Goal: Task Accomplishment & Management: Manage account settings

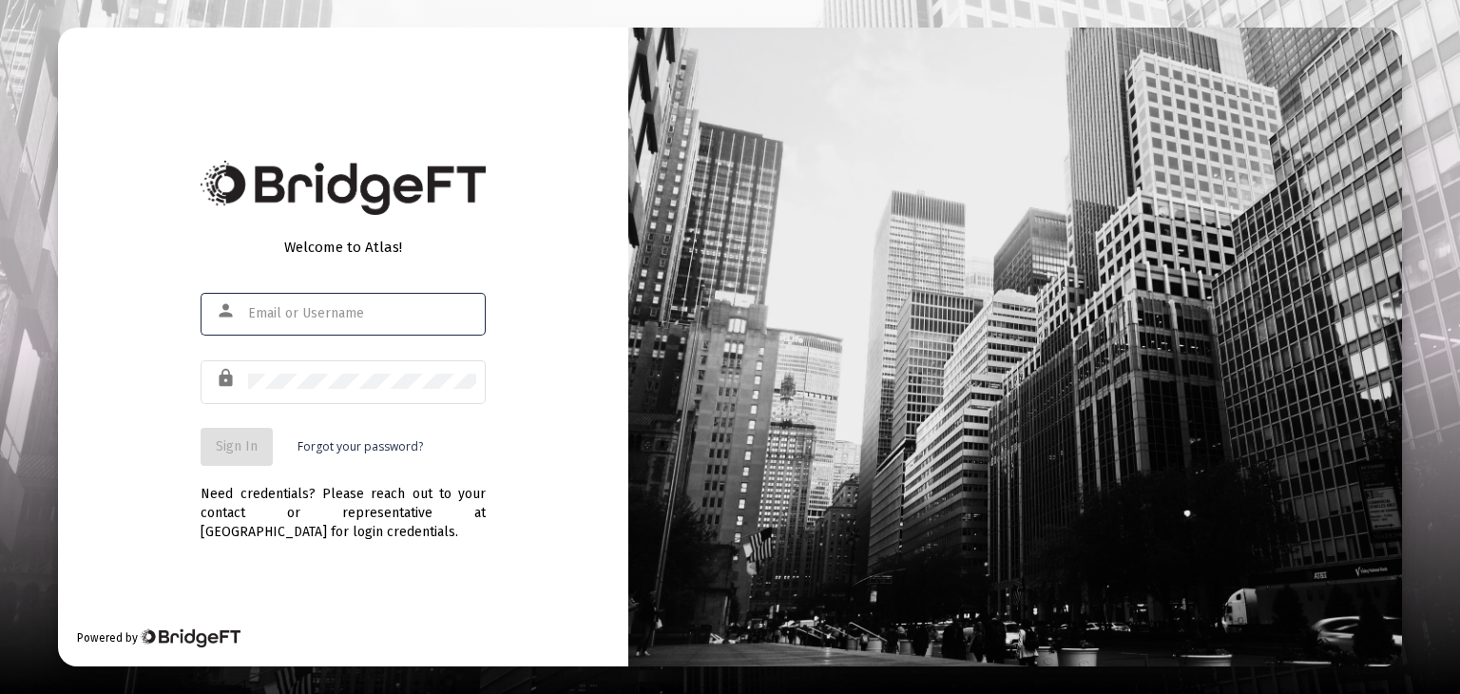
type input "[PERSON_NAME][EMAIL_ADDRESS][DOMAIN_NAME]"
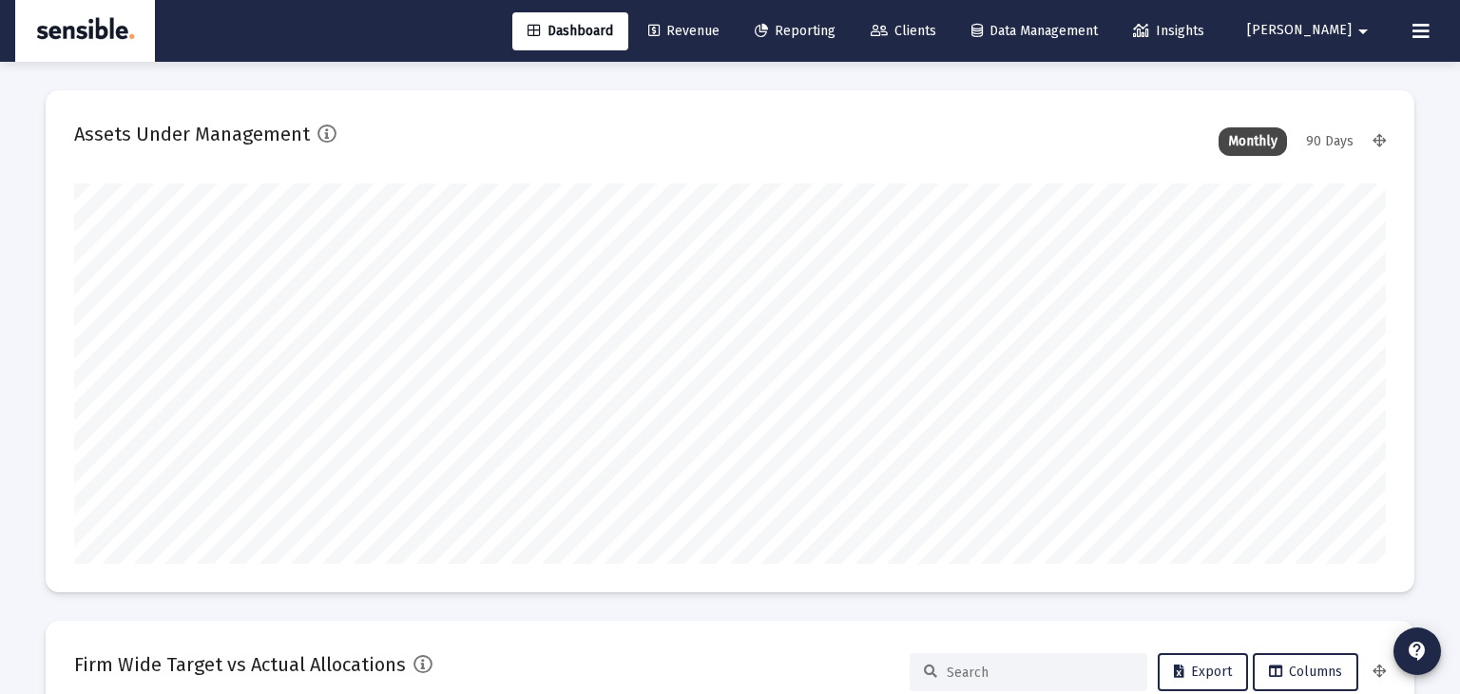
scroll to position [380, 1312]
type input "[PERSON_NAME][EMAIL_ADDRESS][DOMAIN_NAME]"
type input "[DATE]"
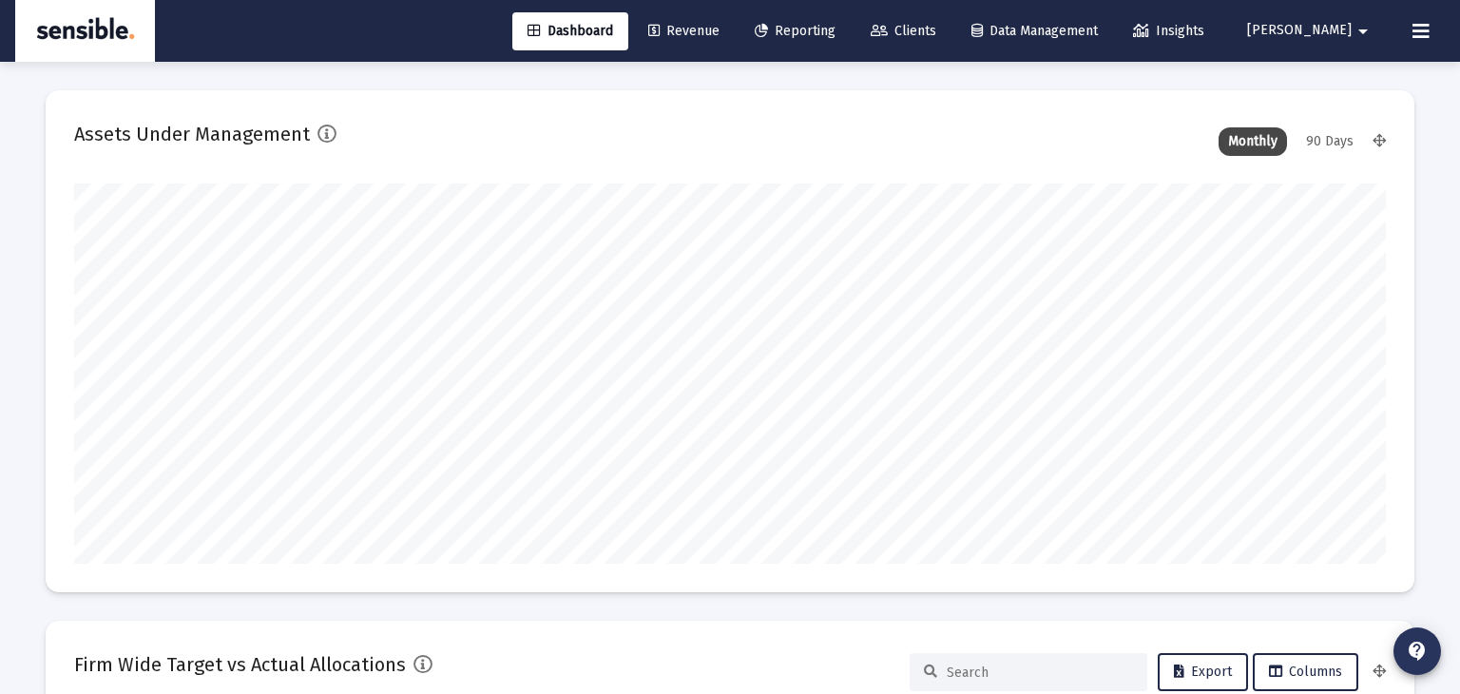
type input "[DATE]"
click at [1419, 647] on mat-icon "contact_support" at bounding box center [1417, 651] width 23 height 23
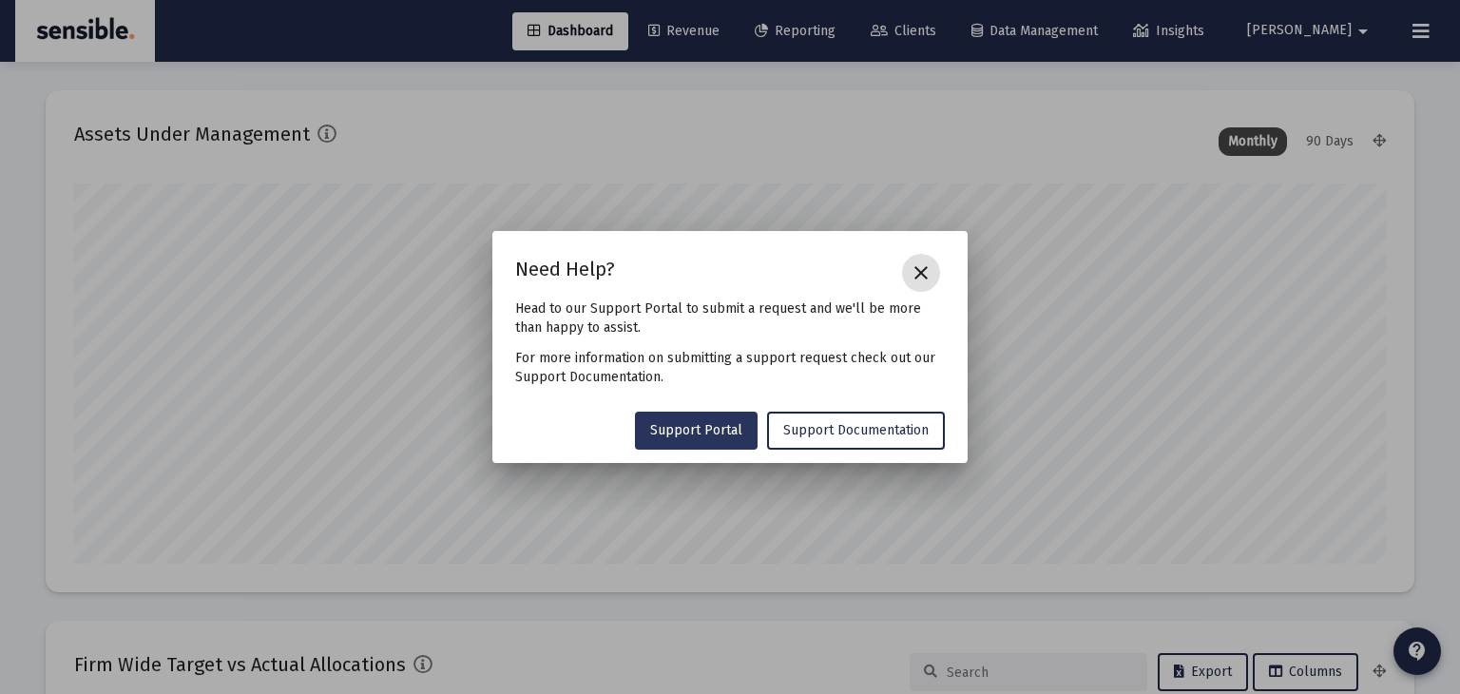
scroll to position [380, 613]
click at [724, 435] on span "Support Portal" at bounding box center [696, 430] width 92 height 16
click at [927, 277] on mat-icon "close" at bounding box center [921, 272] width 23 height 23
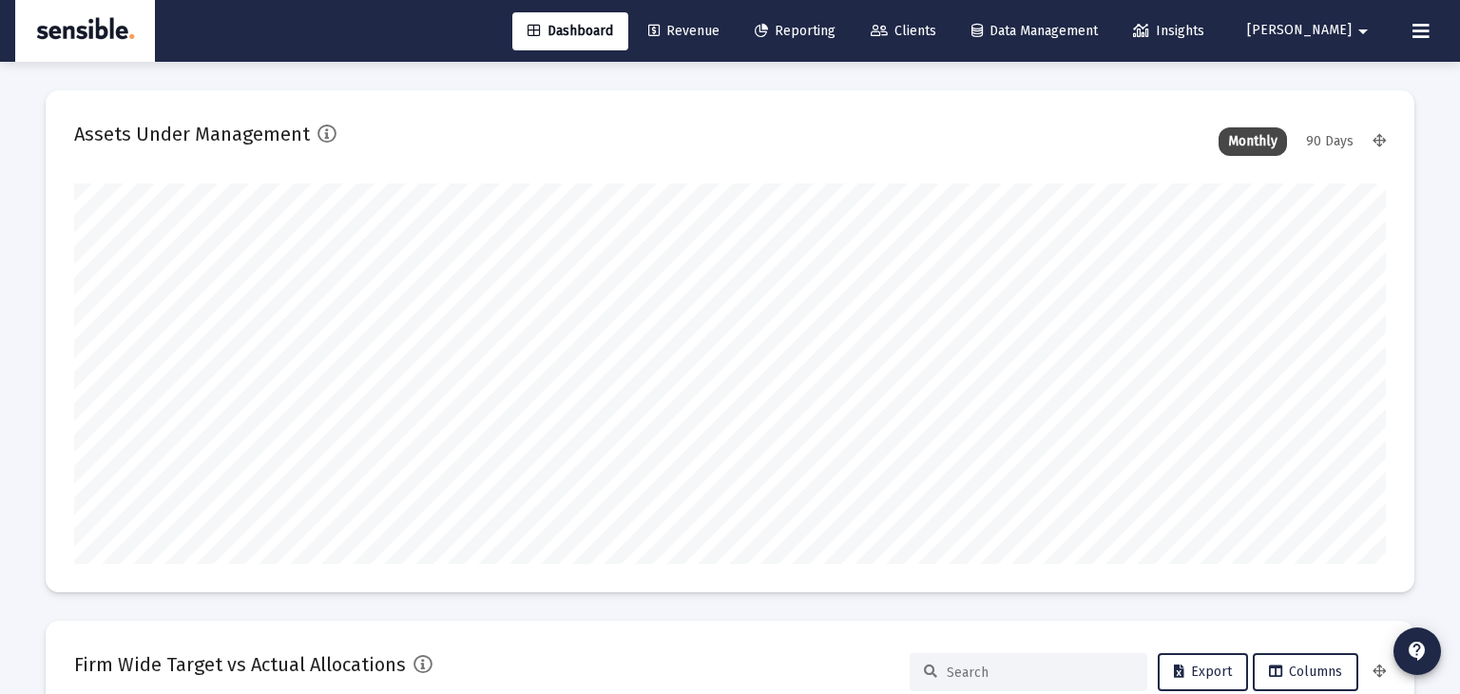
click at [936, 28] on span "Clients" at bounding box center [904, 31] width 66 height 16
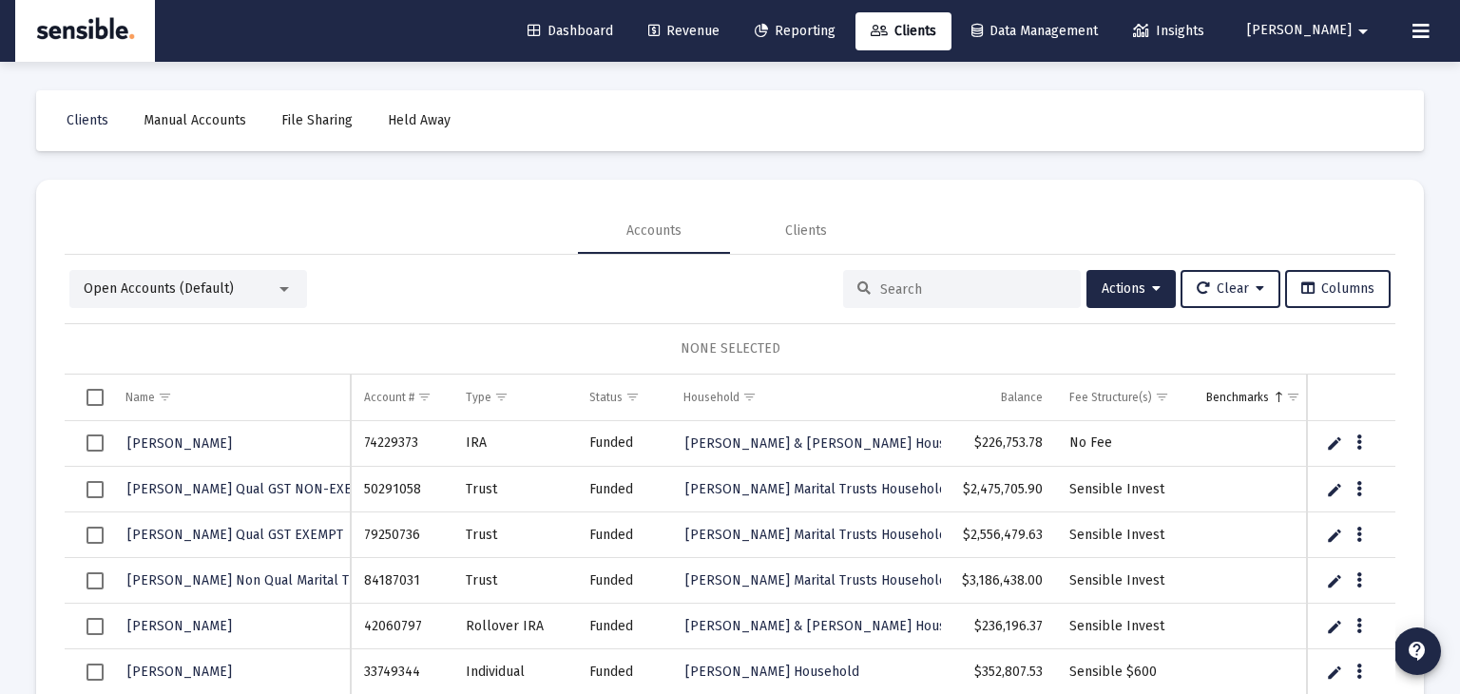
click at [880, 295] on input at bounding box center [973, 289] width 186 height 16
type input "[PERSON_NAME]"
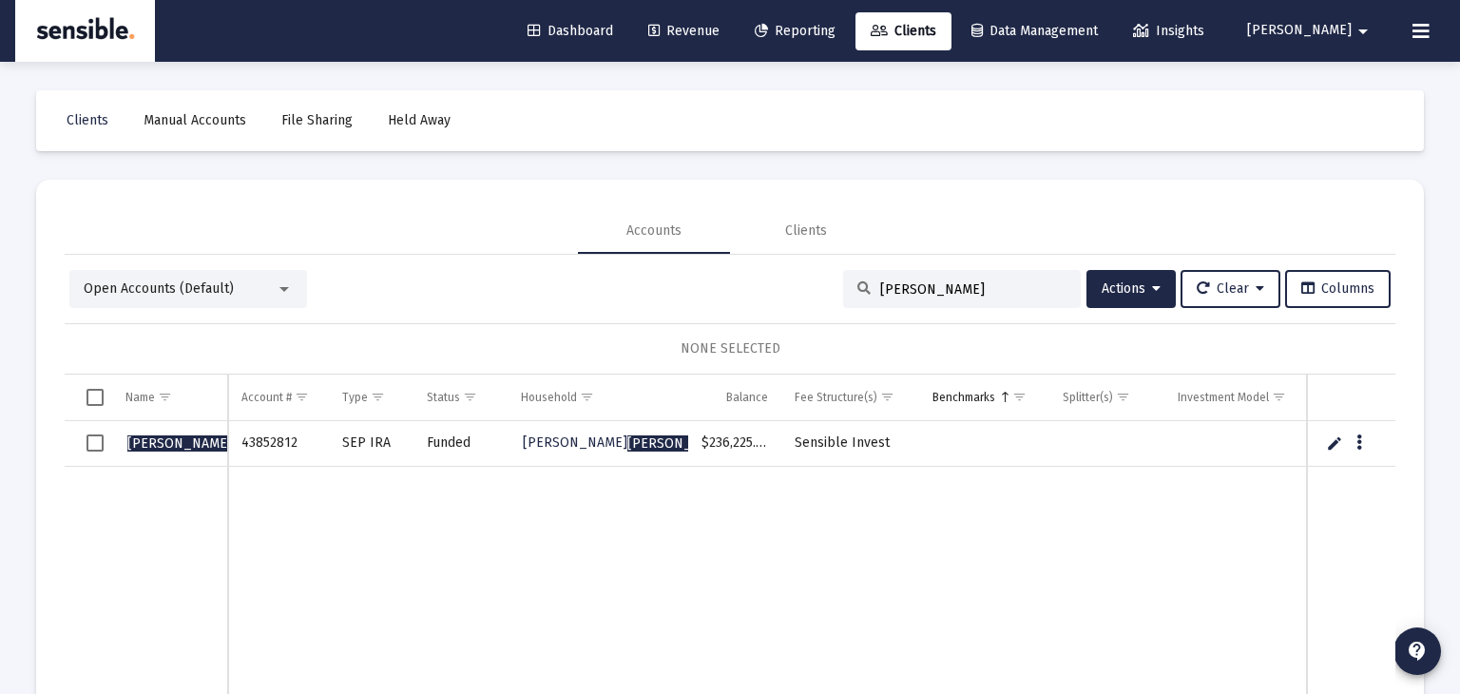
click at [720, 28] on span "Revenue" at bounding box center [683, 31] width 71 height 16
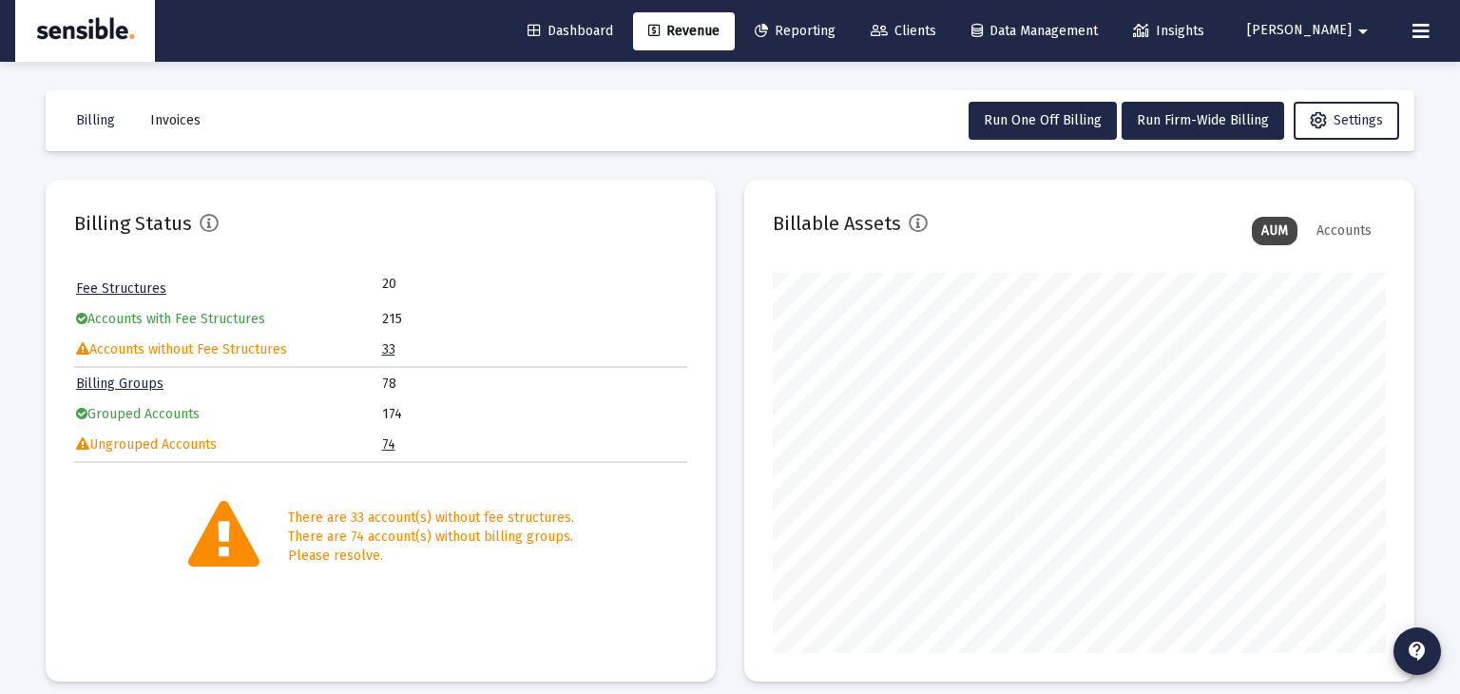
scroll to position [380, 613]
click at [1055, 121] on span "Run One Off Billing" at bounding box center [1043, 120] width 118 height 16
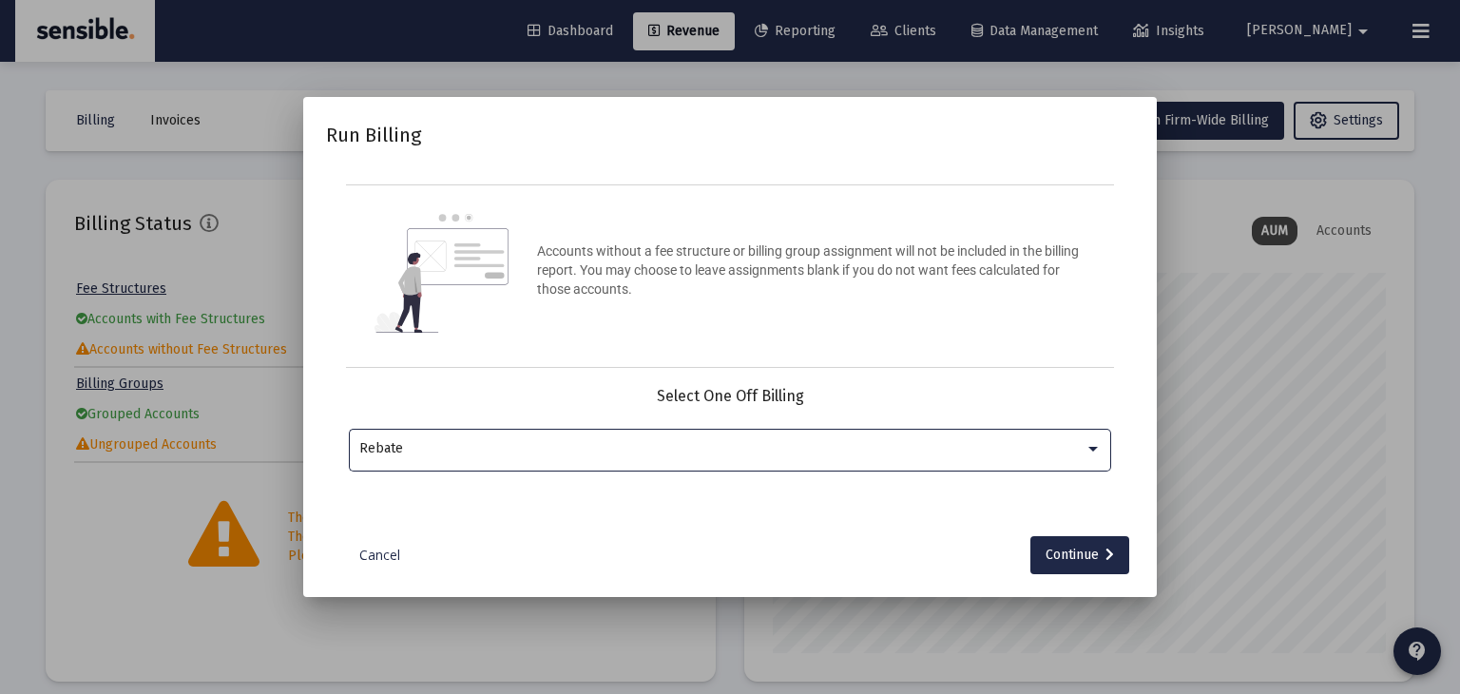
click at [748, 447] on div "Rebate" at bounding box center [721, 448] width 725 height 15
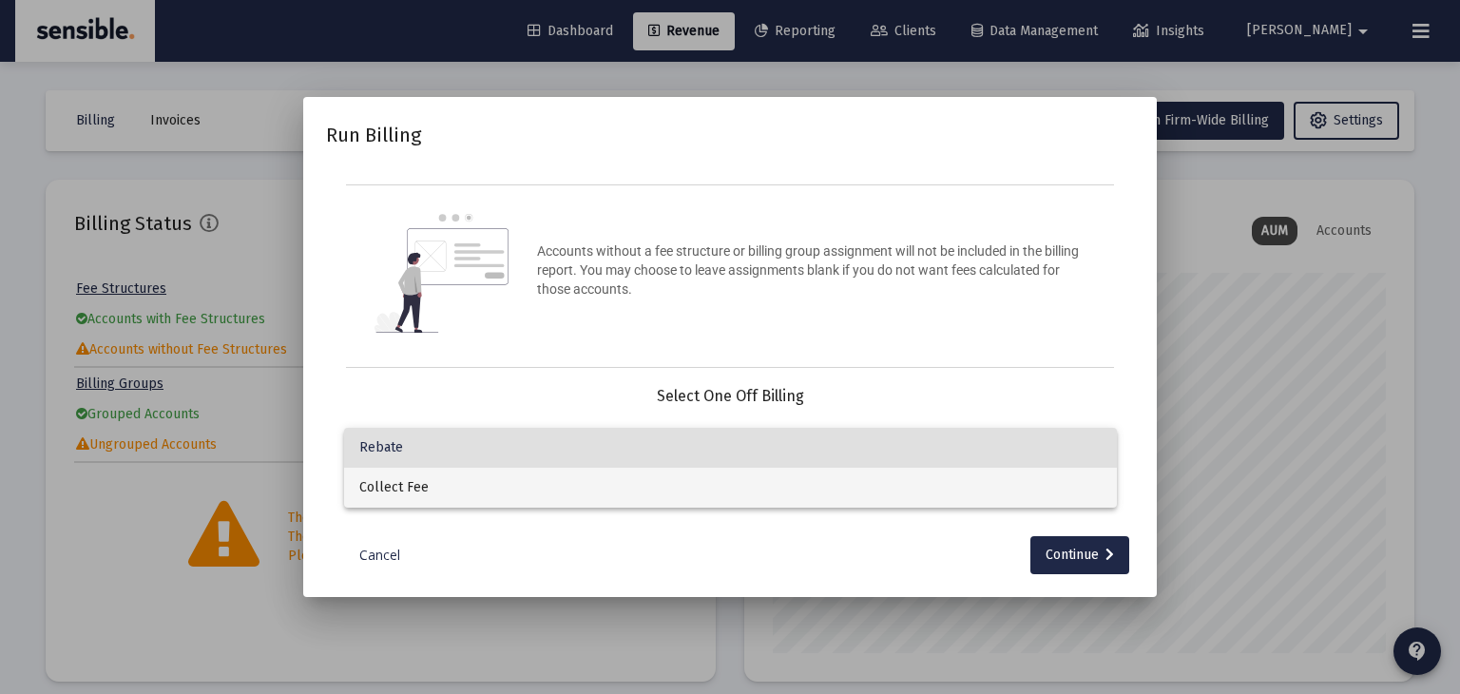
click at [741, 494] on span "Collect Fee" at bounding box center [730, 488] width 743 height 40
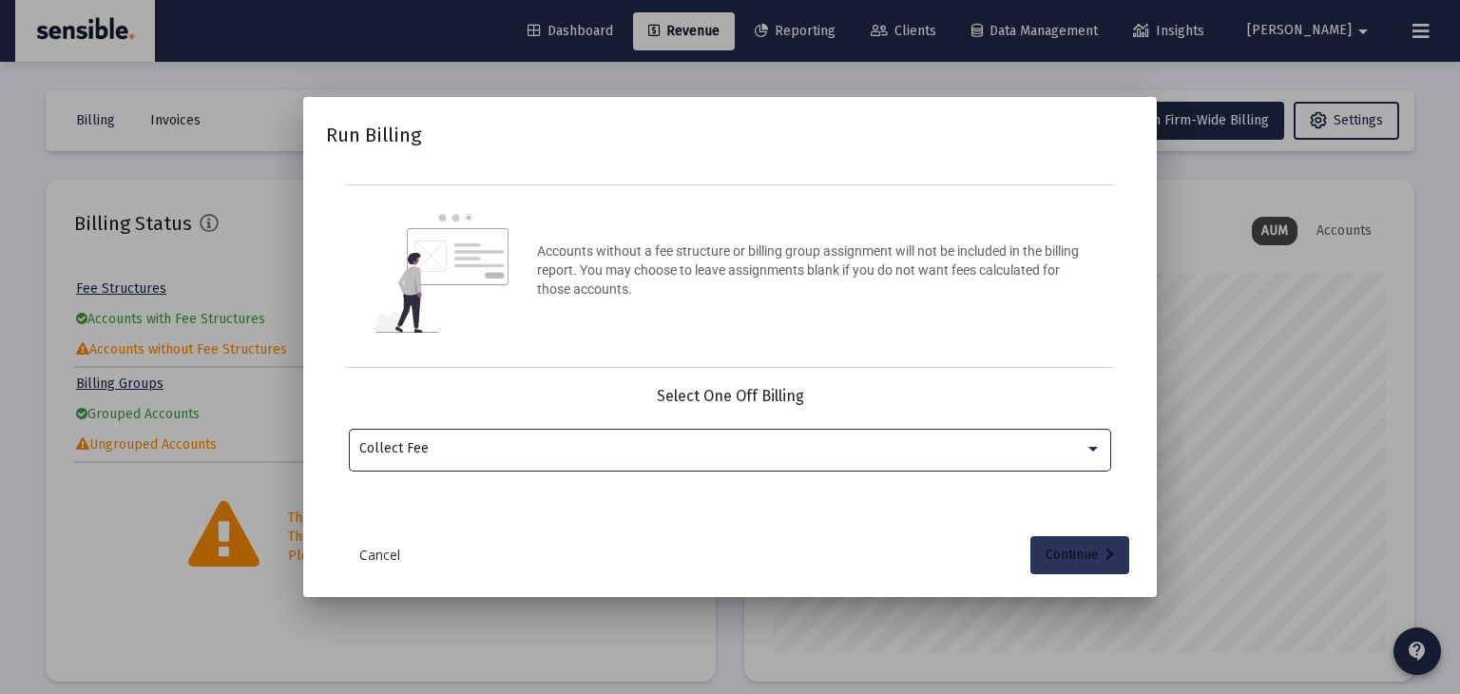
click at [1058, 551] on div "Continue" at bounding box center [1080, 555] width 68 height 38
click at [841, 432] on div at bounding box center [719, 448] width 720 height 47
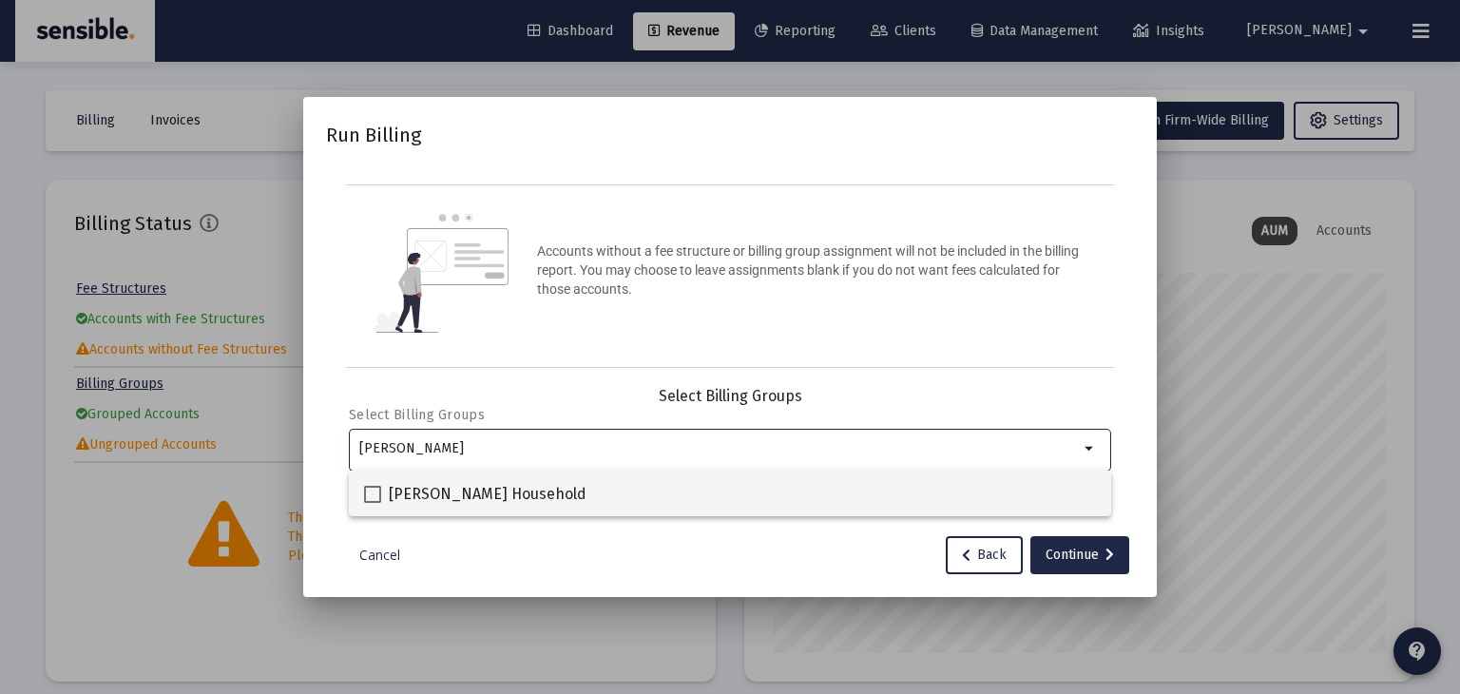
type input "[PERSON_NAME]"
click at [512, 490] on span "[PERSON_NAME] Household" at bounding box center [488, 494] width 198 height 23
click at [373, 503] on input "[PERSON_NAME] Household" at bounding box center [372, 503] width 1 height 1
checkbox input "true"
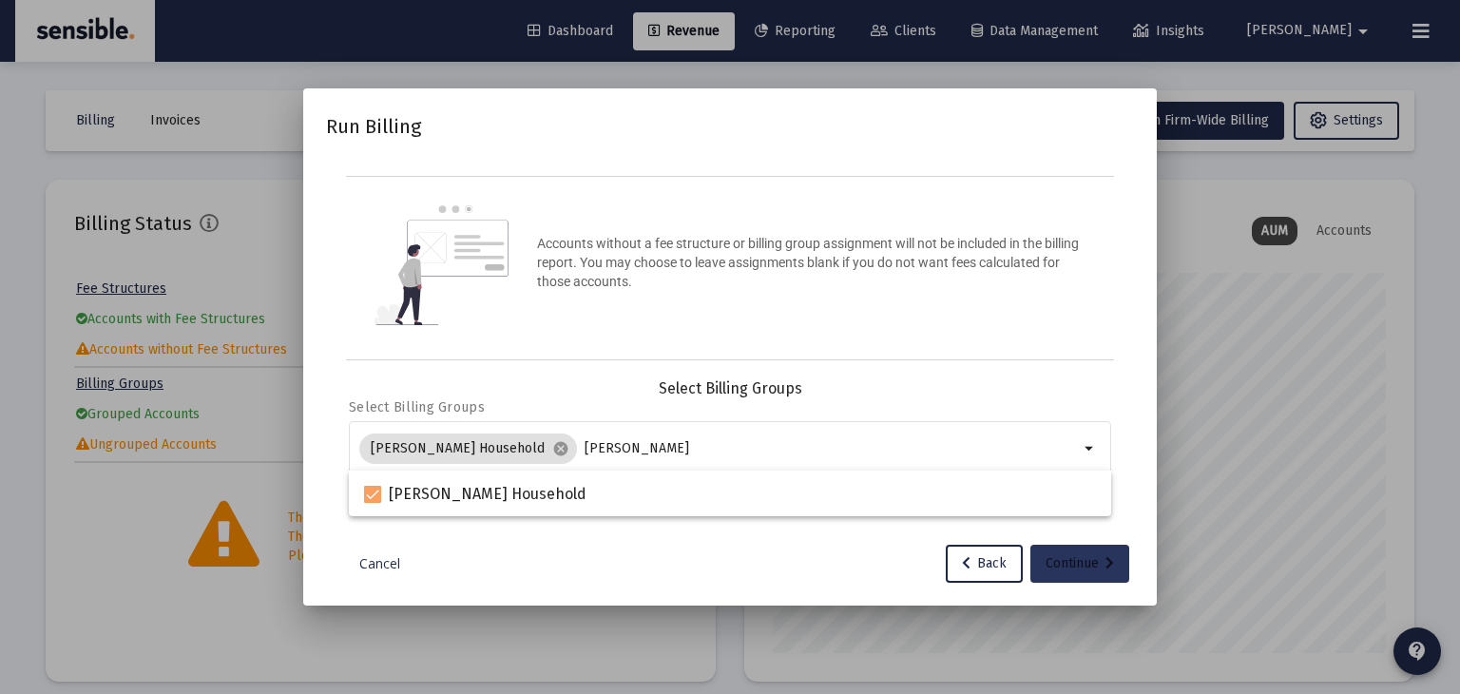
click at [1085, 571] on div "Continue" at bounding box center [1080, 564] width 68 height 38
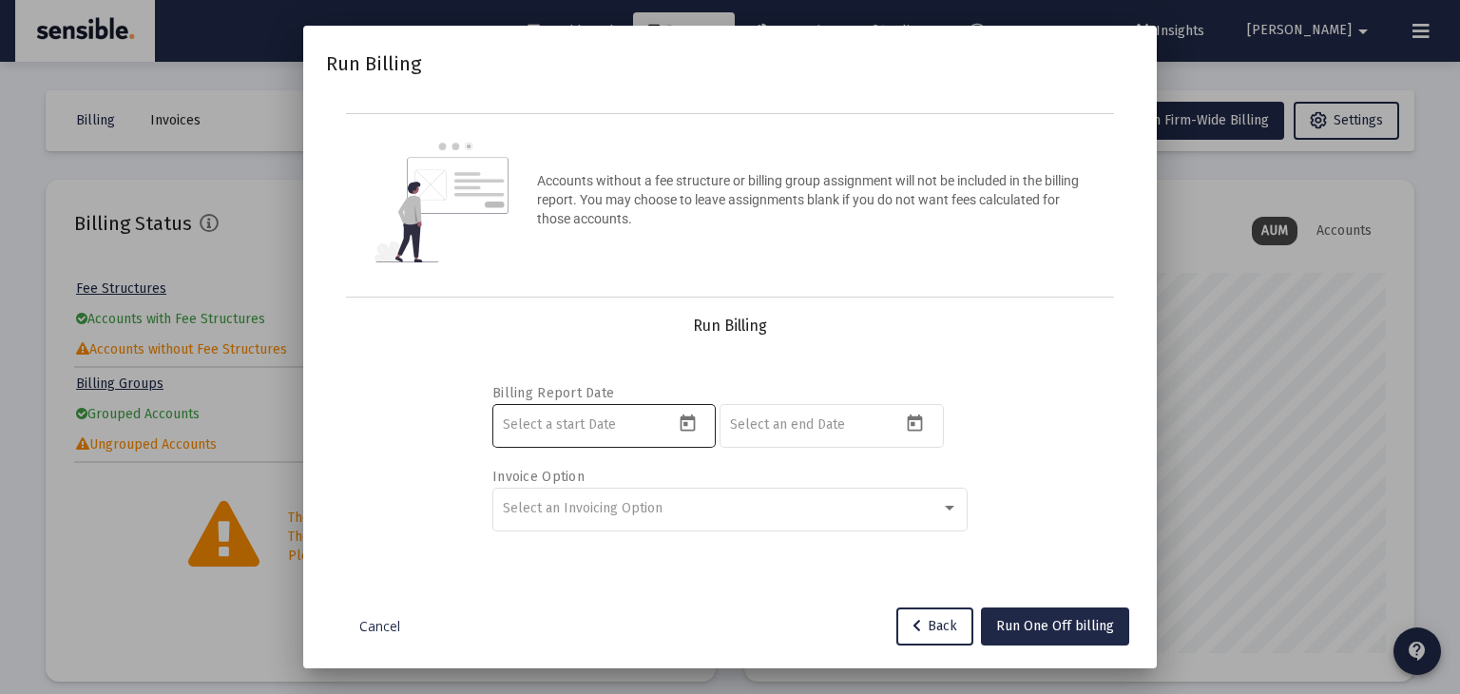
click at [636, 425] on input at bounding box center [588, 424] width 171 height 15
click at [688, 422] on icon "Open calendar" at bounding box center [688, 424] width 20 height 20
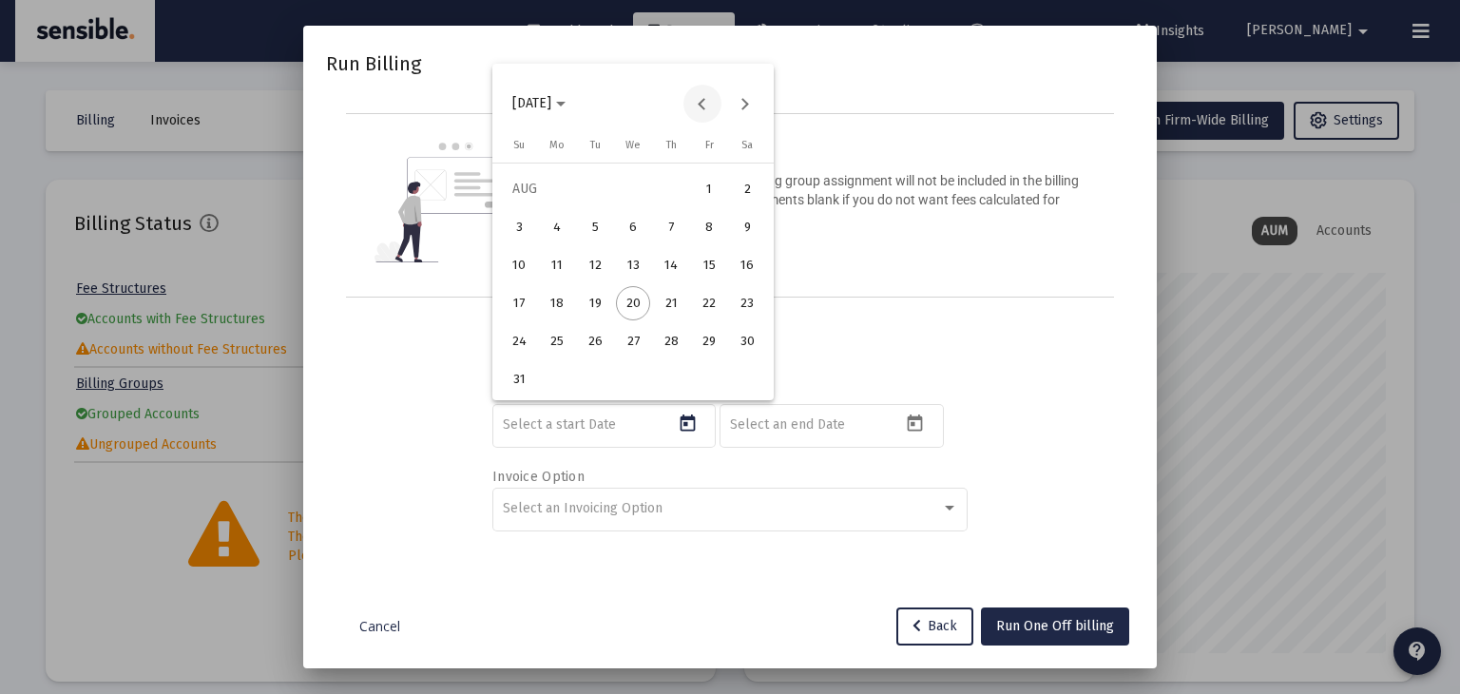
click at [697, 104] on button "Previous month" at bounding box center [703, 104] width 38 height 38
click at [743, 106] on button "Next month" at bounding box center [745, 104] width 38 height 38
click at [528, 216] on div "1" at bounding box center [519, 227] width 34 height 34
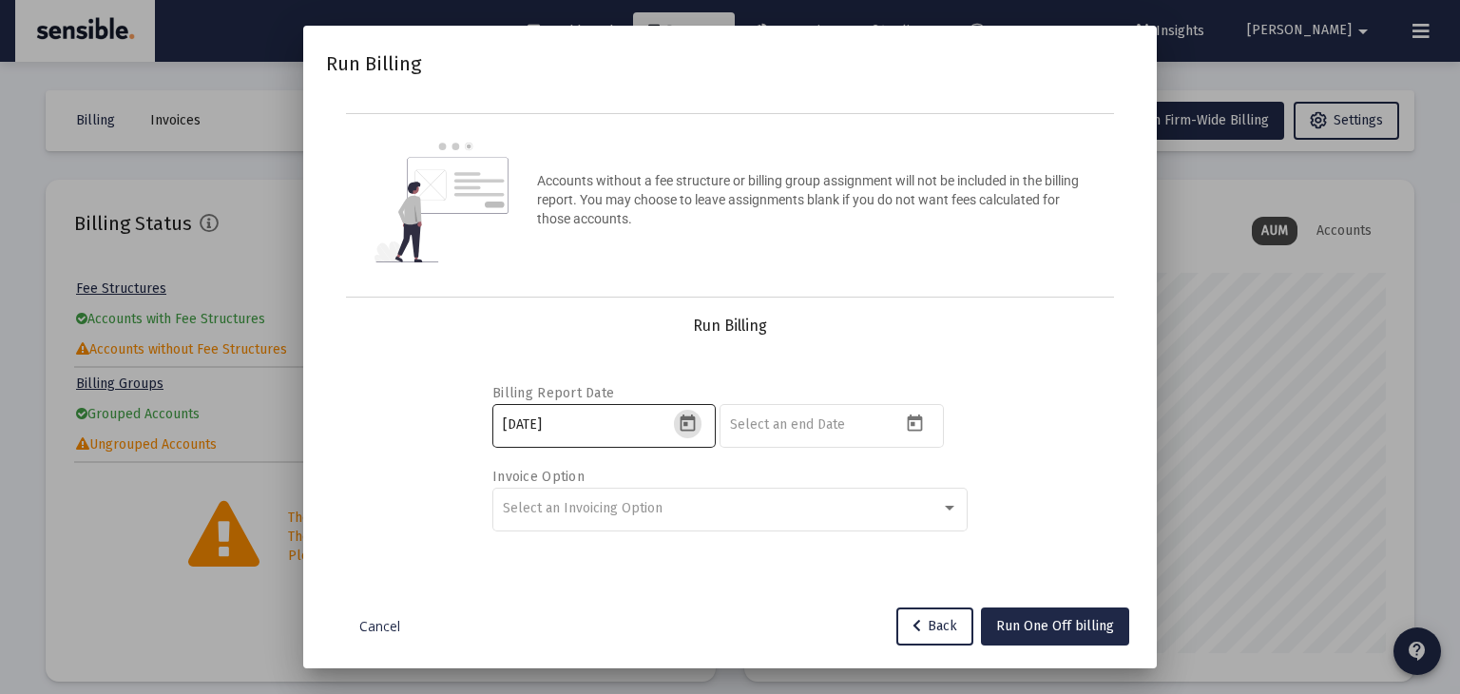
click at [681, 424] on icon "Open calendar" at bounding box center [687, 423] width 15 height 17
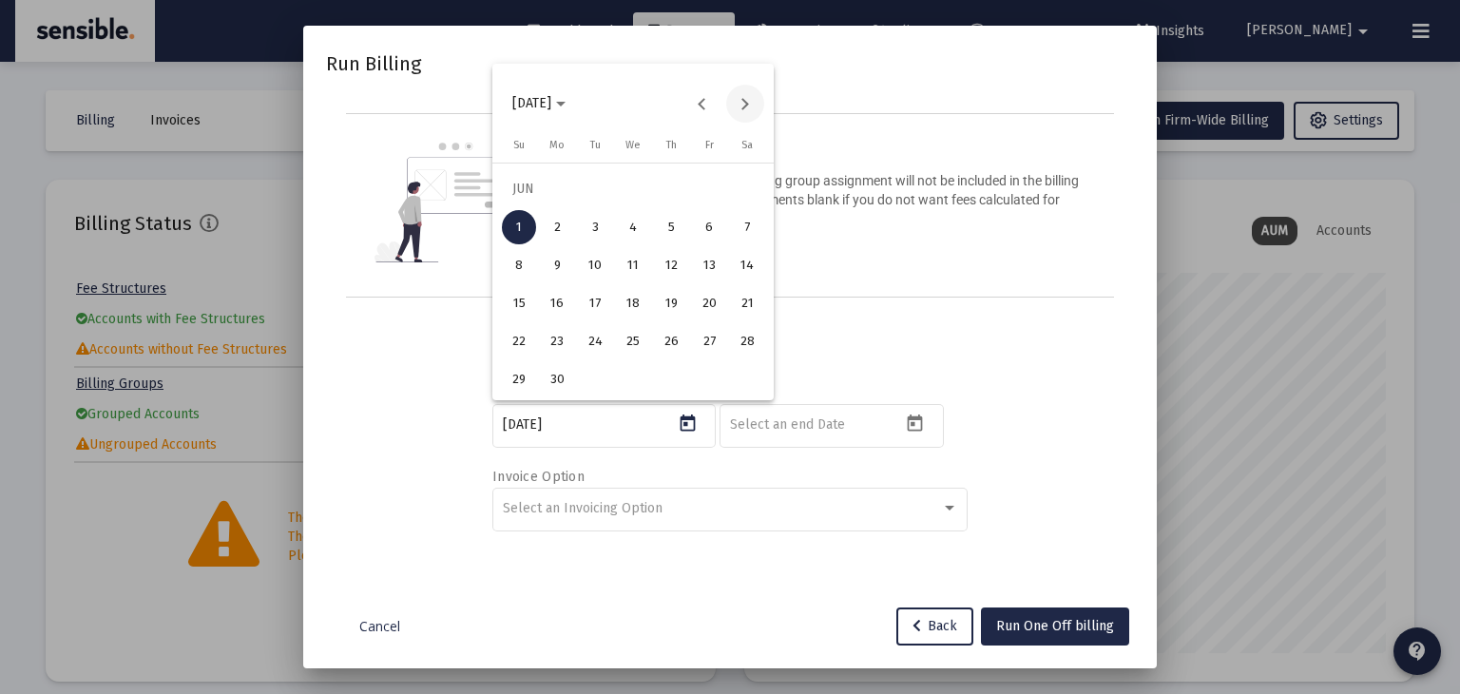
click at [750, 110] on button "Next month" at bounding box center [745, 104] width 38 height 38
click at [593, 229] on div "1" at bounding box center [595, 227] width 34 height 34
type input "[DATE]"
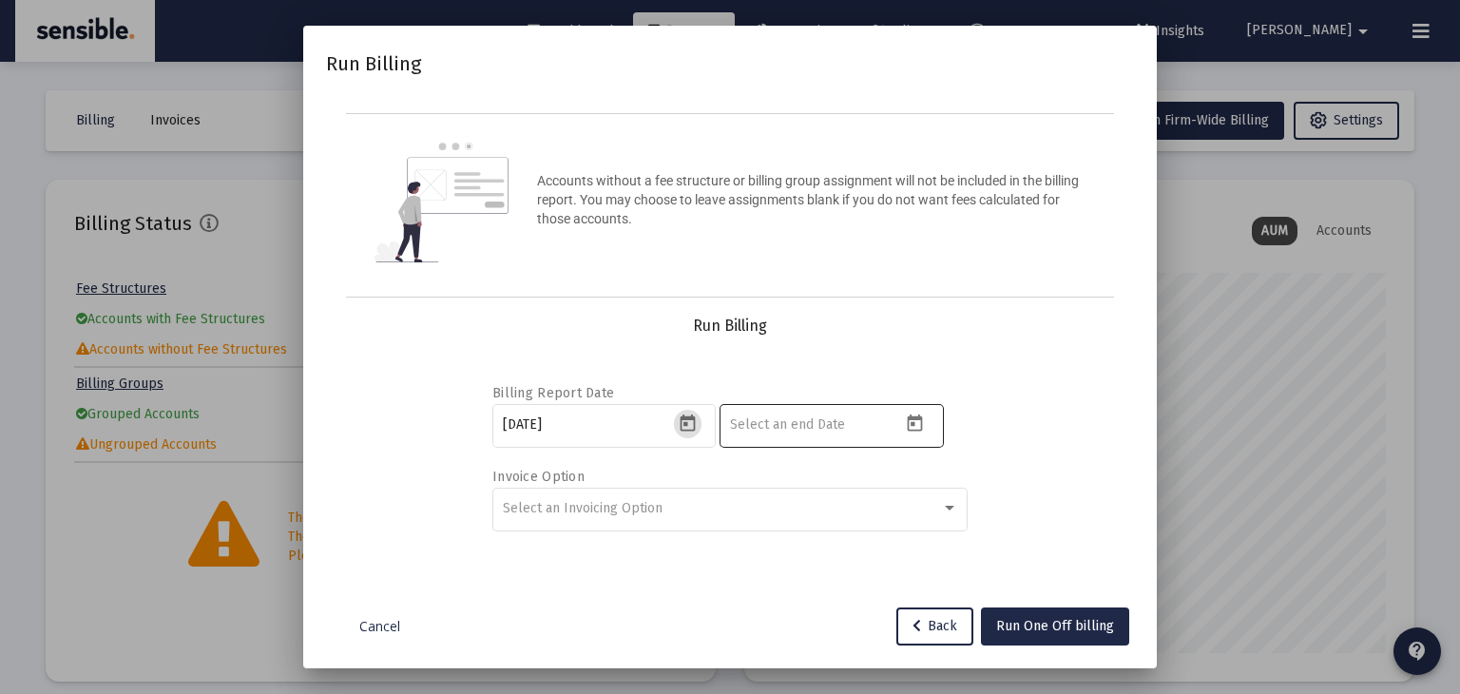
click at [816, 418] on input at bounding box center [815, 424] width 171 height 15
click at [917, 427] on icon "Open calendar" at bounding box center [915, 424] width 20 height 20
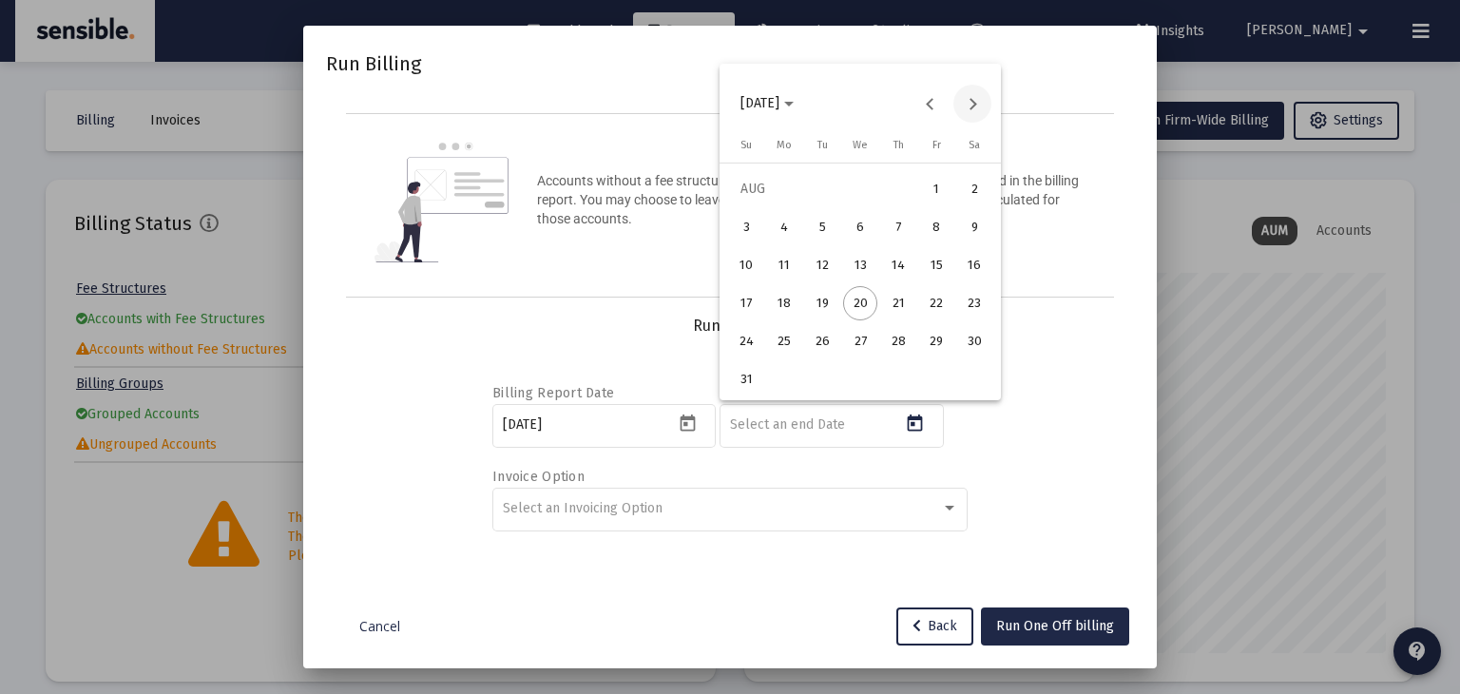
click at [973, 101] on button "Next month" at bounding box center [973, 104] width 38 height 38
click at [814, 377] on div "30" at bounding box center [822, 379] width 34 height 34
type input "[DATE]"
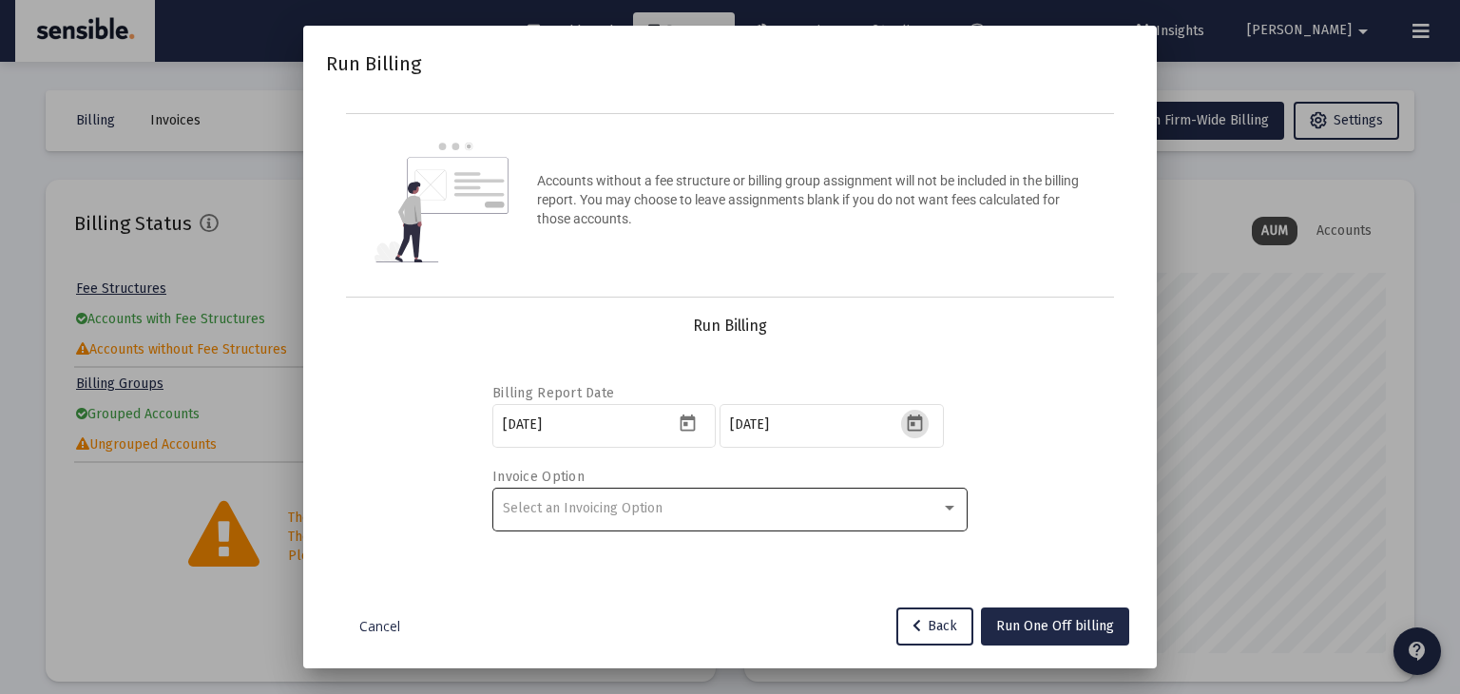
click at [588, 496] on div "Select an Invoicing Option" at bounding box center [730, 508] width 455 height 47
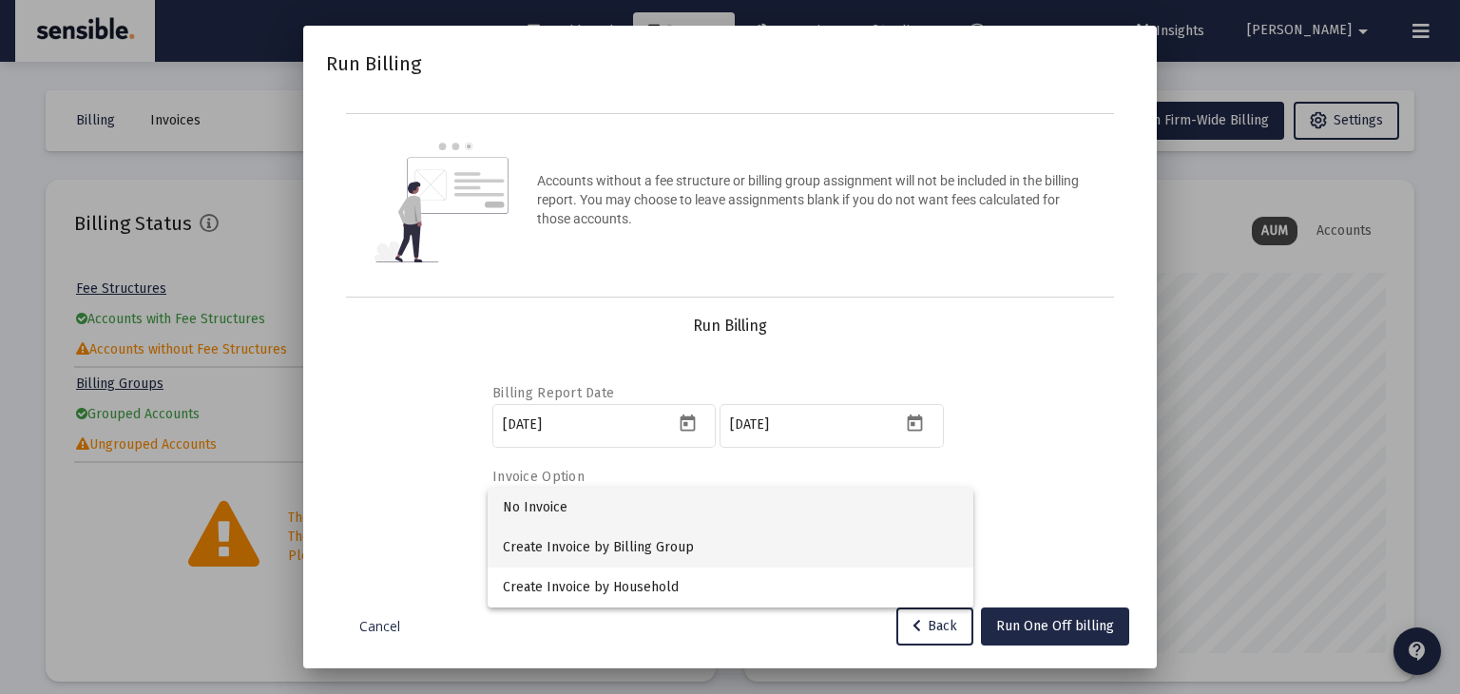
click at [608, 554] on span "Create Invoice by Billing Group" at bounding box center [730, 548] width 455 height 40
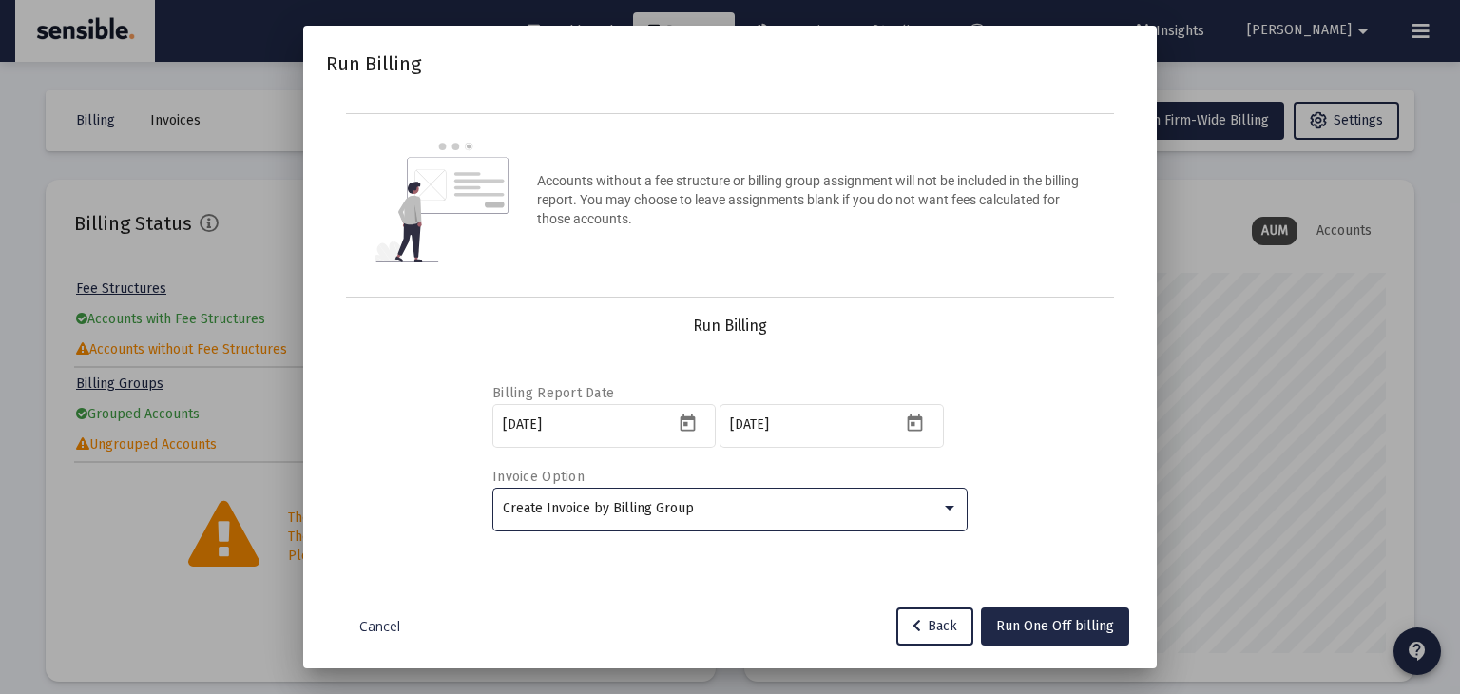
click at [781, 501] on div "Create Invoice by Billing Group" at bounding box center [722, 508] width 438 height 15
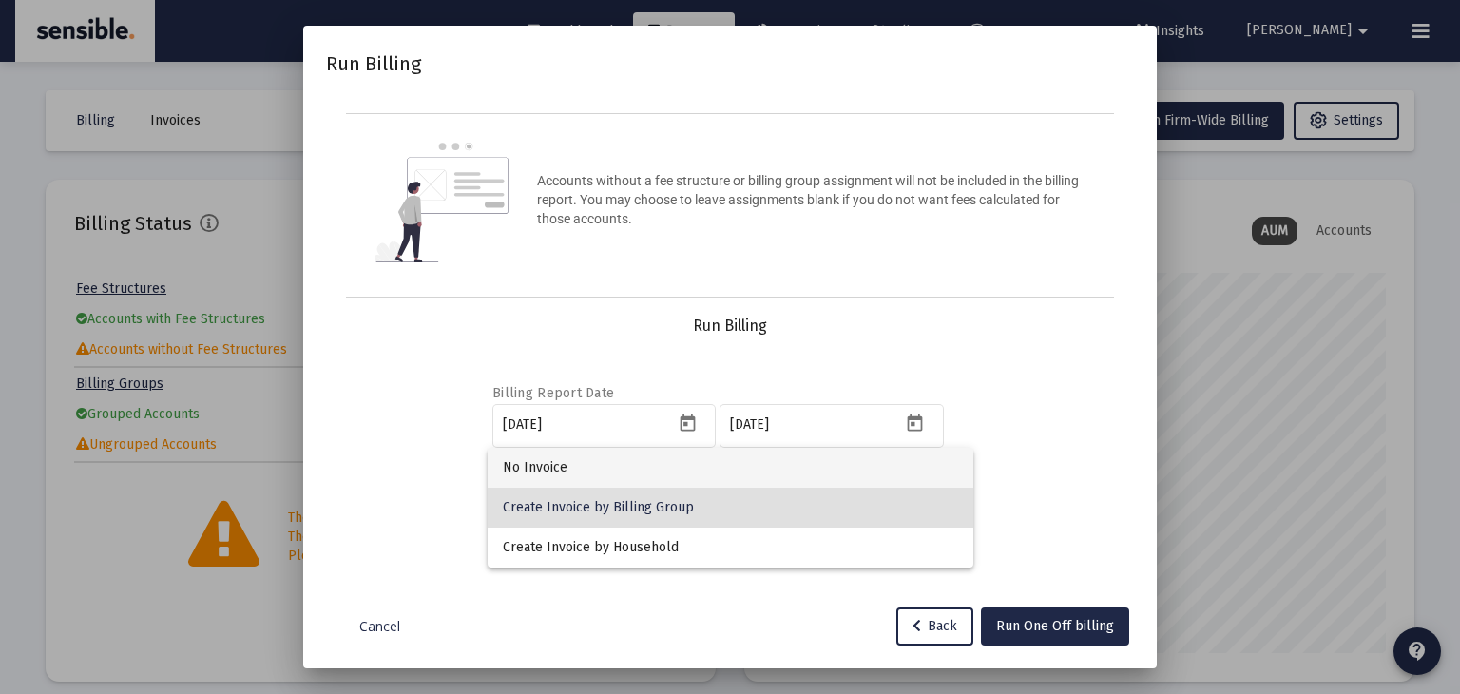
click at [631, 460] on span "No Invoice" at bounding box center [730, 468] width 455 height 40
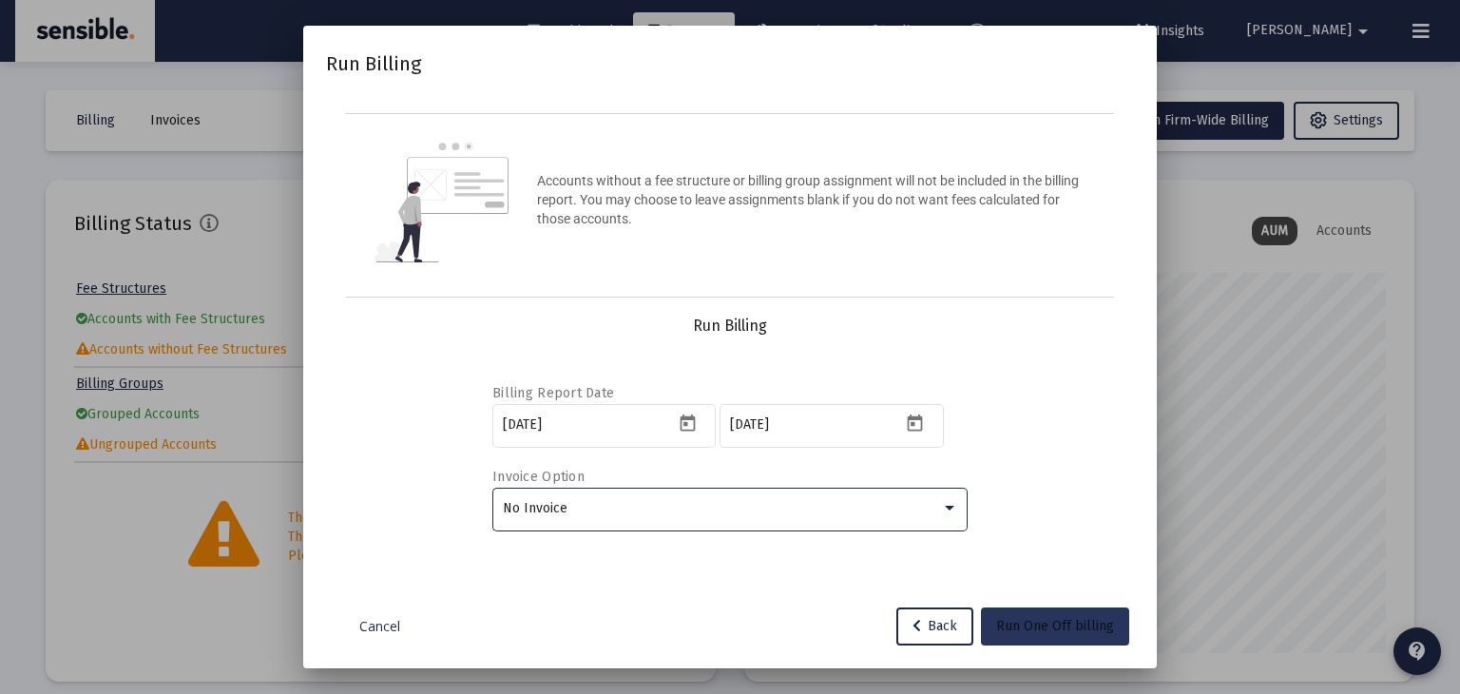
click at [1080, 628] on span "Run One Off billing" at bounding box center [1055, 626] width 118 height 16
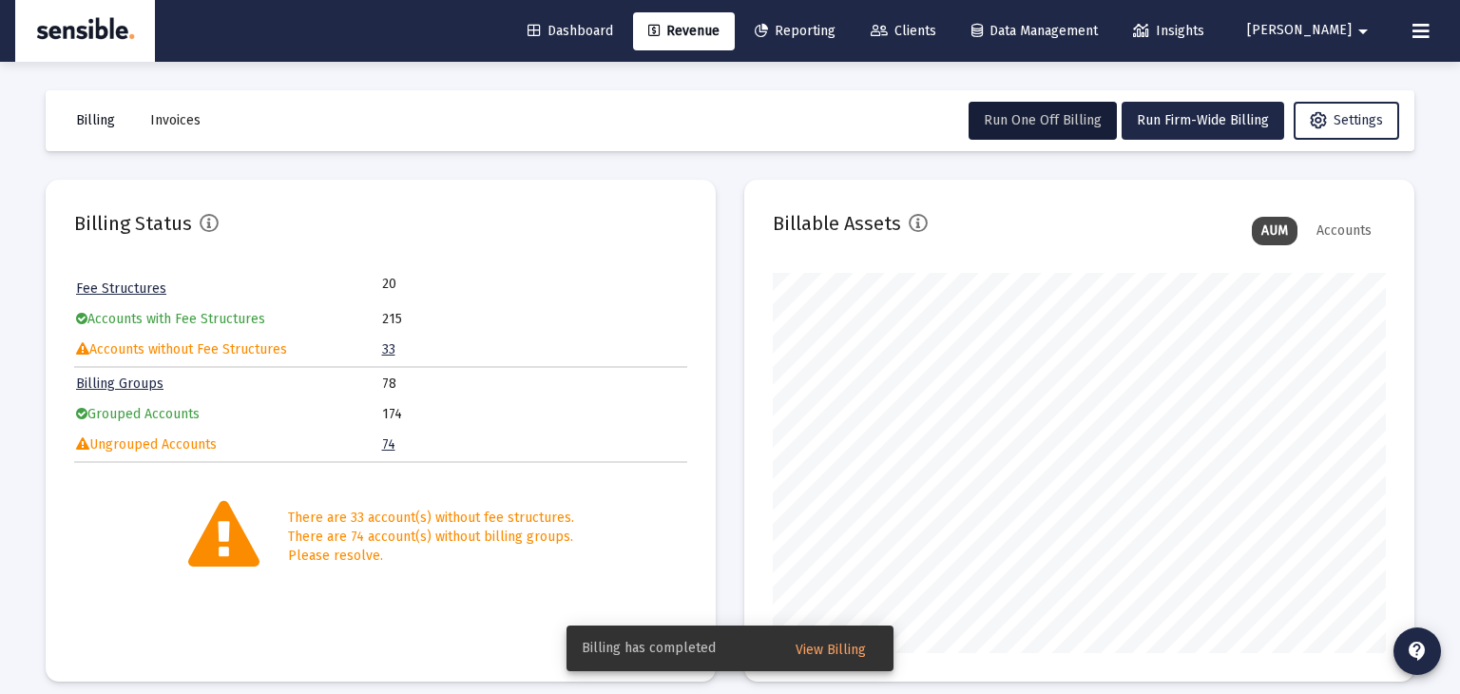
click at [86, 122] on span "Billing" at bounding box center [95, 120] width 39 height 16
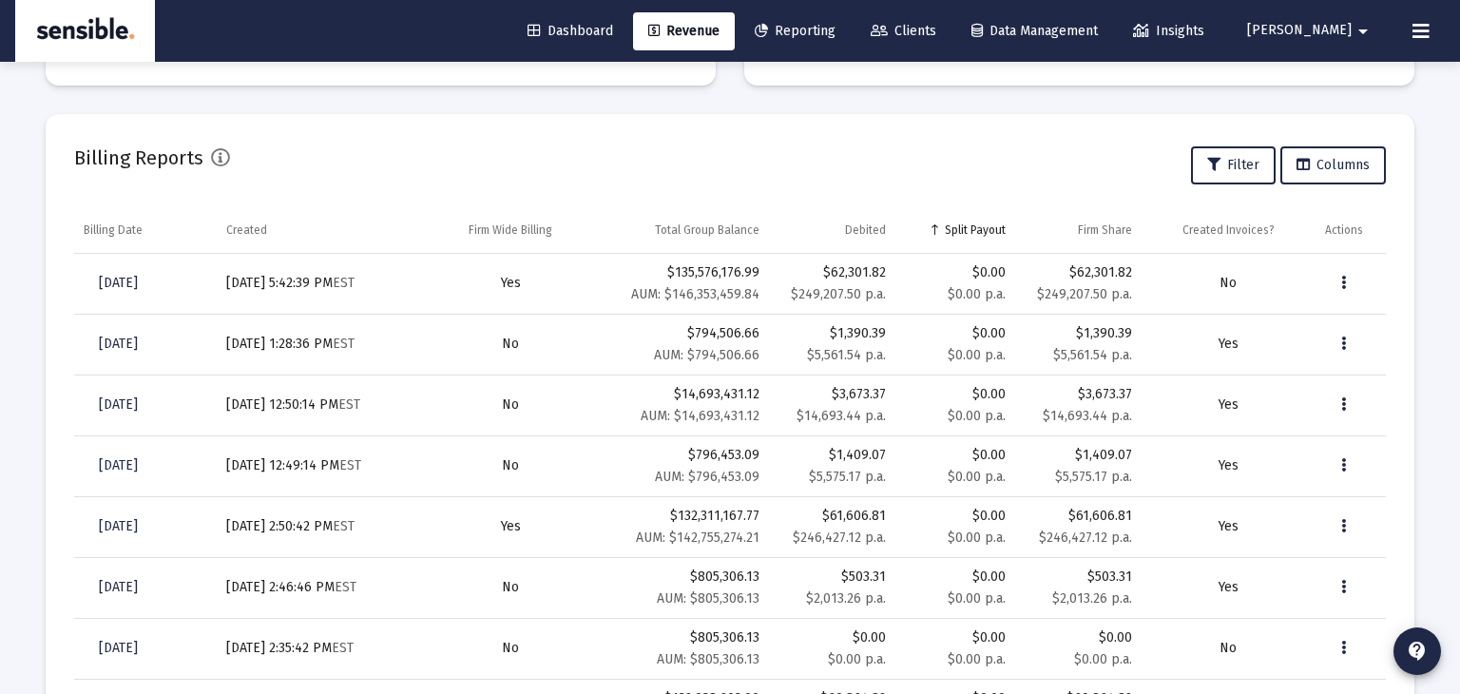
scroll to position [553, 0]
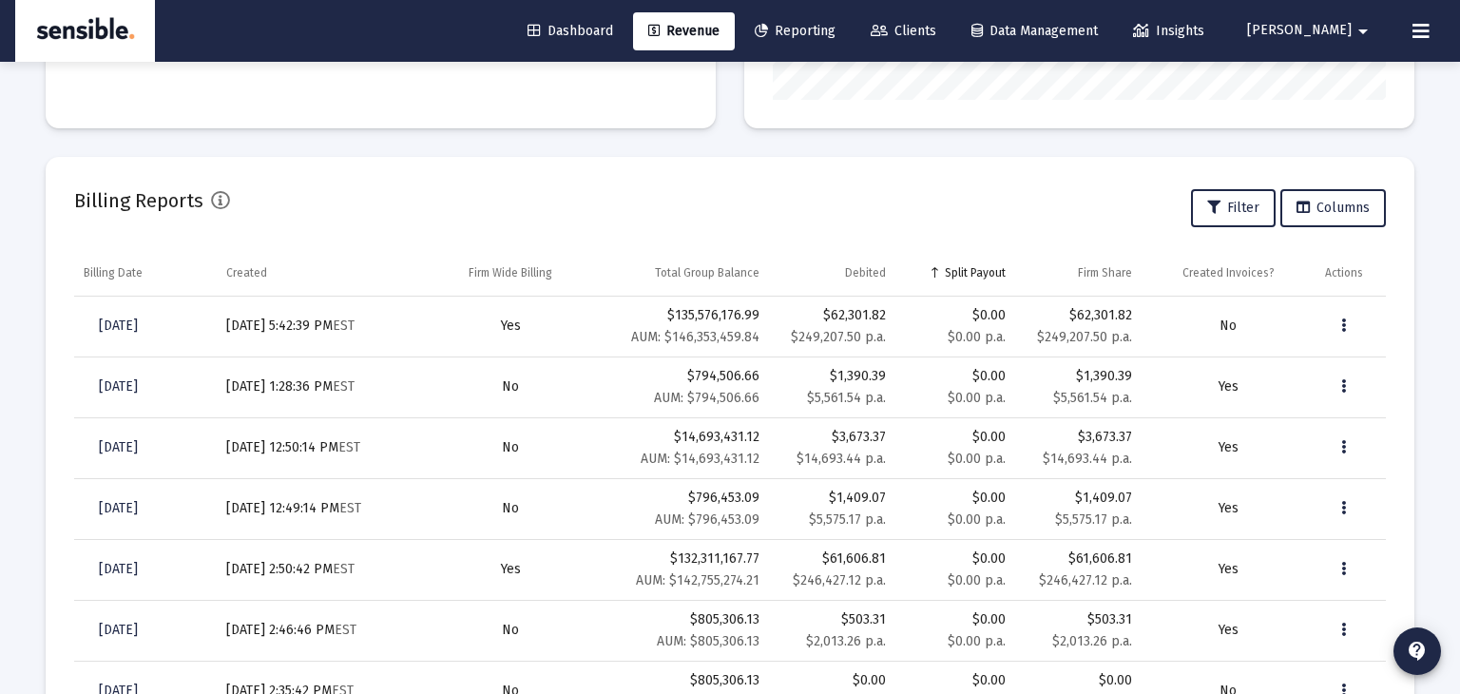
click at [1012, 245] on mat-card "Billing Reports Filter Columns Billing Date Created Firm Wide Billing Total Gro…" at bounding box center [730, 572] width 1369 height 830
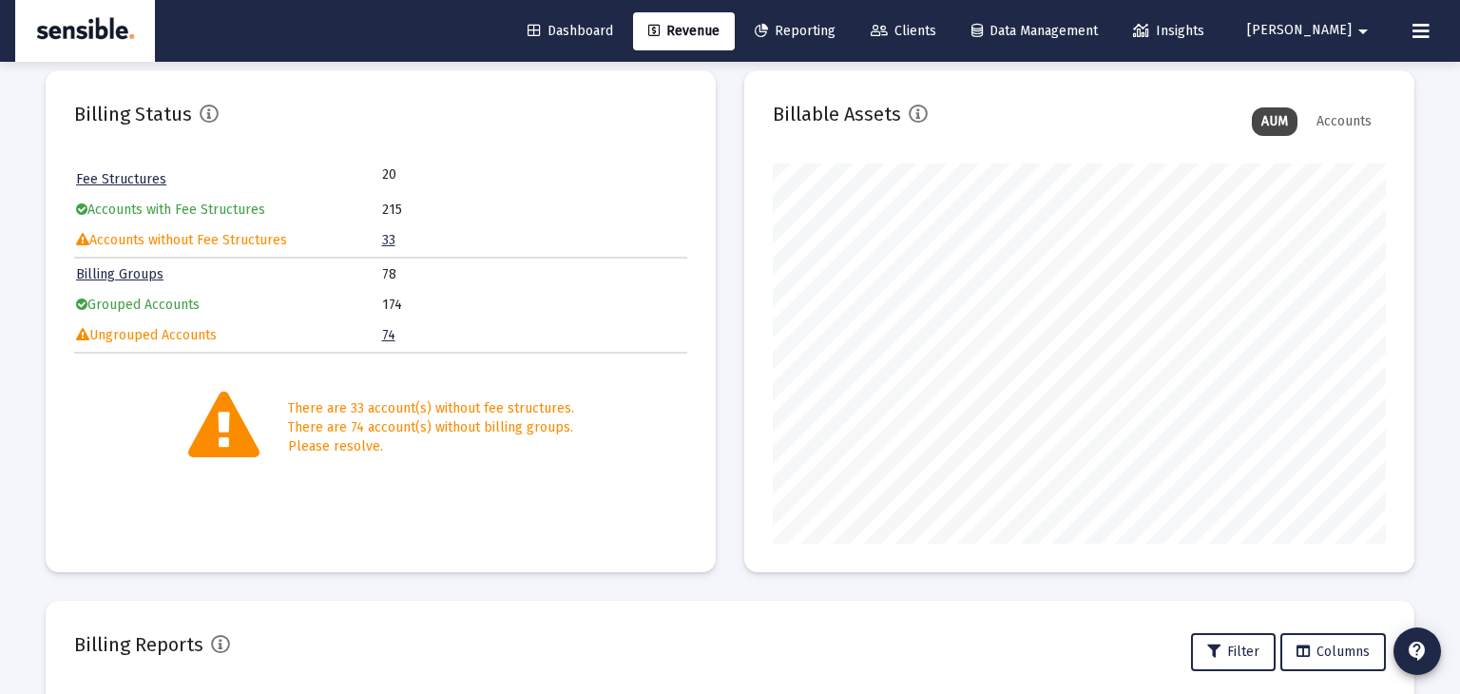
scroll to position [29, 0]
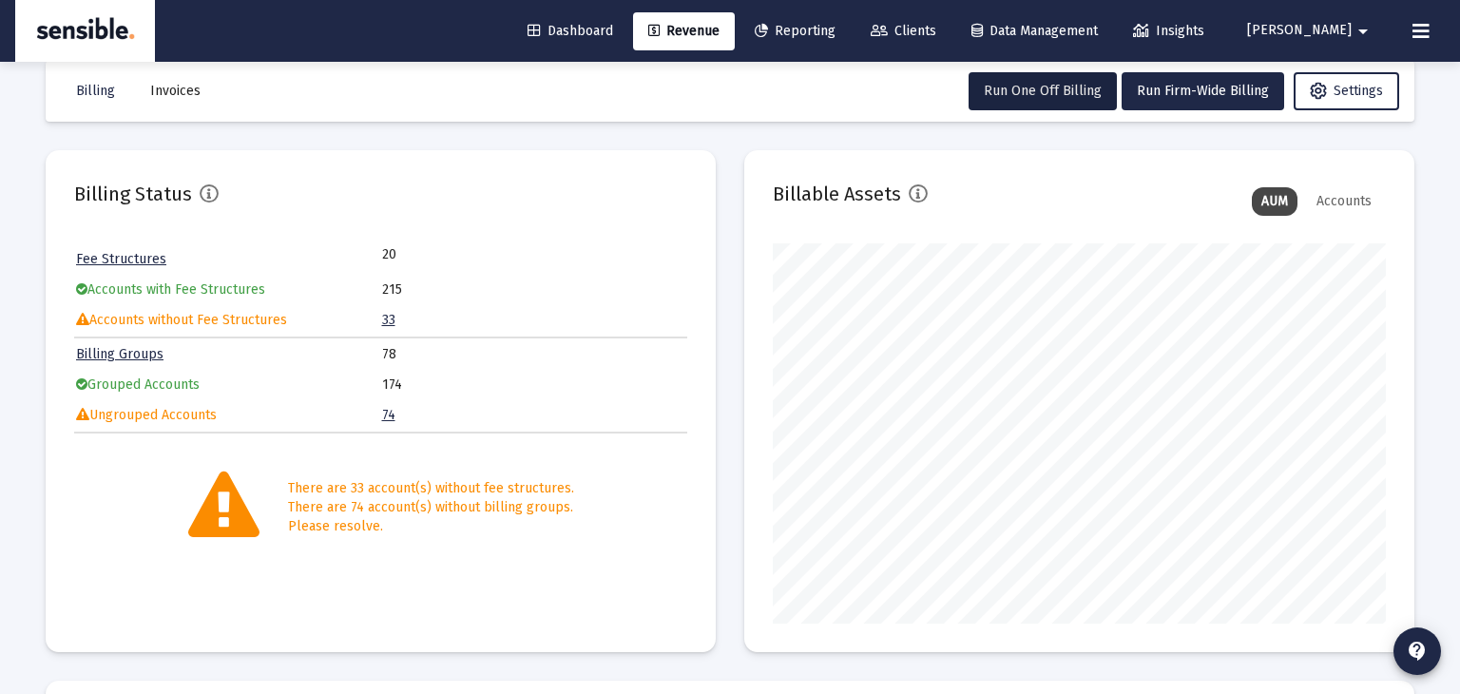
click at [166, 90] on span "Invoices" at bounding box center [175, 91] width 50 height 16
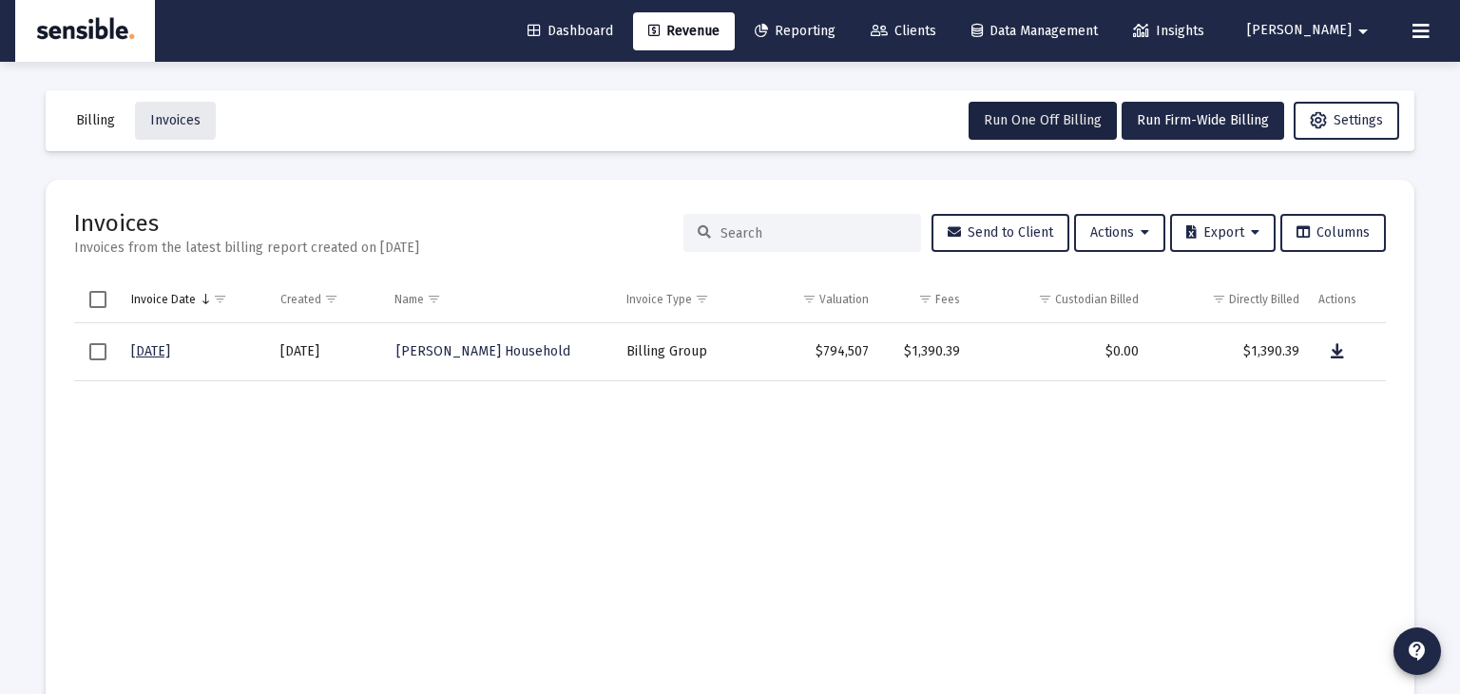
click at [720, 34] on span "Revenue" at bounding box center [683, 31] width 71 height 16
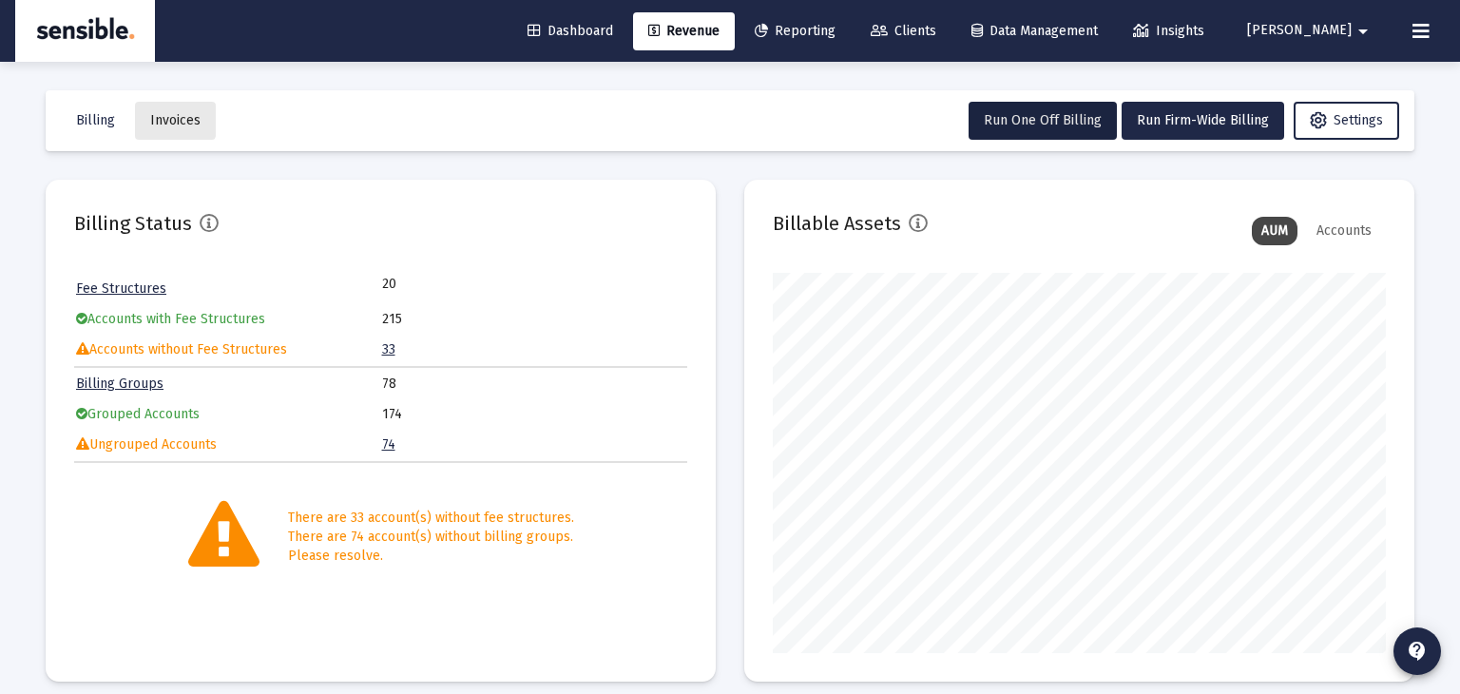
scroll to position [380, 613]
click at [99, 122] on span "Billing" at bounding box center [95, 120] width 39 height 16
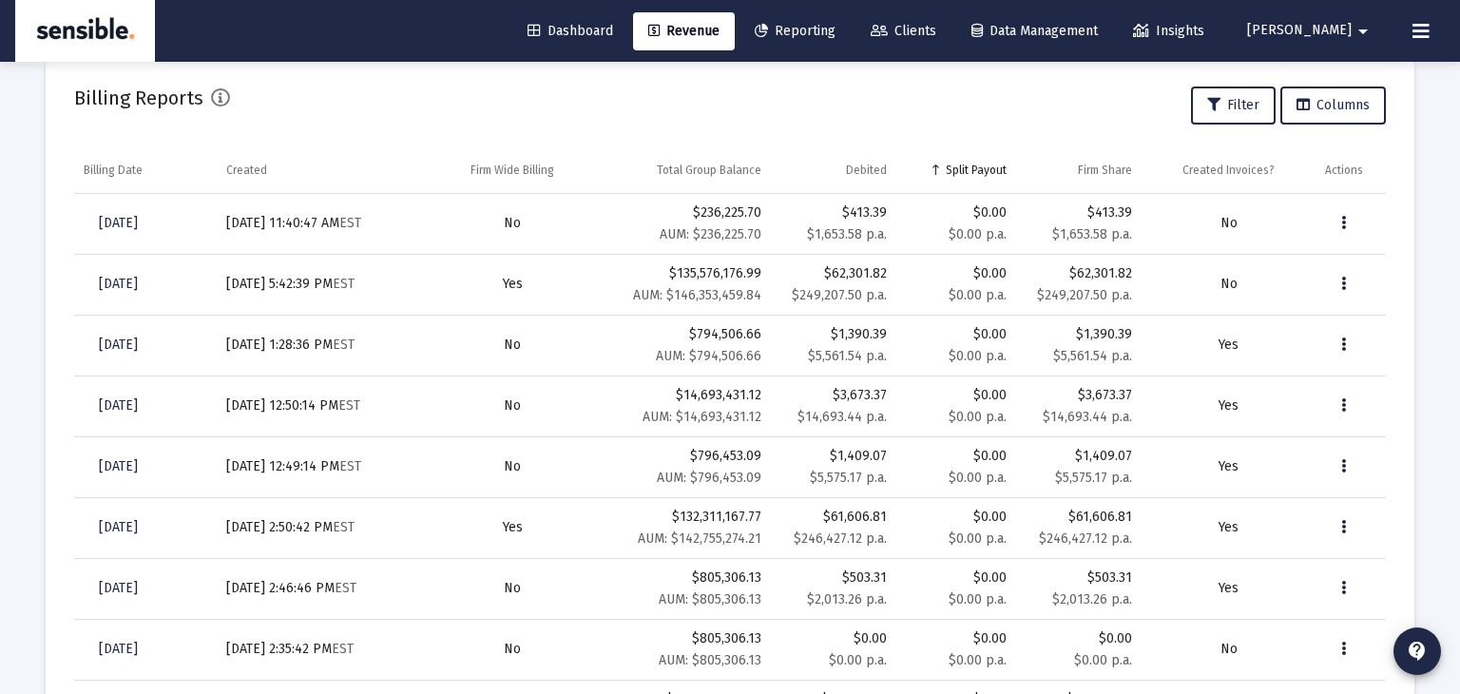
scroll to position [672, 0]
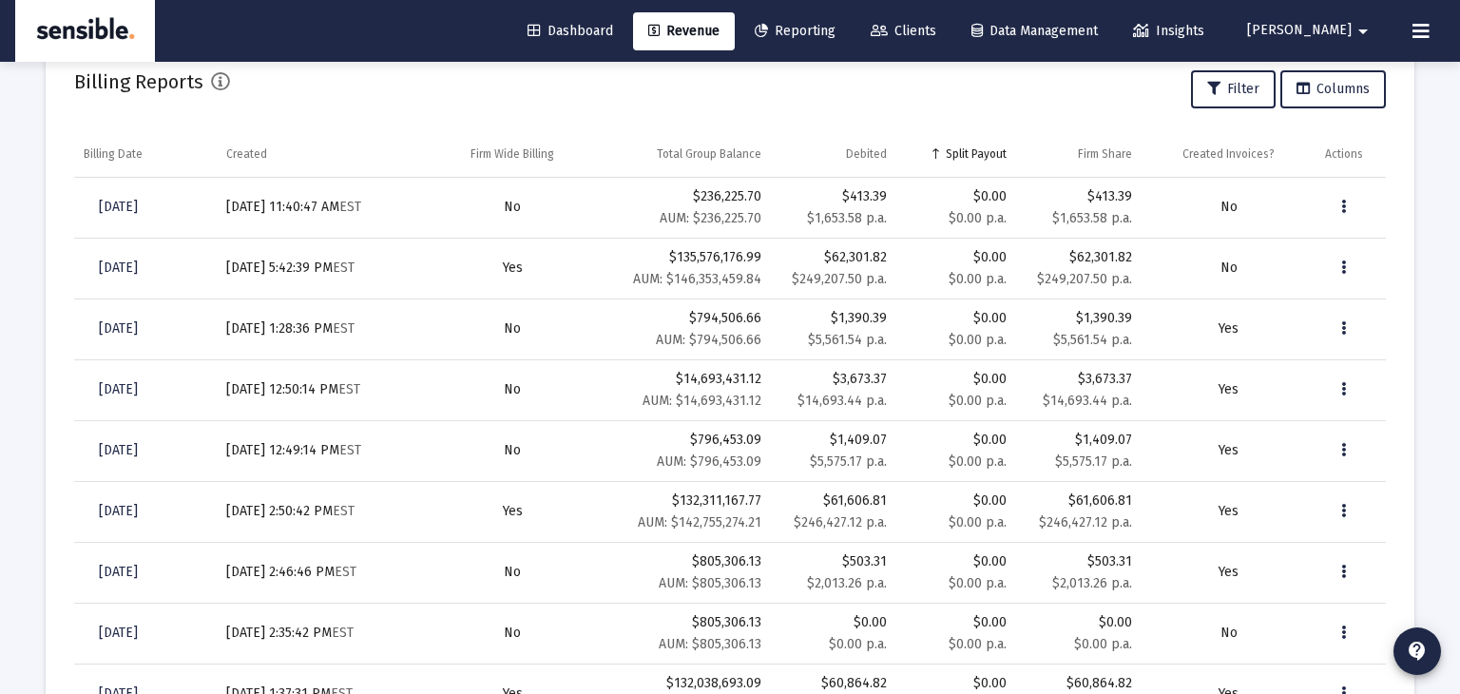
click at [936, 32] on span "Clients" at bounding box center [904, 31] width 66 height 16
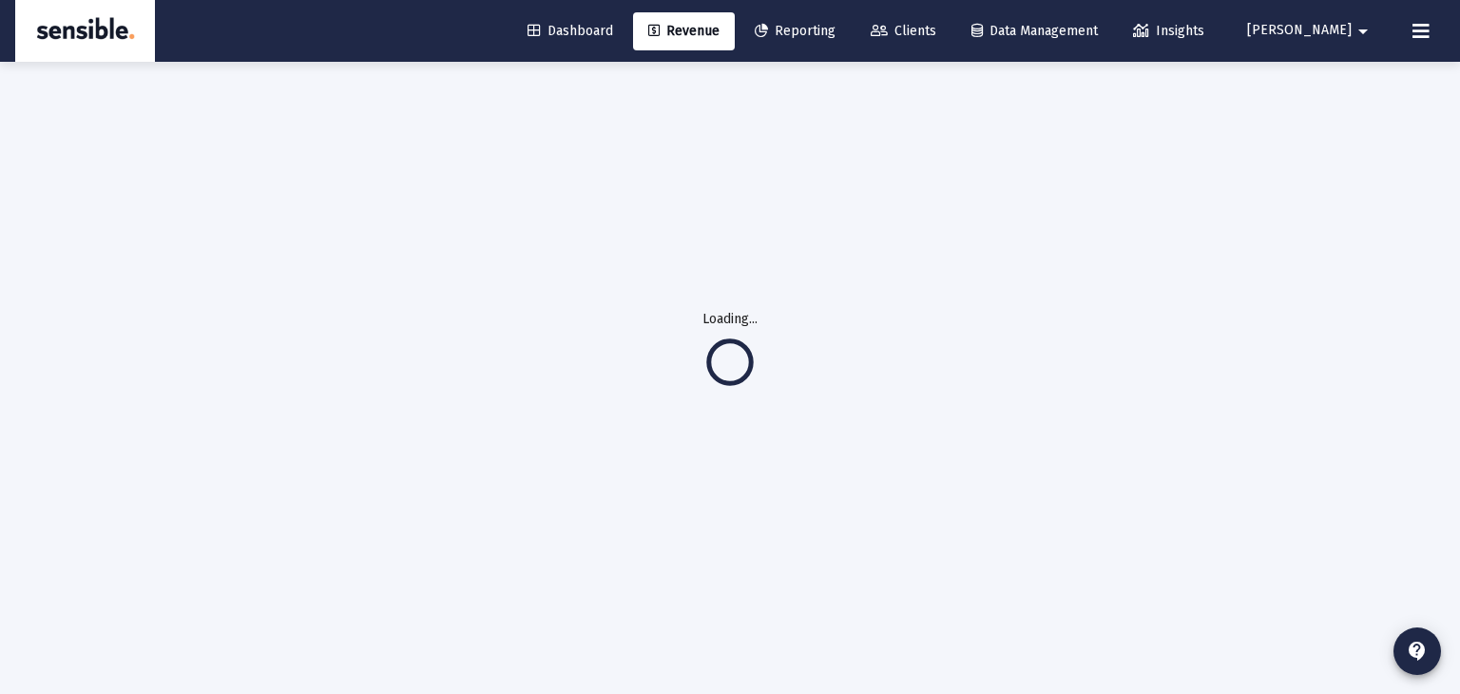
scroll to position [89, 0]
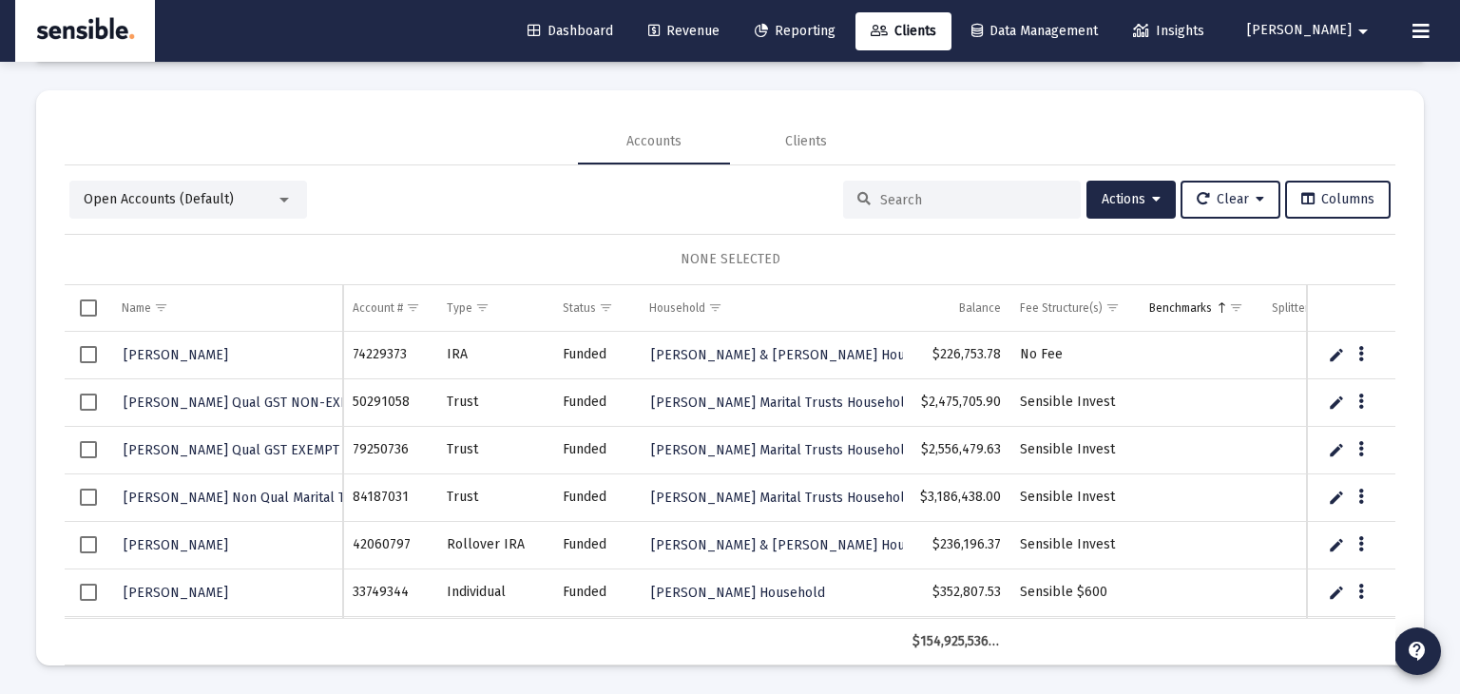
click at [891, 193] on input at bounding box center [973, 200] width 186 height 16
type input "Nazy"
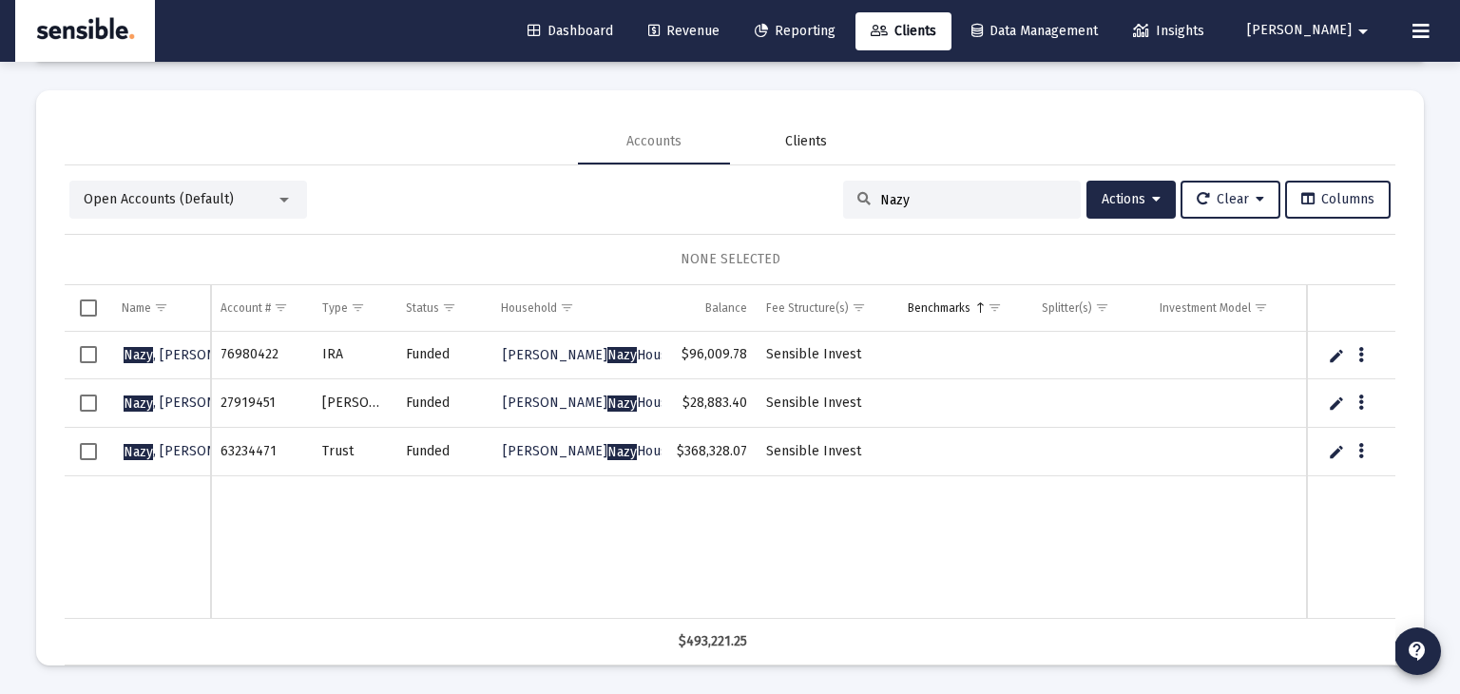
click at [809, 145] on div "Clients" at bounding box center [806, 141] width 42 height 19
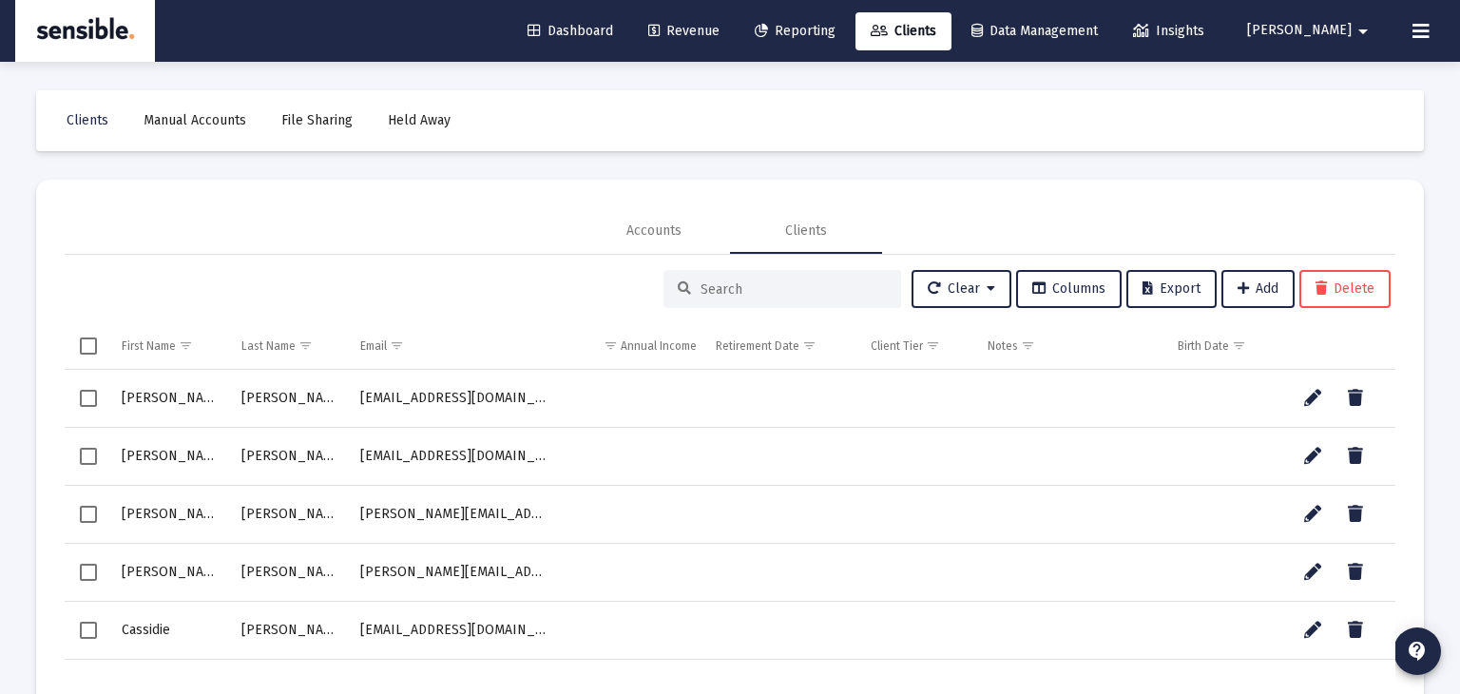
click at [772, 288] on input at bounding box center [794, 289] width 186 height 16
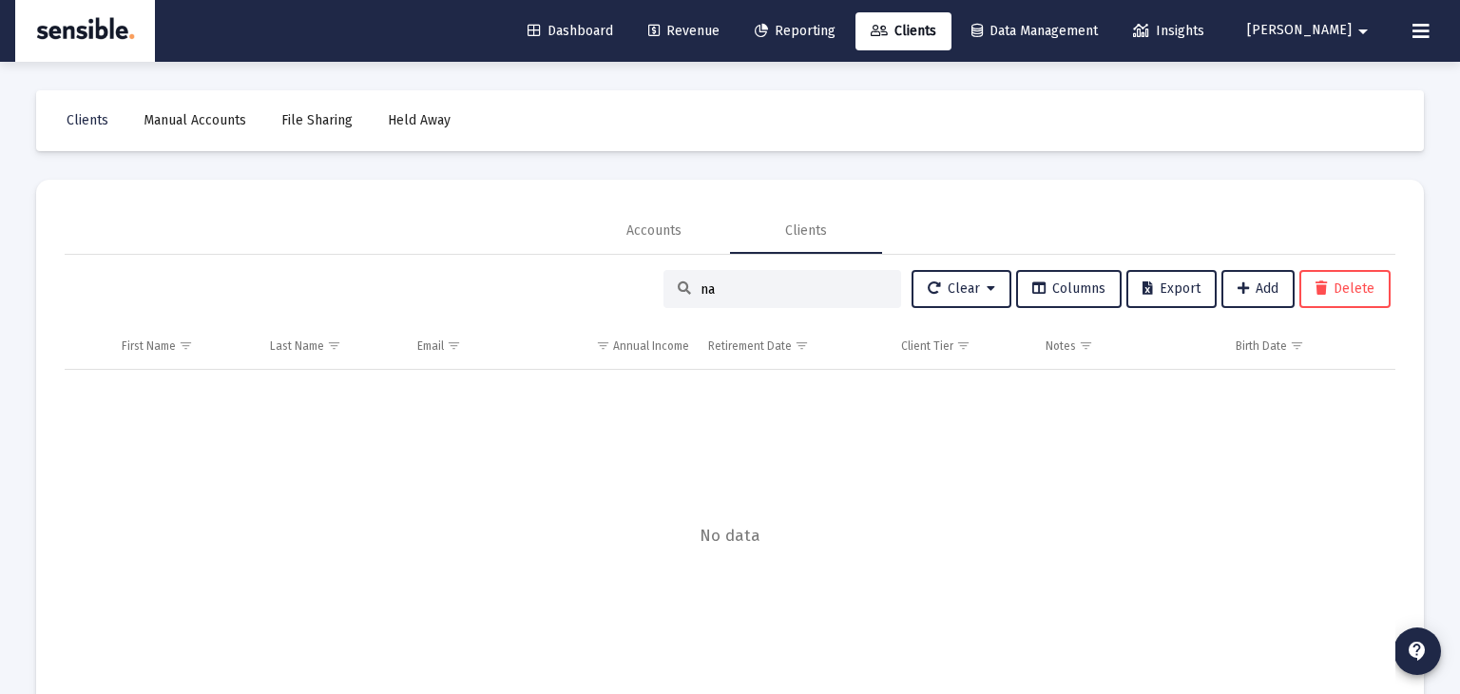
type input "n"
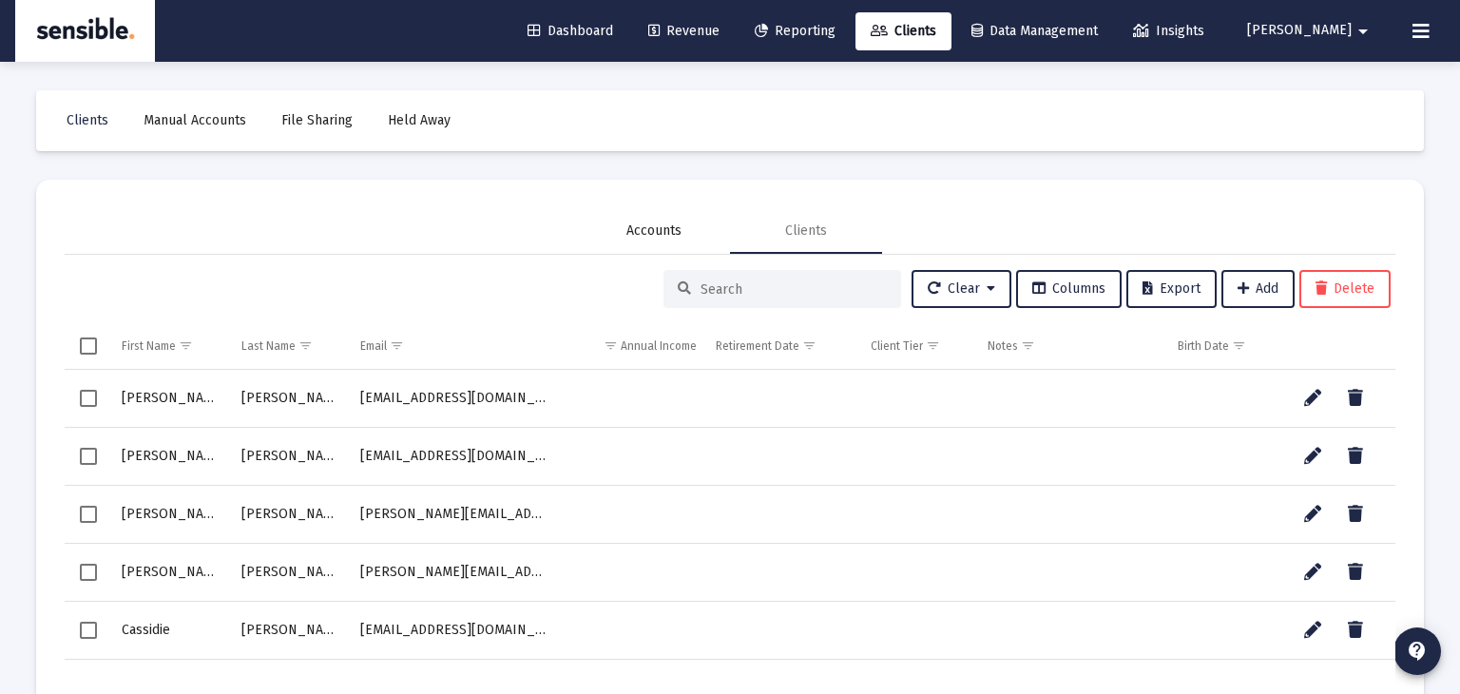
click at [668, 233] on div "Accounts" at bounding box center [654, 231] width 55 height 19
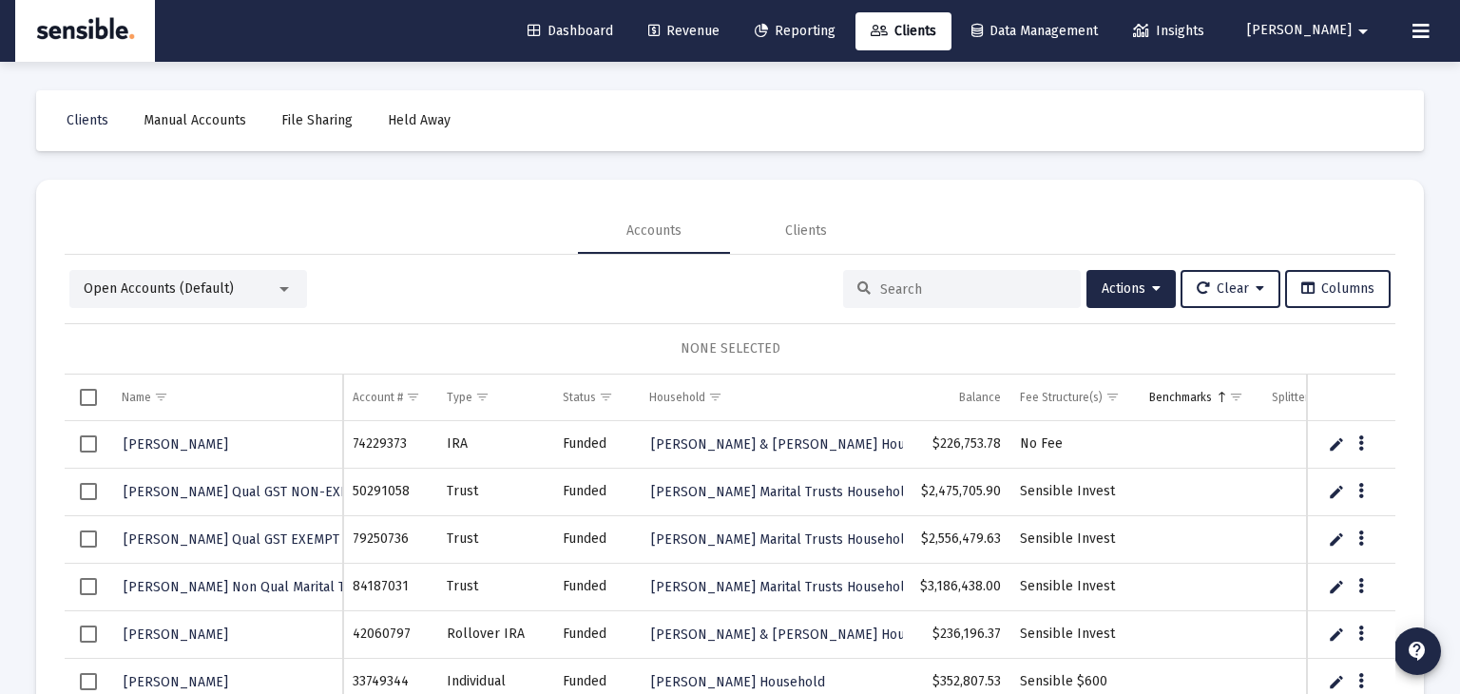
click at [903, 288] on input at bounding box center [973, 289] width 186 height 16
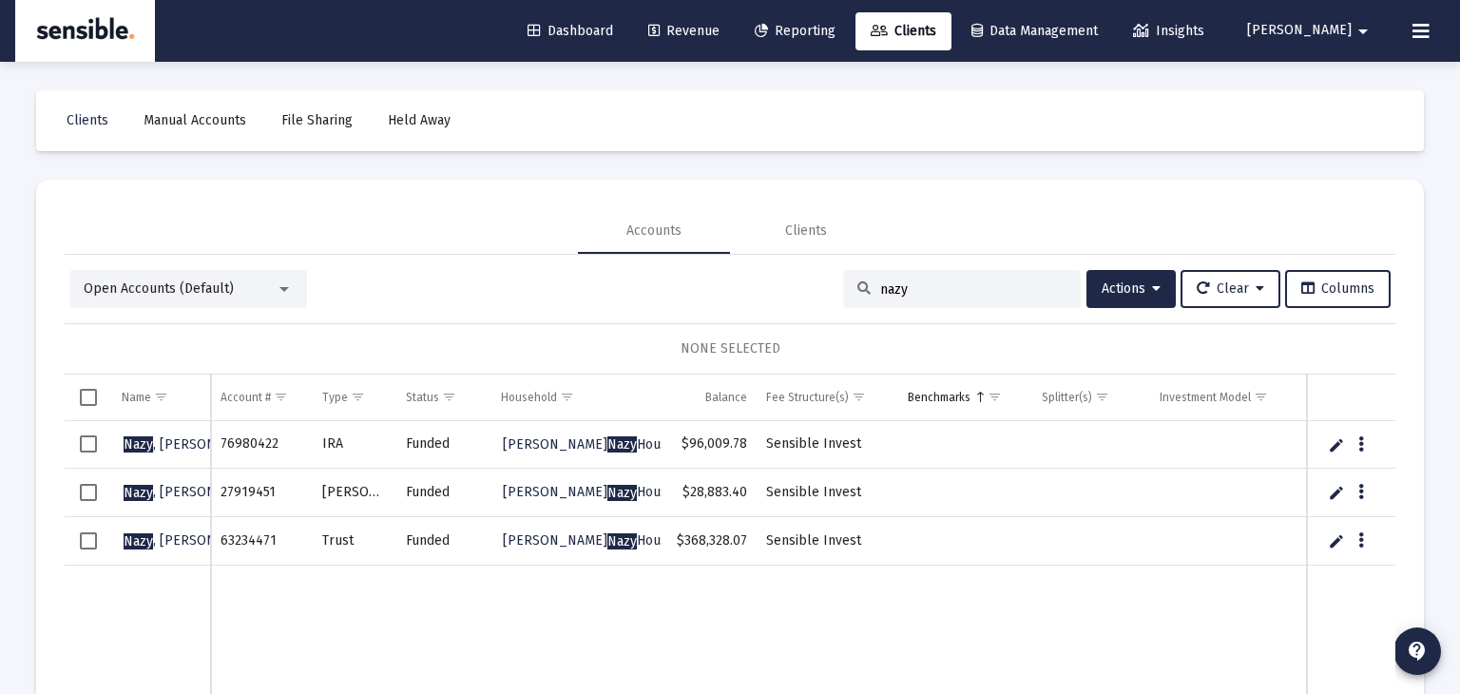
type input "nazy"
click at [87, 394] on span "Select all" at bounding box center [88, 397] width 17 height 17
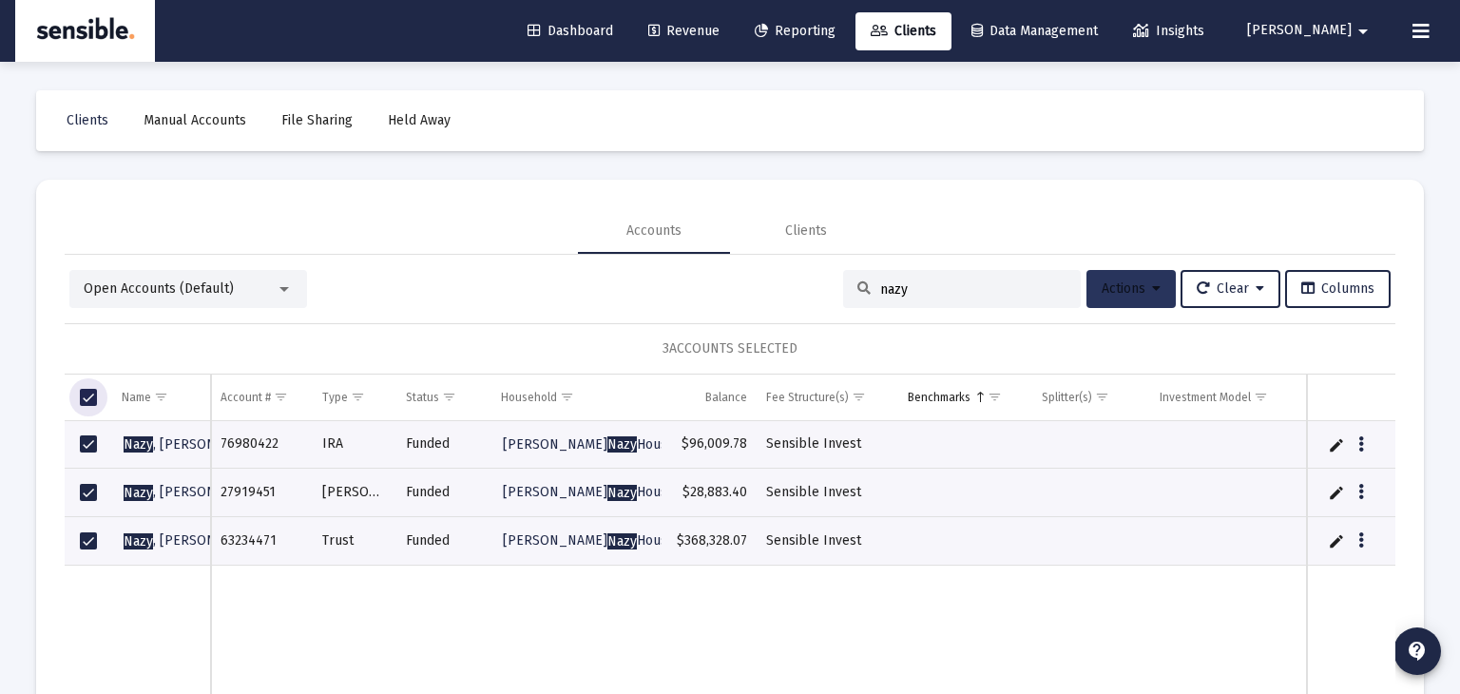
click at [1118, 293] on span "Actions" at bounding box center [1131, 288] width 59 height 16
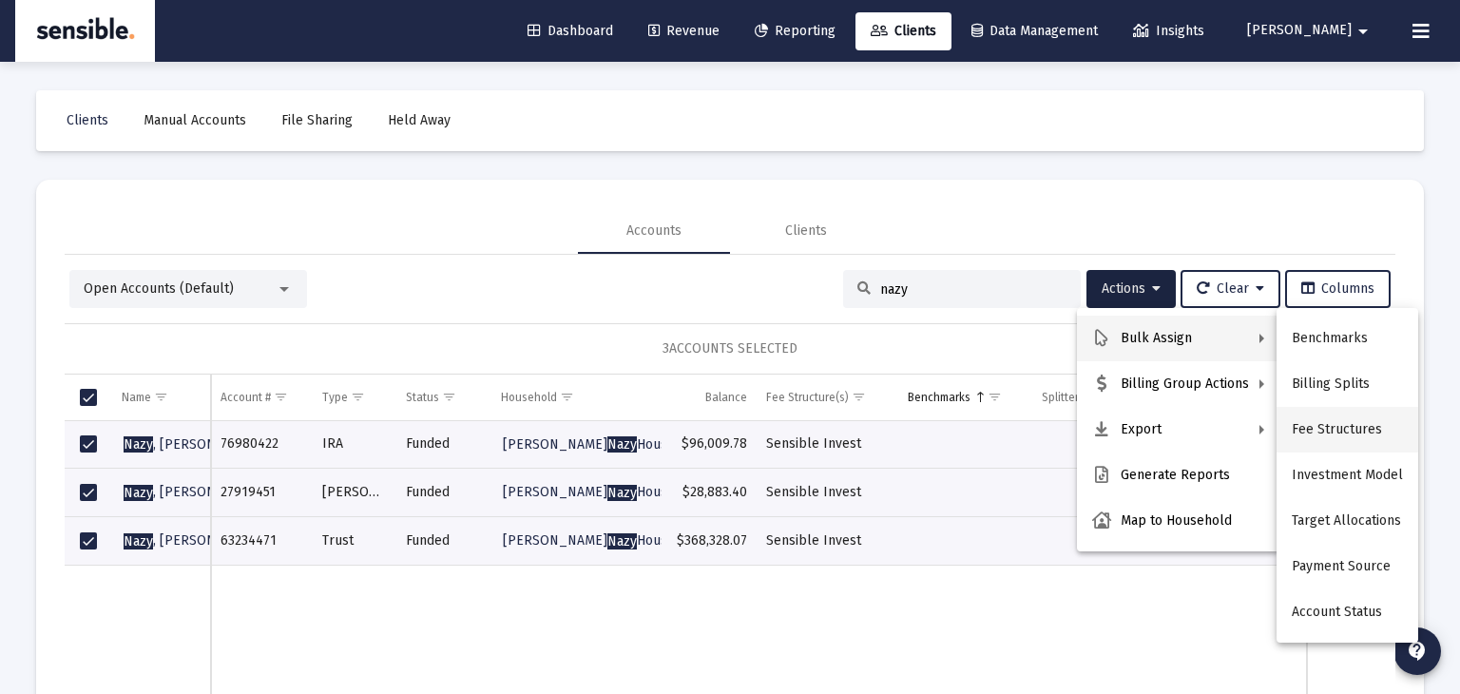
click at [1342, 429] on button "Fee Structures" at bounding box center [1348, 430] width 142 height 46
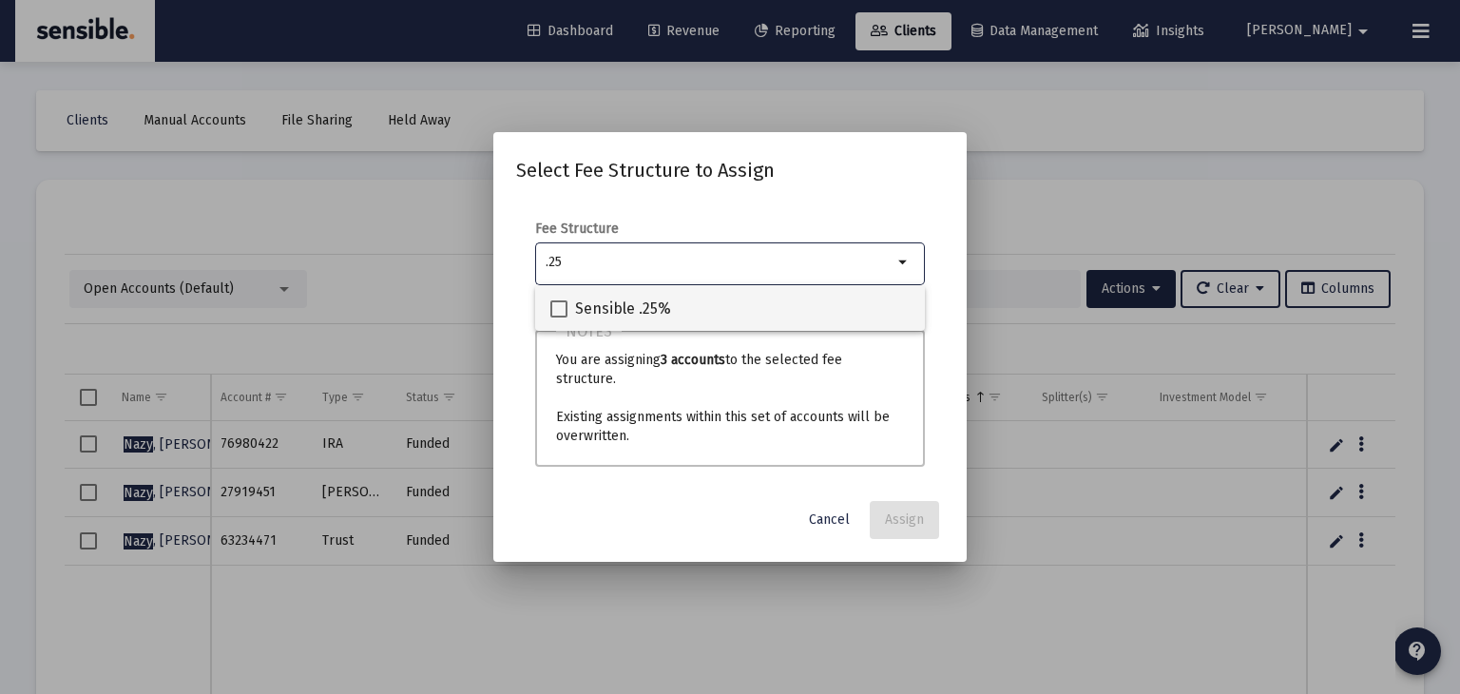
type input ".25"
click at [558, 309] on span at bounding box center [558, 308] width 17 height 17
click at [558, 318] on input "Sensible .25%" at bounding box center [558, 318] width 1 height 1
checkbox input "true"
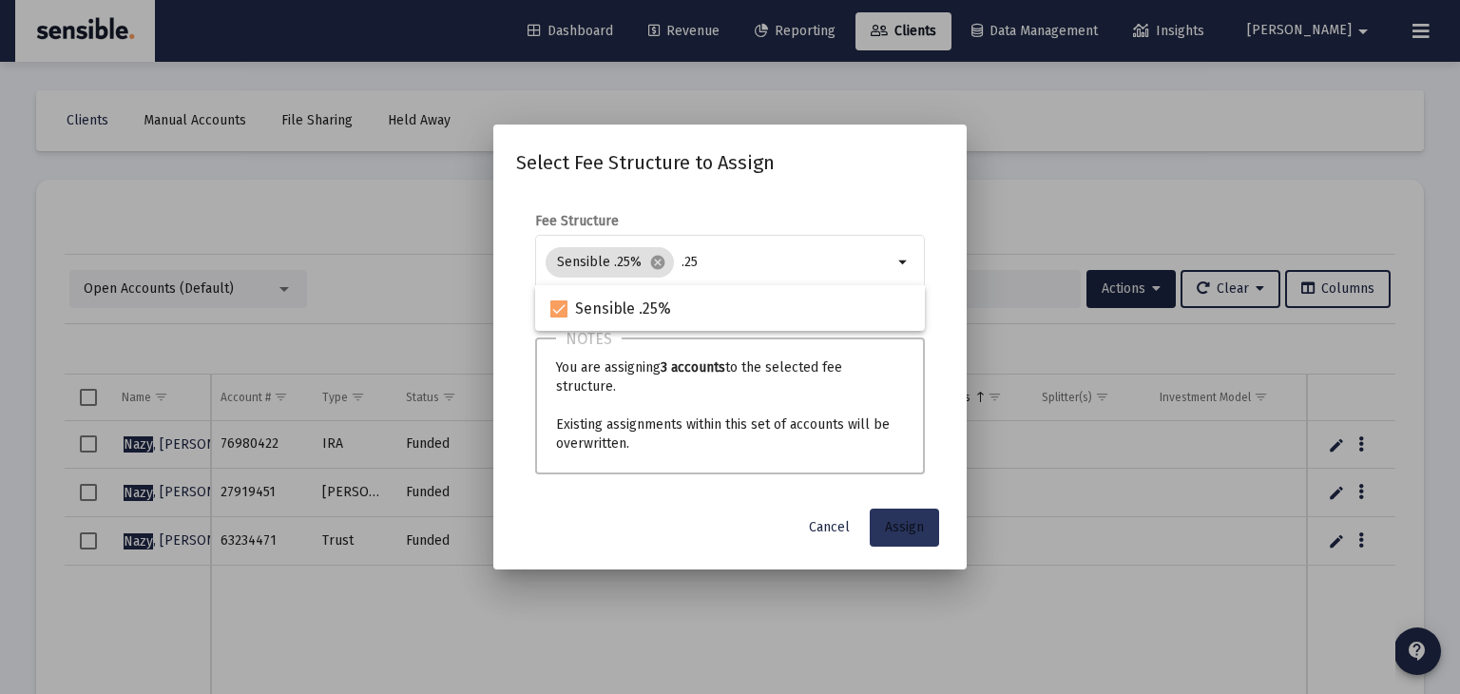
click at [899, 525] on span "Assign" at bounding box center [904, 527] width 39 height 16
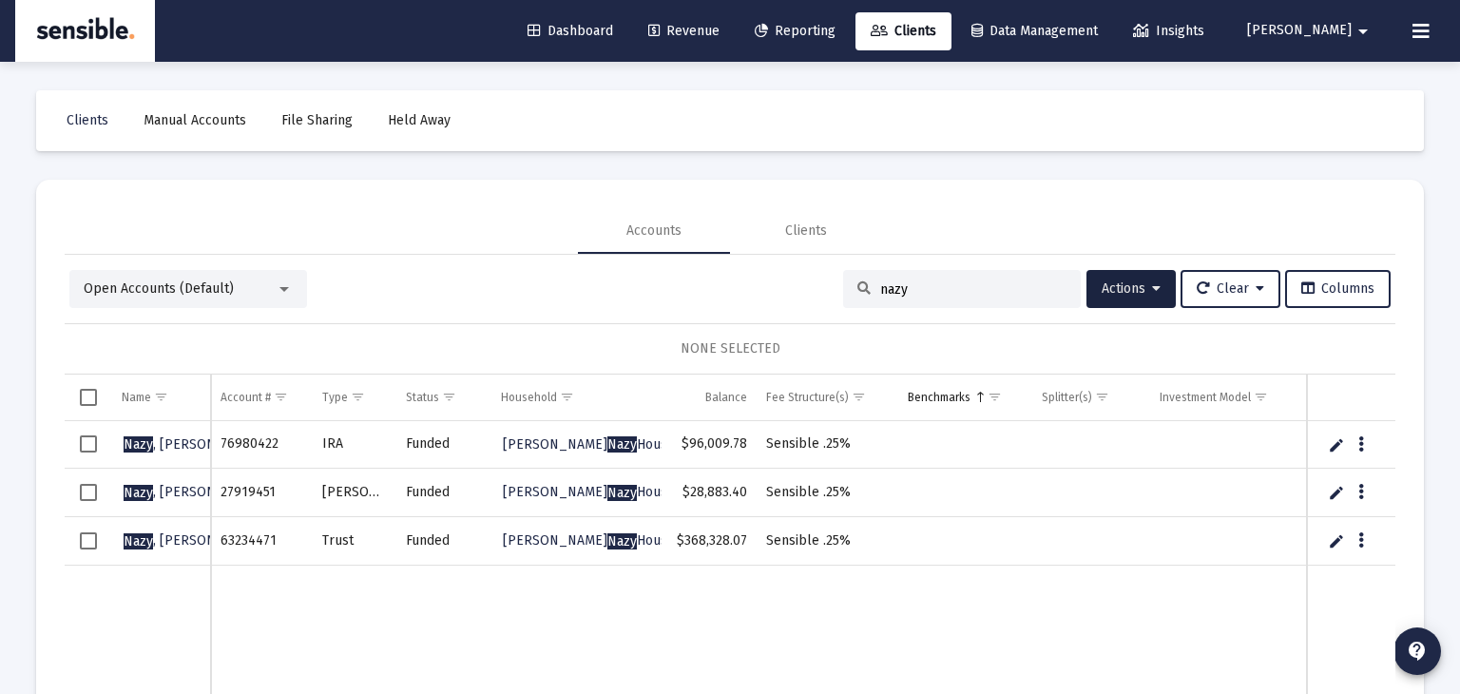
click at [87, 395] on span "Select all" at bounding box center [88, 397] width 17 height 17
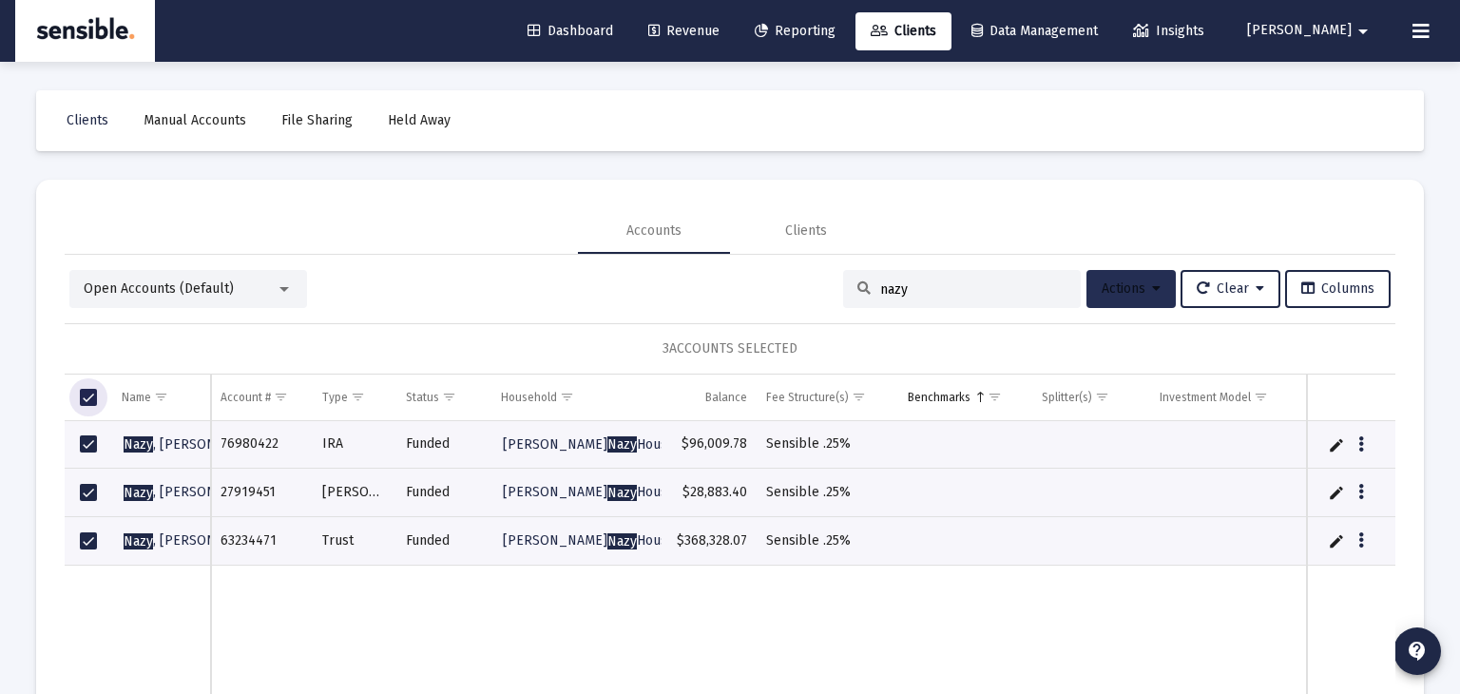
click at [1108, 298] on button "Actions" at bounding box center [1131, 289] width 89 height 38
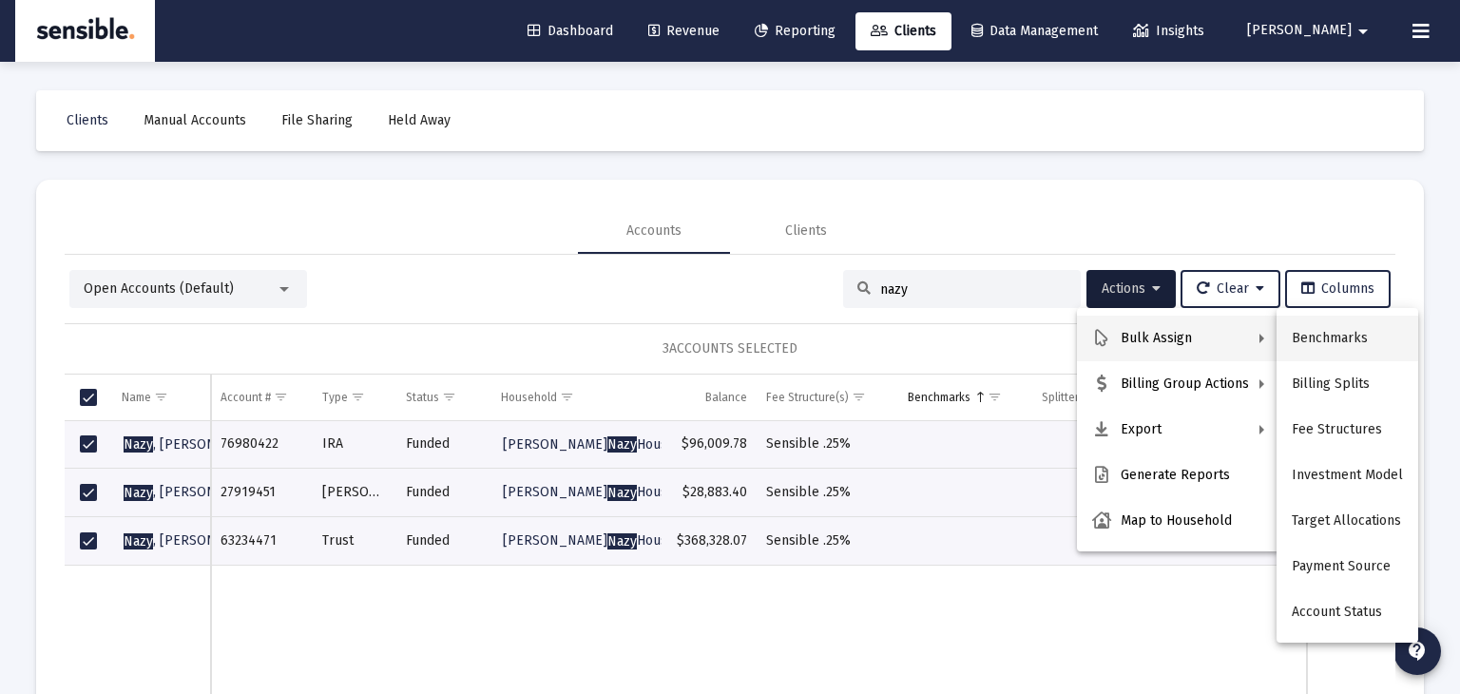
click at [1321, 345] on button "Benchmarks" at bounding box center [1348, 339] width 142 height 46
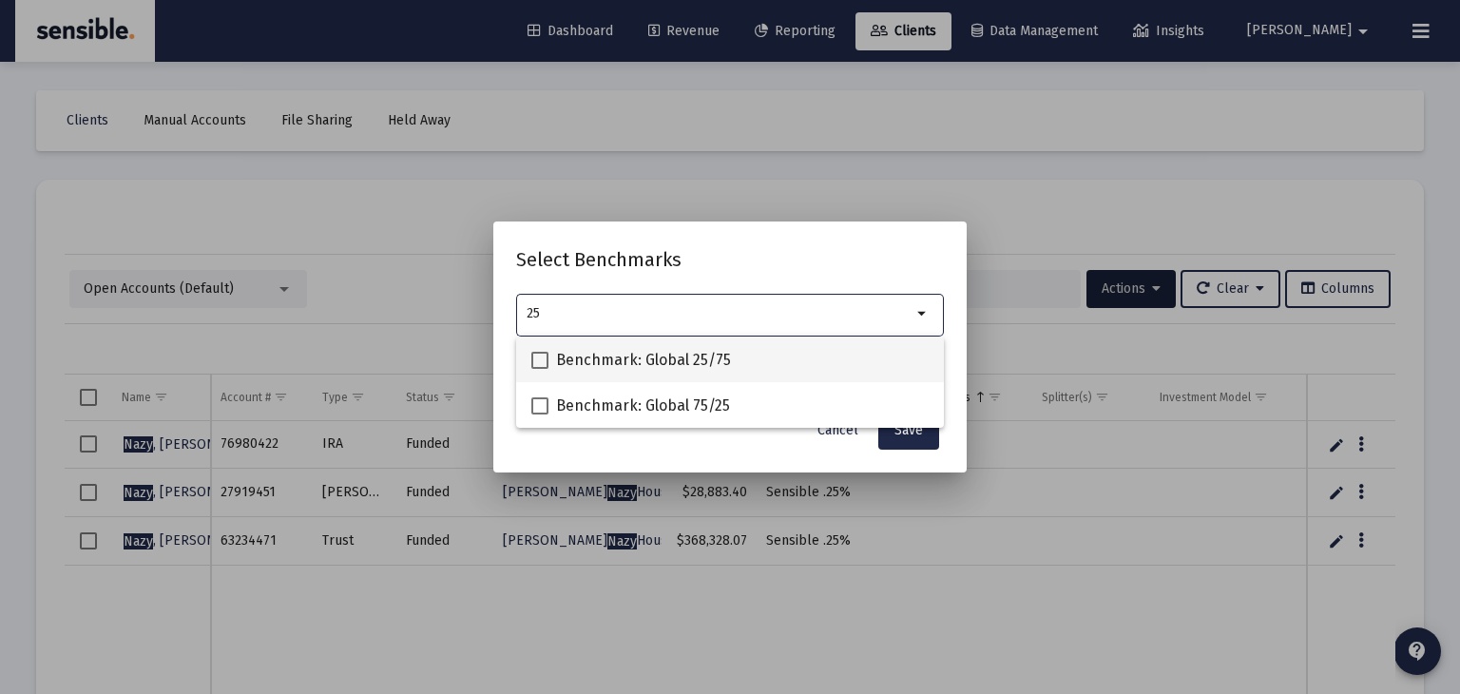
type input "25"
click at [538, 355] on span at bounding box center [539, 360] width 17 height 17
click at [539, 369] on input "Benchmark: Global 25/75" at bounding box center [539, 369] width 1 height 1
checkbox input "true"
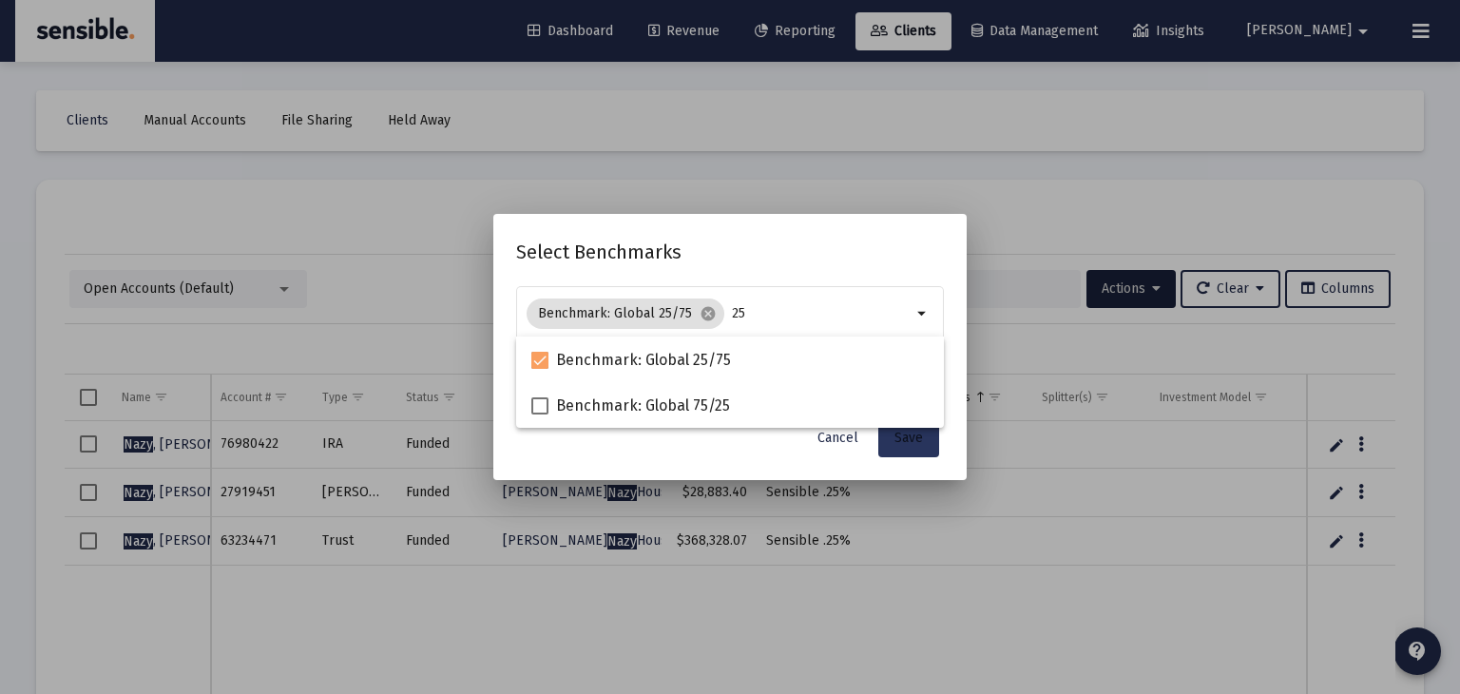
click at [913, 437] on span "Save" at bounding box center [909, 438] width 29 height 16
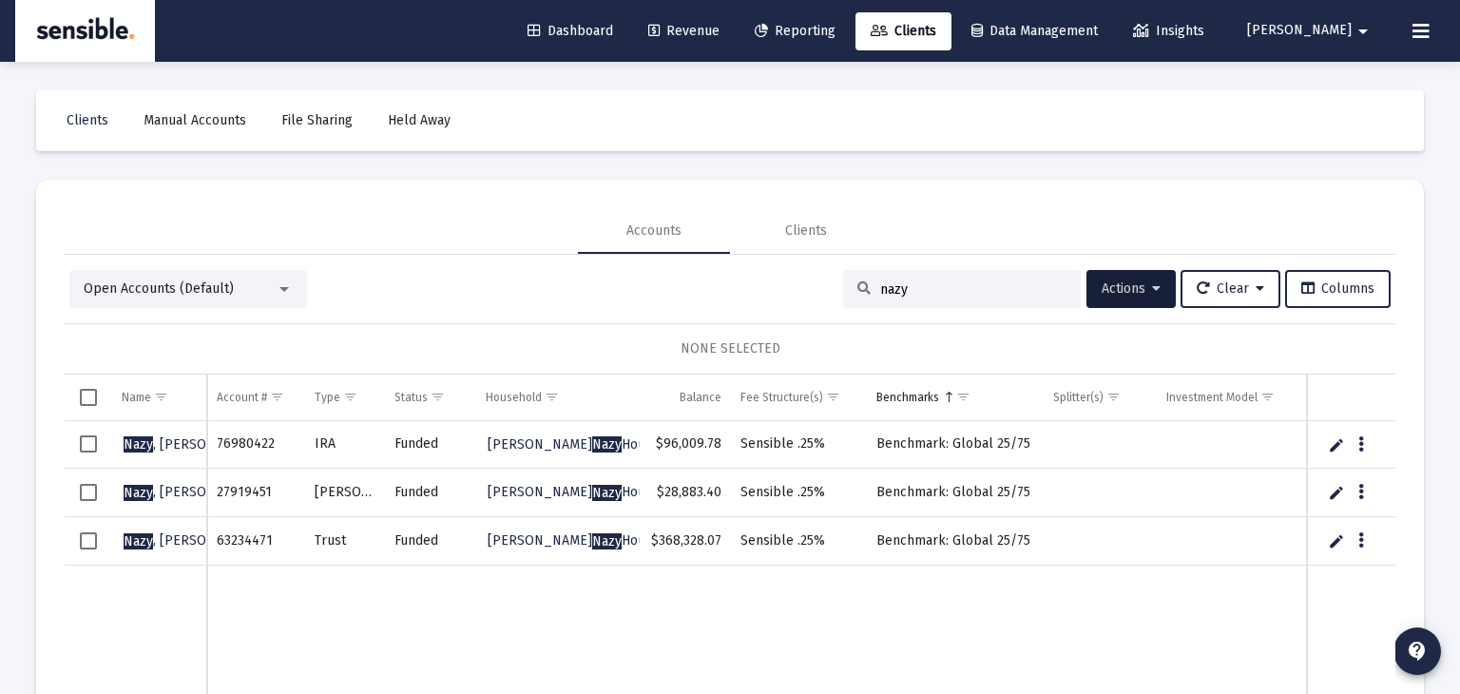
click at [720, 32] on span "Revenue" at bounding box center [683, 31] width 71 height 16
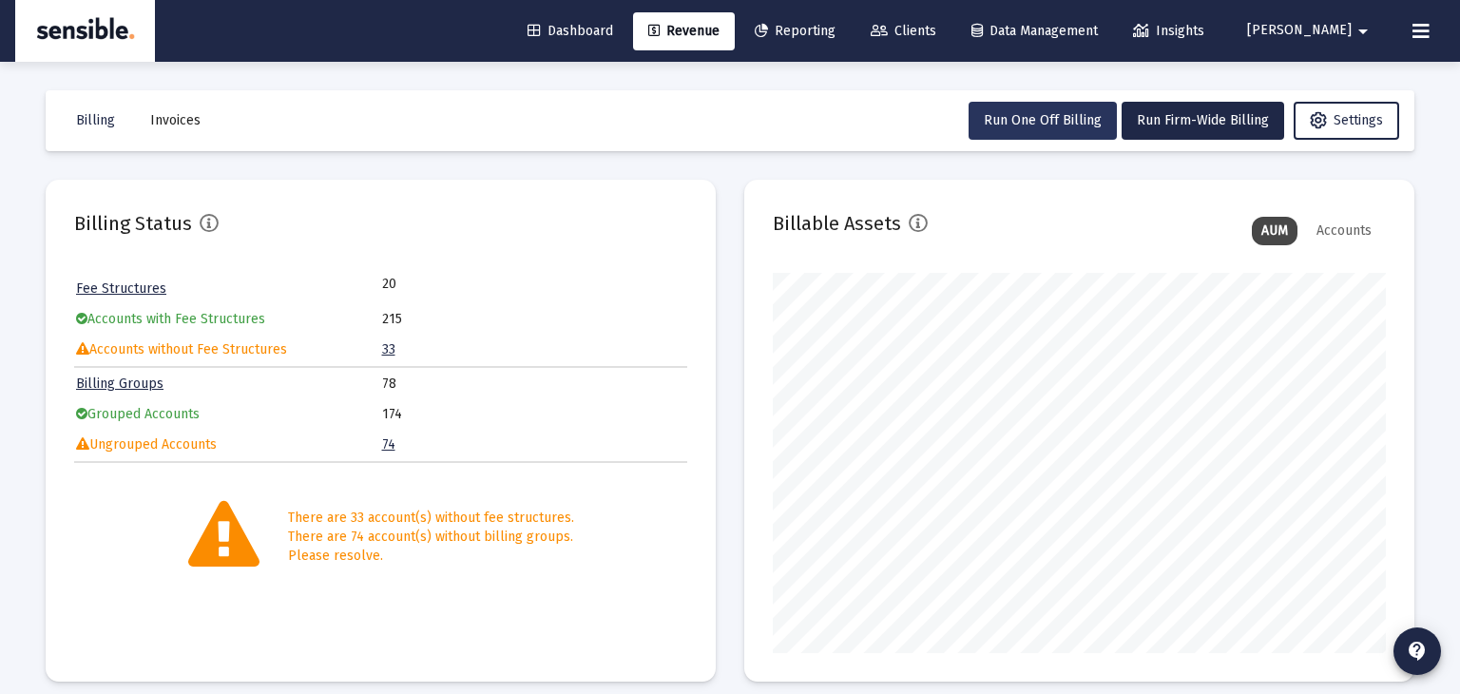
scroll to position [380, 613]
click at [1057, 132] on button "Run One Off Billing" at bounding box center [1043, 121] width 148 height 38
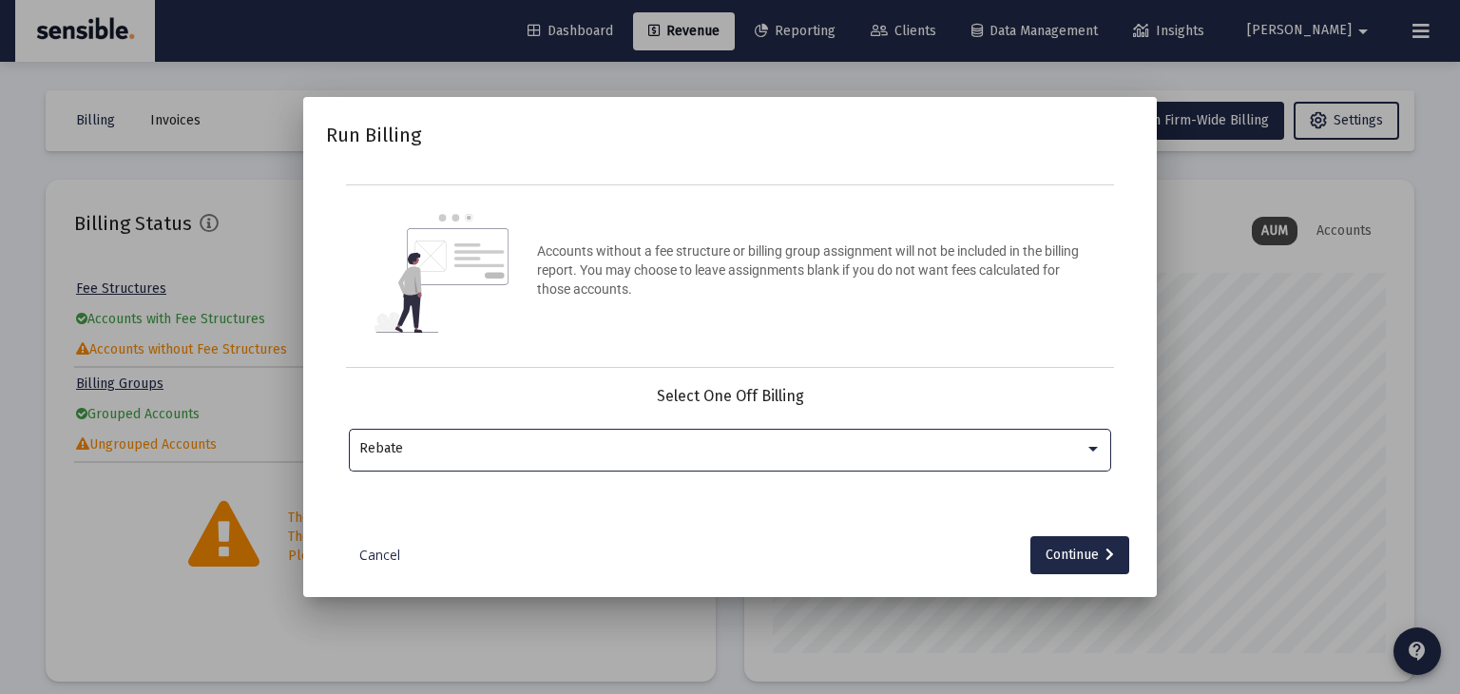
click at [807, 441] on div "Rebate" at bounding box center [721, 448] width 725 height 15
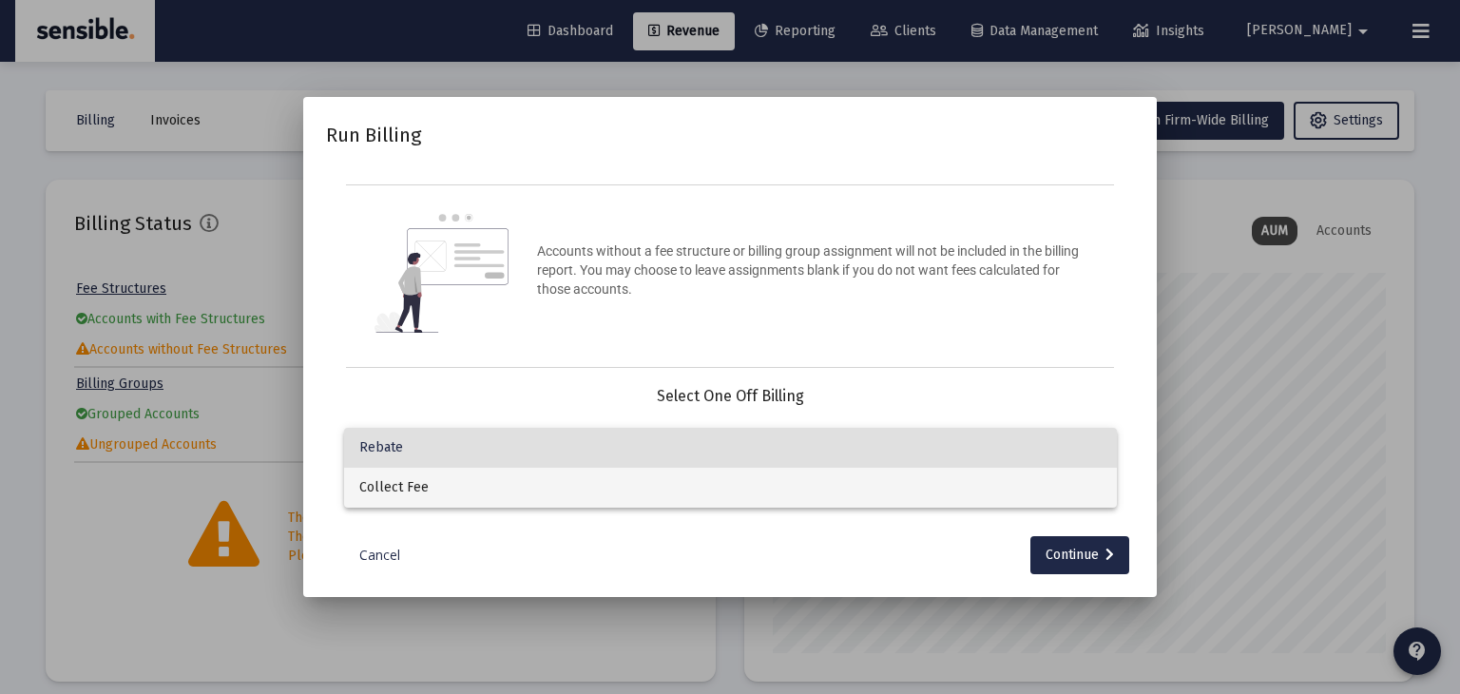
click at [778, 501] on span "Collect Fee" at bounding box center [730, 488] width 743 height 40
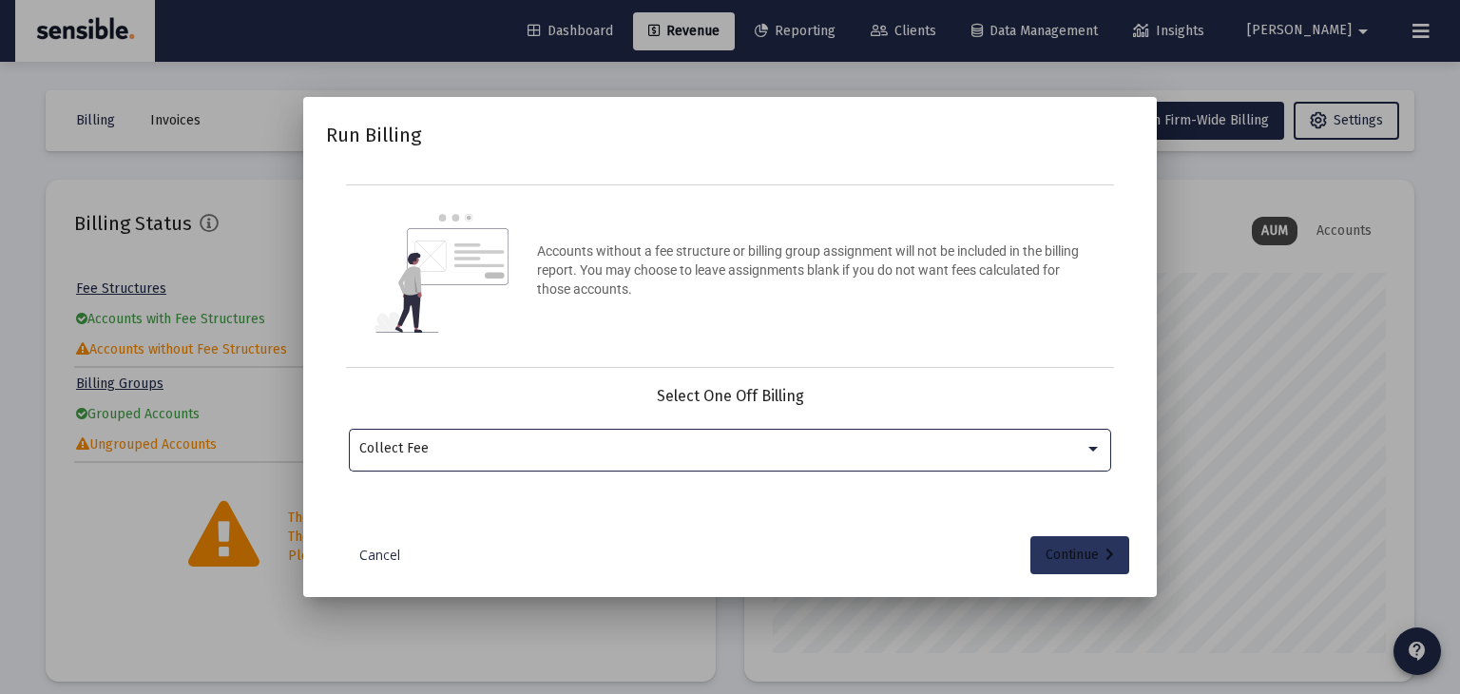
click at [1069, 551] on div "Continue" at bounding box center [1080, 555] width 68 height 38
click at [721, 441] on input "Selection" at bounding box center [719, 448] width 720 height 15
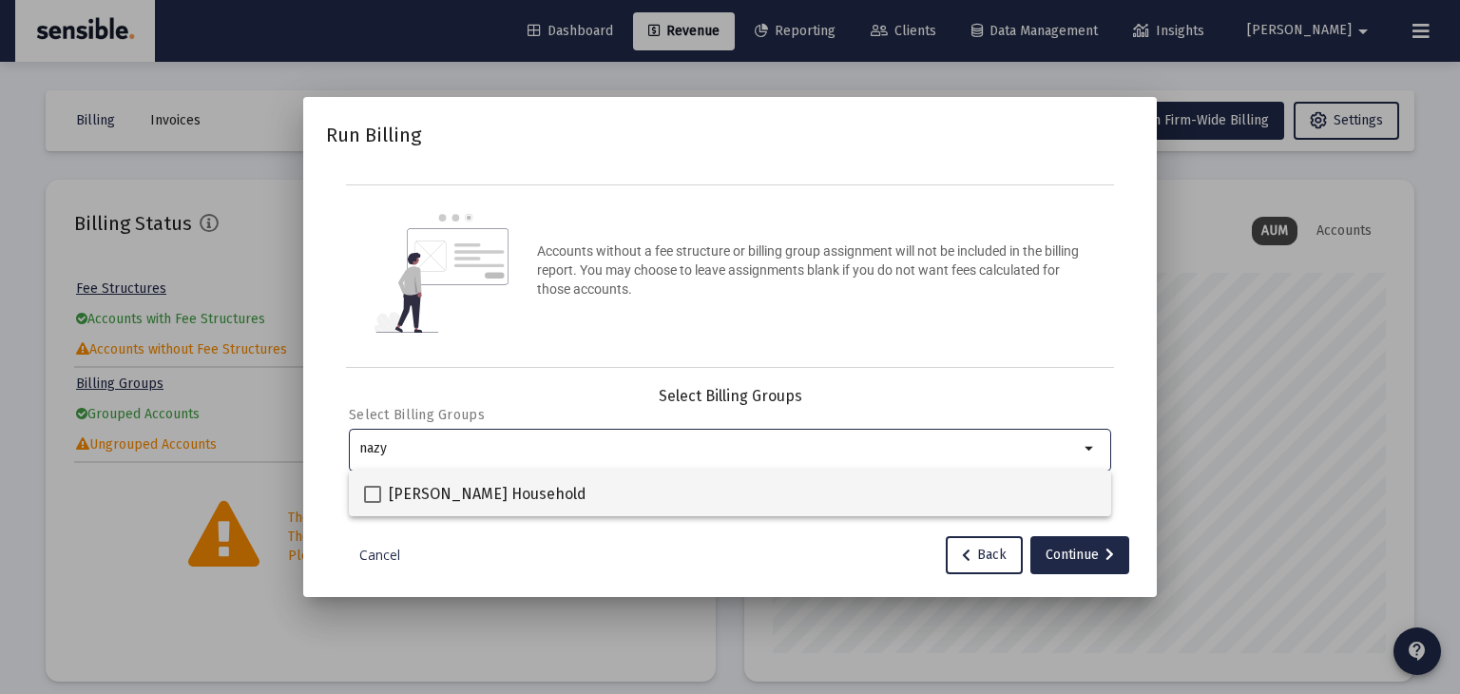
type input "nazy"
click at [382, 494] on label "[PERSON_NAME] Household" at bounding box center [475, 494] width 222 height 23
click at [373, 503] on input "[PERSON_NAME] Household" at bounding box center [372, 503] width 1 height 1
checkbox input "true"
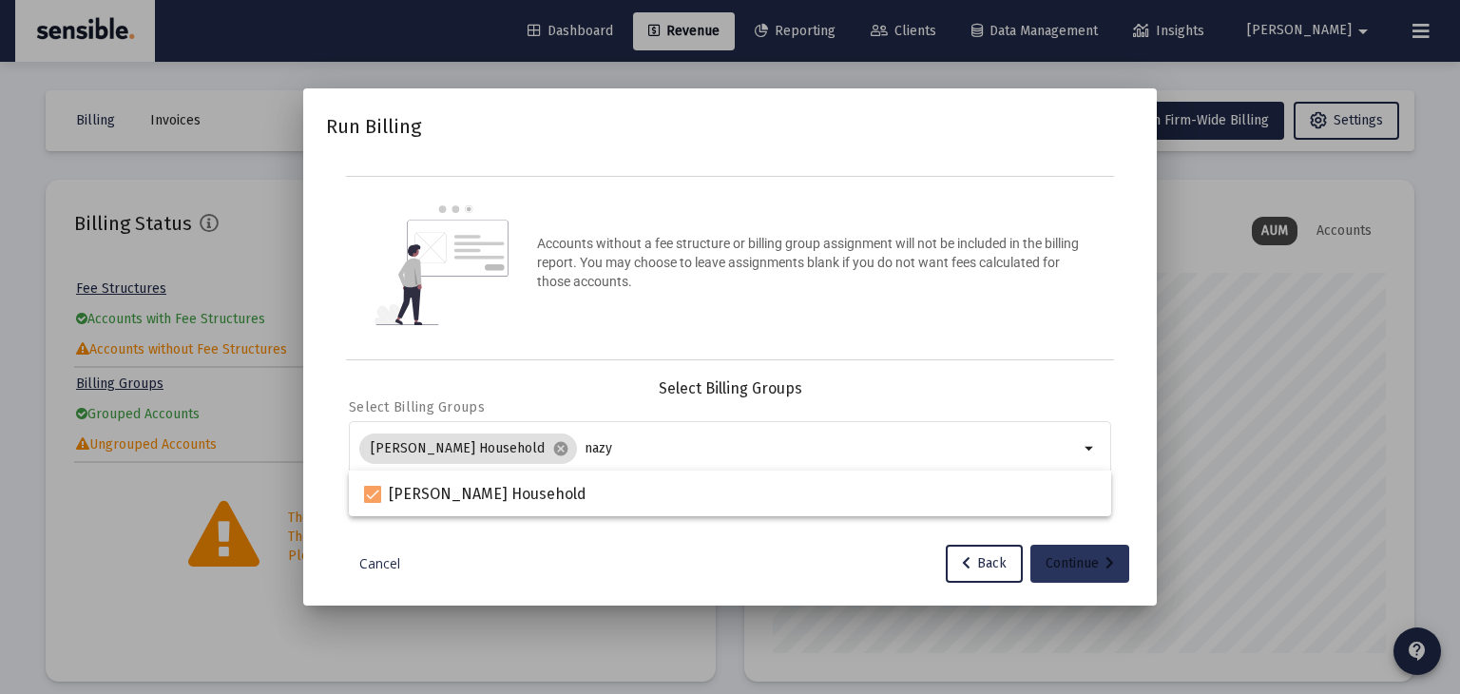
click at [1073, 564] on div "Continue" at bounding box center [1080, 564] width 68 height 38
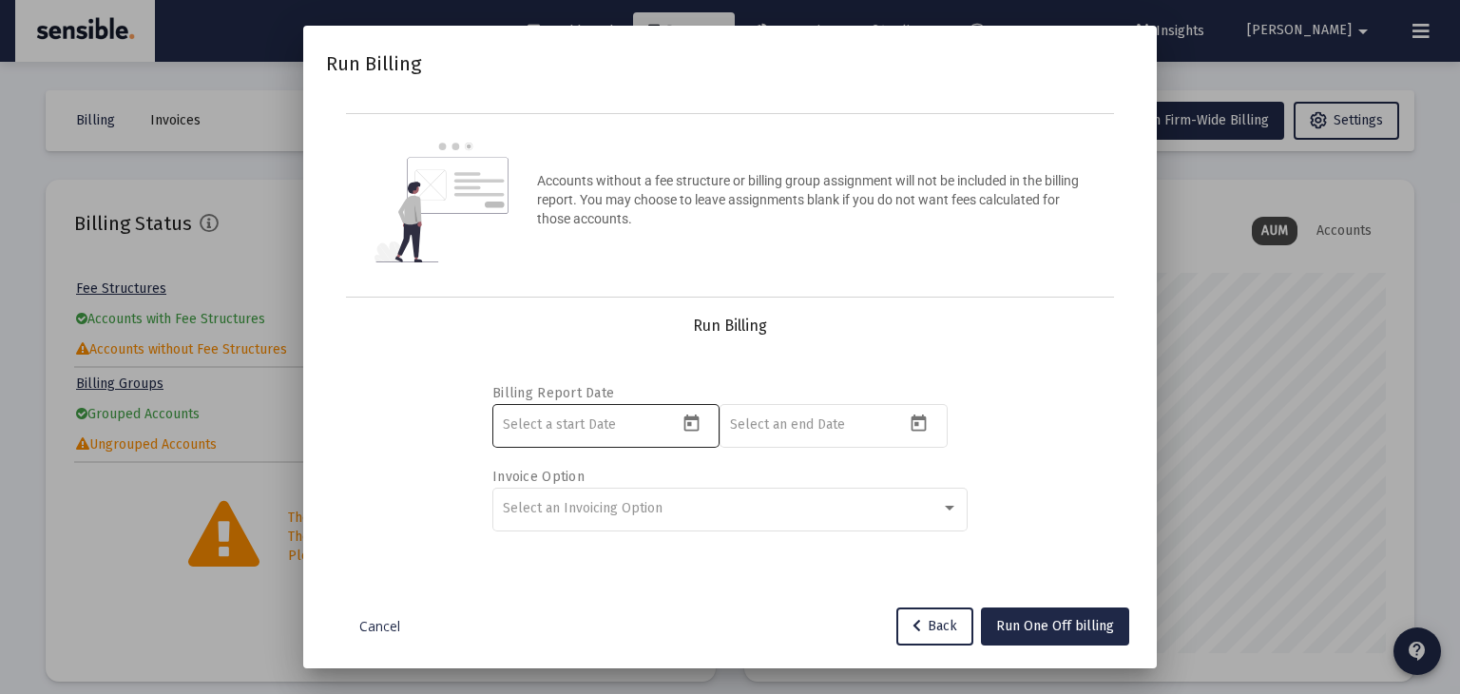
click at [689, 426] on icon "Open calendar" at bounding box center [692, 424] width 20 height 20
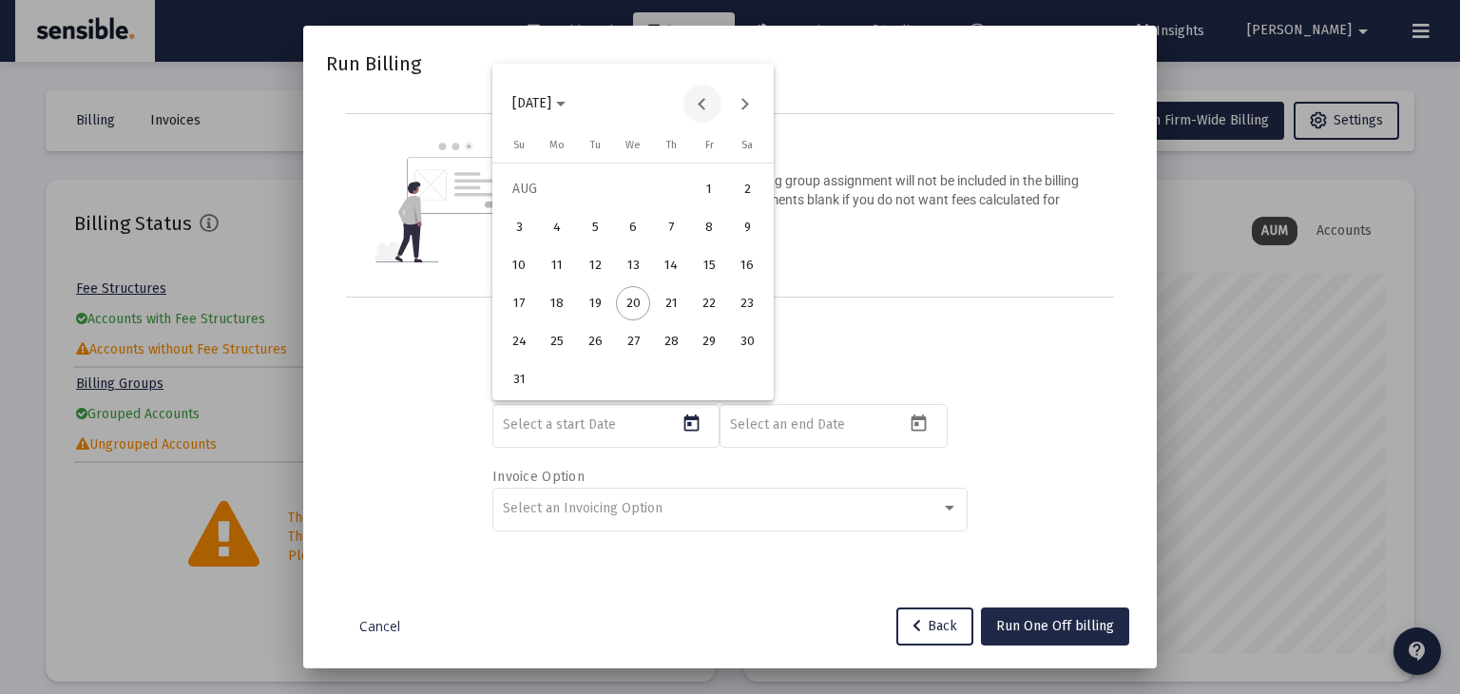
click at [702, 115] on button "Previous month" at bounding box center [703, 104] width 38 height 38
click at [741, 108] on button "Next month" at bounding box center [745, 104] width 38 height 38
click at [601, 222] on div "1" at bounding box center [595, 227] width 34 height 34
type input "[DATE]"
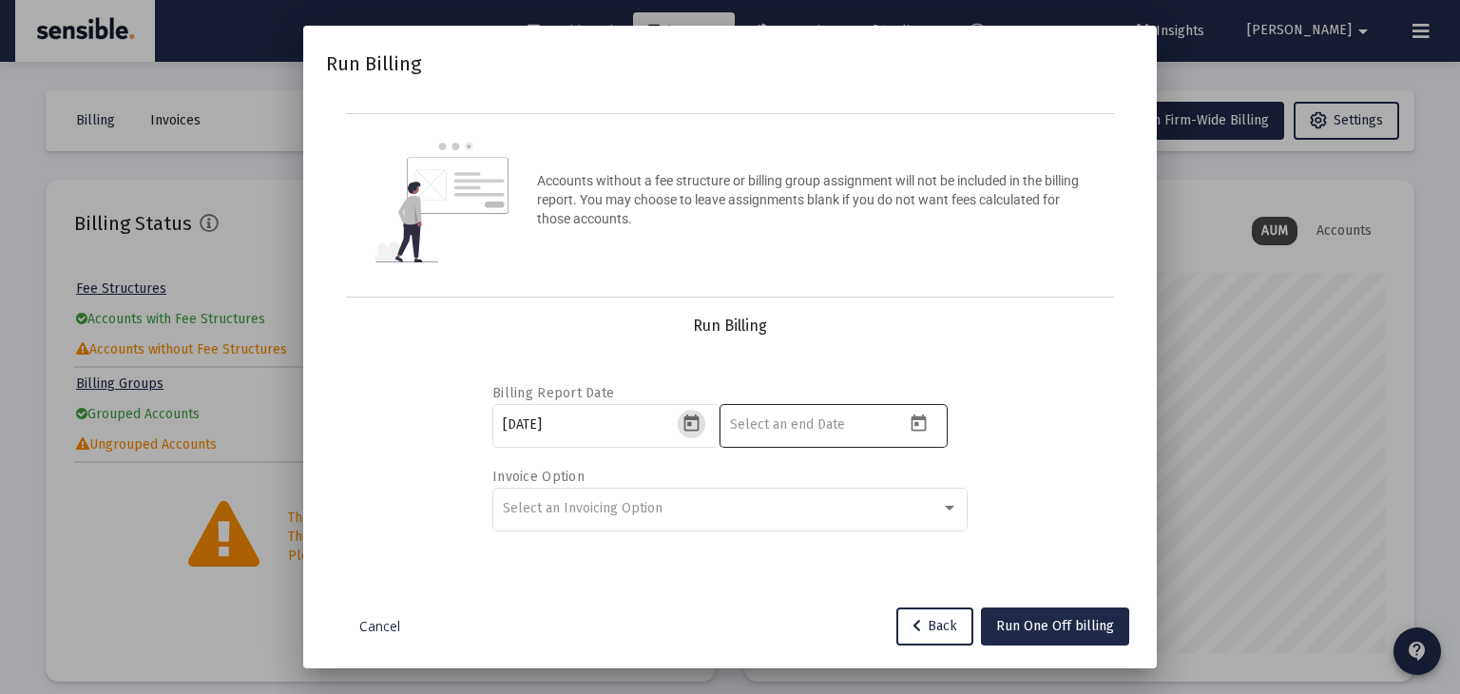
click at [916, 422] on icon "Open calendar" at bounding box center [919, 423] width 15 height 17
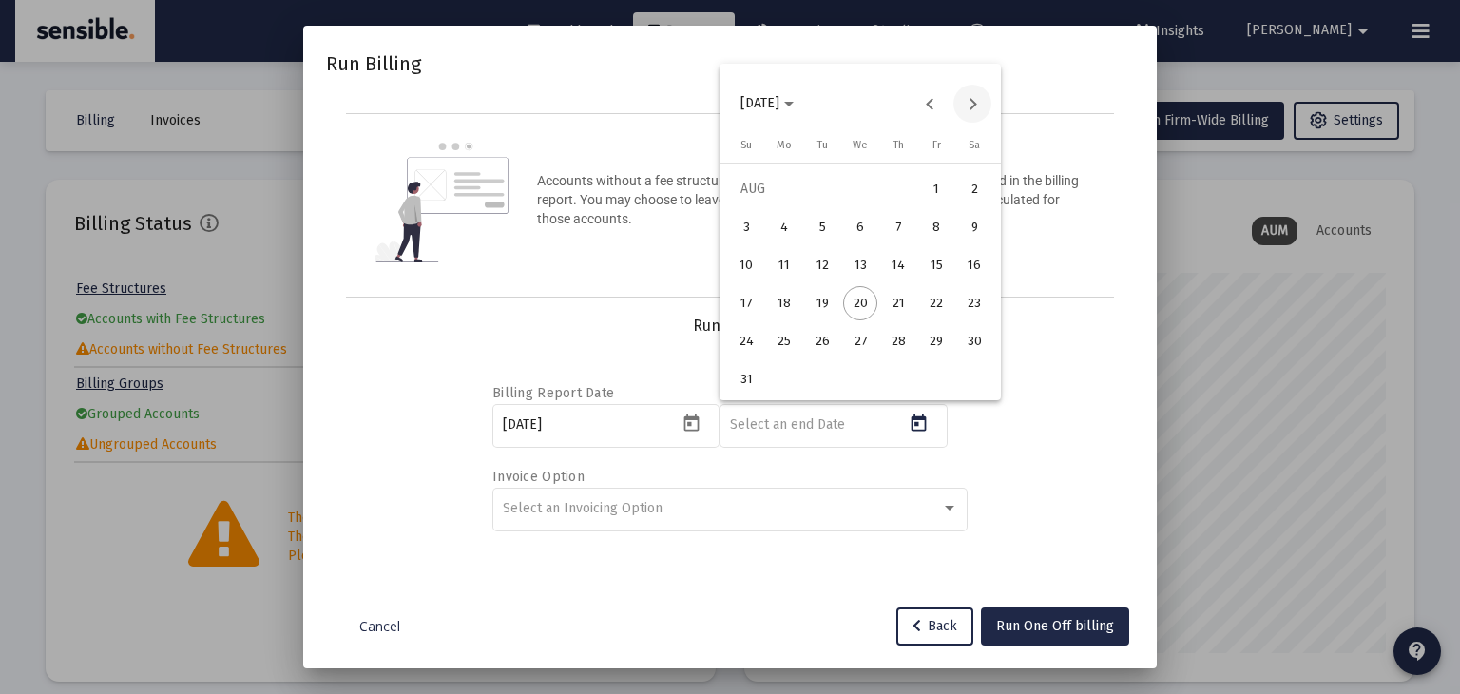
click at [968, 105] on button "Next month" at bounding box center [973, 104] width 38 height 38
click at [827, 389] on div "30" at bounding box center [822, 379] width 34 height 34
type input "[DATE]"
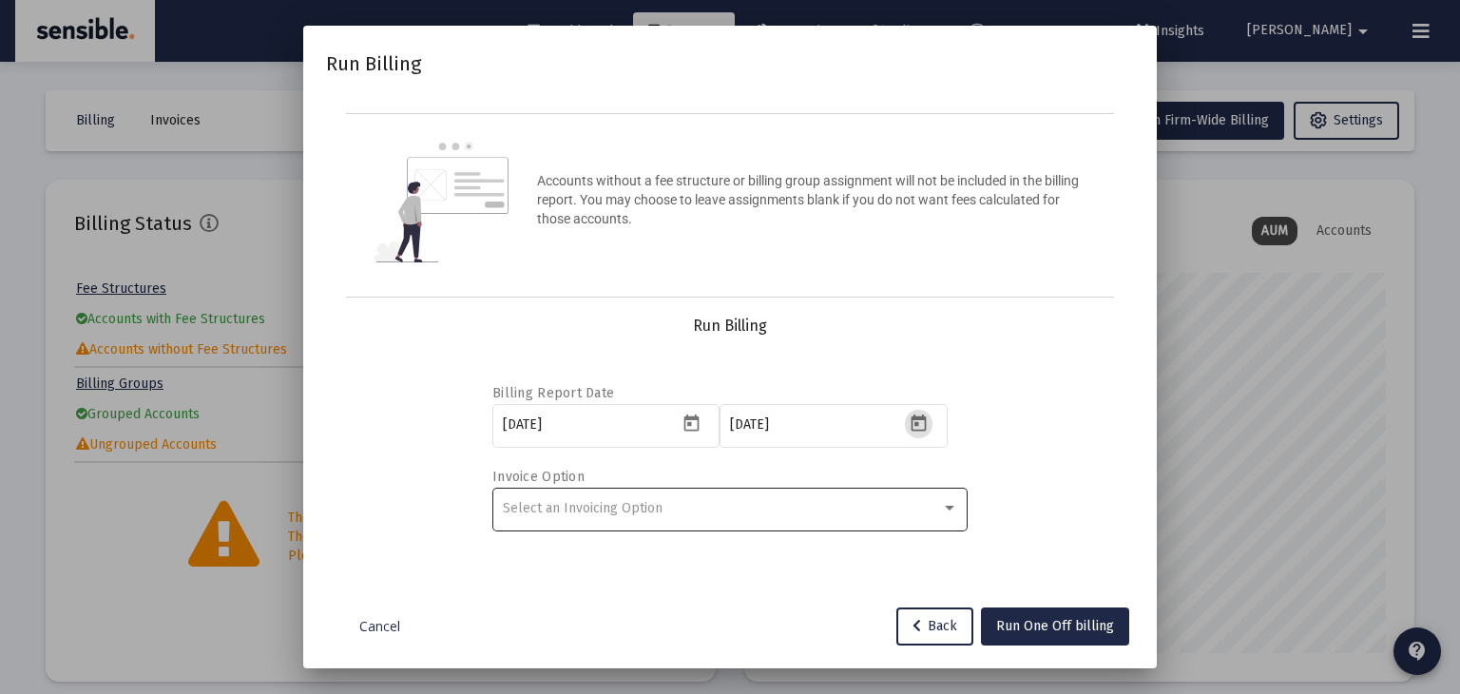
click at [803, 512] on div "Select an Invoicing Option" at bounding box center [722, 508] width 438 height 15
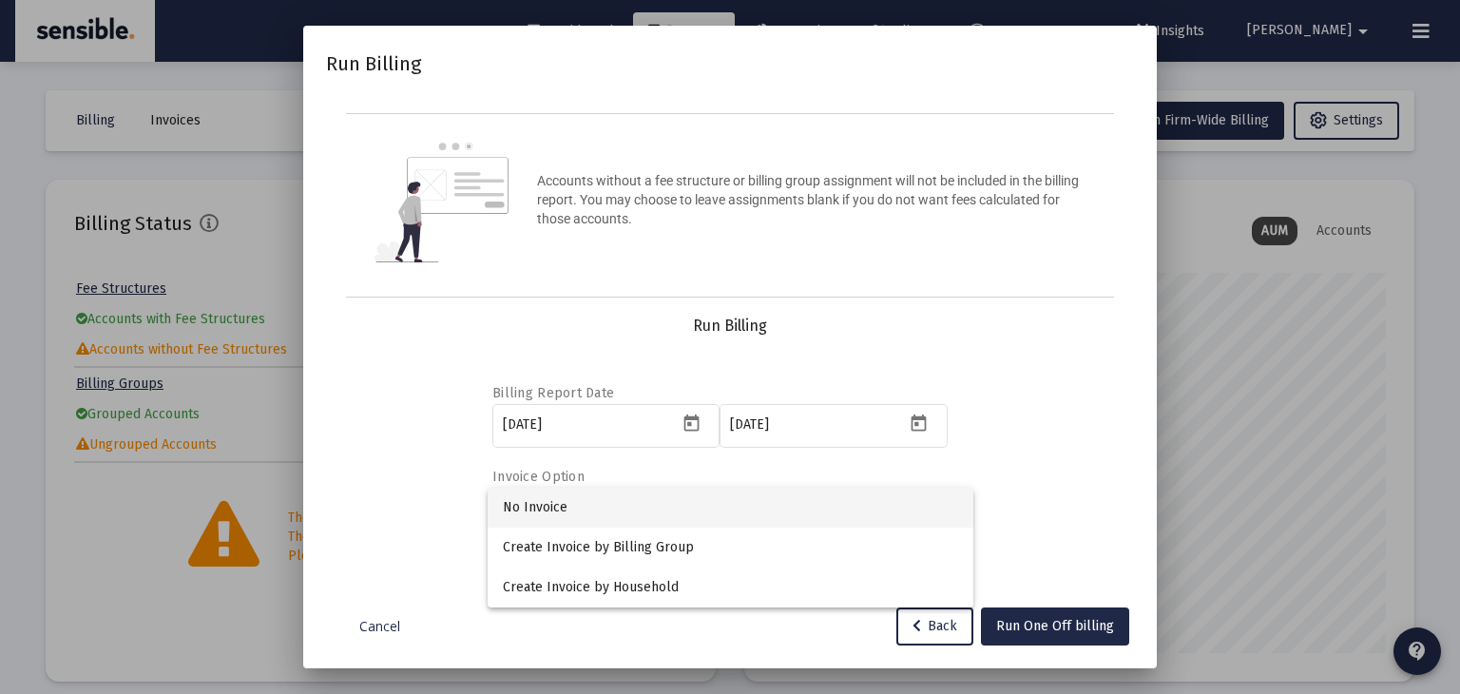
click at [661, 516] on span "No Invoice" at bounding box center [730, 508] width 455 height 40
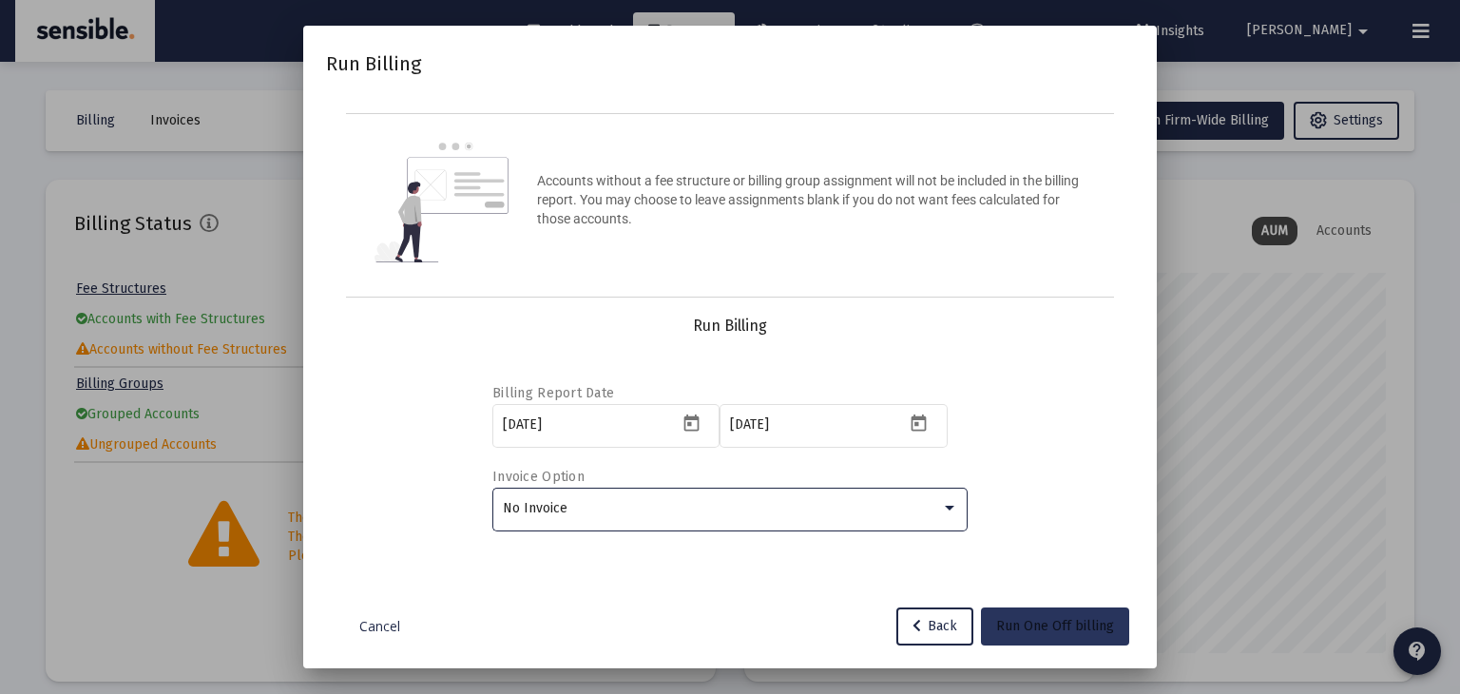
click at [1059, 629] on span "Run One Off billing" at bounding box center [1055, 626] width 118 height 16
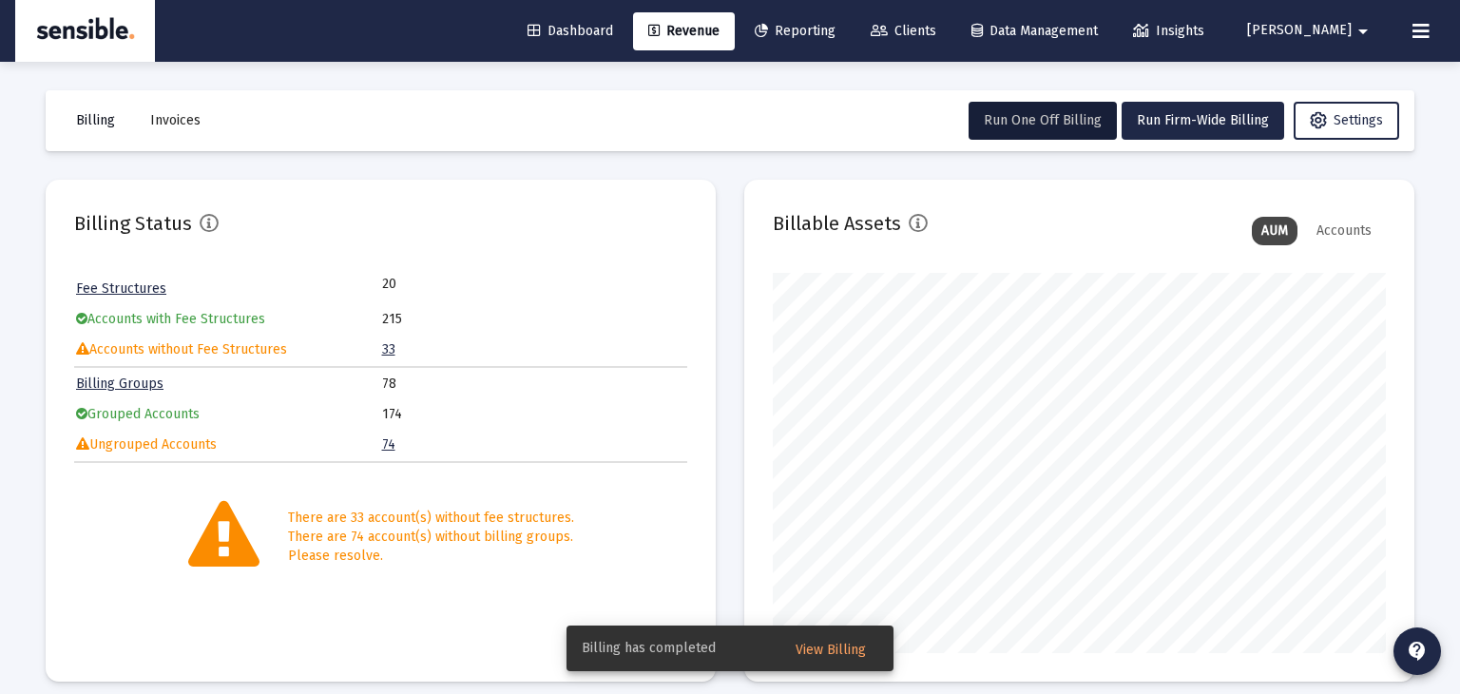
click at [102, 120] on span "Billing" at bounding box center [95, 120] width 39 height 16
click at [100, 121] on span "Billing" at bounding box center [95, 120] width 39 height 16
click at [814, 647] on span "View Billing" at bounding box center [831, 650] width 70 height 16
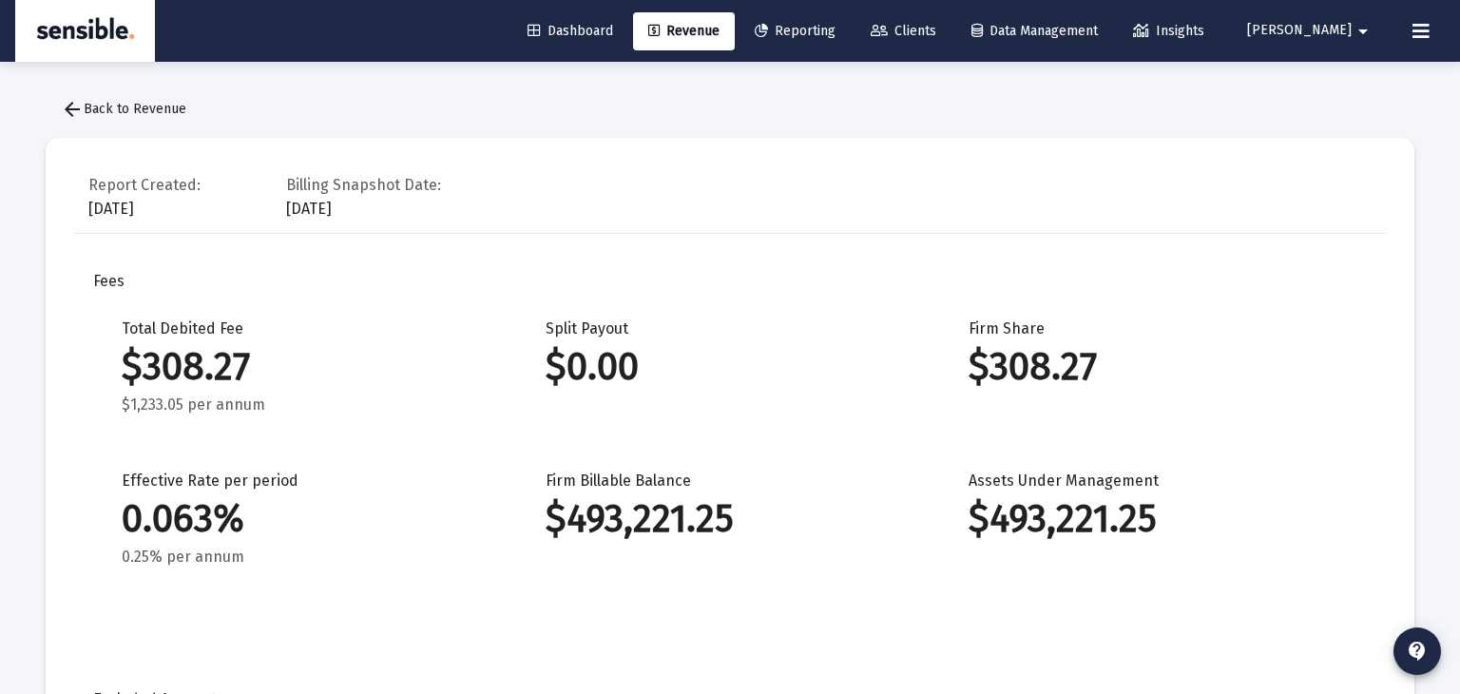
click at [720, 34] on span "Revenue" at bounding box center [683, 31] width 71 height 16
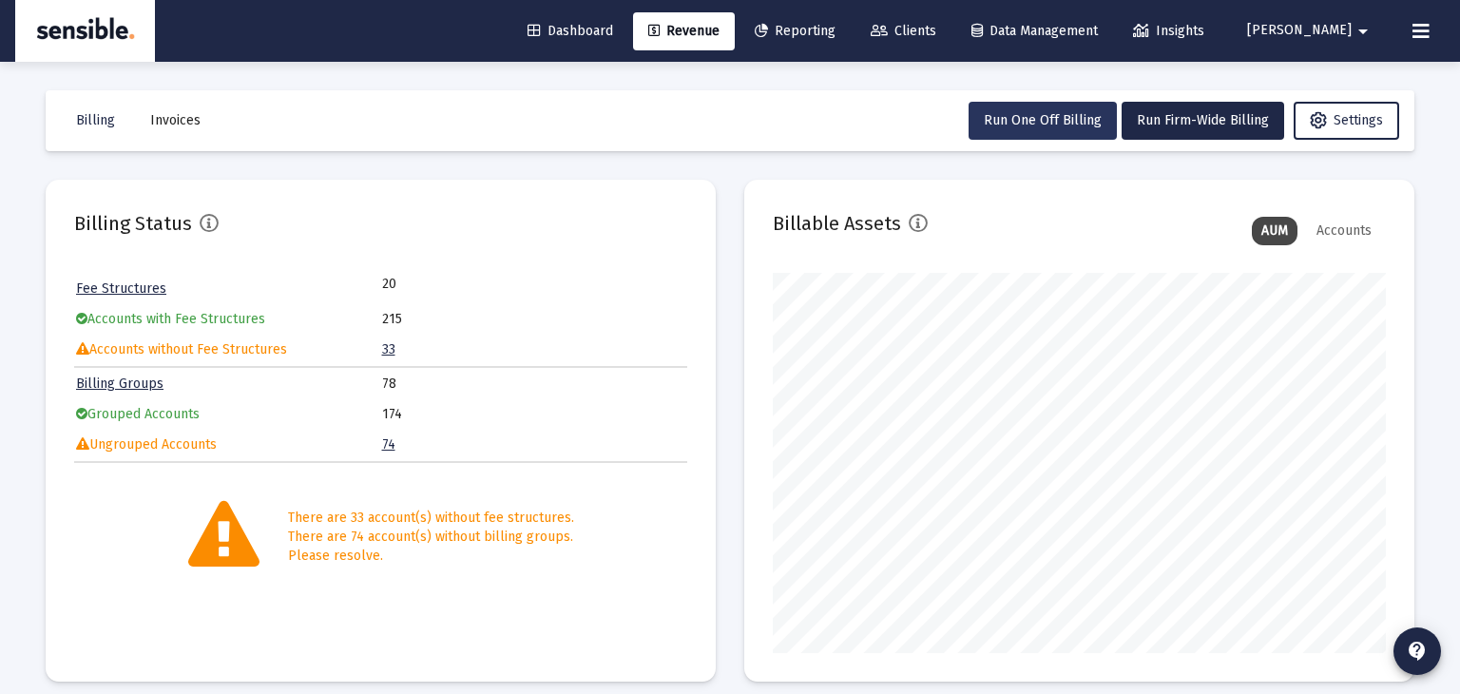
scroll to position [380, 613]
click at [1033, 121] on span "Run One Off Billing" at bounding box center [1043, 120] width 118 height 16
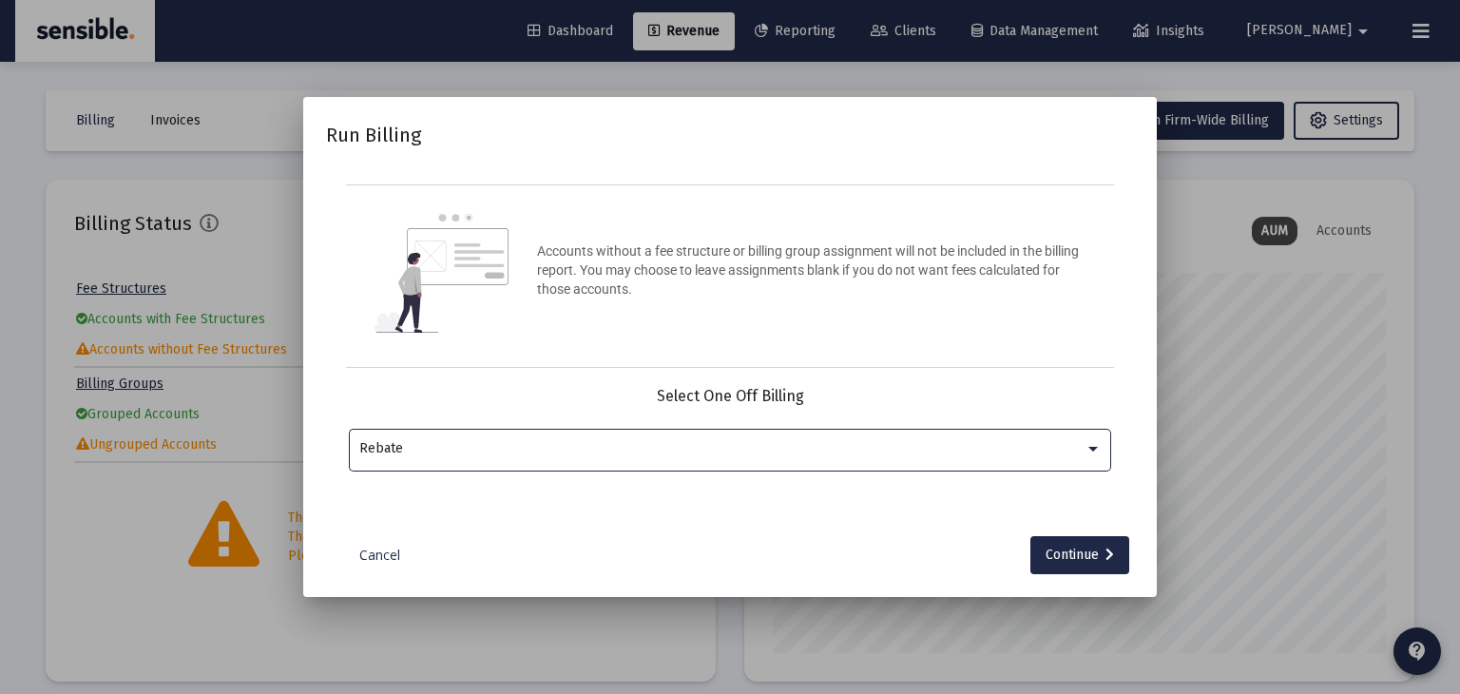
click at [646, 444] on div "Rebate" at bounding box center [721, 448] width 725 height 15
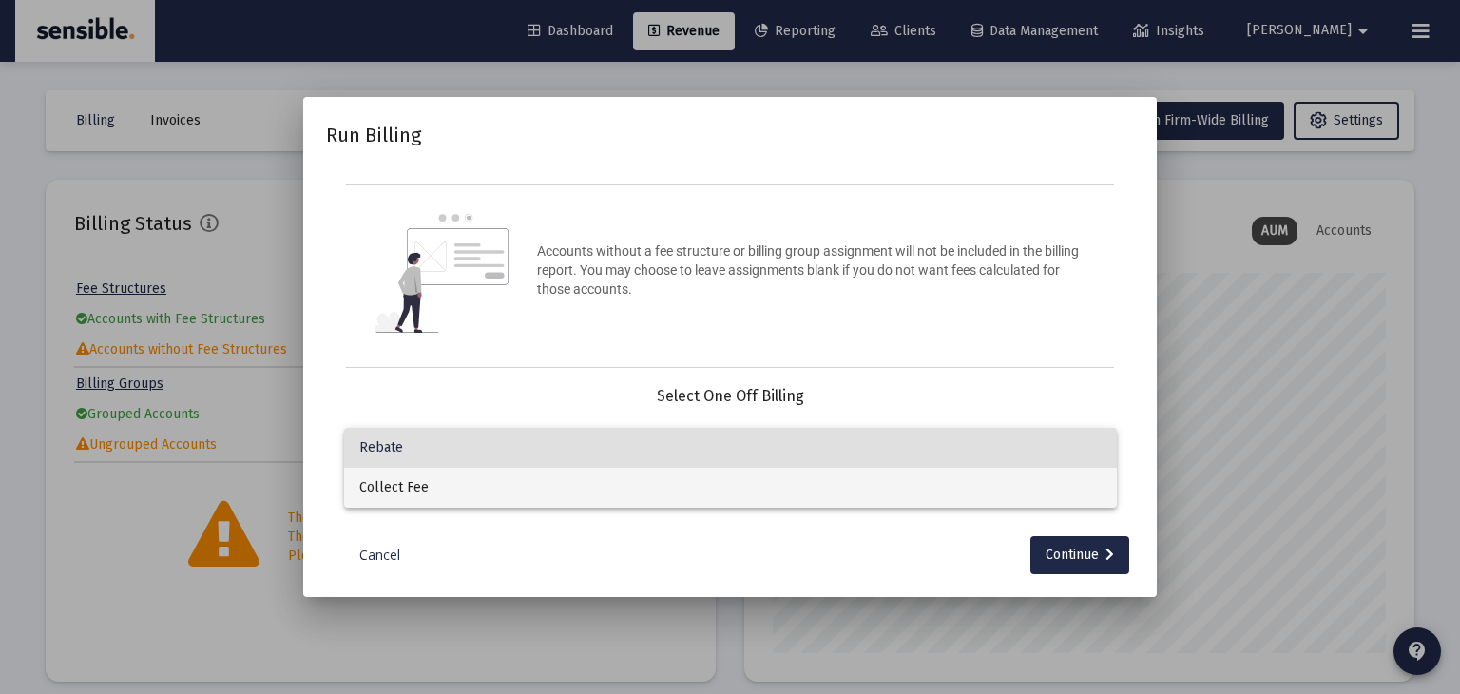
click at [612, 498] on span "Collect Fee" at bounding box center [730, 488] width 743 height 40
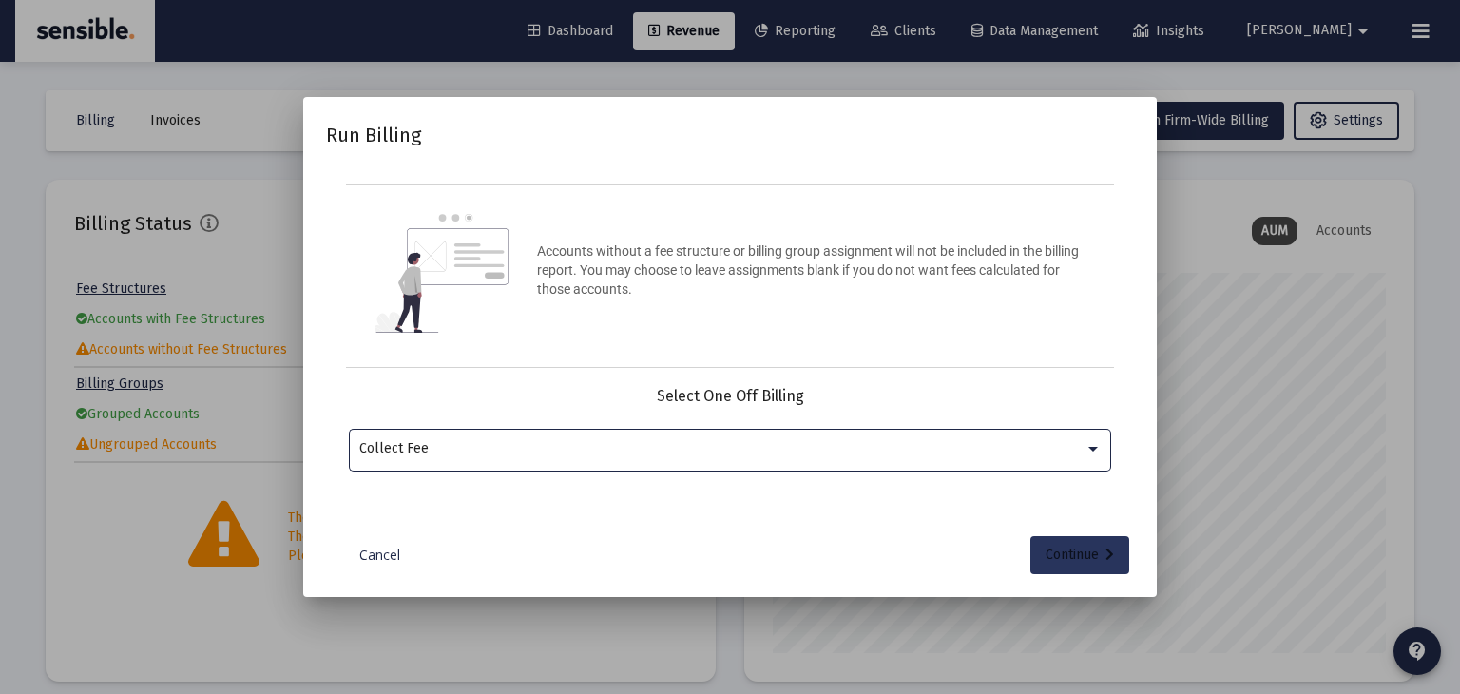
click at [1050, 552] on div "Continue" at bounding box center [1080, 555] width 68 height 38
click at [790, 454] on input "Selection" at bounding box center [719, 448] width 720 height 15
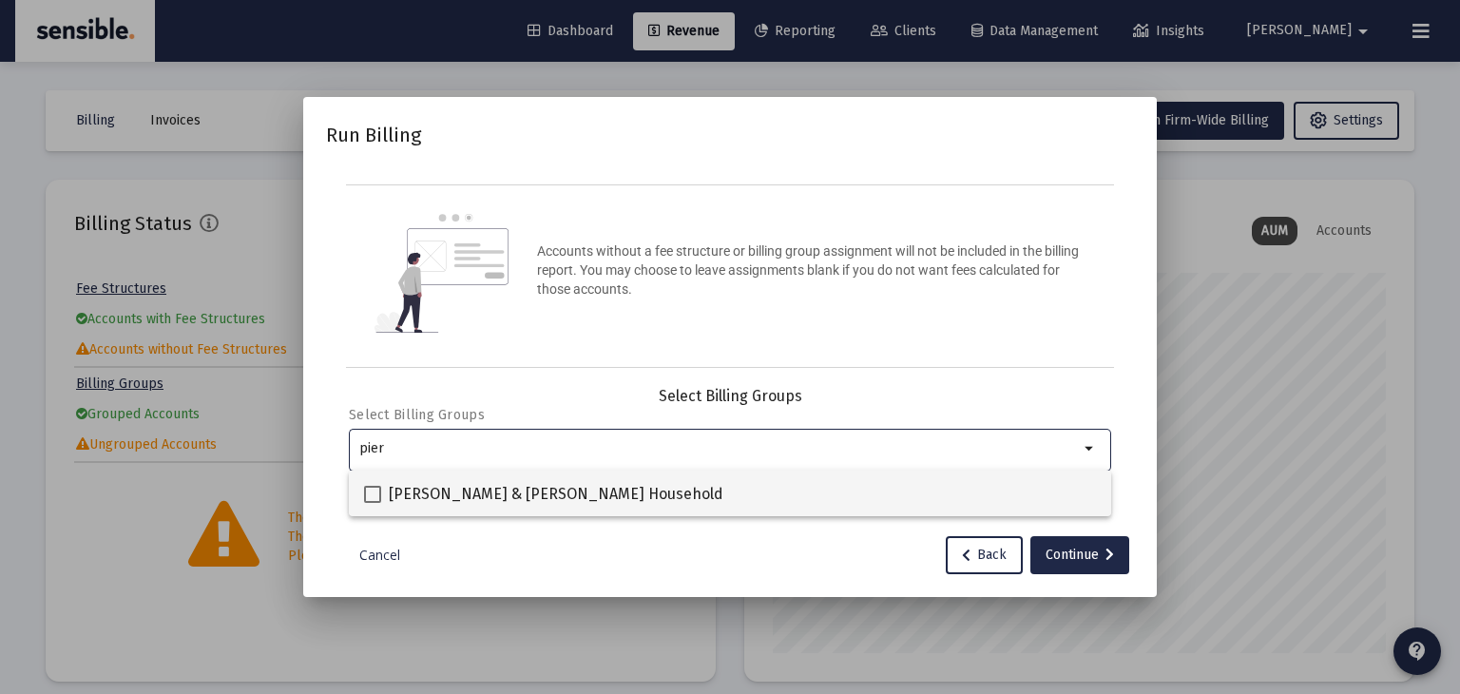
type input "pier"
click at [677, 495] on span "[PERSON_NAME] & [PERSON_NAME] Household" at bounding box center [556, 494] width 335 height 23
click at [373, 503] on input "[PERSON_NAME] & [PERSON_NAME] Household" at bounding box center [372, 503] width 1 height 1
checkbox input "true"
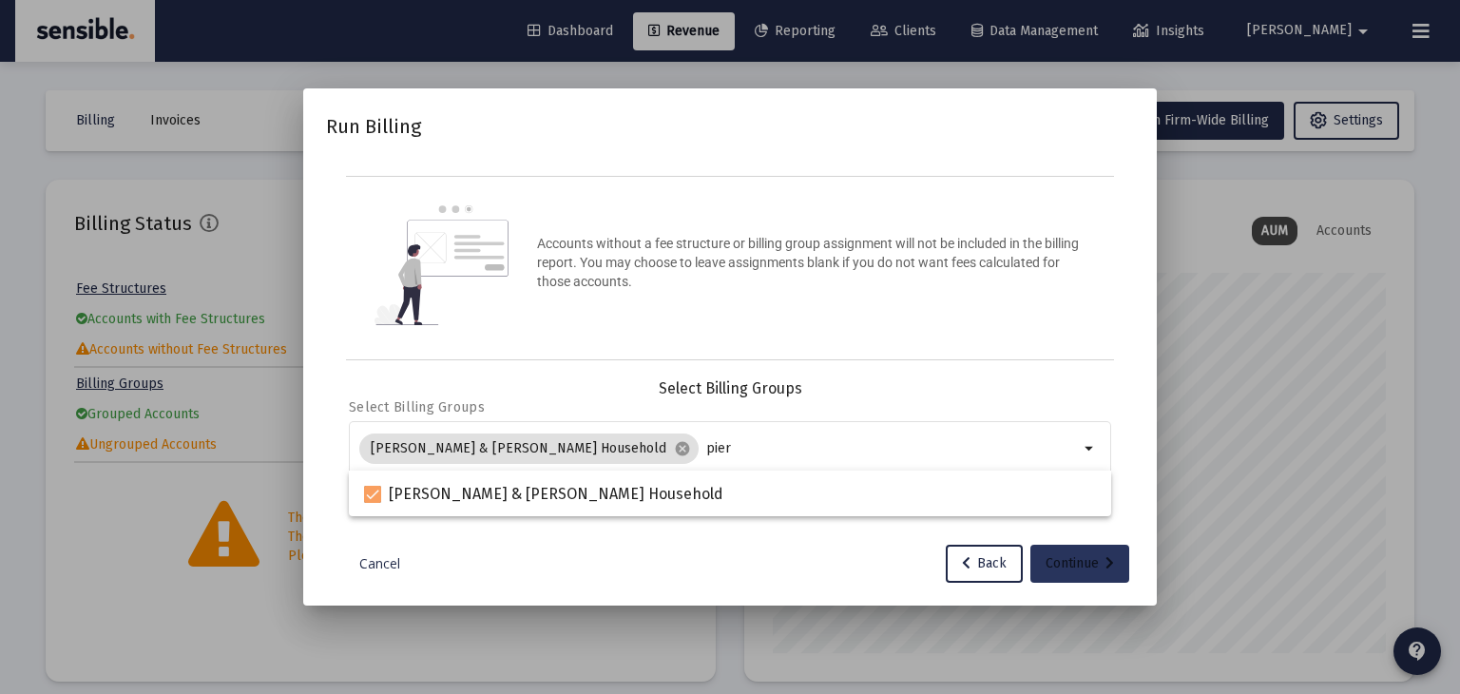
click at [1082, 568] on div "Continue" at bounding box center [1080, 564] width 68 height 38
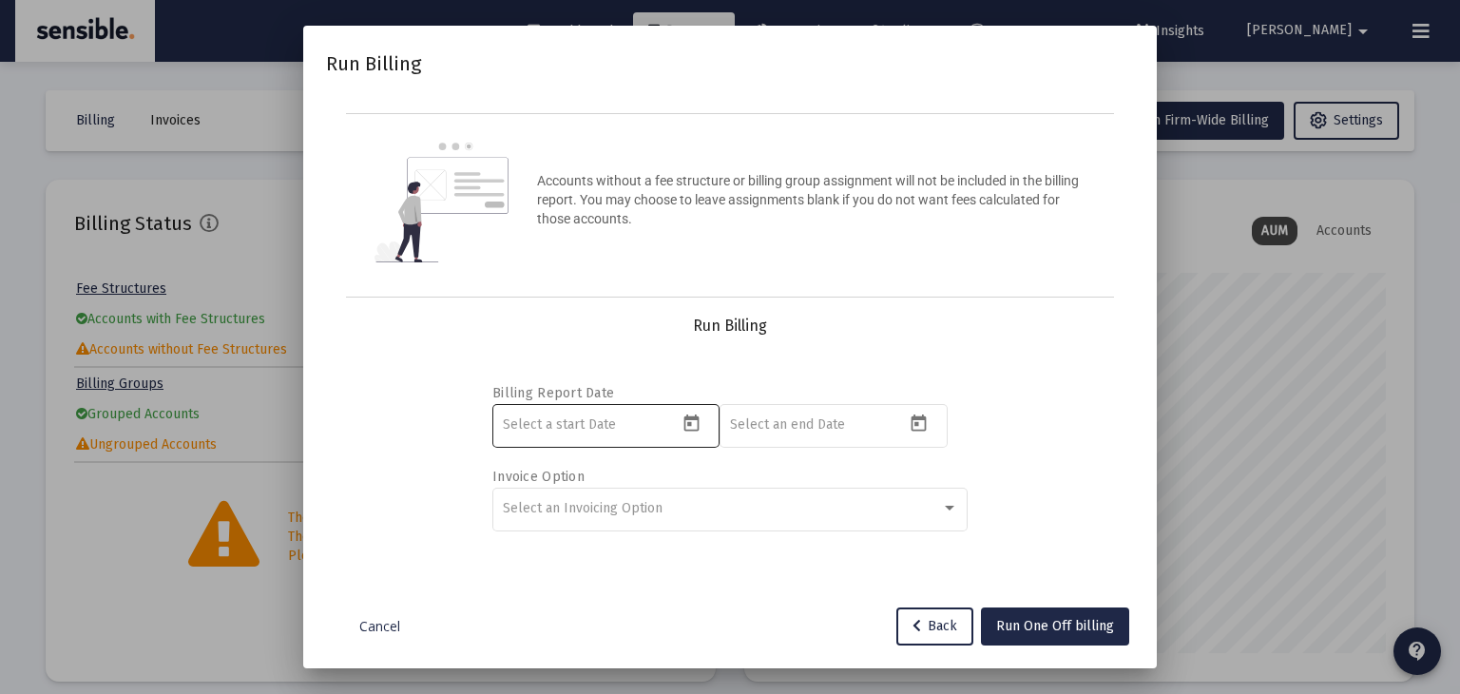
click at [686, 416] on icon "Open calendar" at bounding box center [691, 423] width 15 height 17
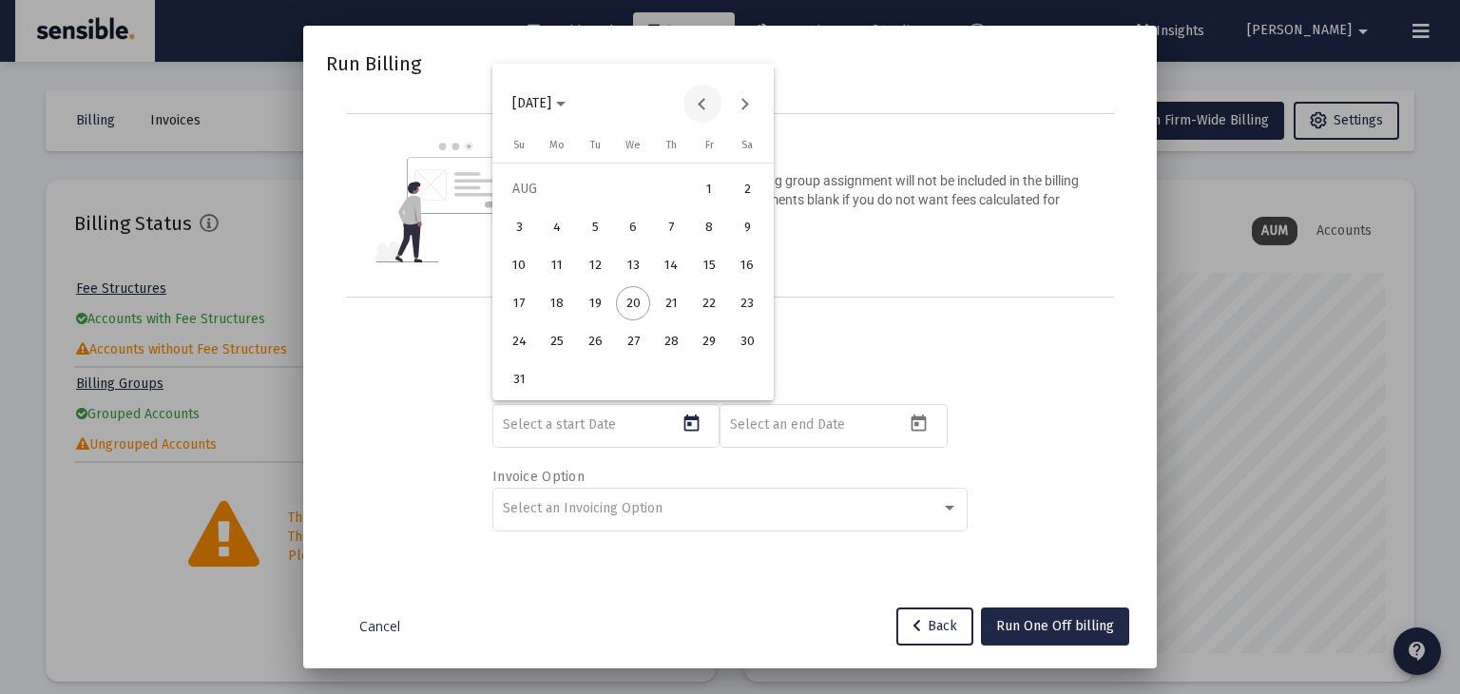
click at [707, 101] on button "Previous month" at bounding box center [703, 104] width 38 height 38
click at [592, 222] on div "1" at bounding box center [595, 227] width 34 height 34
type input "[DATE]"
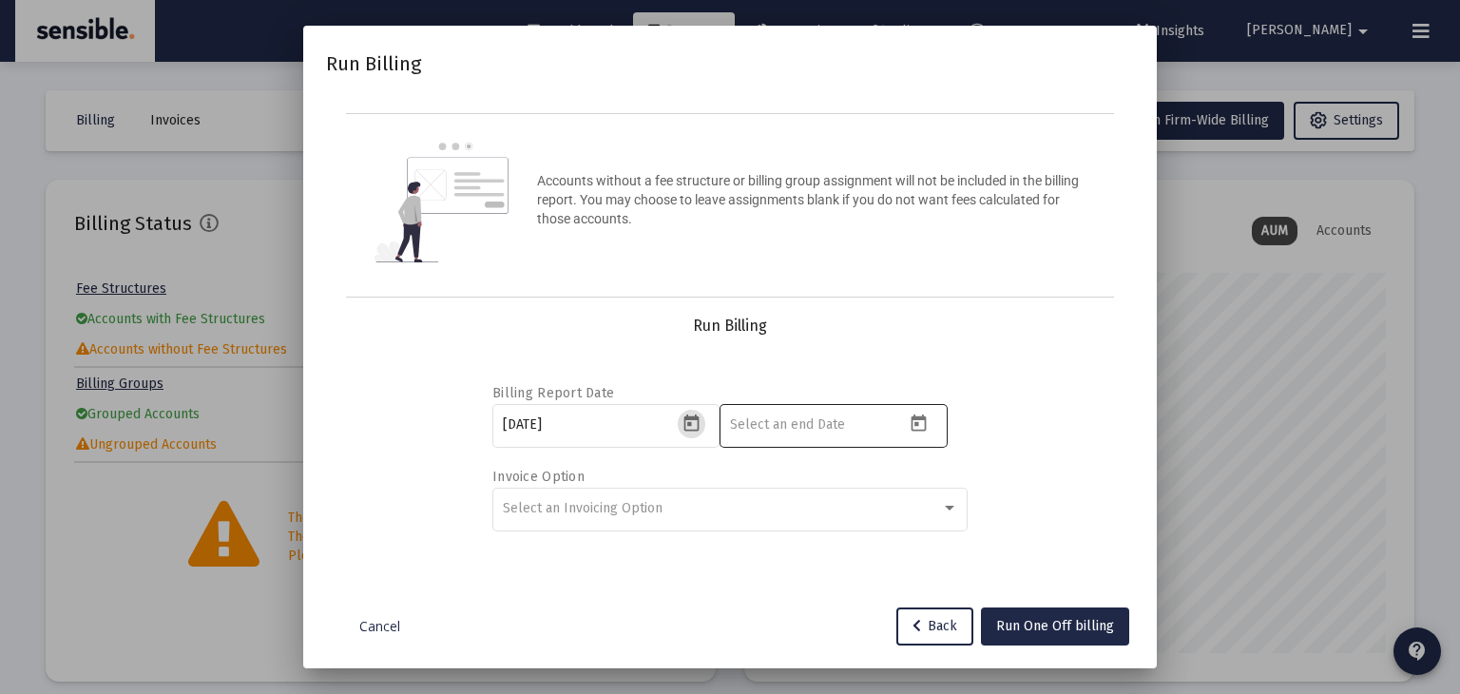
click at [919, 423] on icon "Open calendar" at bounding box center [919, 424] width 20 height 20
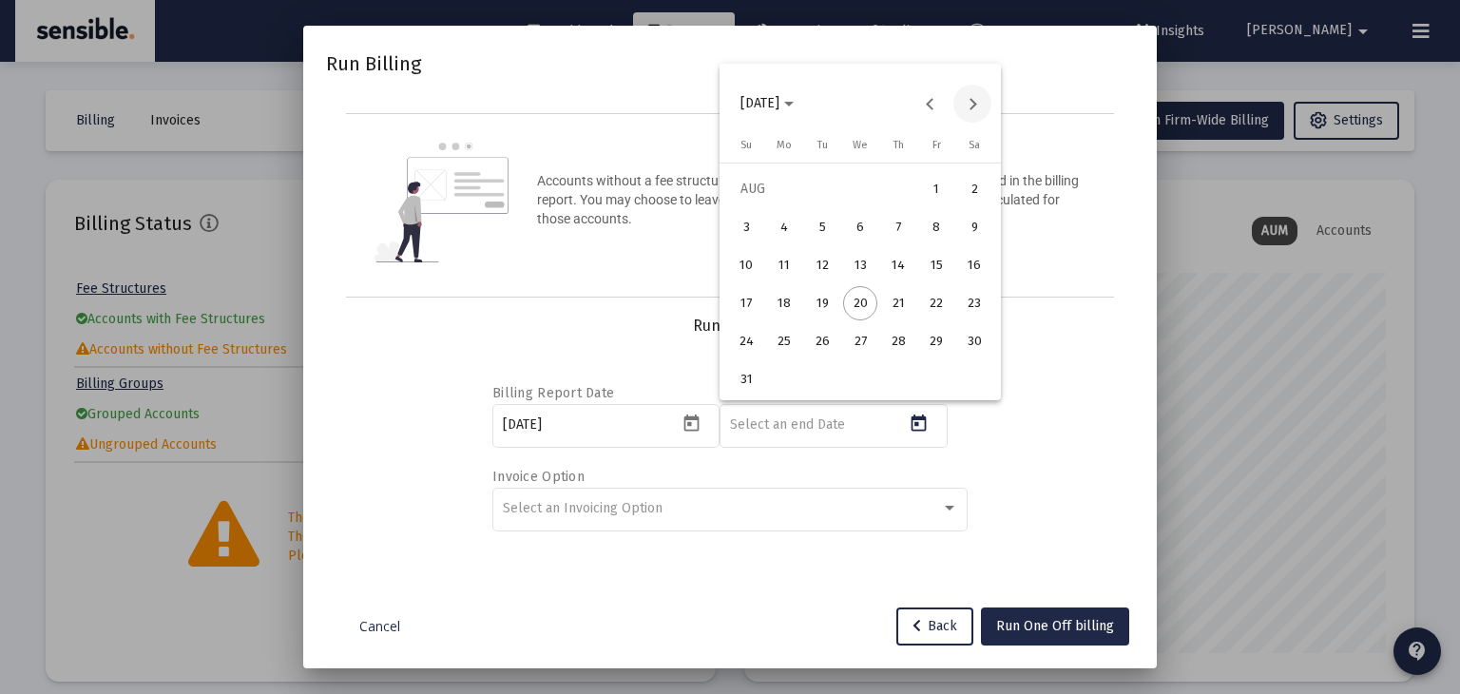
click at [971, 96] on button "Next month" at bounding box center [973, 104] width 38 height 38
click at [833, 378] on div "30" at bounding box center [822, 379] width 34 height 34
type input "[DATE]"
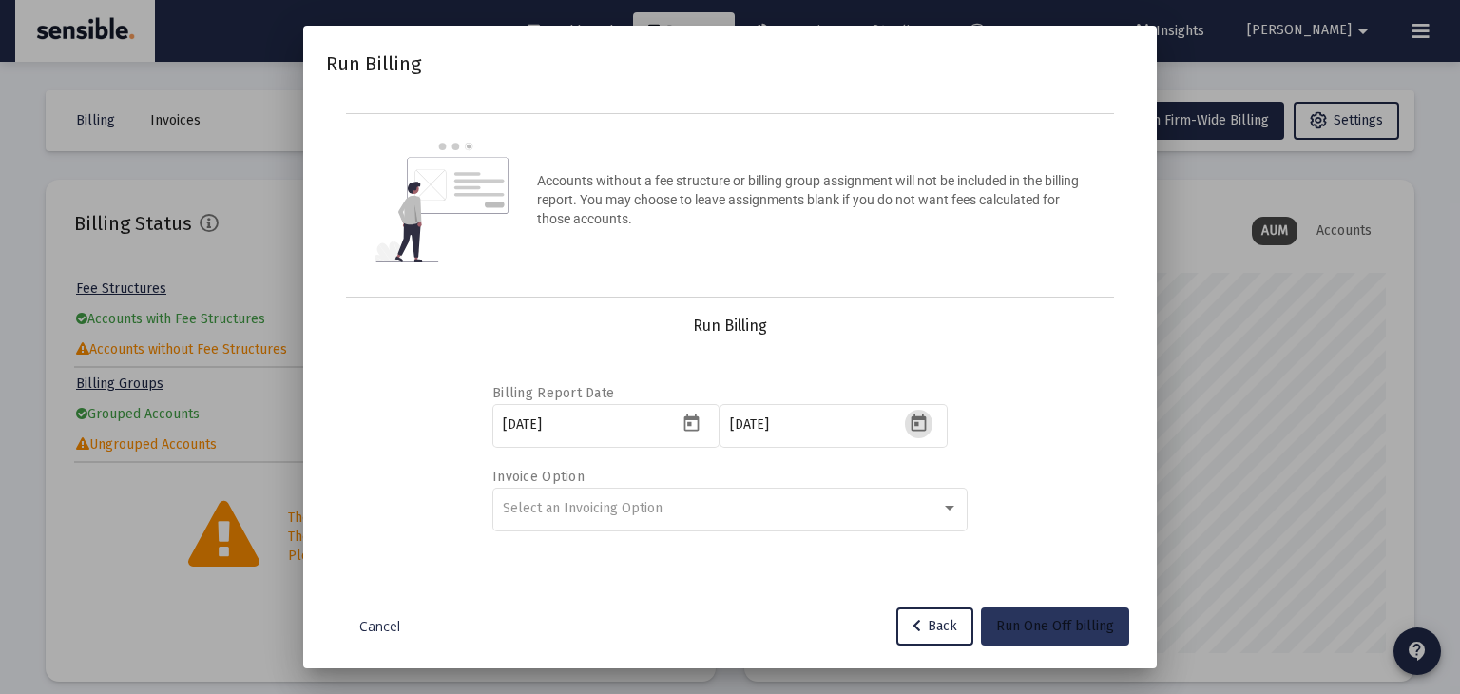
click at [1042, 618] on span "Run One Off billing" at bounding box center [1055, 626] width 118 height 16
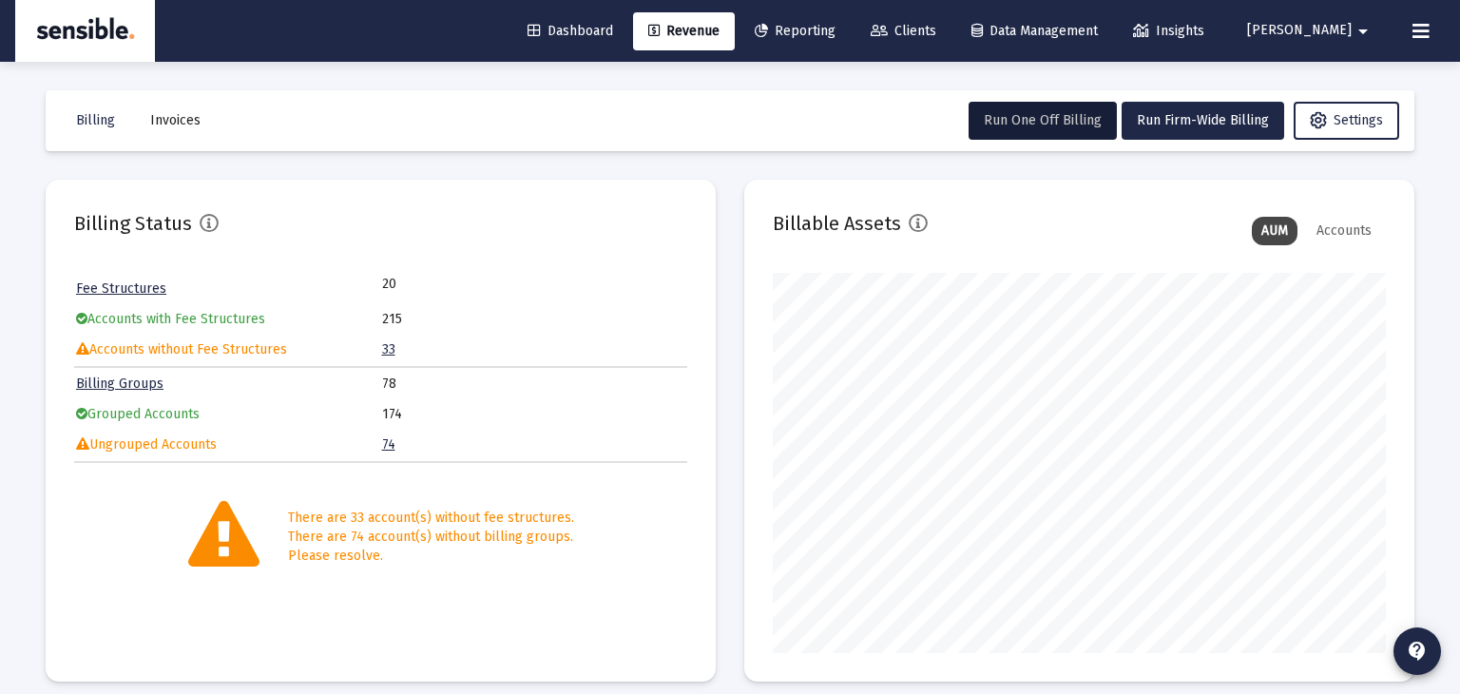
click at [1419, 34] on icon at bounding box center [1421, 31] width 17 height 23
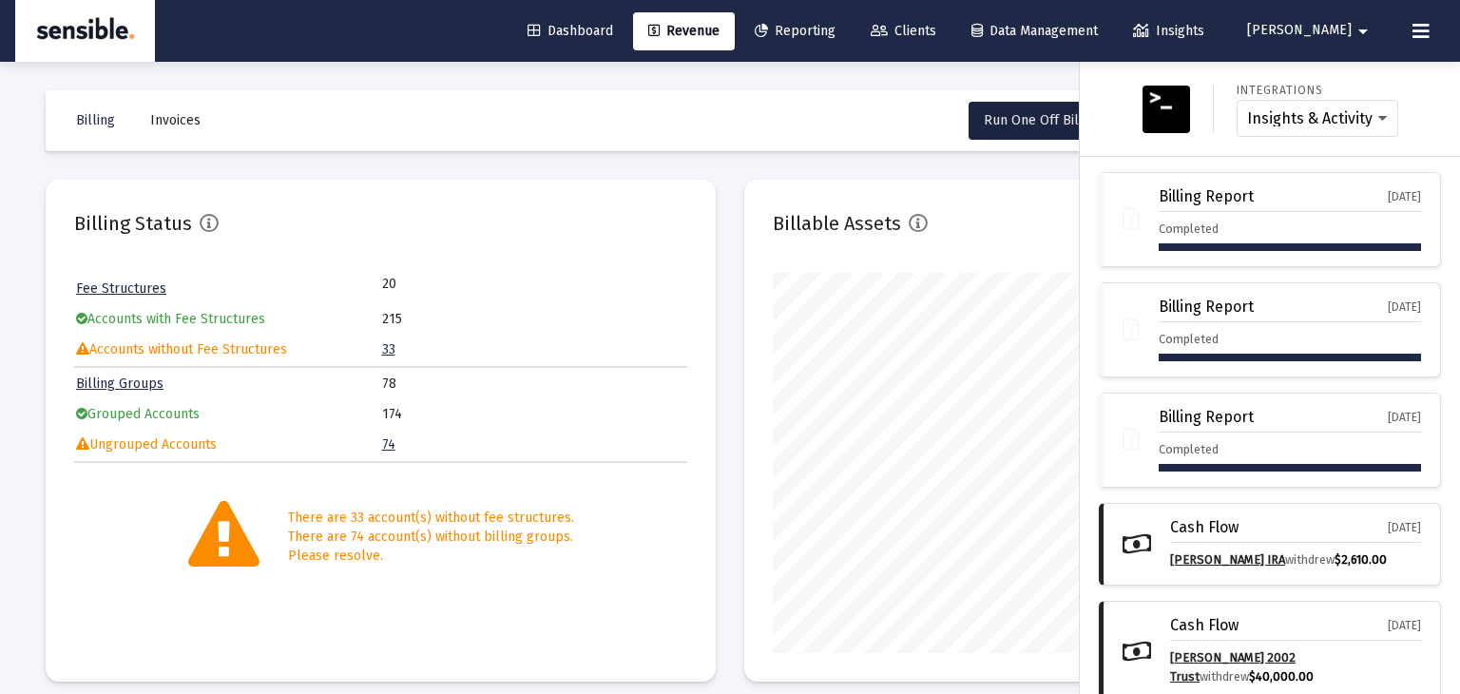
click at [1328, 30] on span "[PERSON_NAME]" at bounding box center [1299, 31] width 105 height 16
click at [1330, 83] on span "Settings" at bounding box center [1358, 81] width 56 height 46
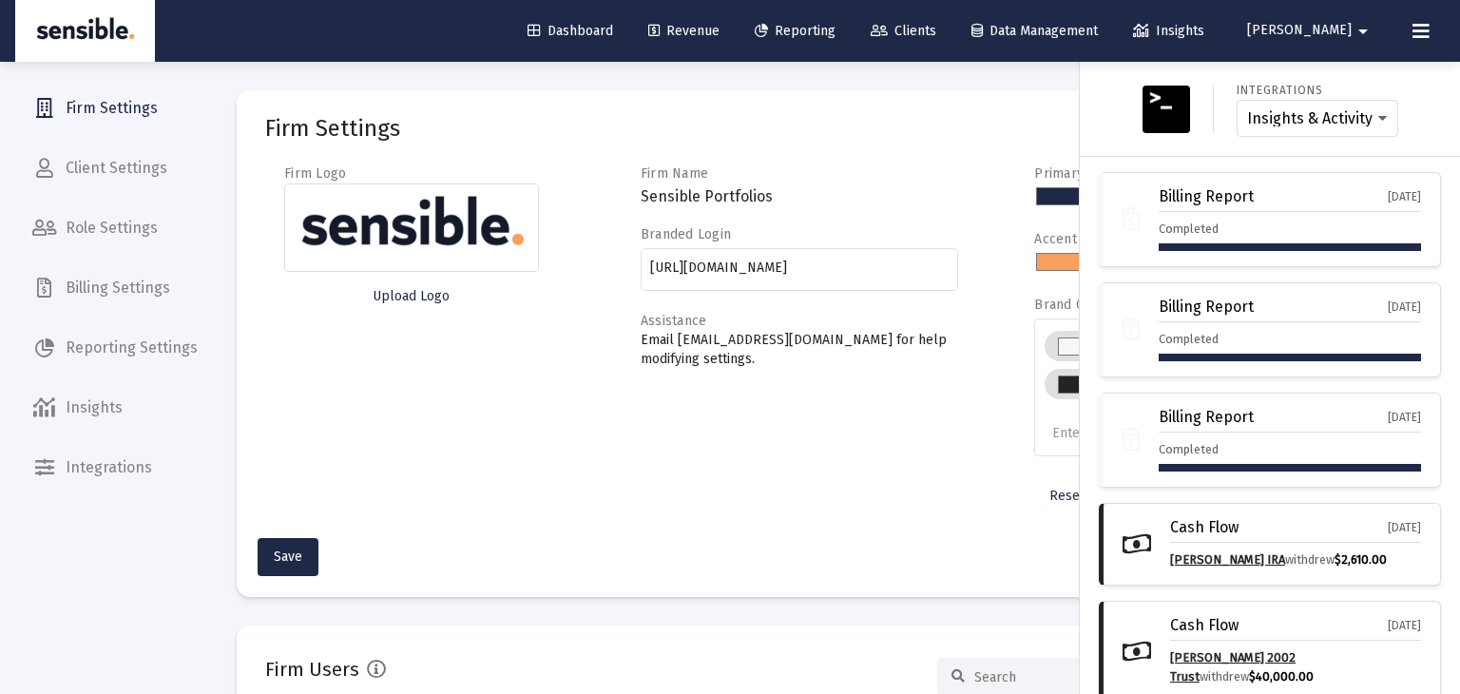
click at [97, 288] on div at bounding box center [730, 347] width 1460 height 694
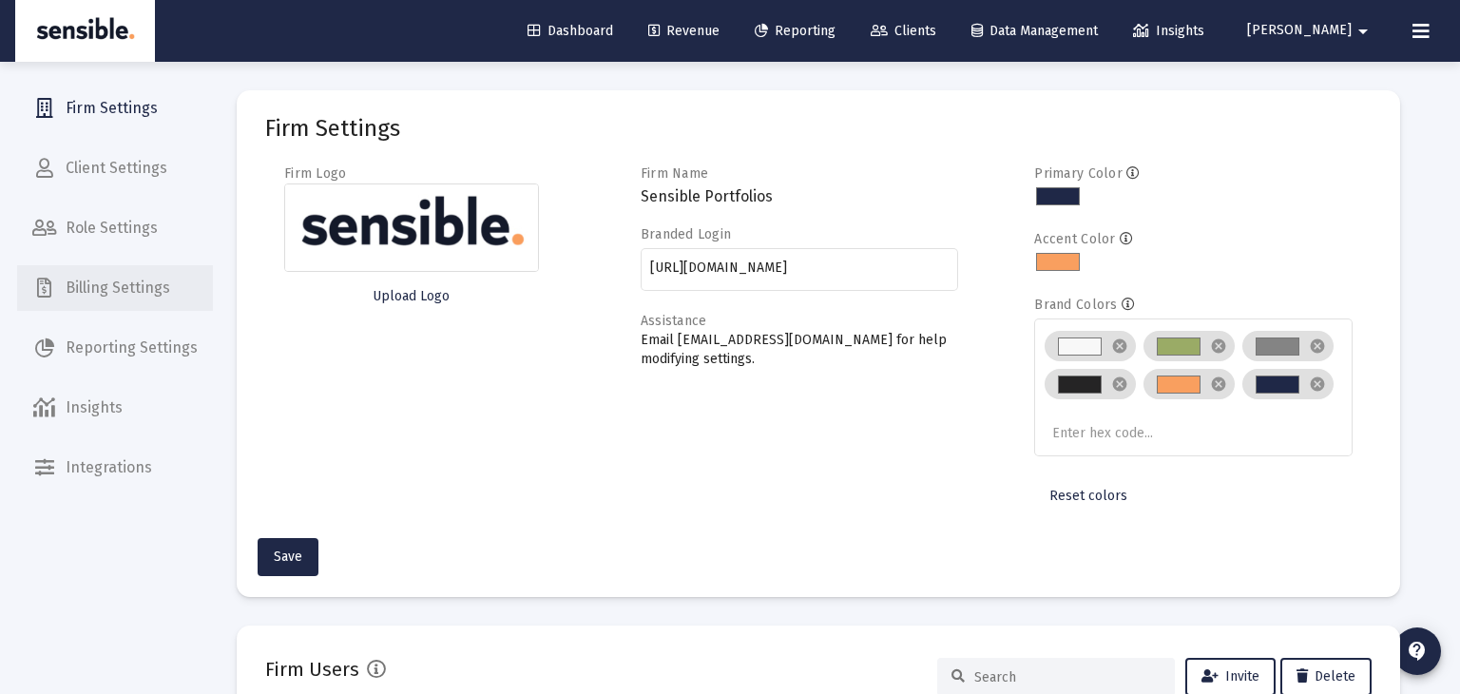
click at [97, 288] on span "Billing Settings" at bounding box center [115, 288] width 196 height 46
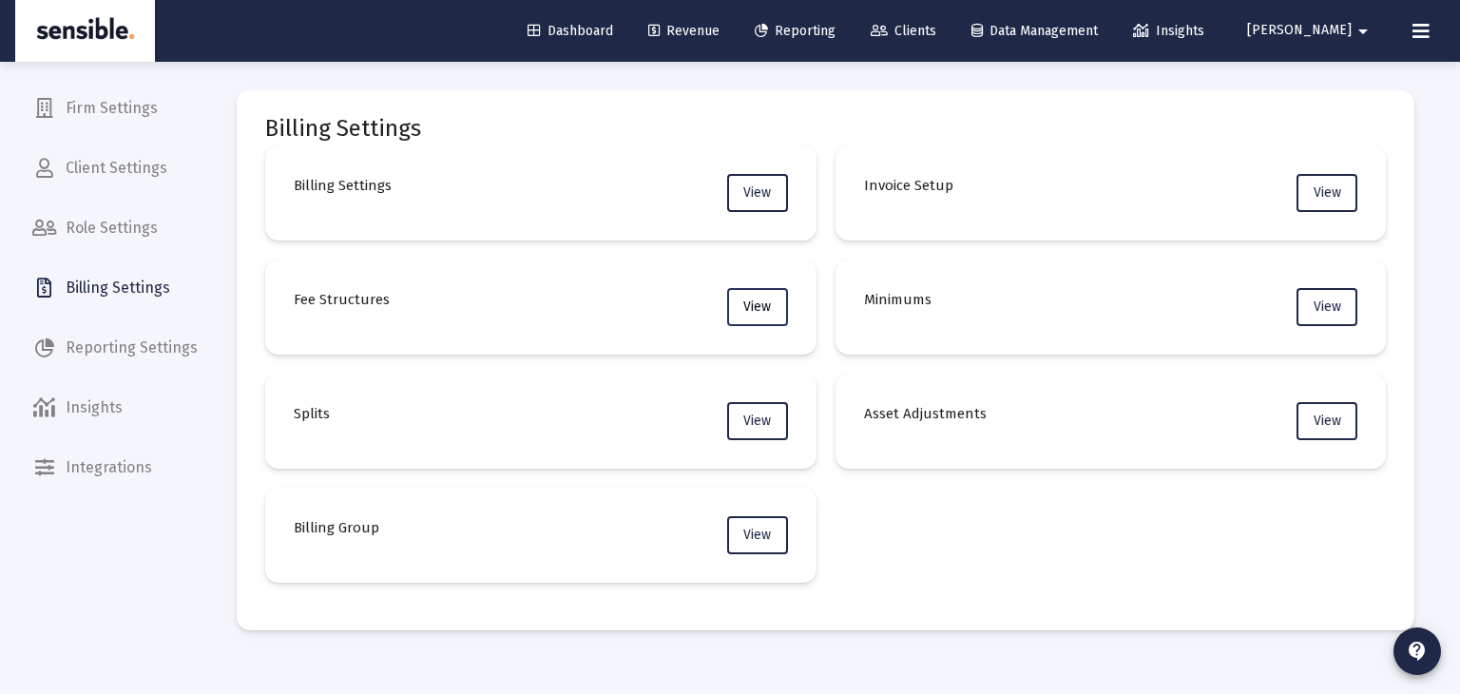
click at [760, 305] on span "View" at bounding box center [757, 307] width 28 height 16
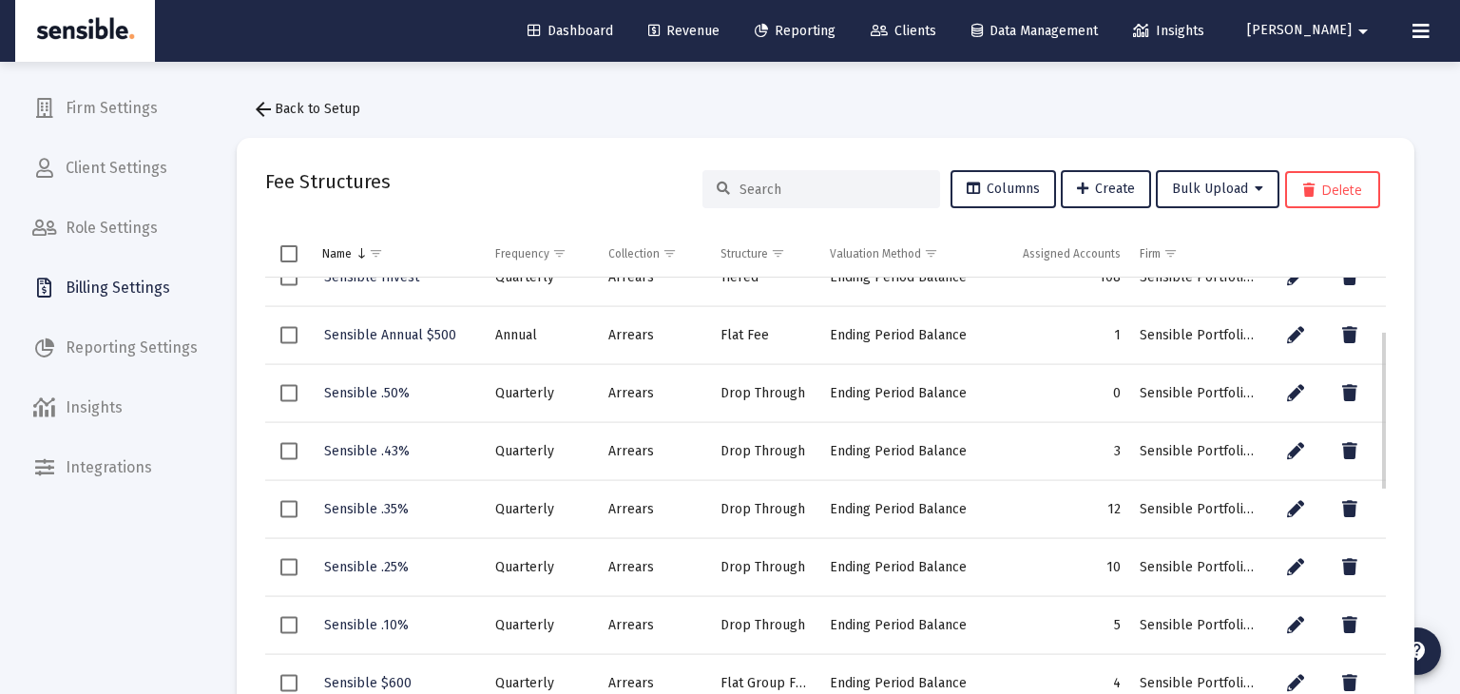
scroll to position [145, 0]
click at [352, 505] on span "Sensible .35%" at bounding box center [366, 507] width 85 height 16
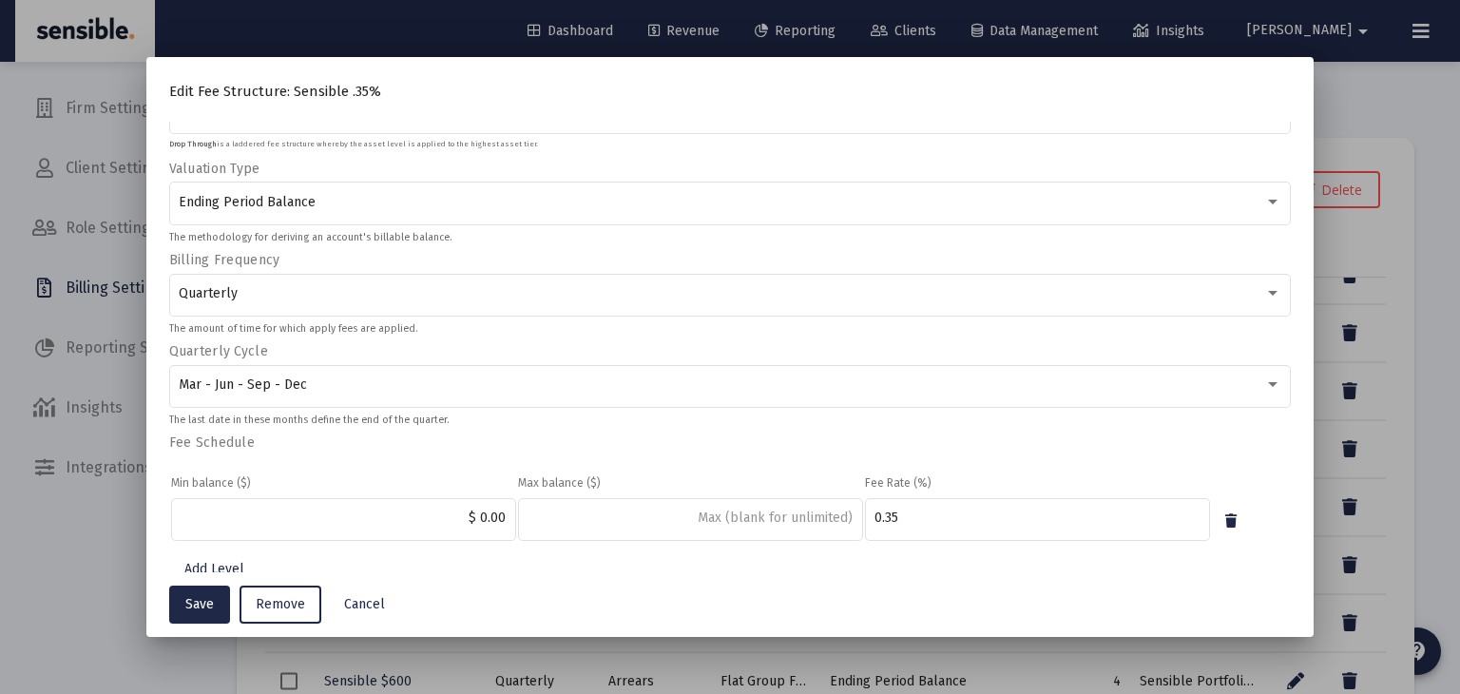
scroll to position [249, 0]
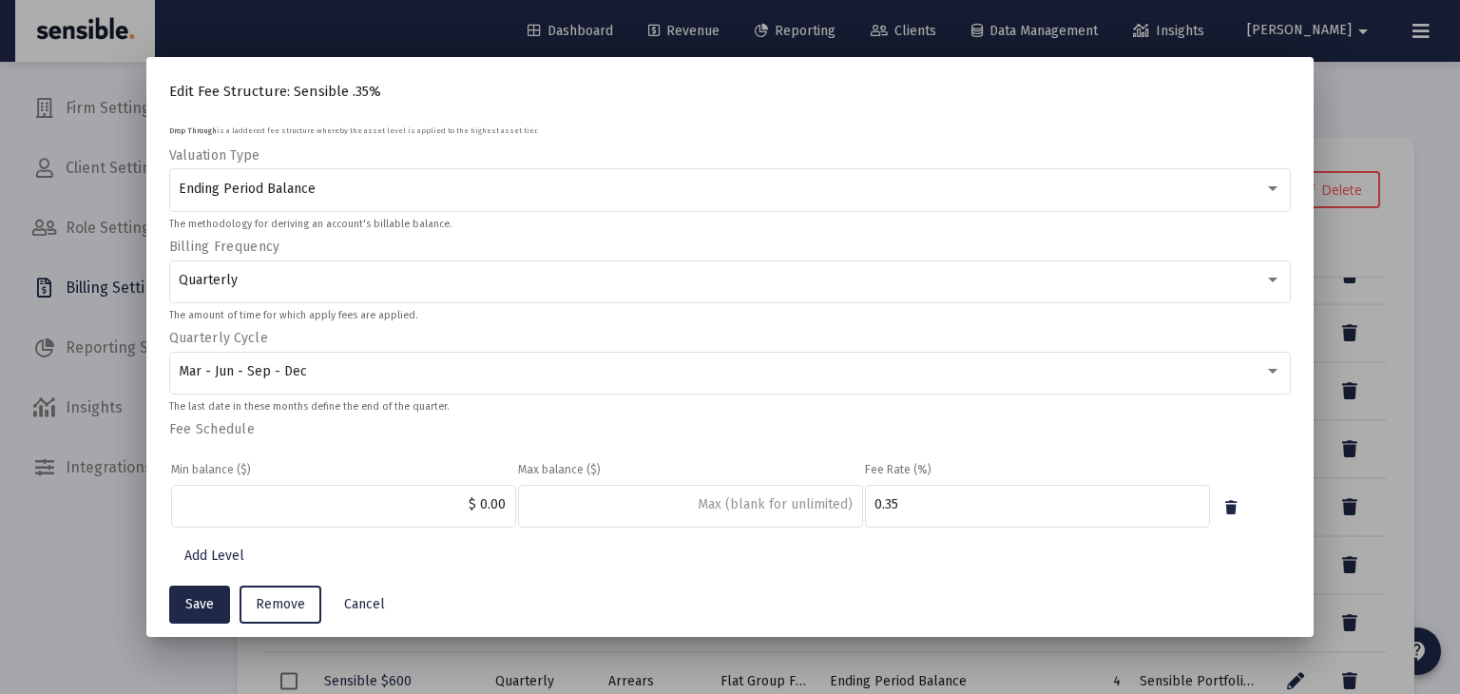
click at [352, 505] on input "$ 0.00" at bounding box center [343, 504] width 325 height 15
click at [706, 507] on input at bounding box center [690, 504] width 325 height 15
type input "$ 2,400,000.00"
click at [229, 558] on span "Add Level" at bounding box center [214, 556] width 60 height 16
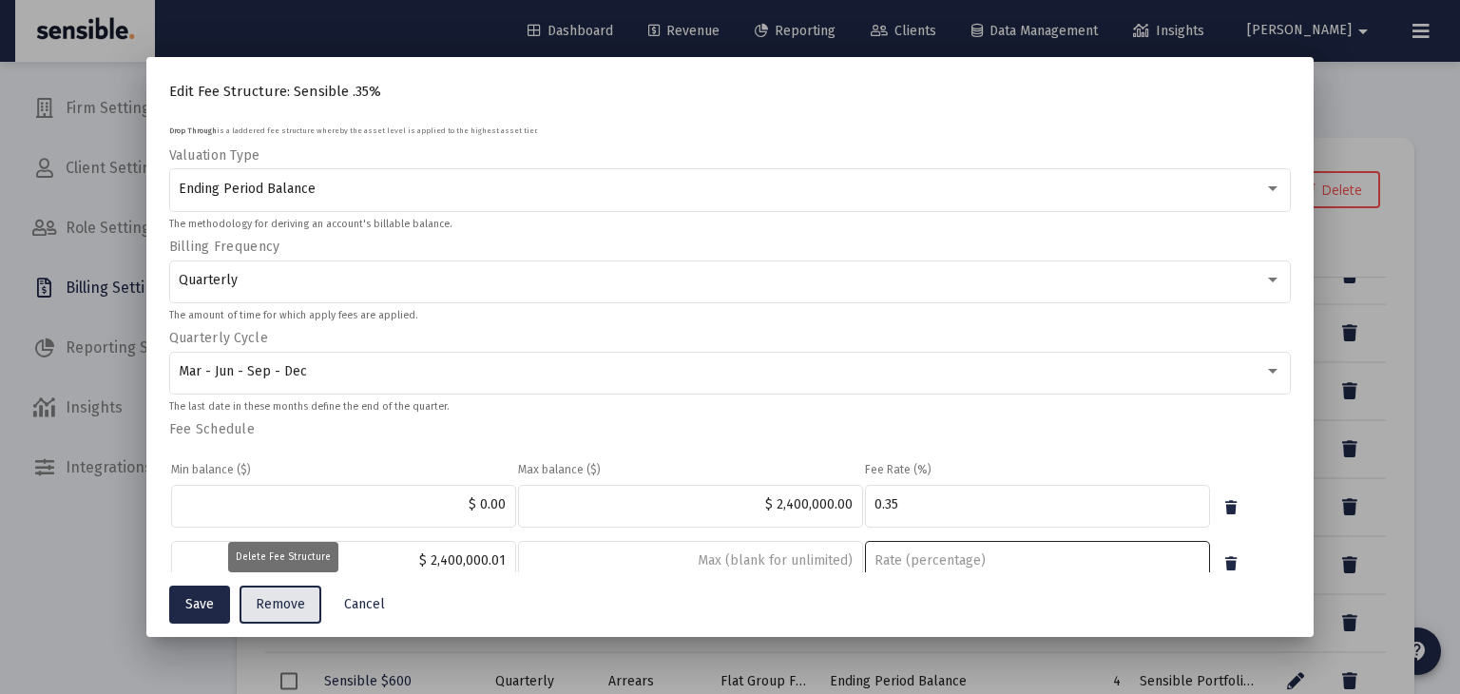
click at [920, 559] on input "number" at bounding box center [1037, 560] width 325 height 15
type input "-21"
click at [191, 596] on span "Save" at bounding box center [199, 604] width 29 height 16
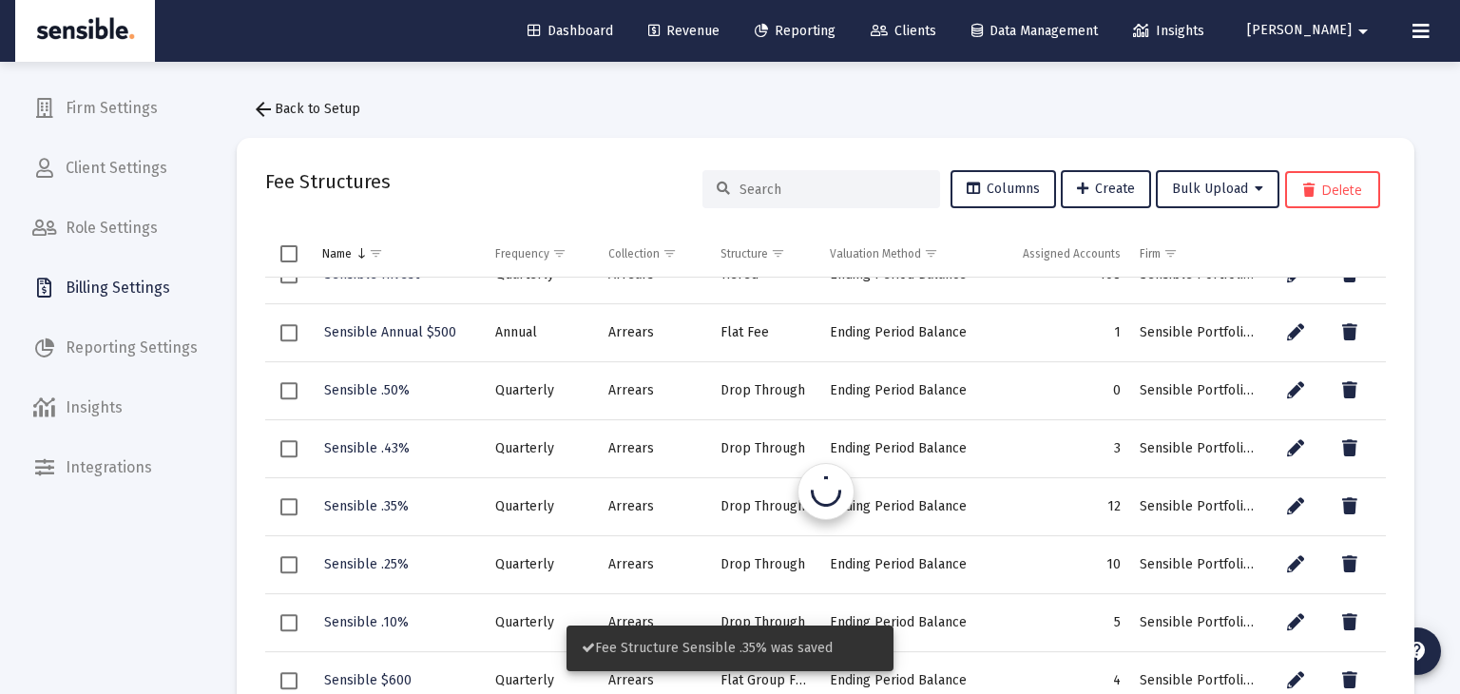
scroll to position [147, 0]
click at [387, 500] on span "Sensible .35%" at bounding box center [366, 505] width 85 height 16
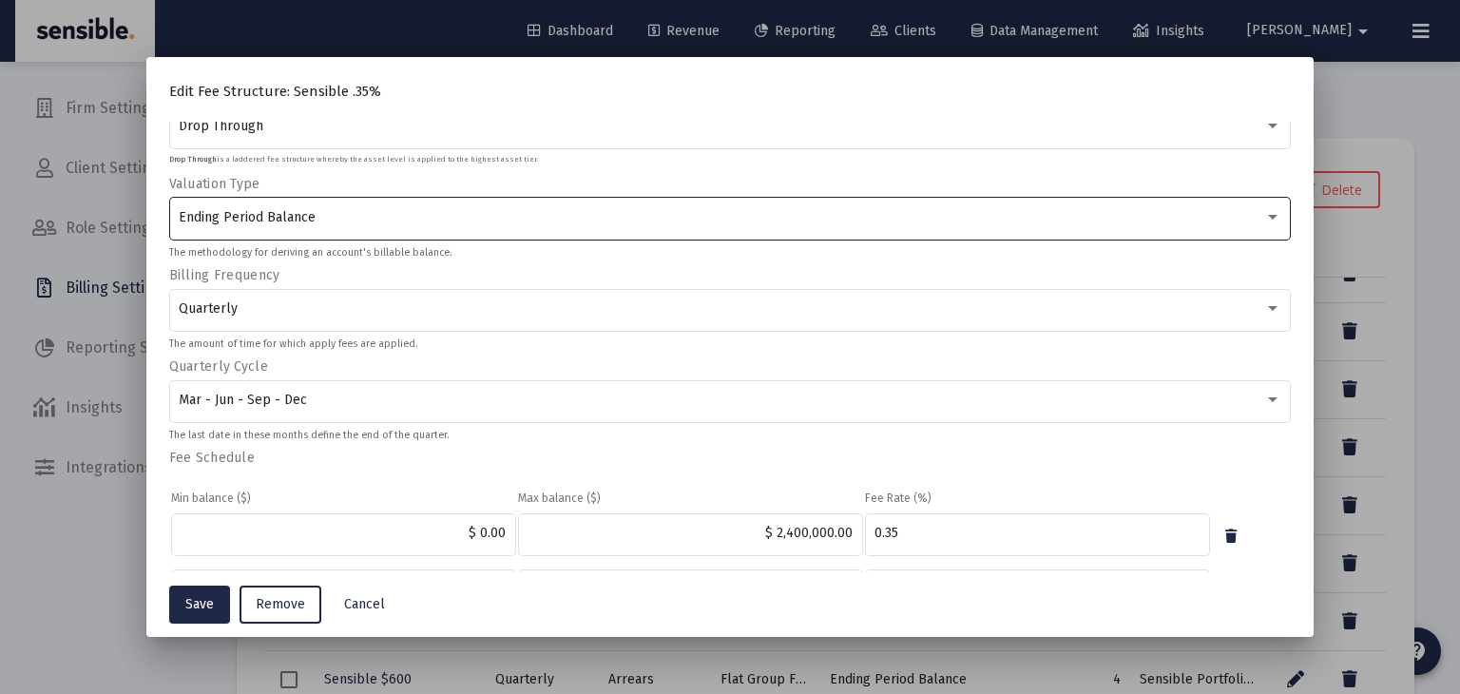
scroll to position [305, 0]
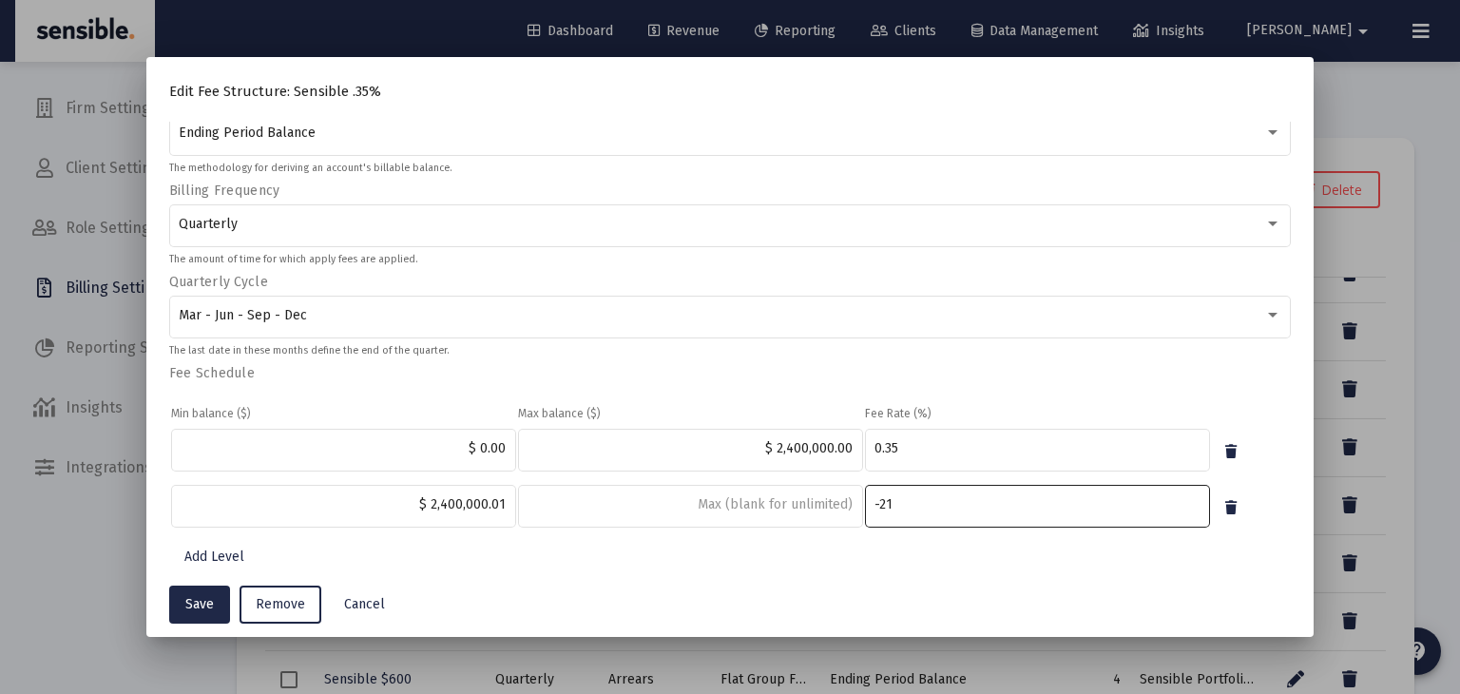
click at [916, 498] on input "-21" at bounding box center [1037, 504] width 325 height 15
type input "-2"
type input ".10"
click at [189, 604] on span "Save" at bounding box center [199, 604] width 29 height 16
click at [975, 501] on input ".10" at bounding box center [1037, 504] width 325 height 15
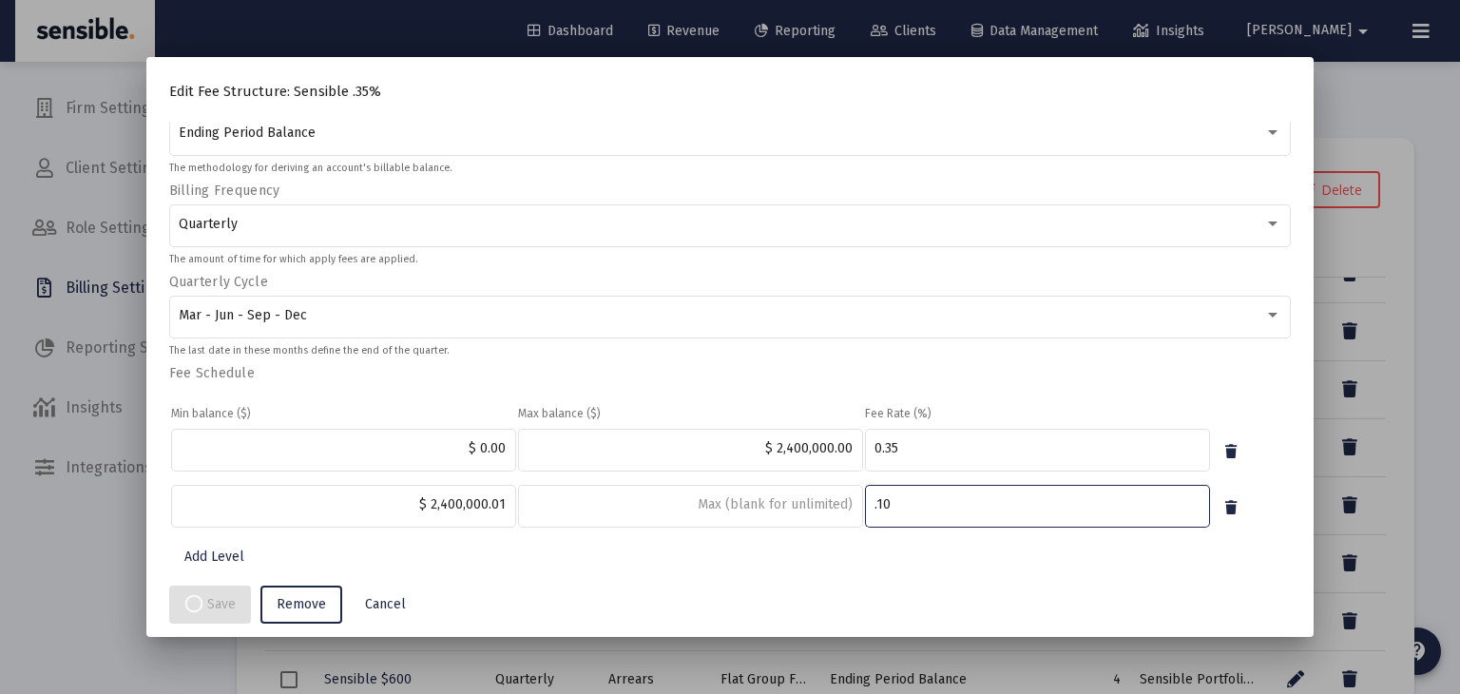
type input ".1"
type input "0.10"
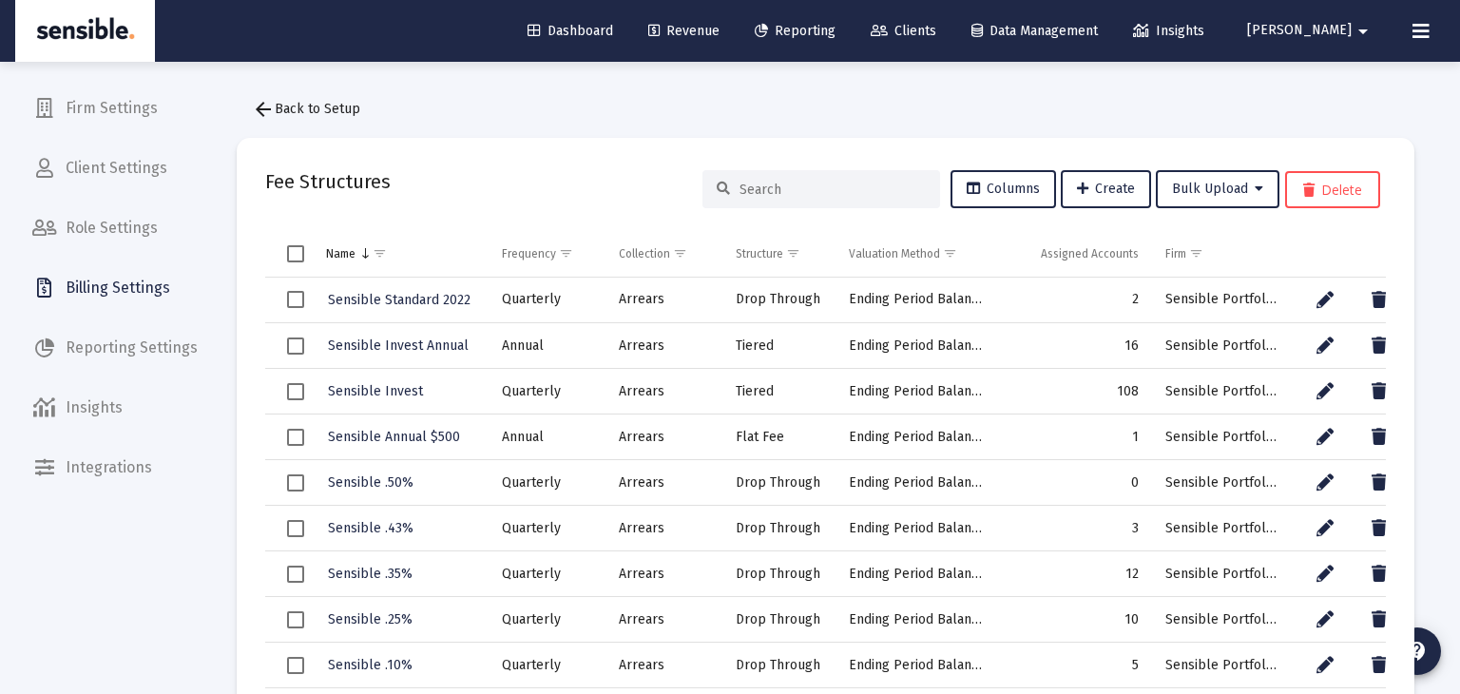
click at [720, 23] on span "Revenue" at bounding box center [683, 31] width 71 height 16
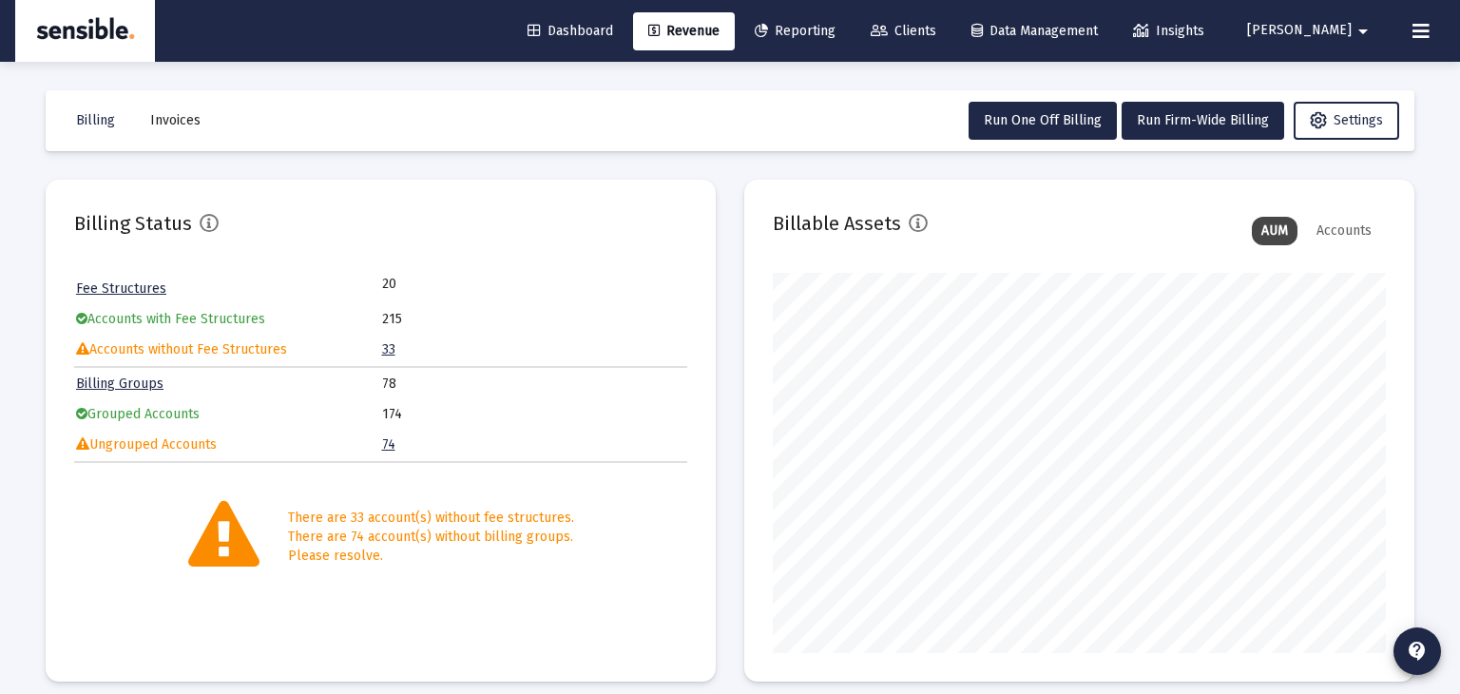
scroll to position [380, 613]
click at [1071, 128] on button "Run One Off Billing" at bounding box center [1043, 121] width 148 height 38
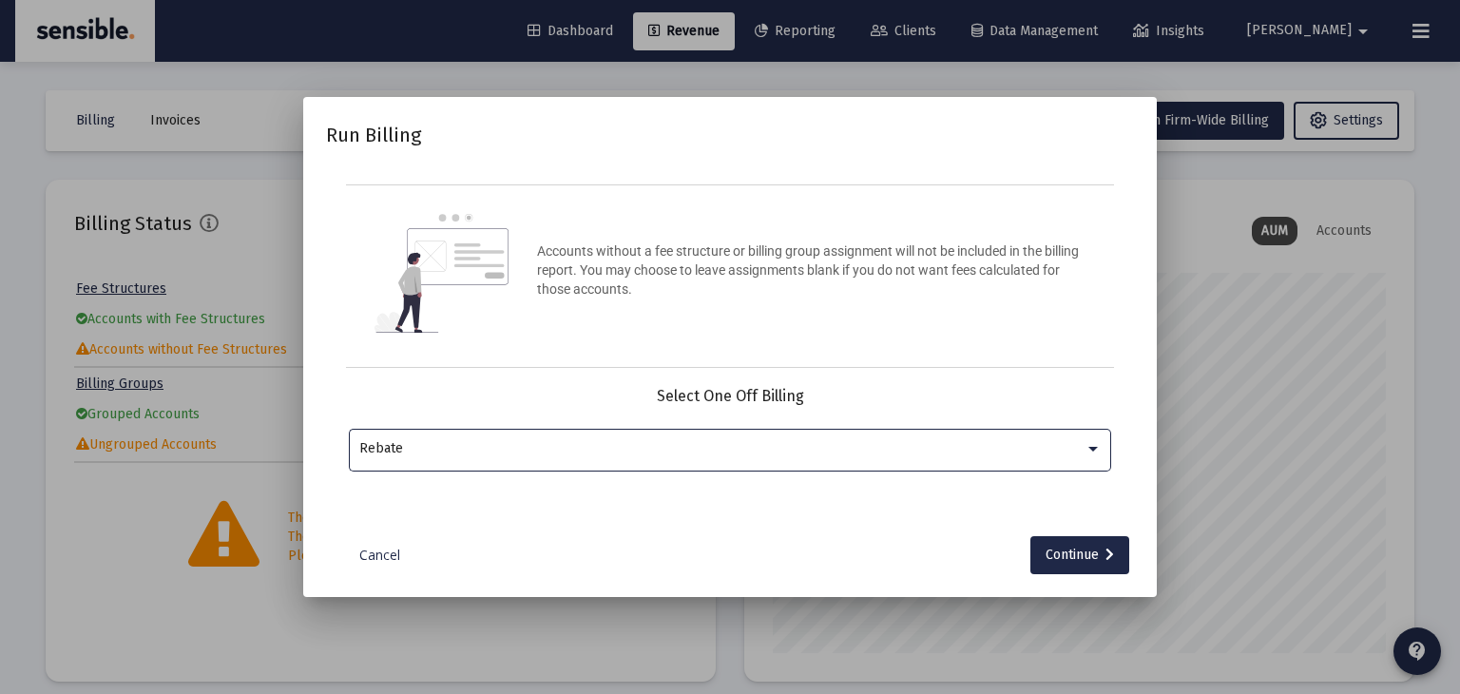
click at [727, 434] on div "Rebate" at bounding box center [730, 448] width 743 height 47
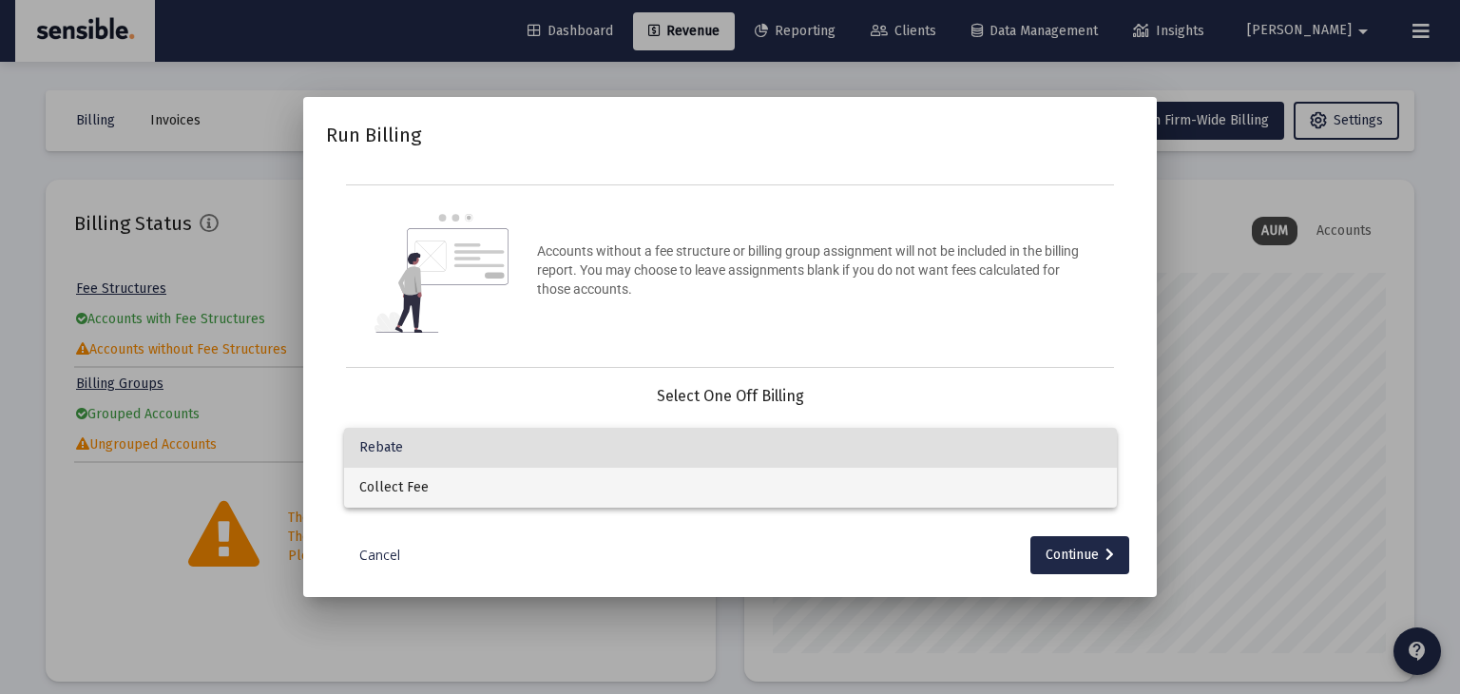
click at [683, 494] on span "Collect Fee" at bounding box center [730, 488] width 743 height 40
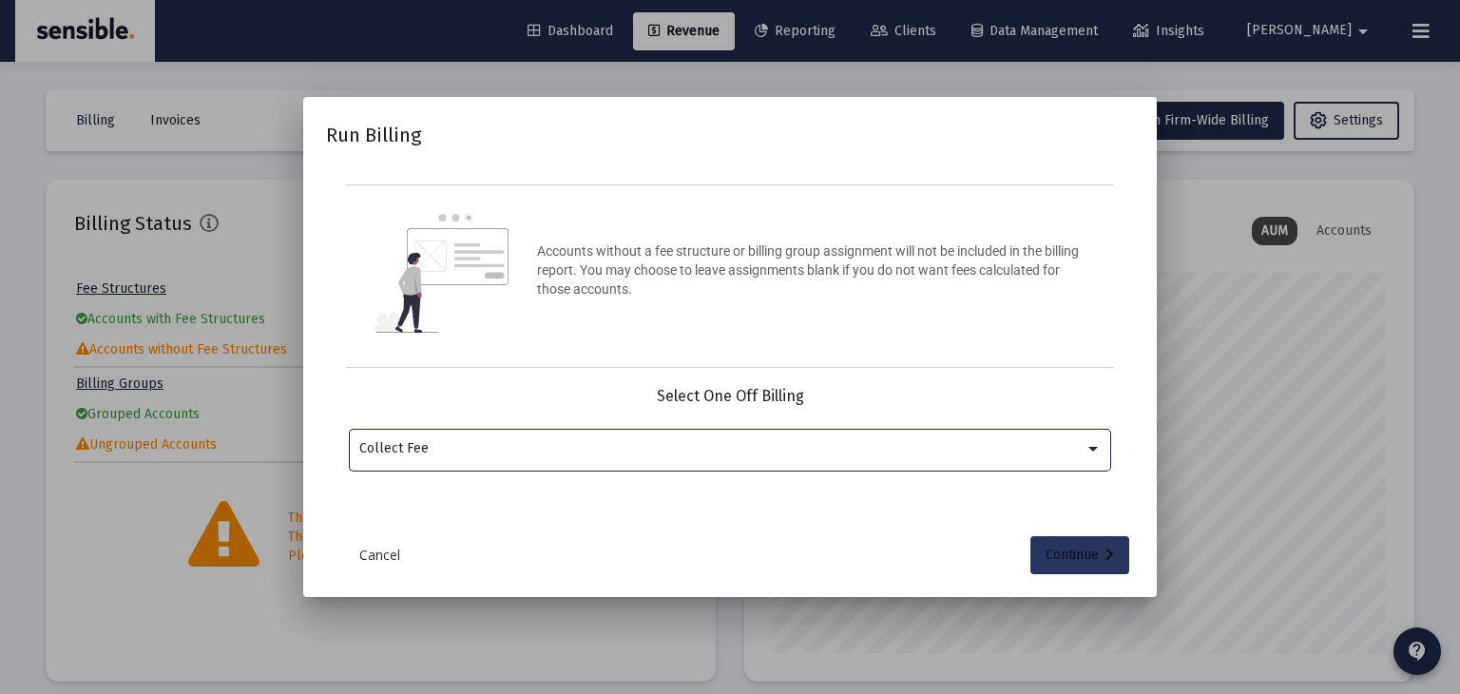
click at [1086, 558] on div "Continue" at bounding box center [1080, 555] width 68 height 38
click at [791, 453] on input "Selection" at bounding box center [719, 448] width 720 height 15
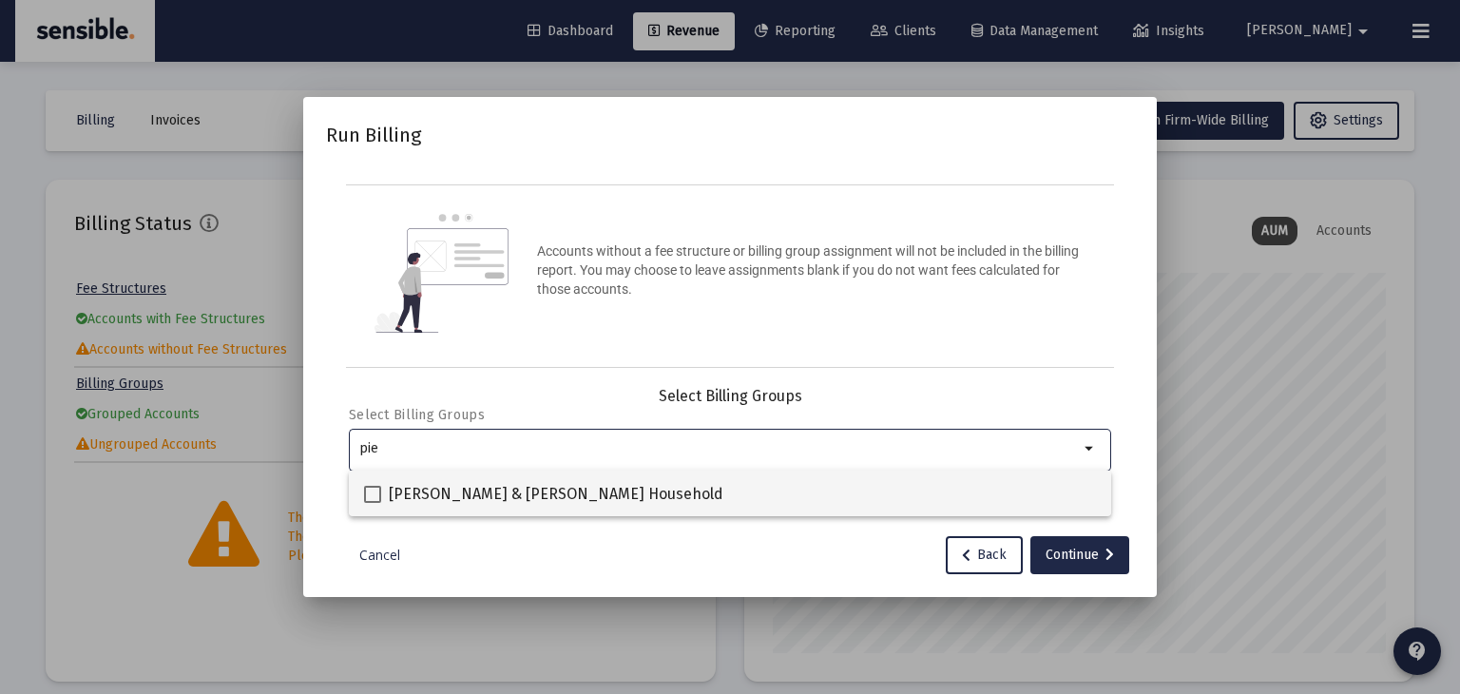
type input "pie"
click at [589, 502] on span "[PERSON_NAME] & [PERSON_NAME] Household" at bounding box center [556, 494] width 335 height 23
click at [373, 503] on input "[PERSON_NAME] & [PERSON_NAME] Household" at bounding box center [372, 503] width 1 height 1
checkbox input "true"
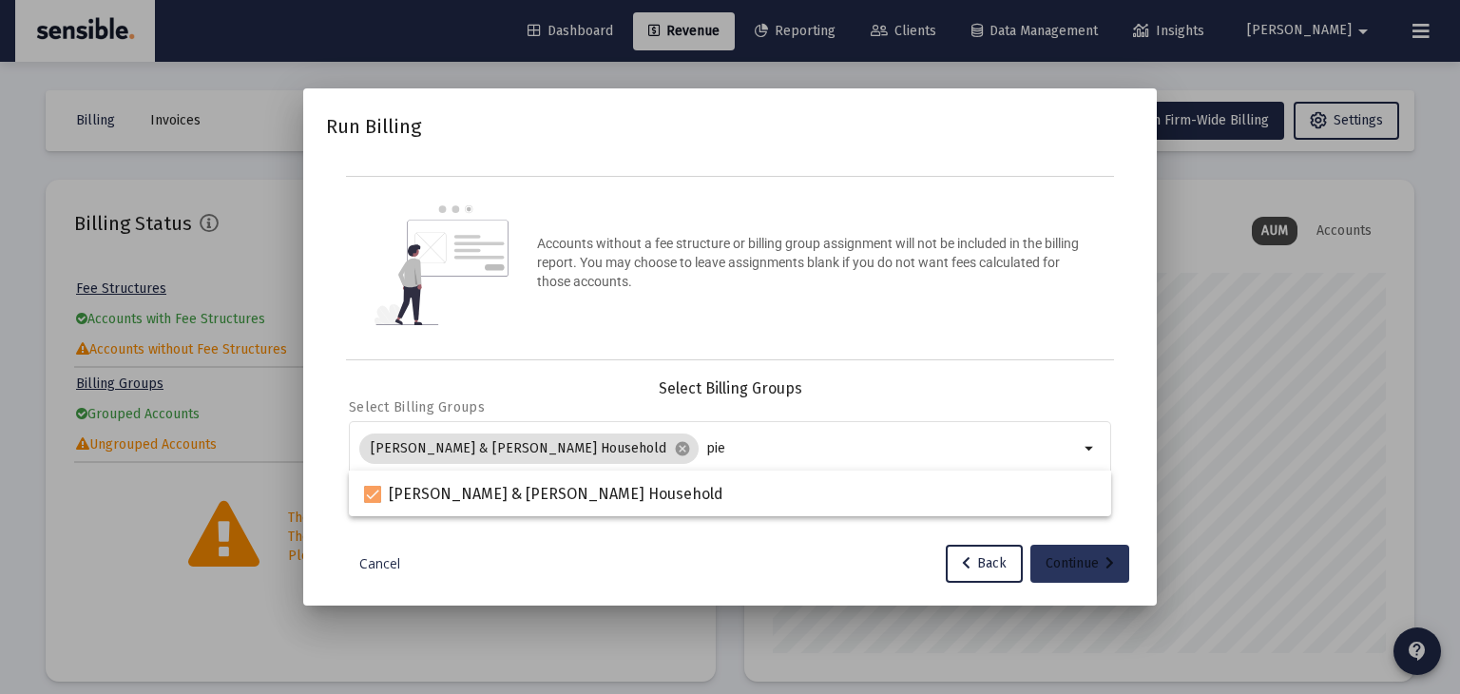
click at [1070, 575] on div "Continue" at bounding box center [1080, 564] width 68 height 38
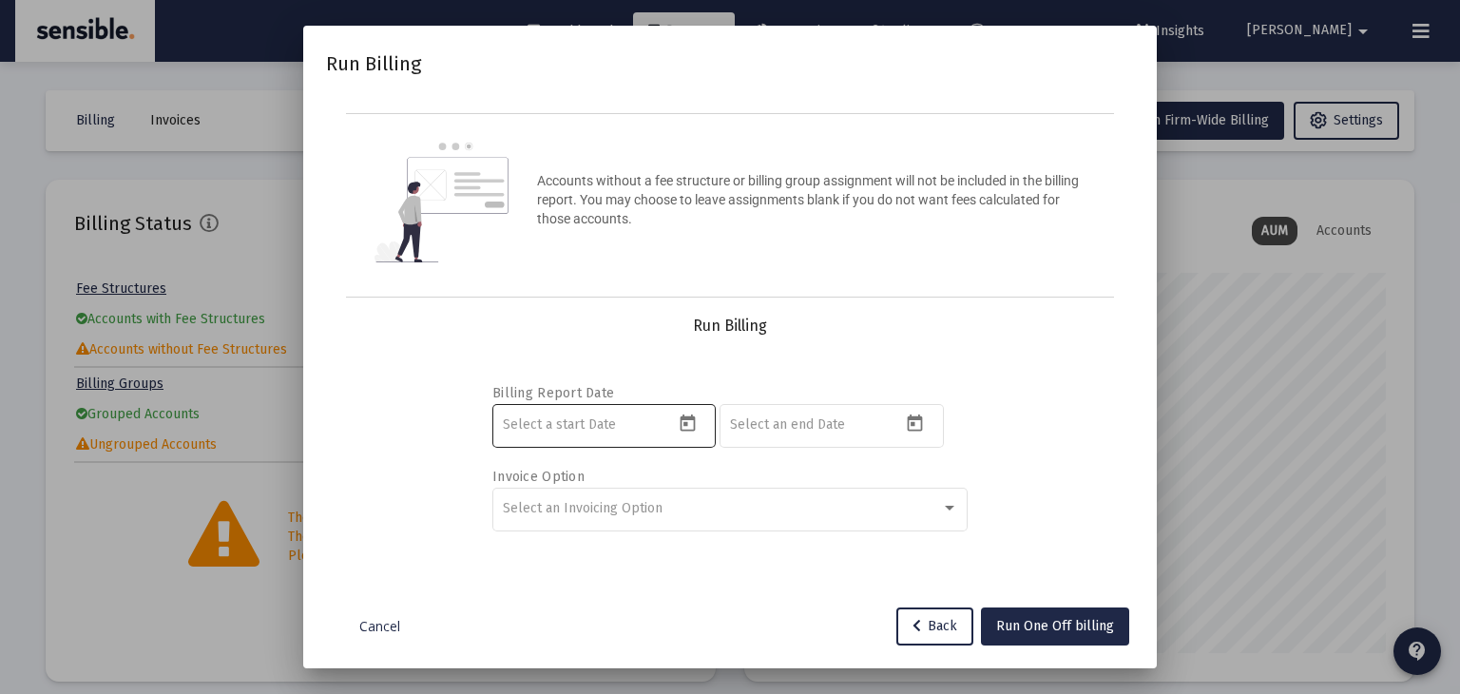
click at [689, 428] on icon "Open calendar" at bounding box center [688, 424] width 20 height 20
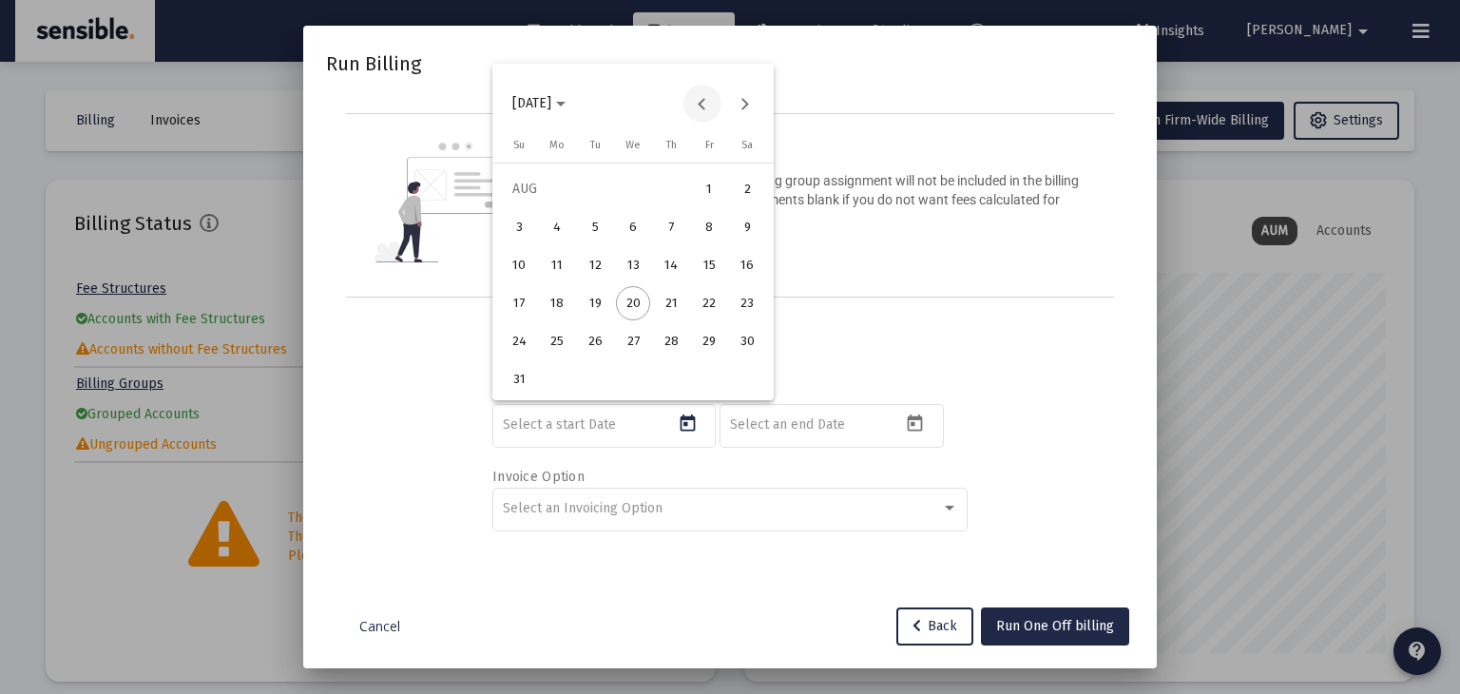
click at [705, 104] on button "Previous month" at bounding box center [703, 104] width 38 height 38
click at [594, 217] on div "1" at bounding box center [595, 227] width 34 height 34
type input "[DATE]"
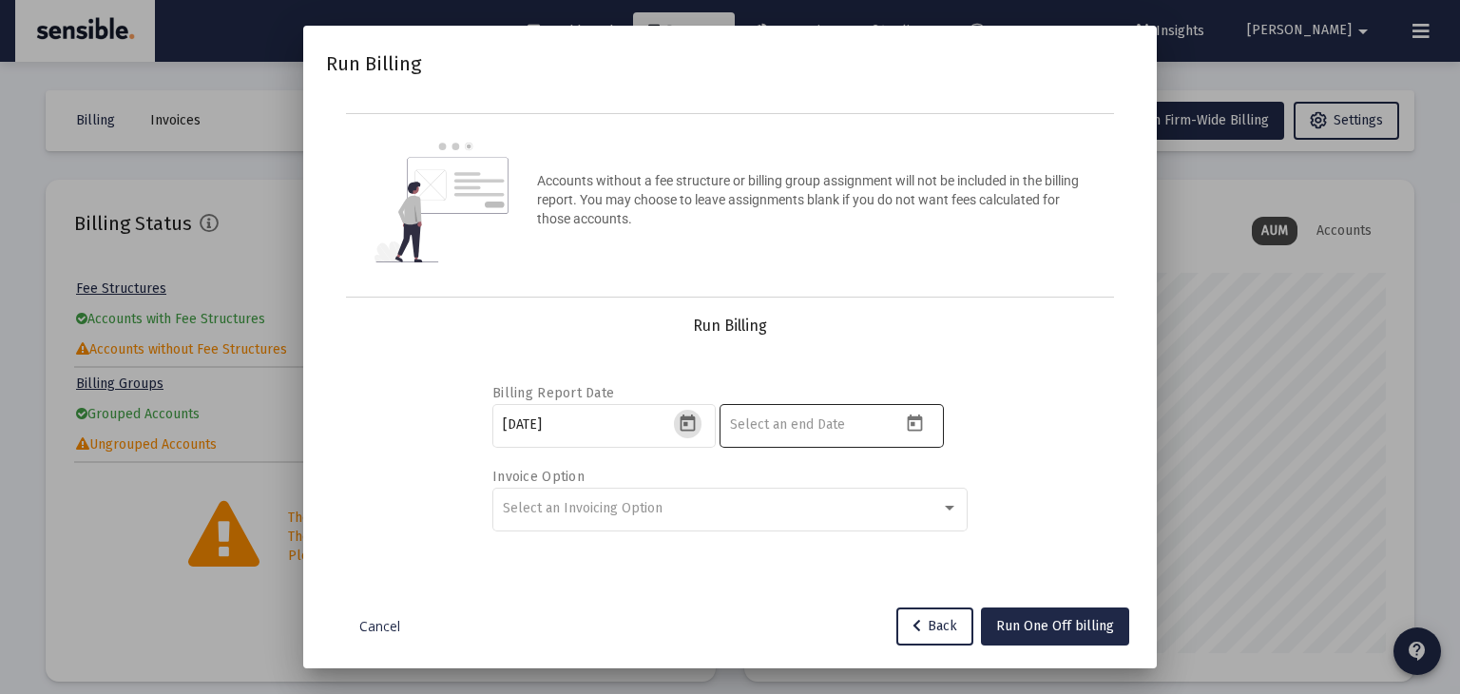
click at [915, 419] on icon "Open calendar" at bounding box center [915, 424] width 20 height 20
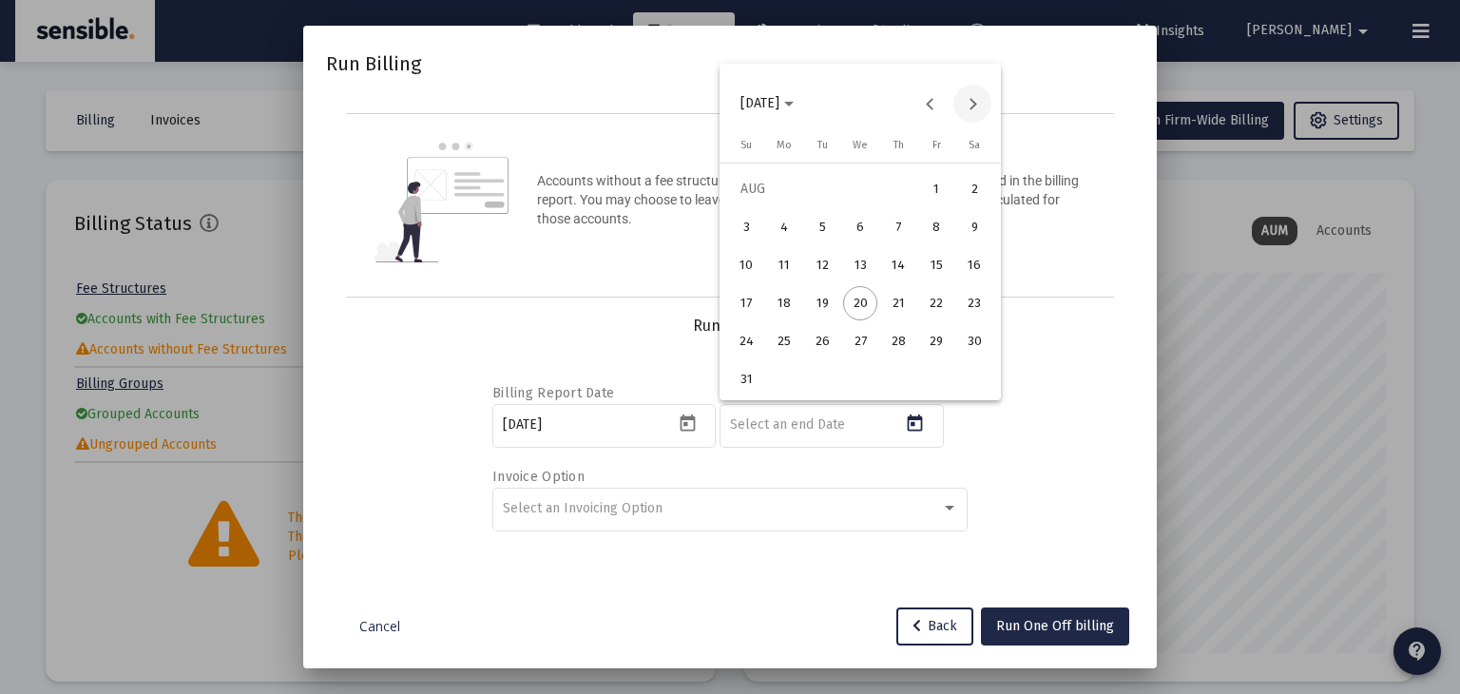
click at [973, 103] on button "Next month" at bounding box center [973, 104] width 38 height 38
click at [837, 373] on div "30" at bounding box center [822, 379] width 34 height 34
type input "[DATE]"
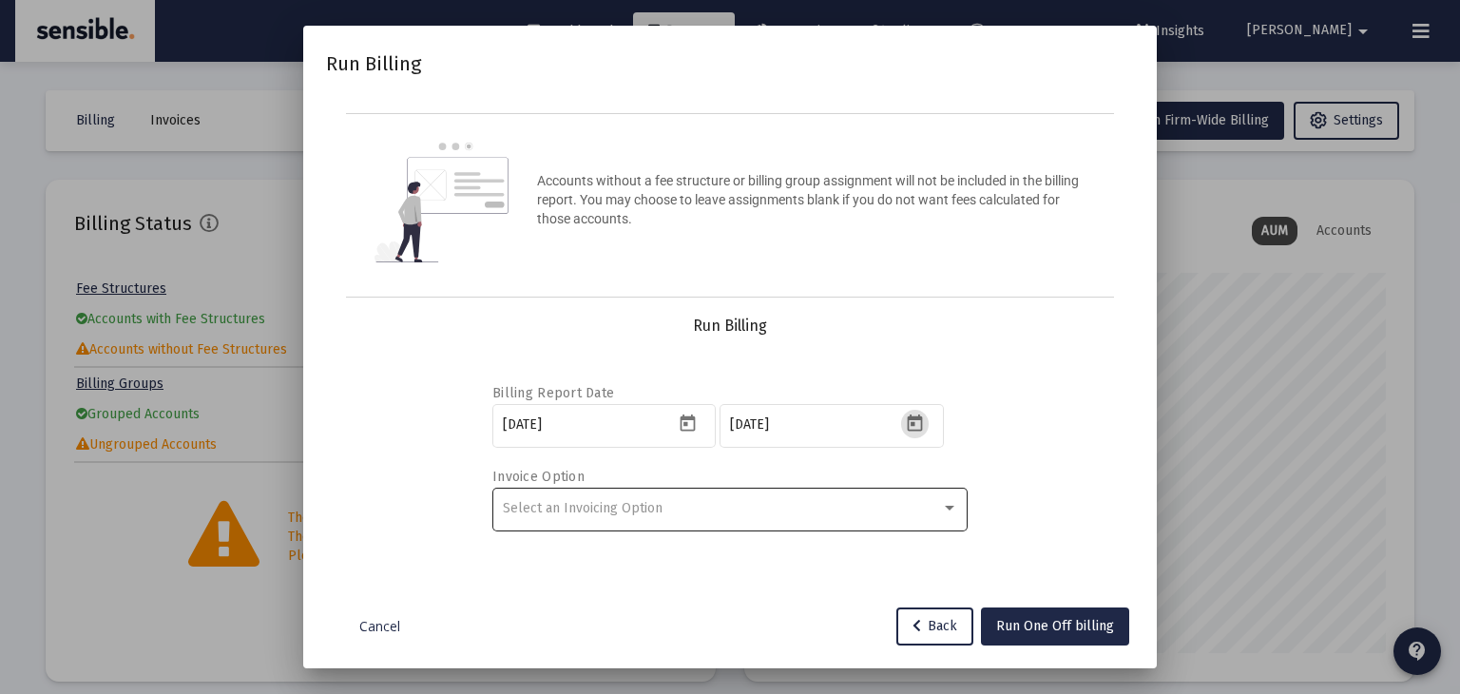
click at [802, 518] on div "Select an Invoicing Option" at bounding box center [730, 508] width 455 height 47
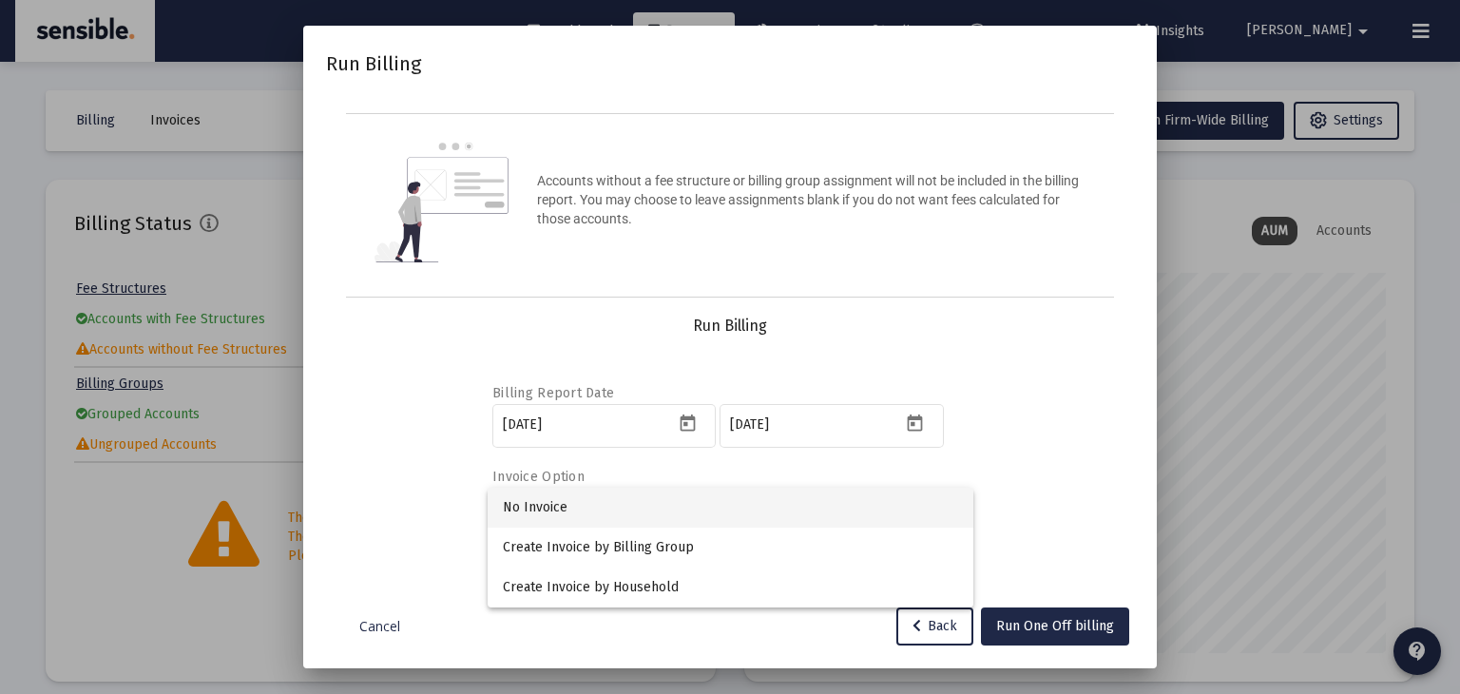
click at [730, 511] on span "No Invoice" at bounding box center [730, 508] width 455 height 40
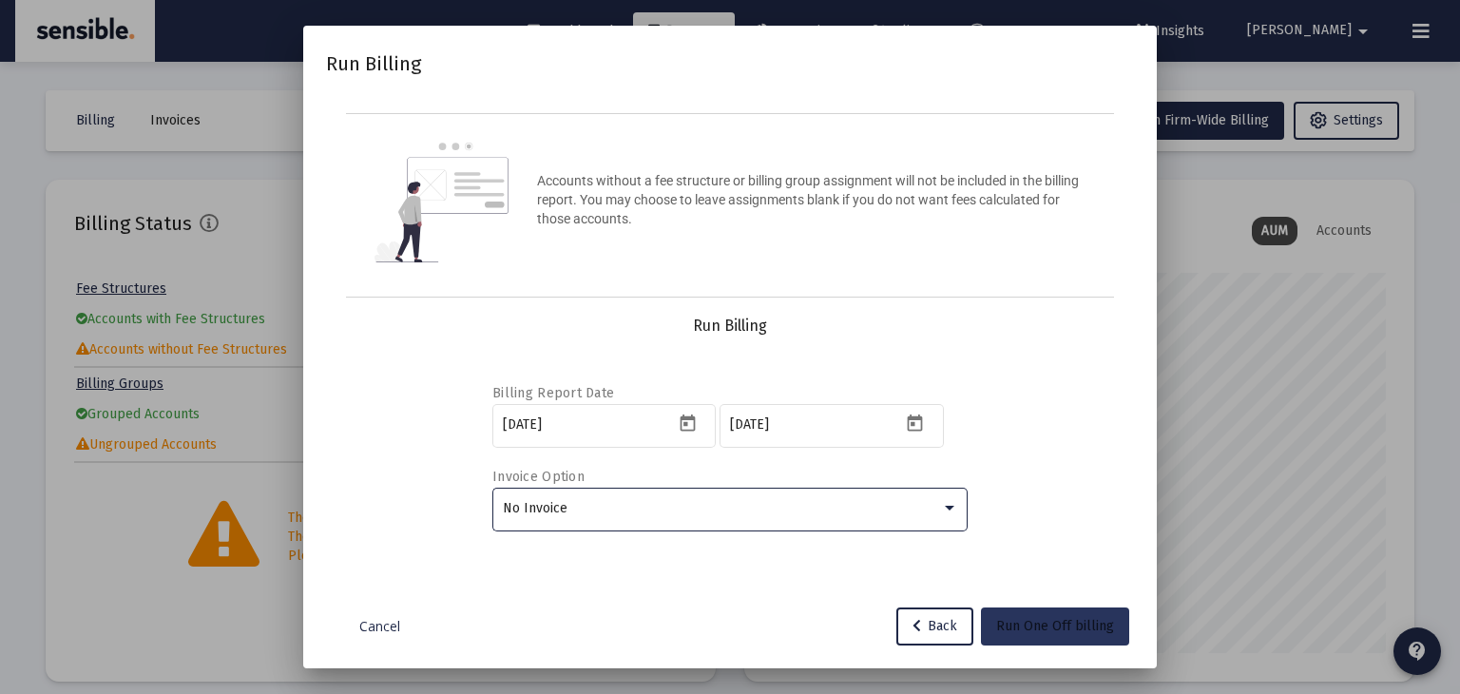
click at [1022, 632] on span "Run One Off billing" at bounding box center [1055, 626] width 118 height 16
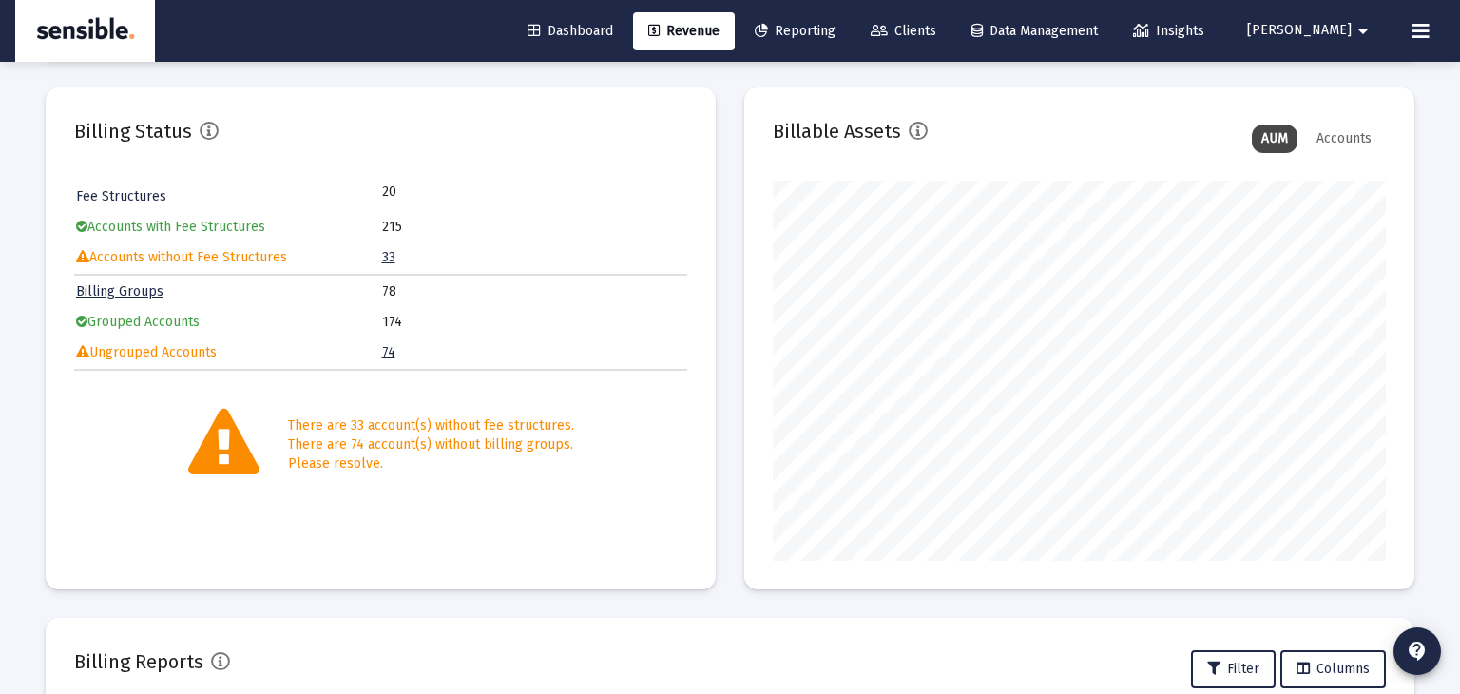
scroll to position [0, 0]
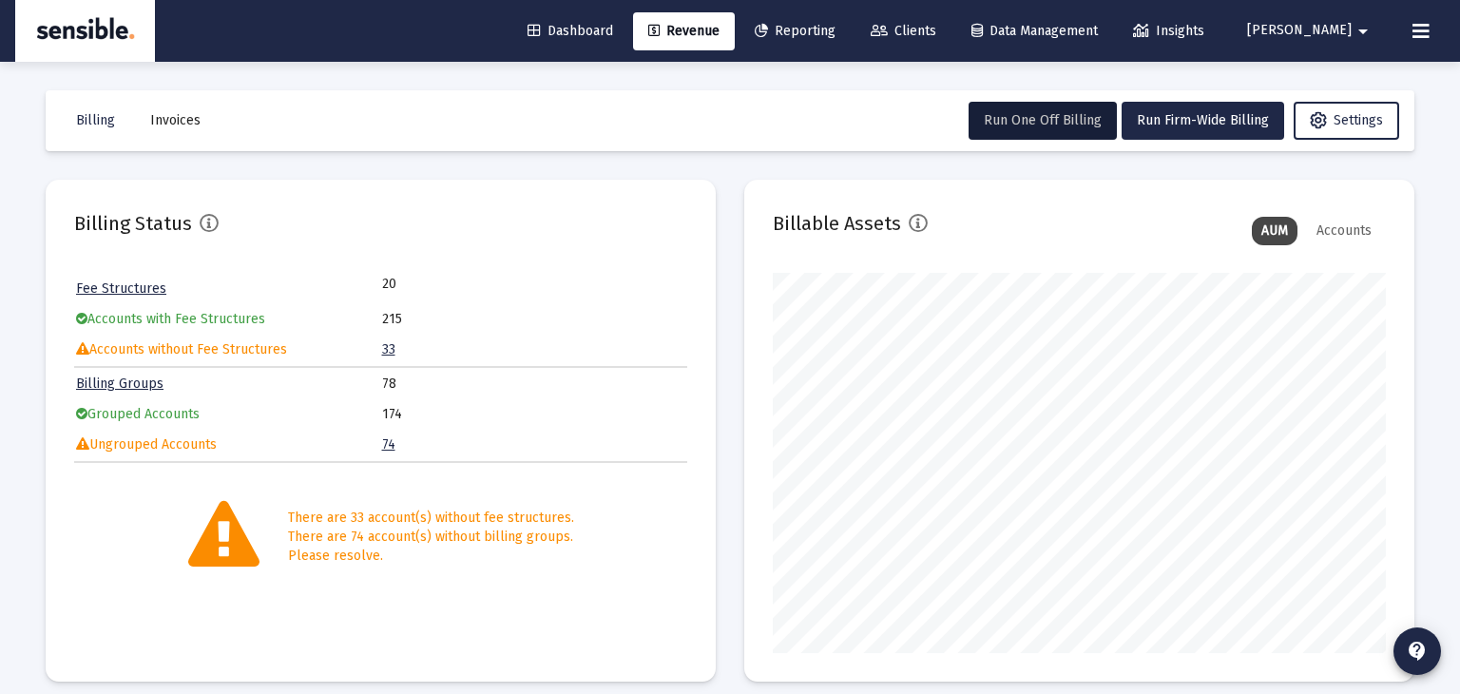
click at [1071, 141] on mat-toolbar-row "Billing Invoices Run One Off Billing Run Firm-Wide Billing Settings" at bounding box center [730, 120] width 1369 height 61
click at [1049, 119] on span "Run One Off Billing" at bounding box center [1043, 120] width 118 height 16
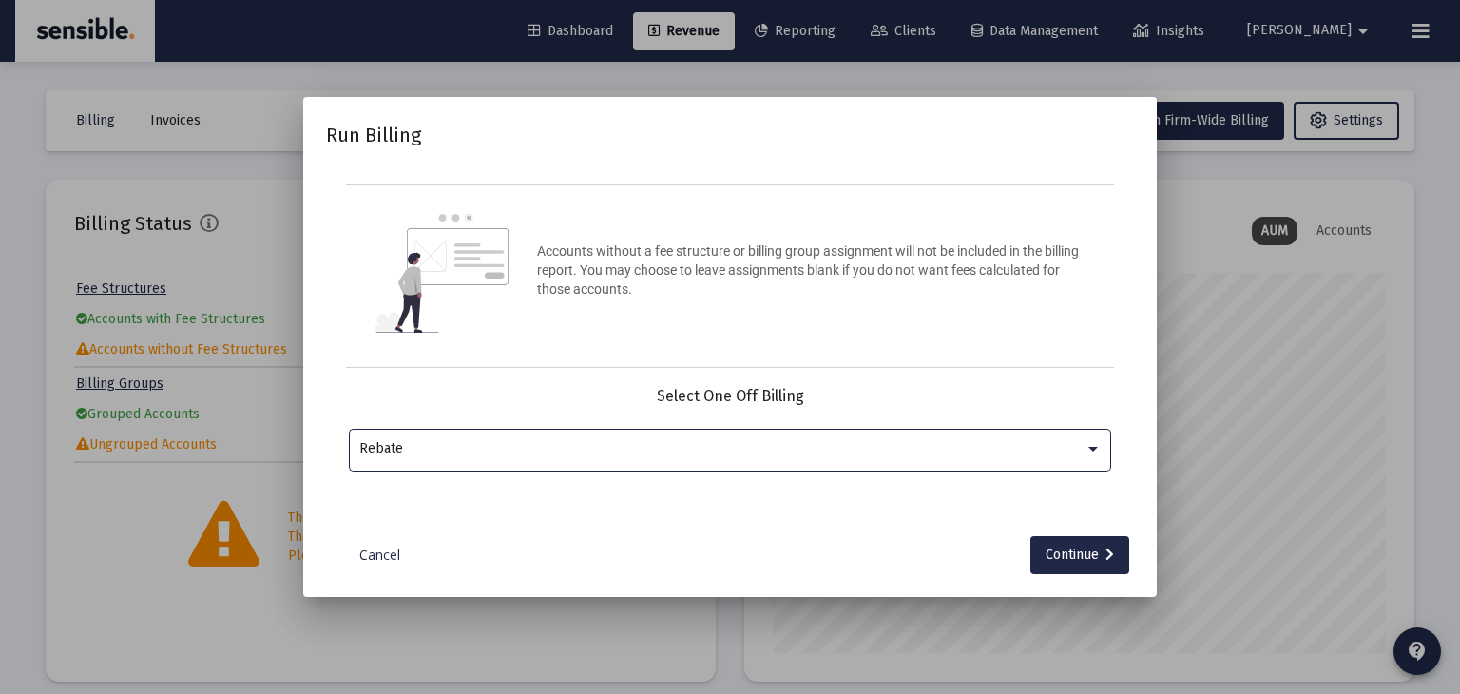
click at [695, 450] on div "Rebate" at bounding box center [721, 448] width 725 height 15
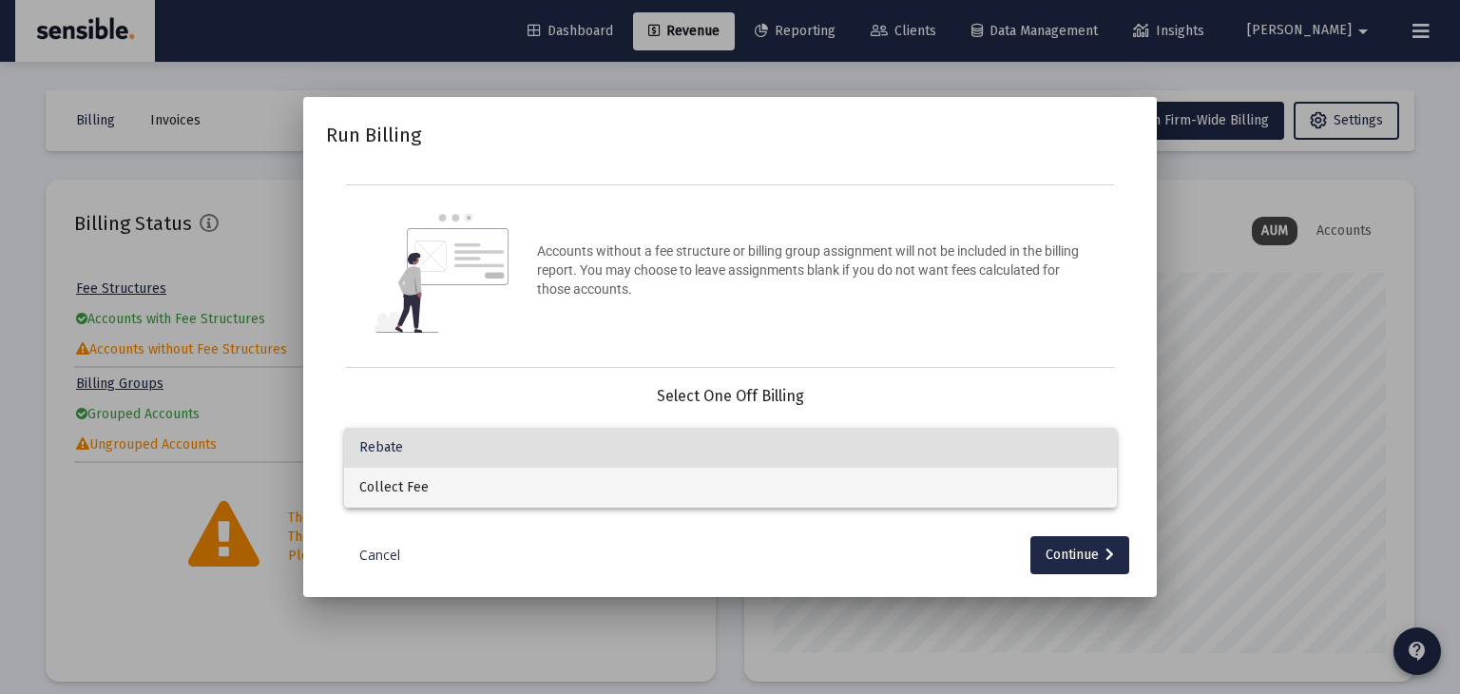
click at [693, 483] on span "Collect Fee" at bounding box center [730, 488] width 743 height 40
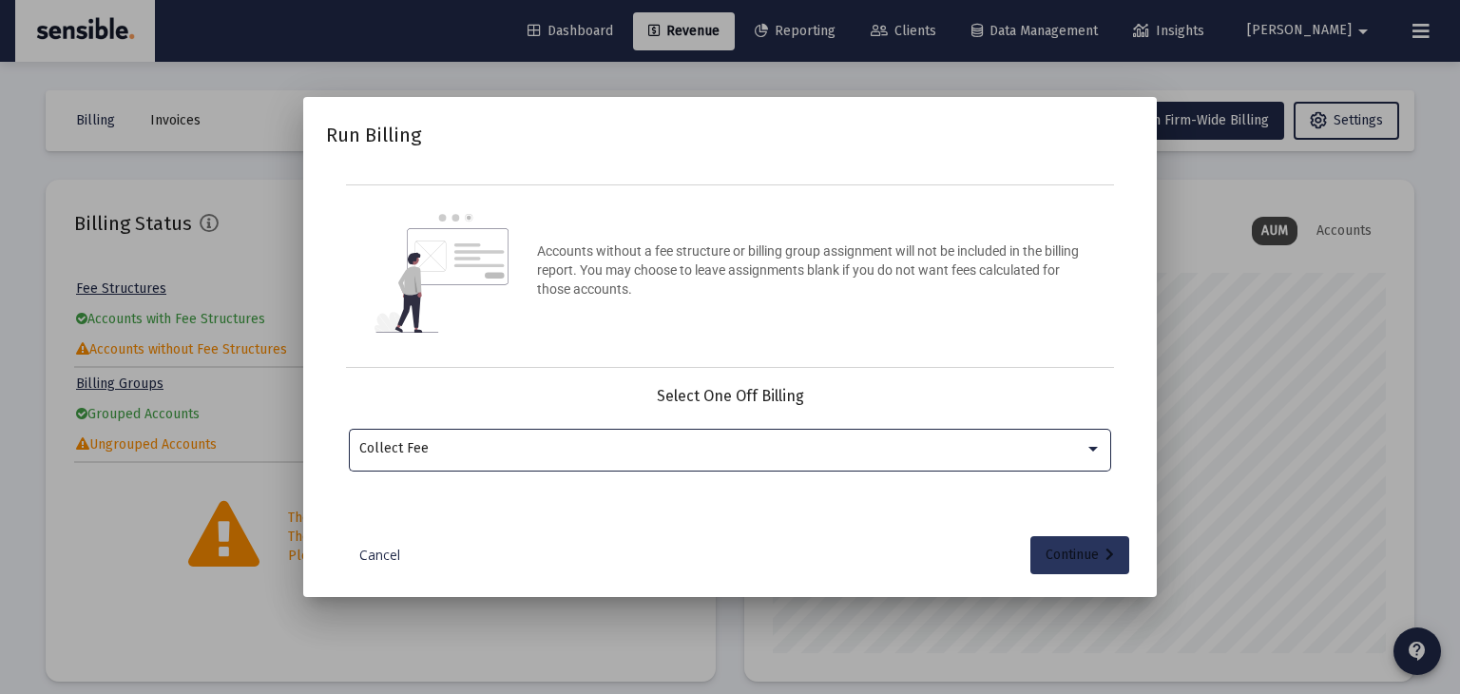
click at [1081, 565] on div "Continue" at bounding box center [1080, 555] width 68 height 38
click at [748, 448] on input "Selection" at bounding box center [719, 448] width 720 height 15
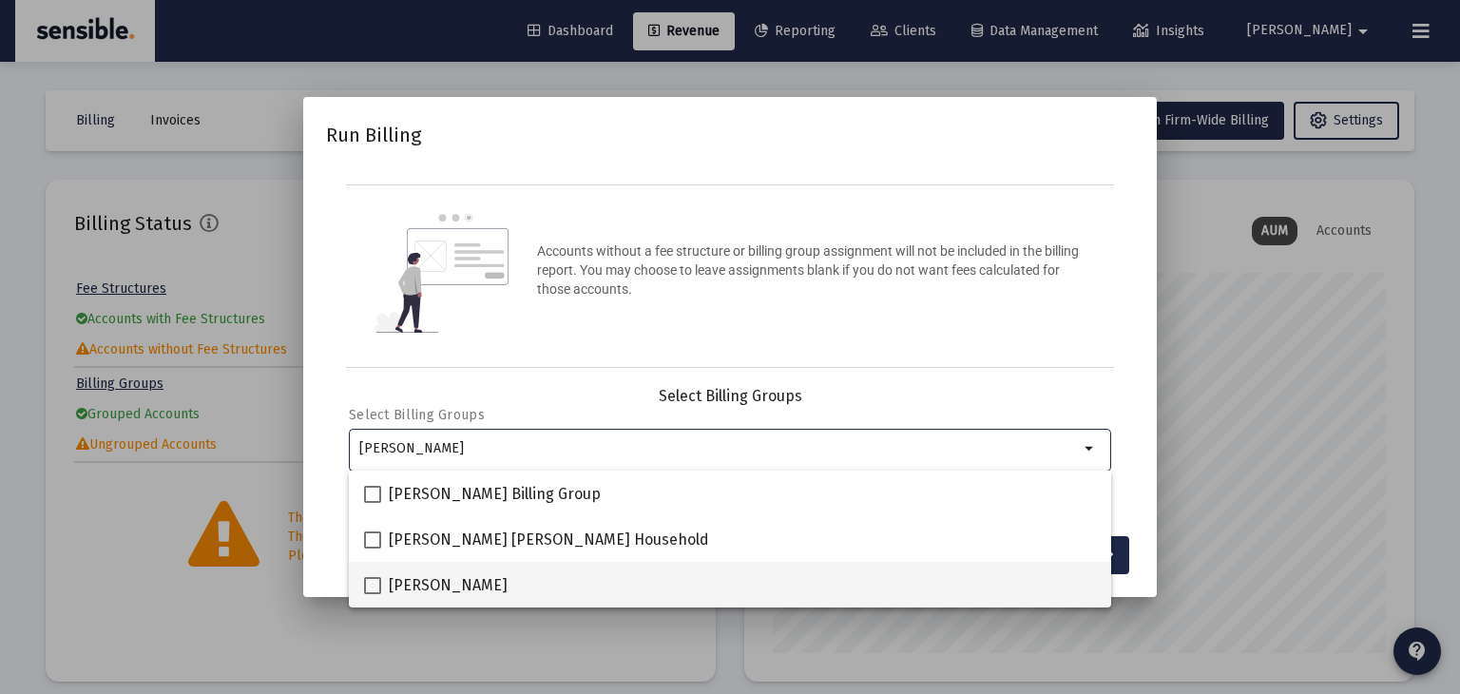
type input "Tim"
click at [380, 589] on span at bounding box center [372, 585] width 17 height 17
click at [373, 594] on input "Tim Holmes" at bounding box center [372, 594] width 1 height 1
checkbox input "true"
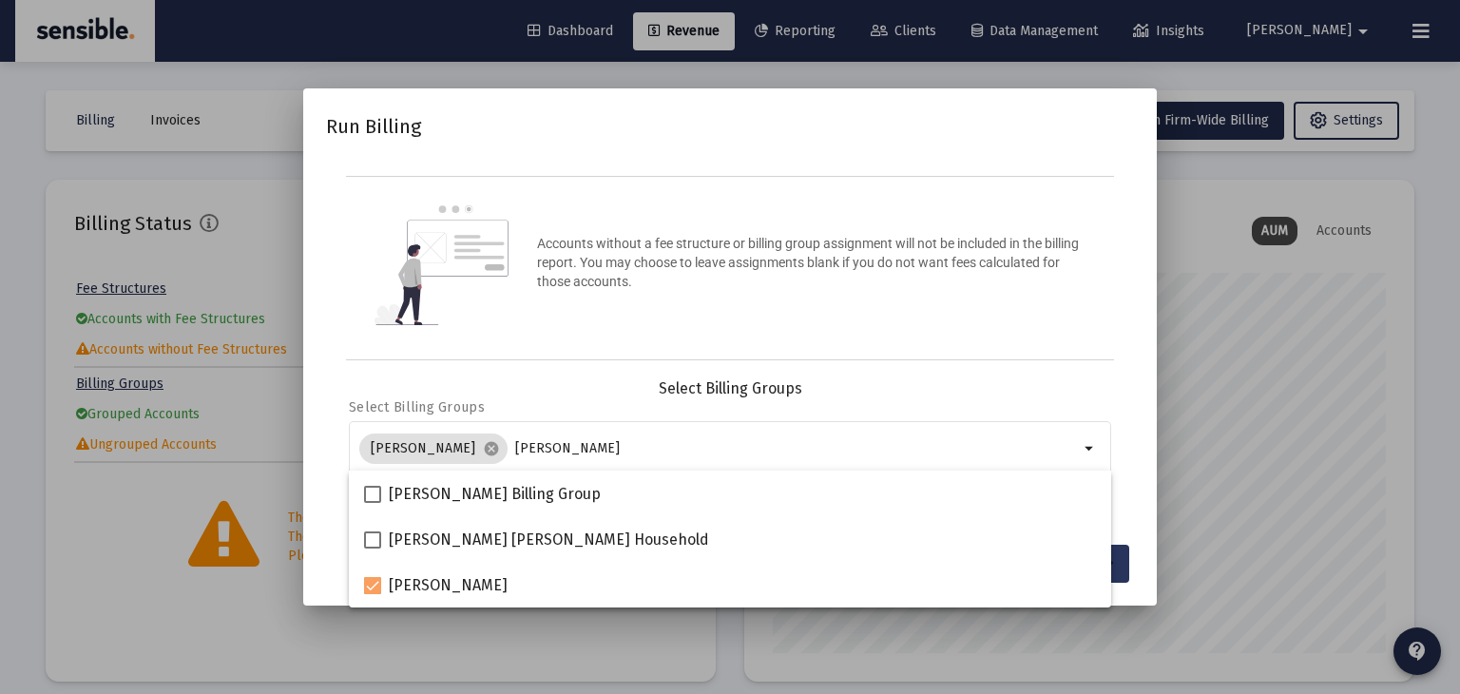
click at [1122, 561] on button "Continue" at bounding box center [1080, 564] width 99 height 38
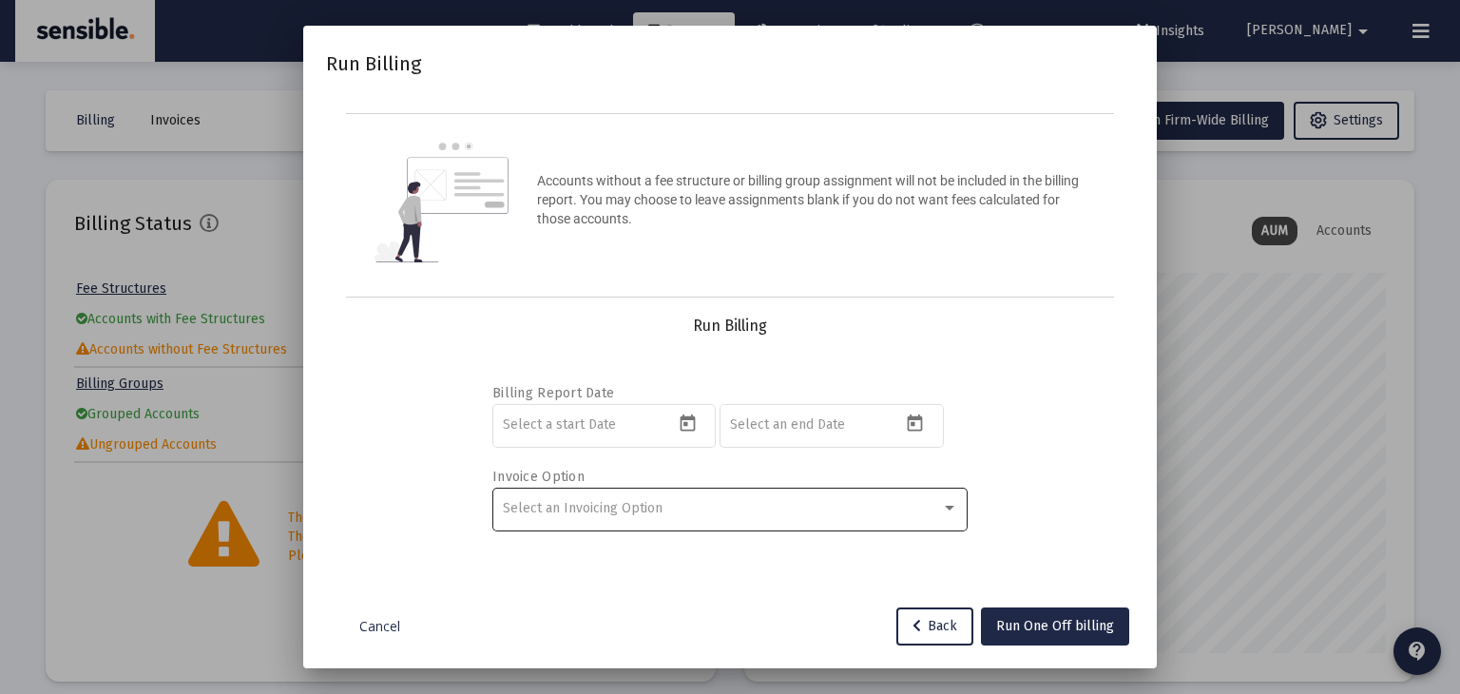
click at [852, 517] on div "Select an Invoicing Option" at bounding box center [730, 508] width 455 height 47
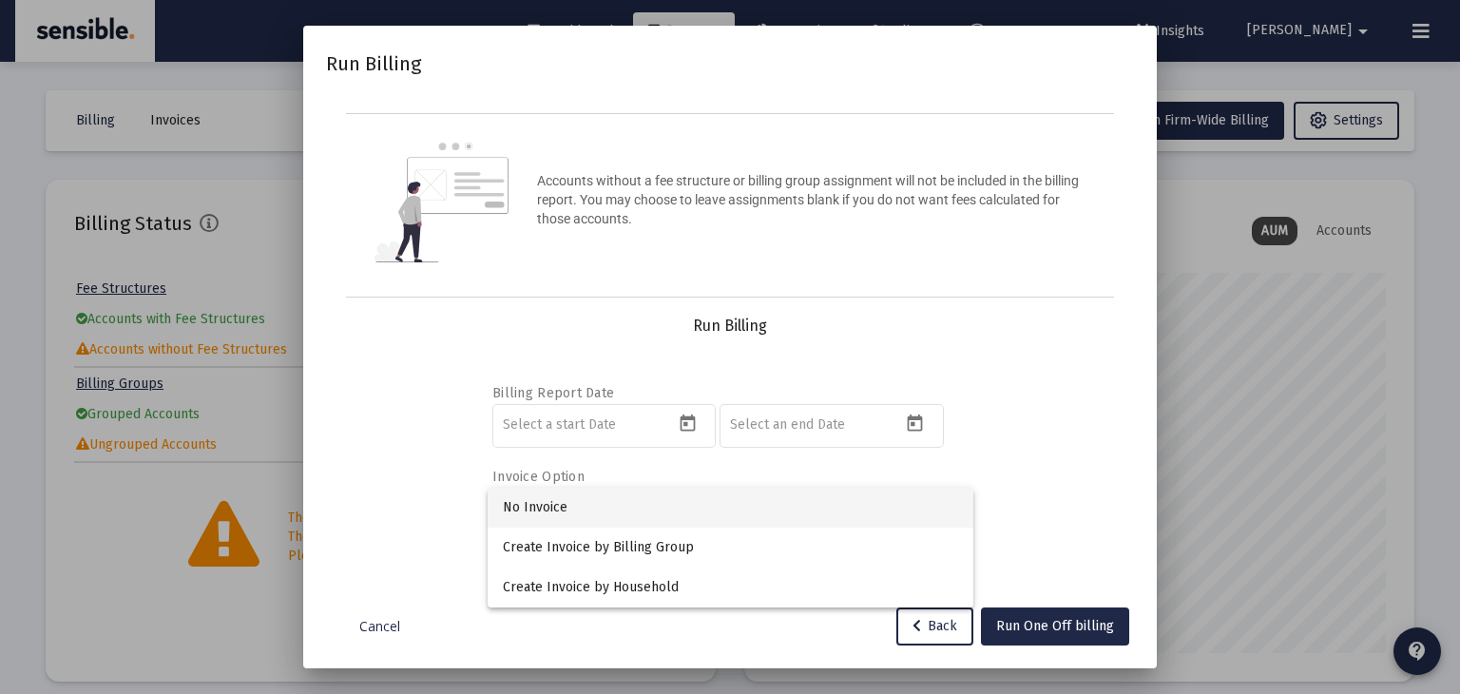
click at [820, 512] on span "No Invoice" at bounding box center [730, 508] width 455 height 40
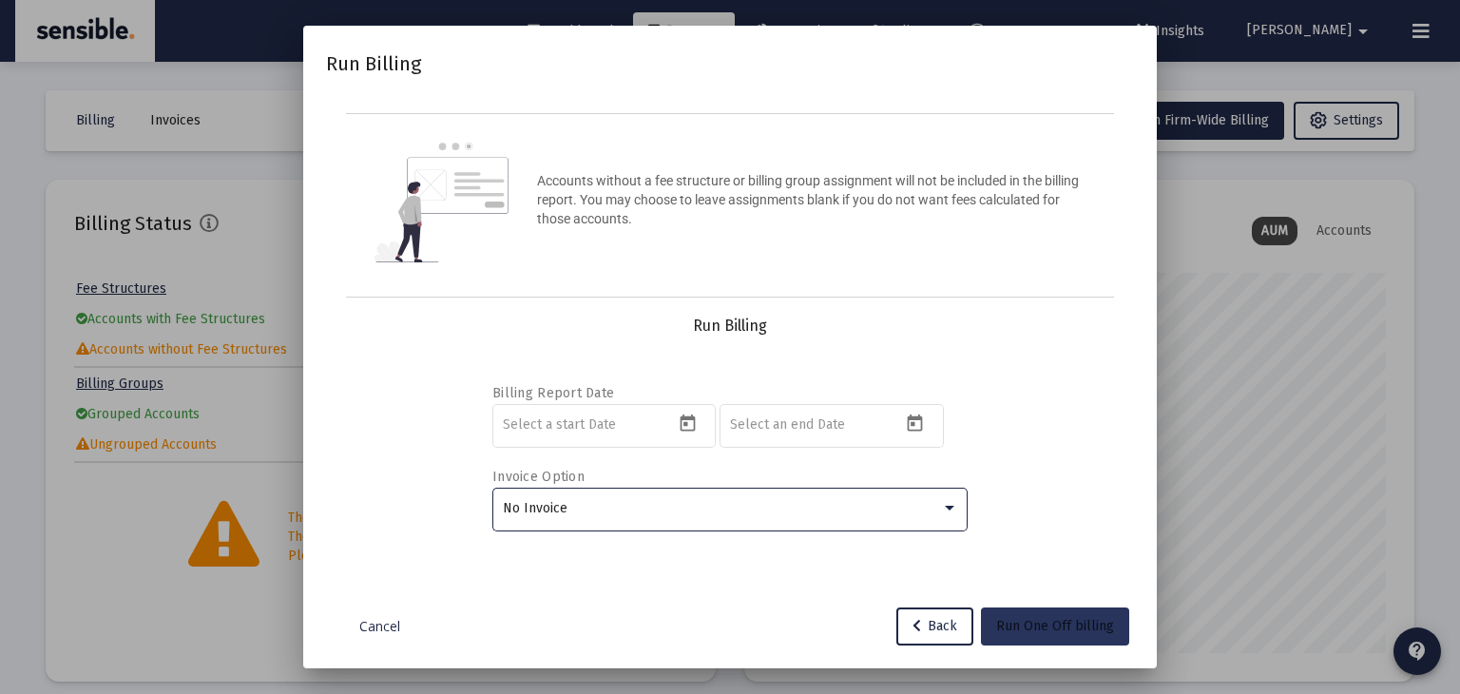
click at [1063, 624] on span "Run One Off billing" at bounding box center [1055, 626] width 118 height 16
click at [1013, 623] on span "Run One Off billing" at bounding box center [1055, 626] width 118 height 16
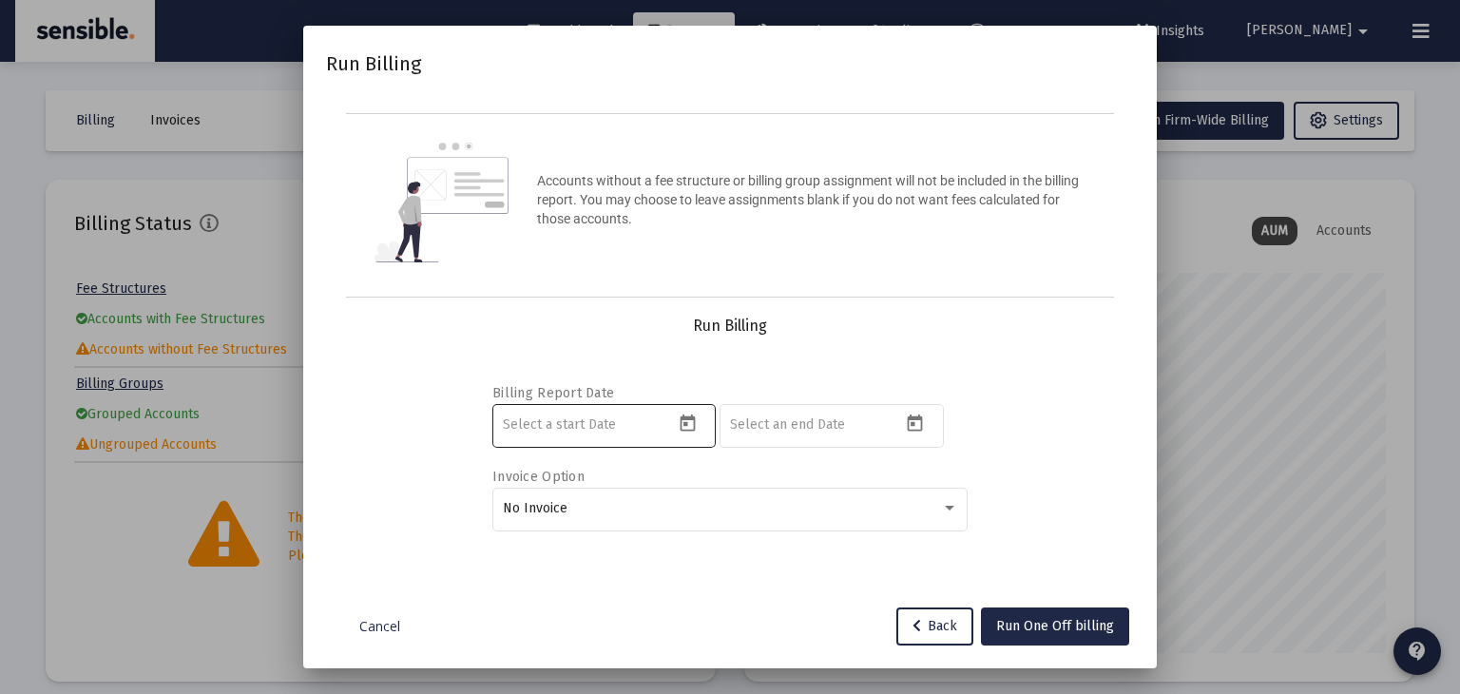
click at [689, 423] on icon "Open calendar" at bounding box center [688, 424] width 20 height 20
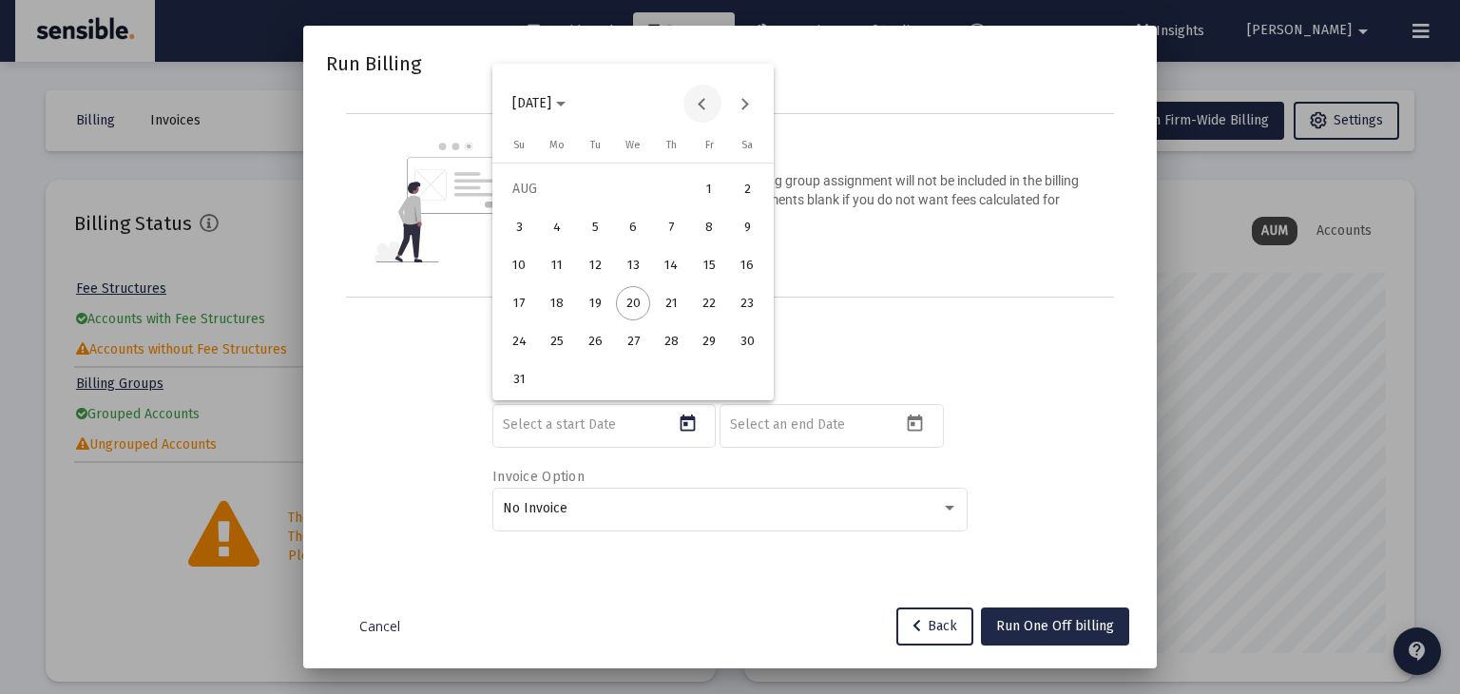
click at [703, 110] on button "Previous month" at bounding box center [703, 104] width 38 height 38
click at [591, 227] on div "1" at bounding box center [595, 227] width 34 height 34
type input "[DATE]"
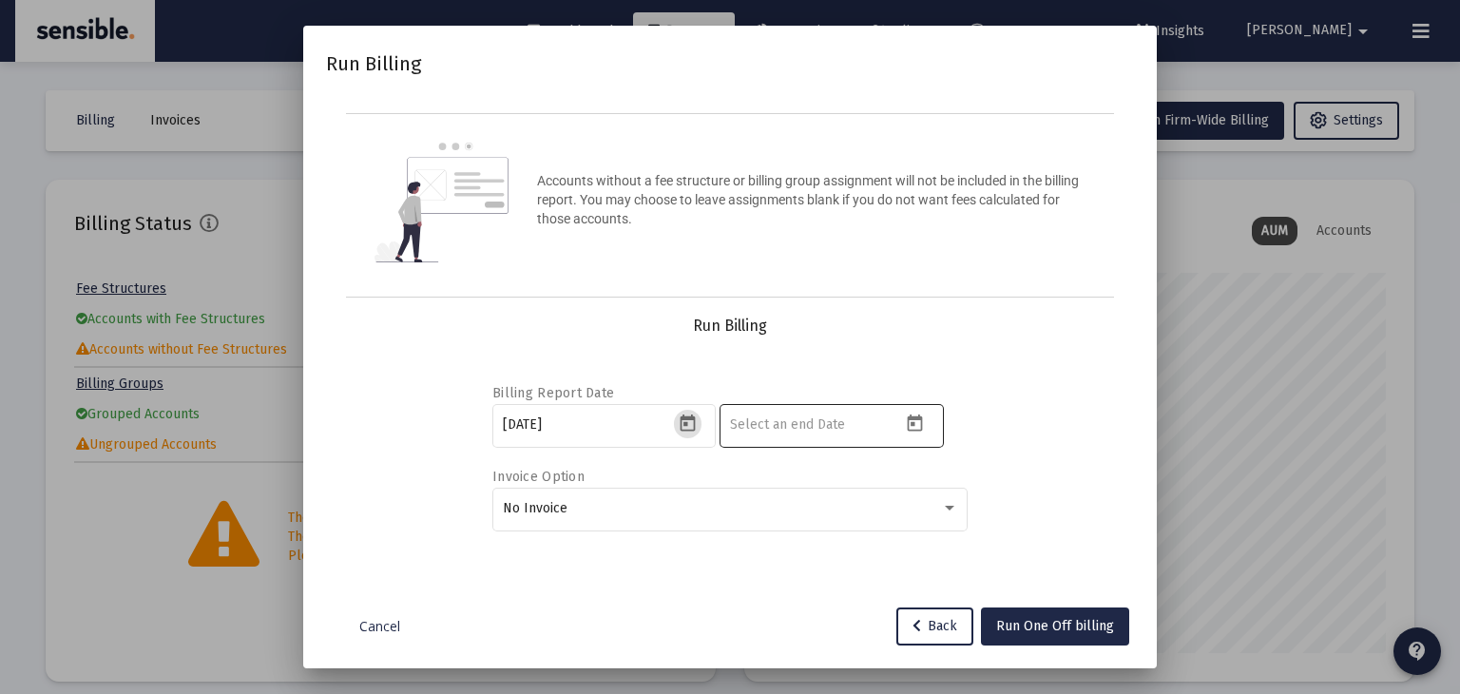
click at [858, 423] on input at bounding box center [815, 424] width 171 height 15
click at [915, 427] on icon "Open calendar" at bounding box center [915, 424] width 20 height 20
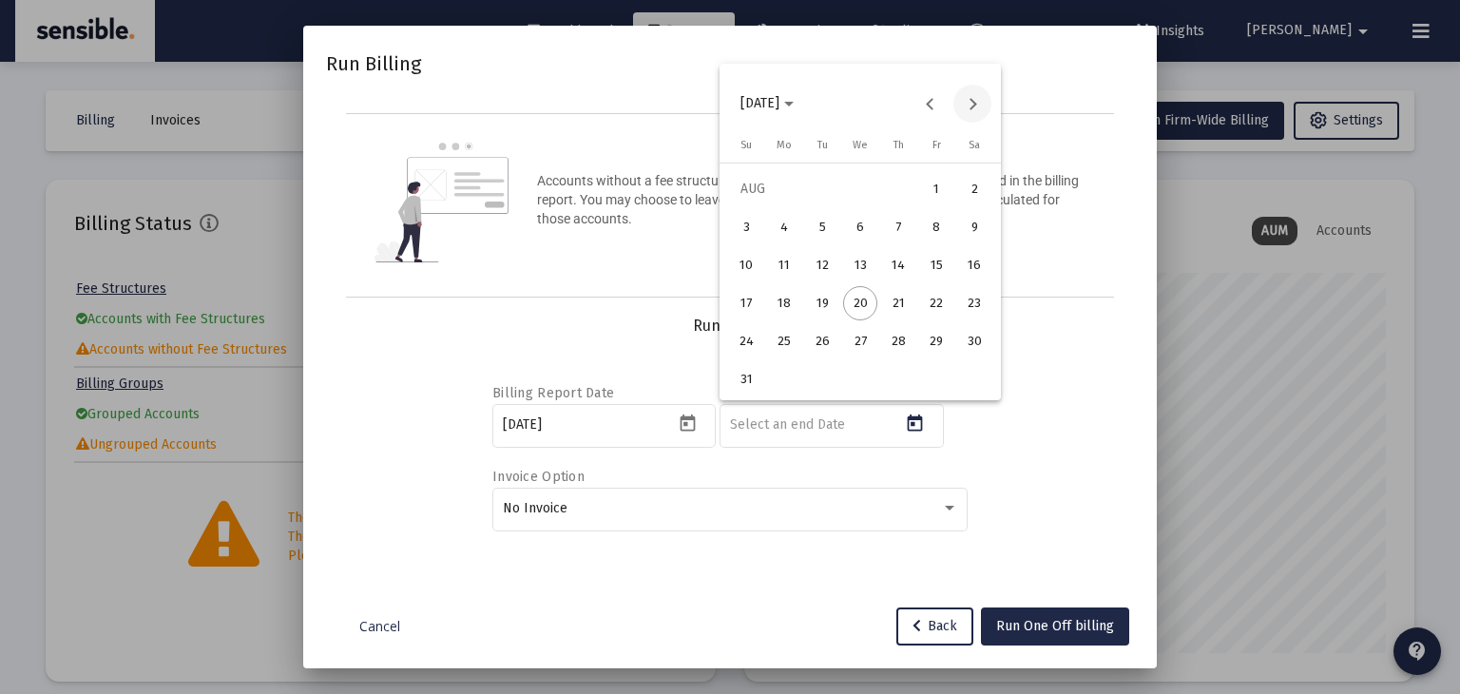
click at [974, 109] on button "Next month" at bounding box center [973, 104] width 38 height 38
click at [820, 389] on div "30" at bounding box center [822, 379] width 34 height 34
type input "[DATE]"
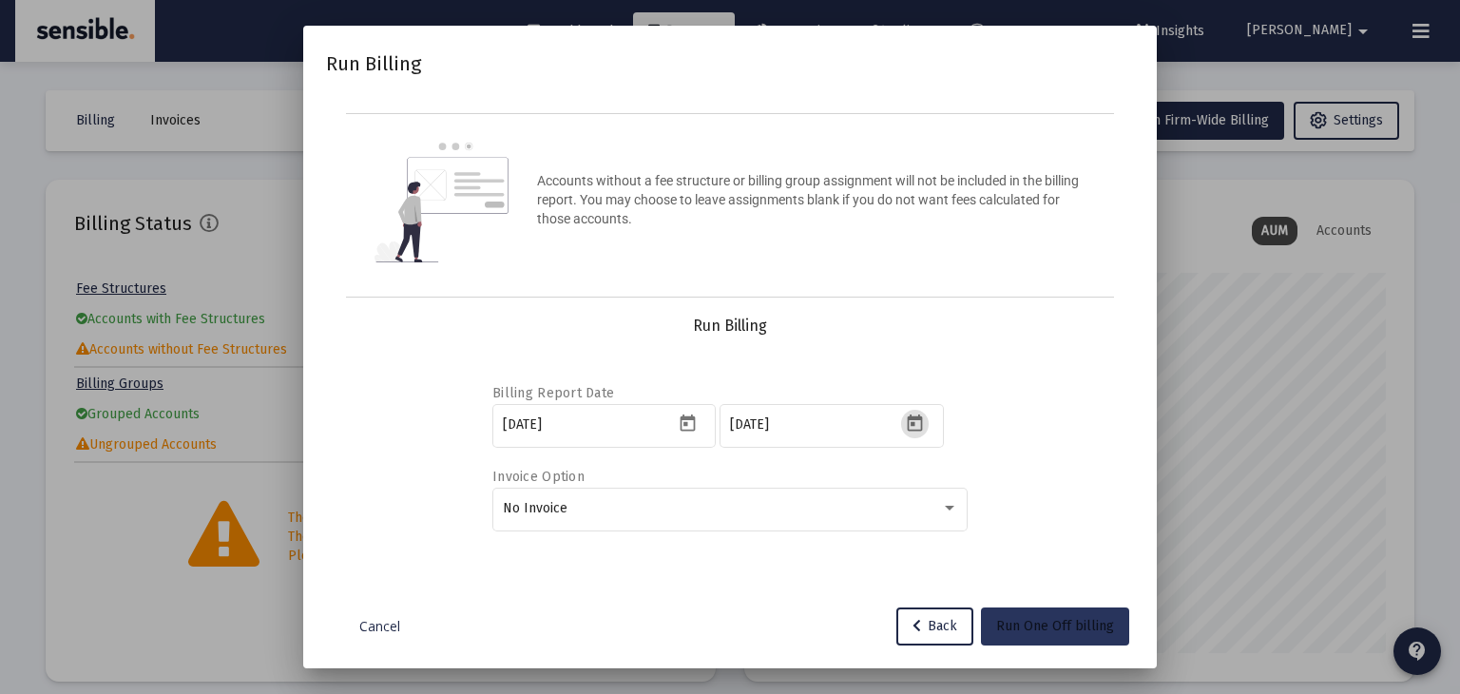
click at [1038, 626] on span "Run One Off billing" at bounding box center [1055, 626] width 118 height 16
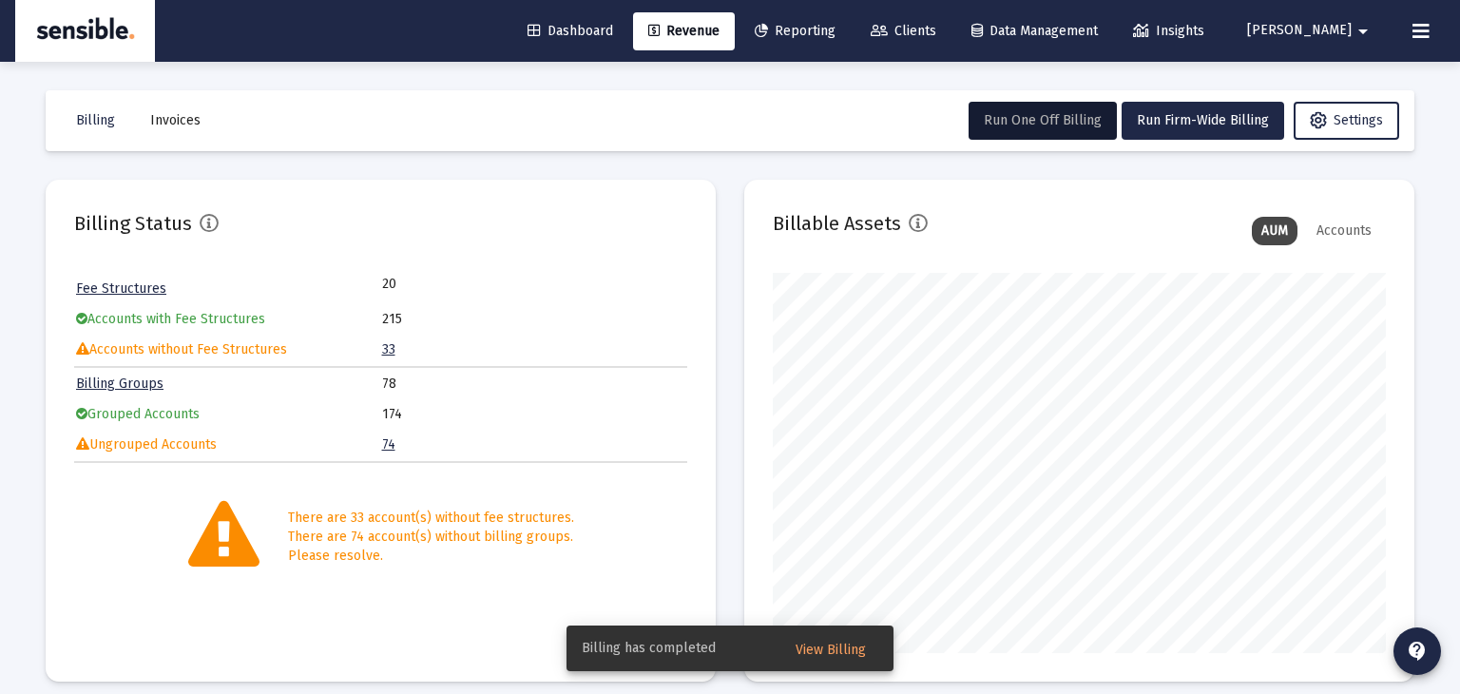
click at [838, 652] on span "View Billing" at bounding box center [831, 650] width 70 height 16
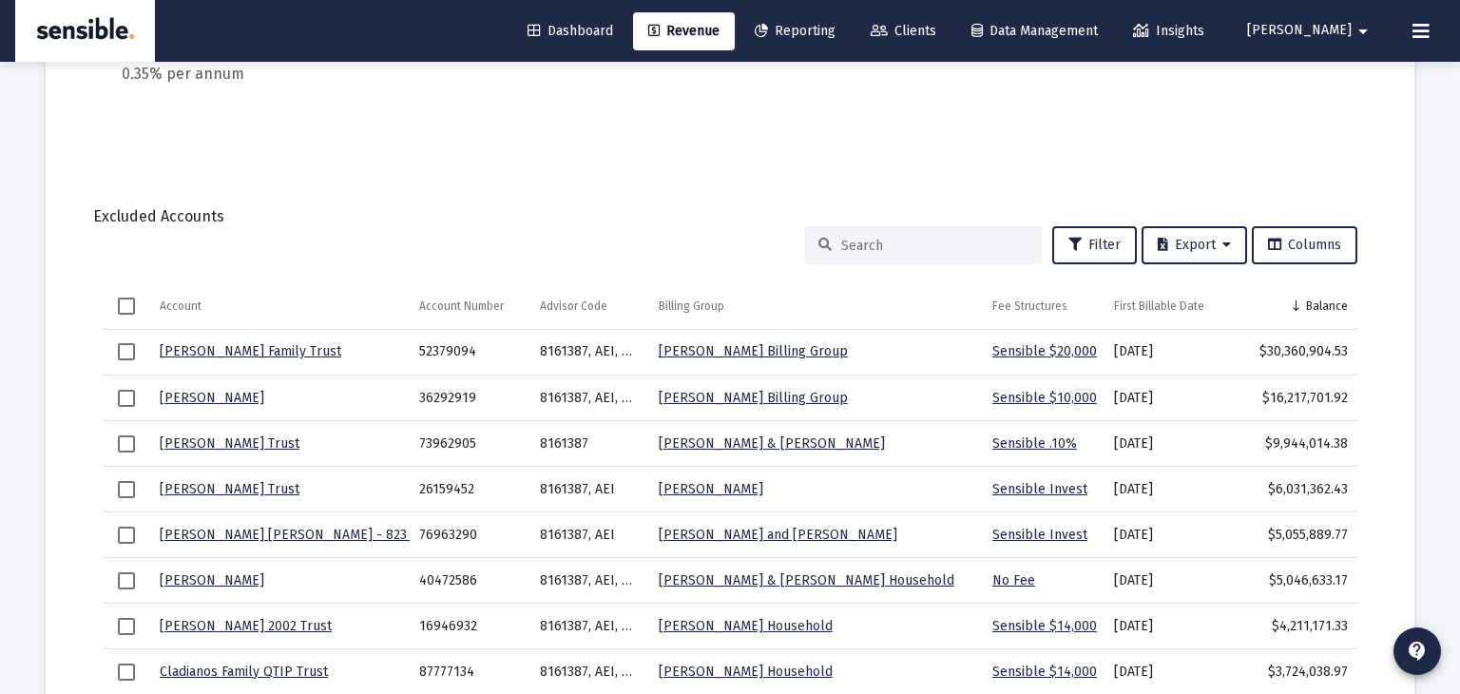
scroll to position [492, 0]
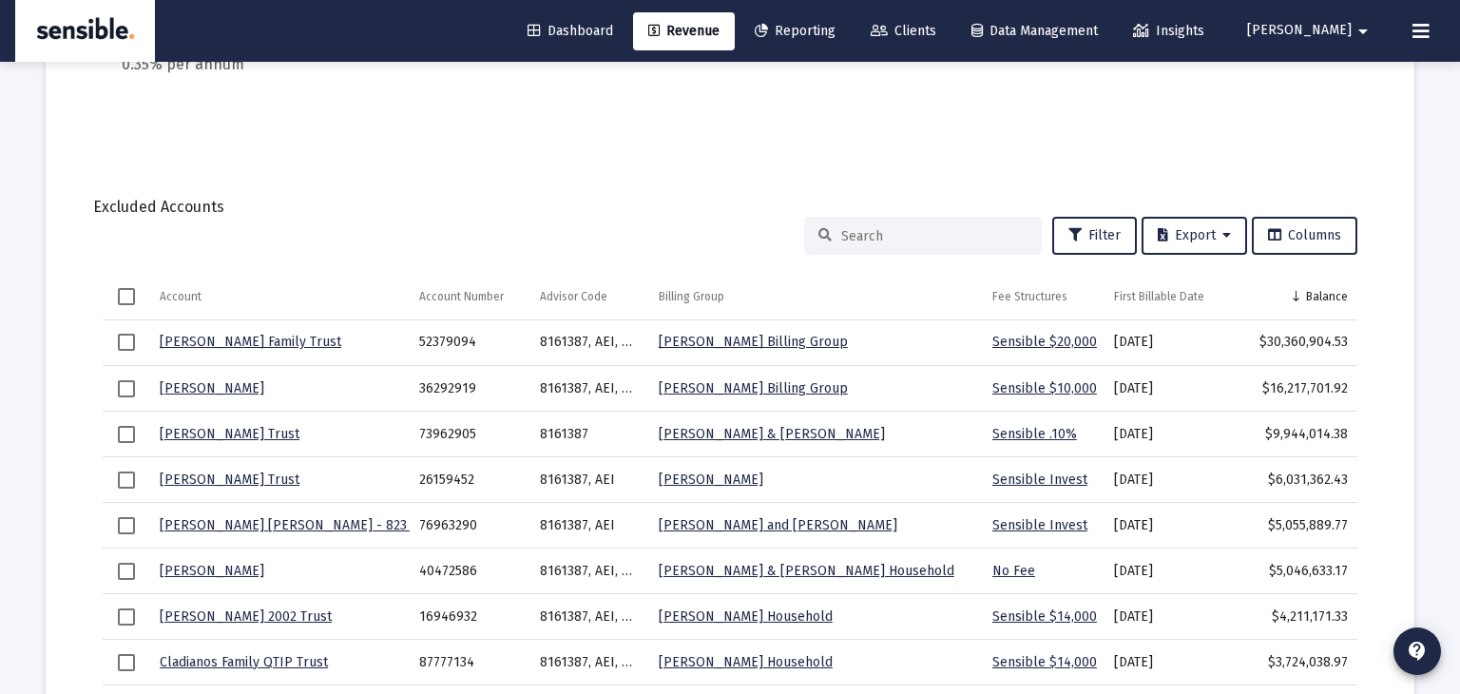
click at [1019, 198] on div "Excluded Accounts" at bounding box center [730, 207] width 1274 height 19
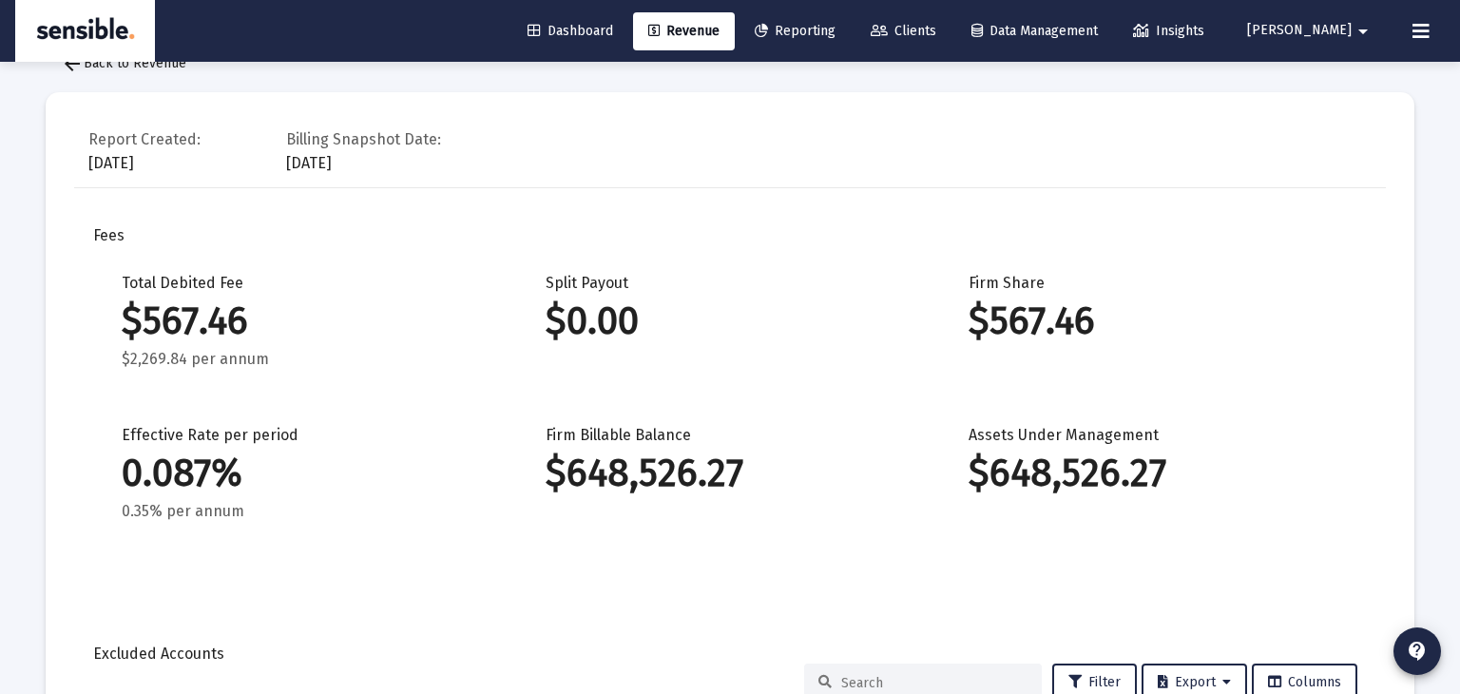
scroll to position [0, 0]
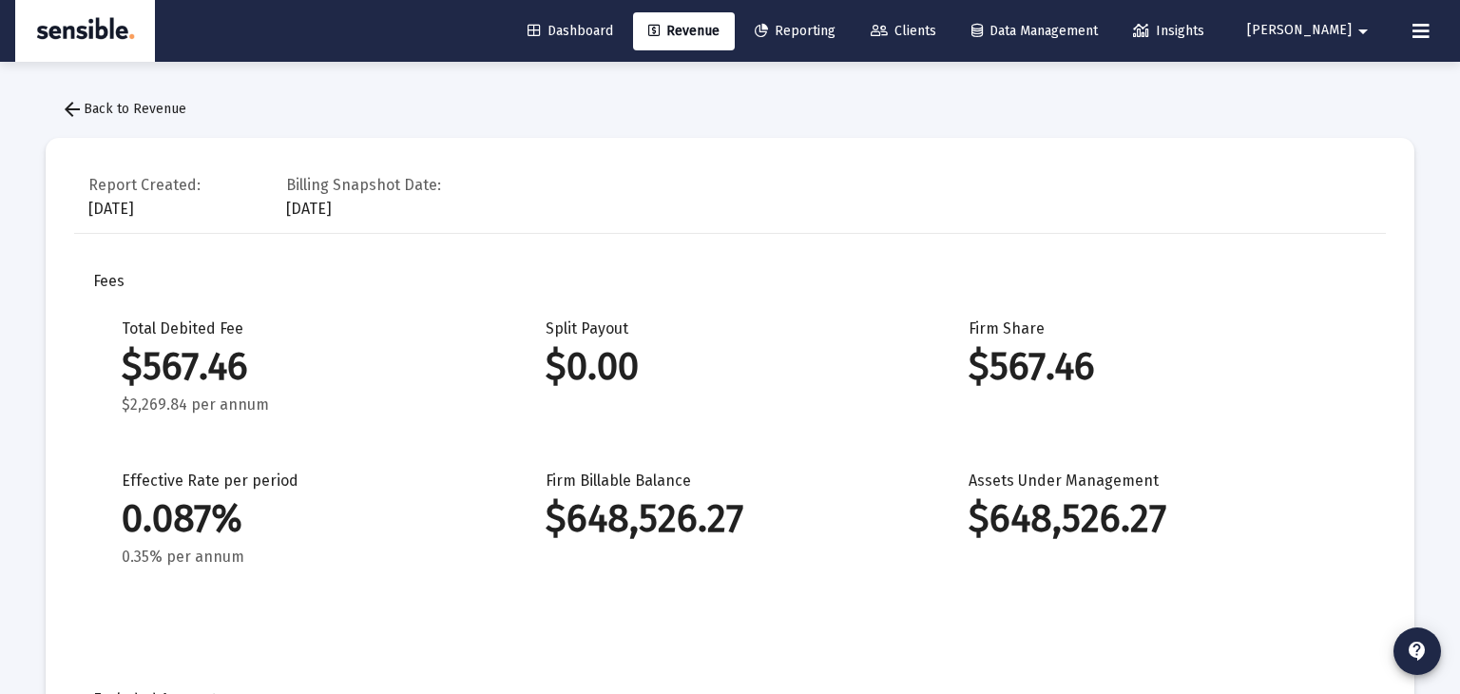
click at [936, 27] on span "Clients" at bounding box center [904, 31] width 66 height 16
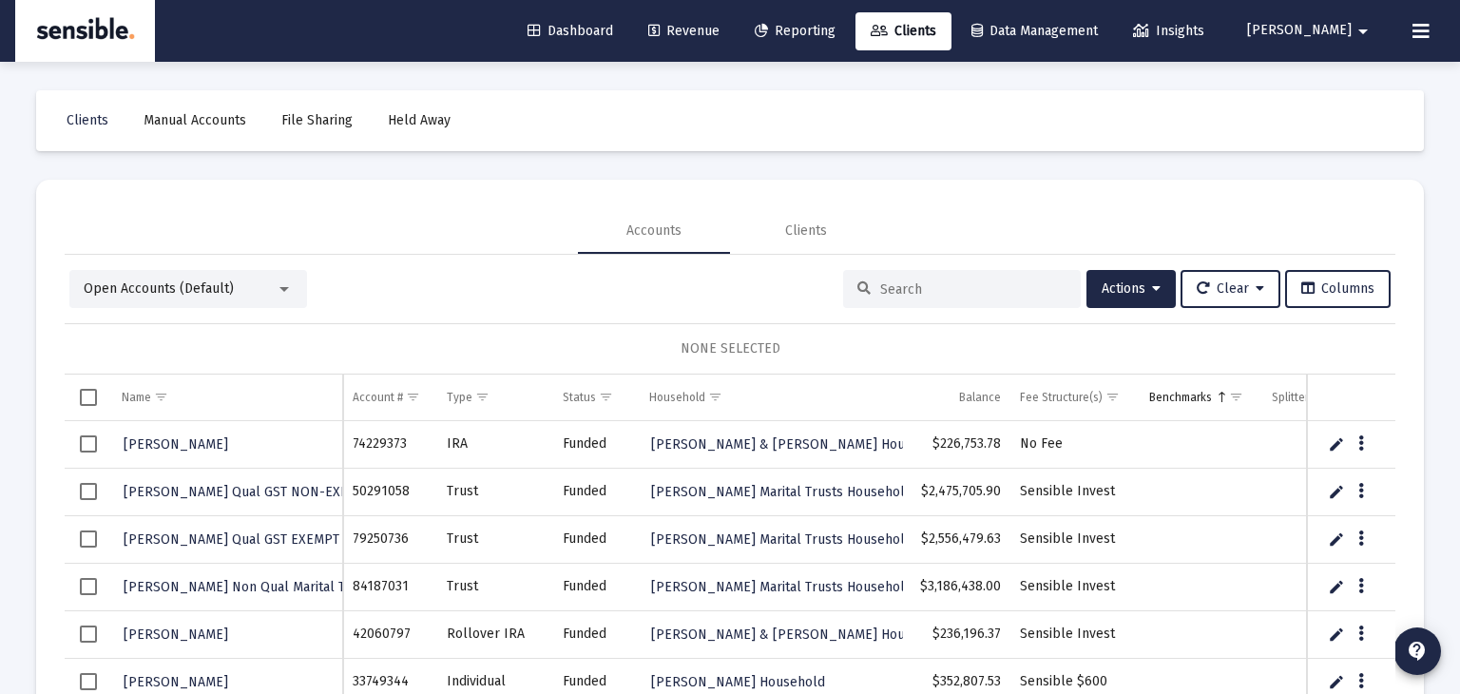
click at [1337, 31] on span "[PERSON_NAME]" at bounding box center [1299, 31] width 105 height 16
click at [1342, 84] on span "Settings" at bounding box center [1358, 81] width 56 height 46
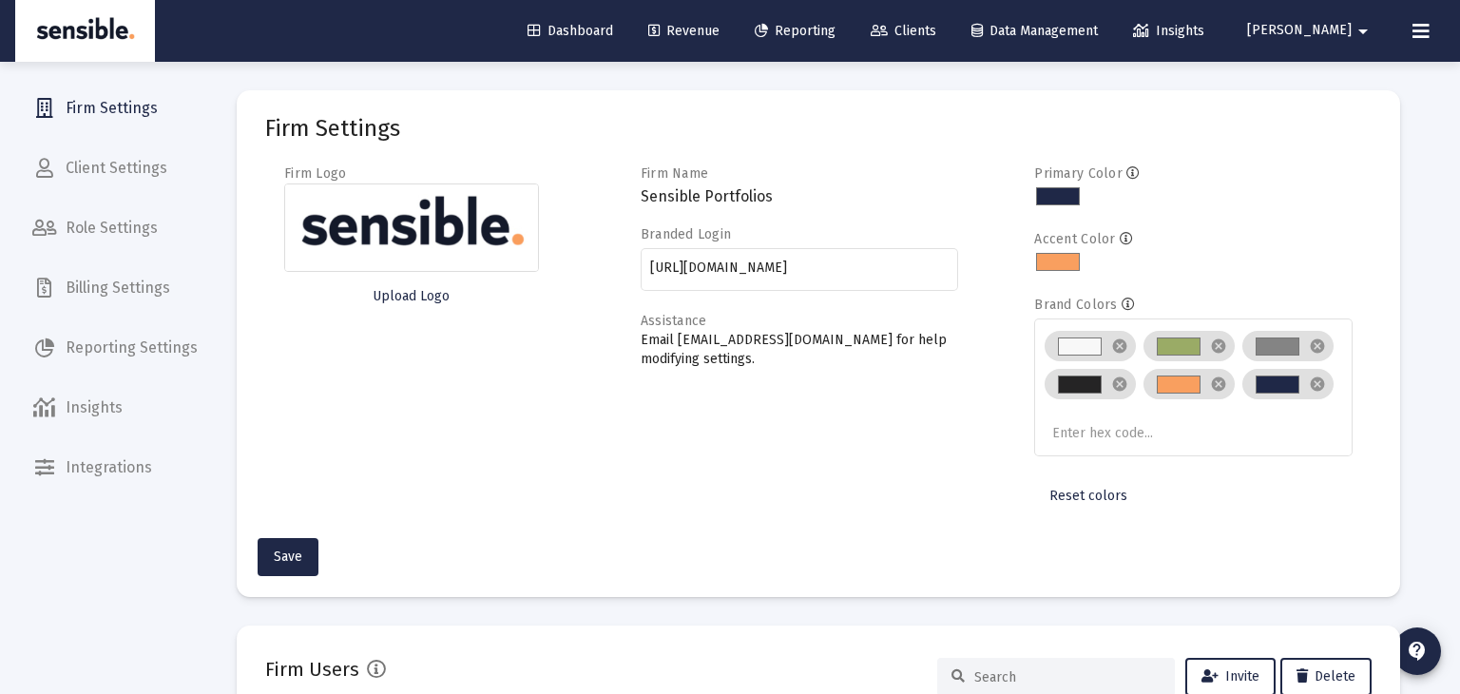
click at [135, 296] on span "Billing Settings" at bounding box center [115, 288] width 196 height 46
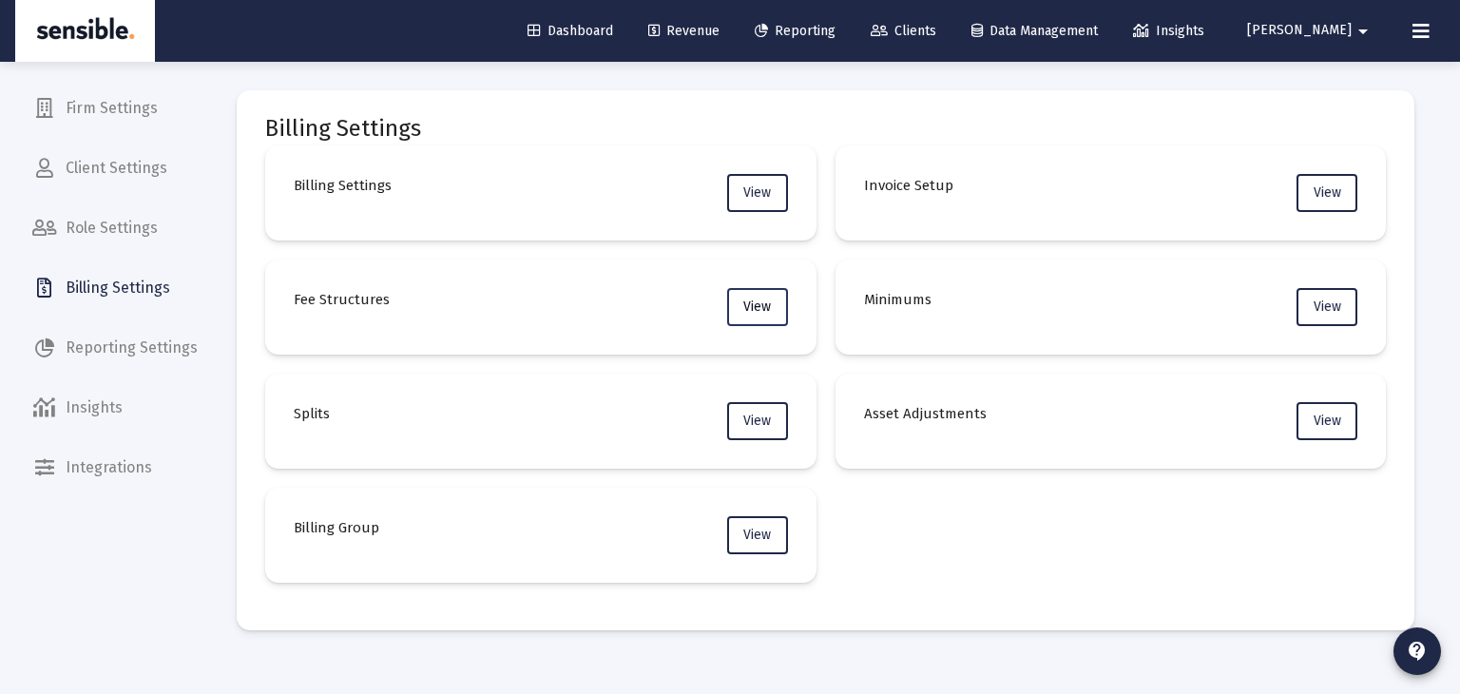
click at [738, 306] on button "View" at bounding box center [757, 307] width 61 height 38
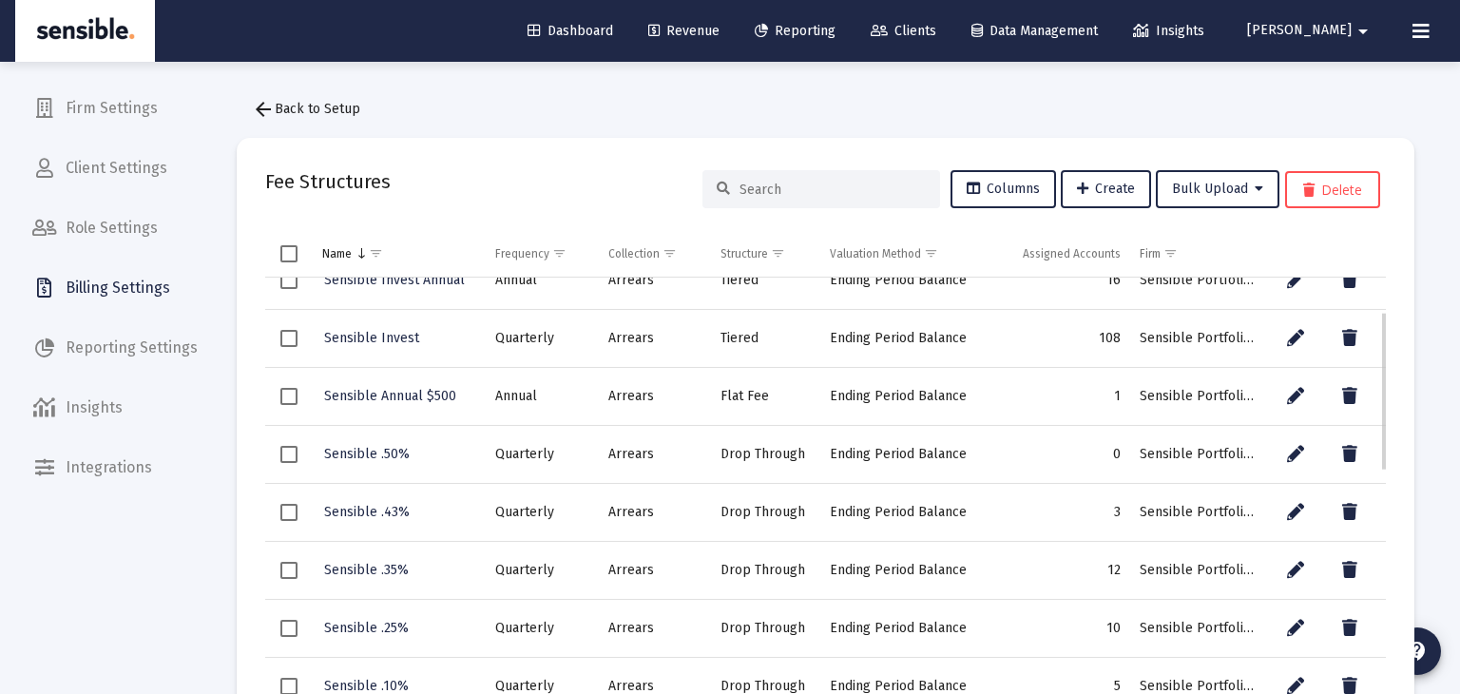
scroll to position [91, 0]
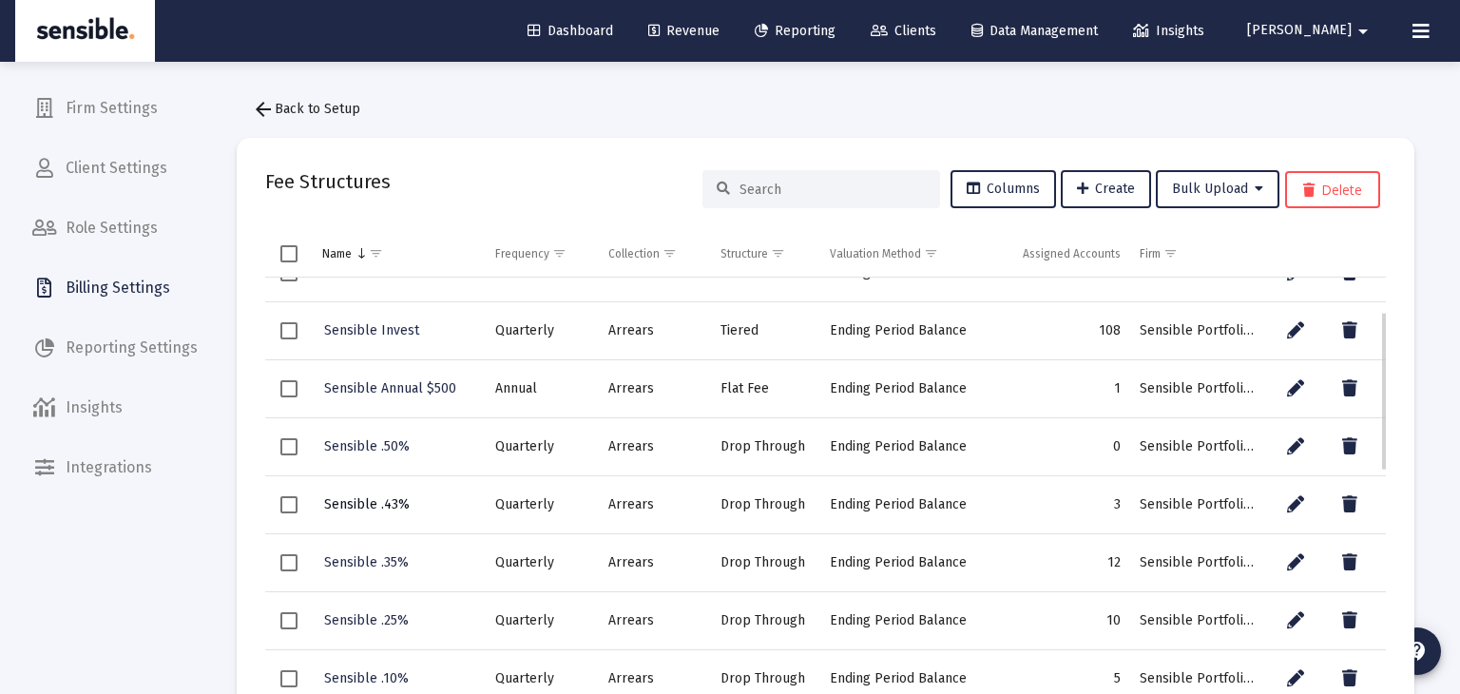
click at [352, 503] on span "Sensible .43%" at bounding box center [367, 504] width 86 height 16
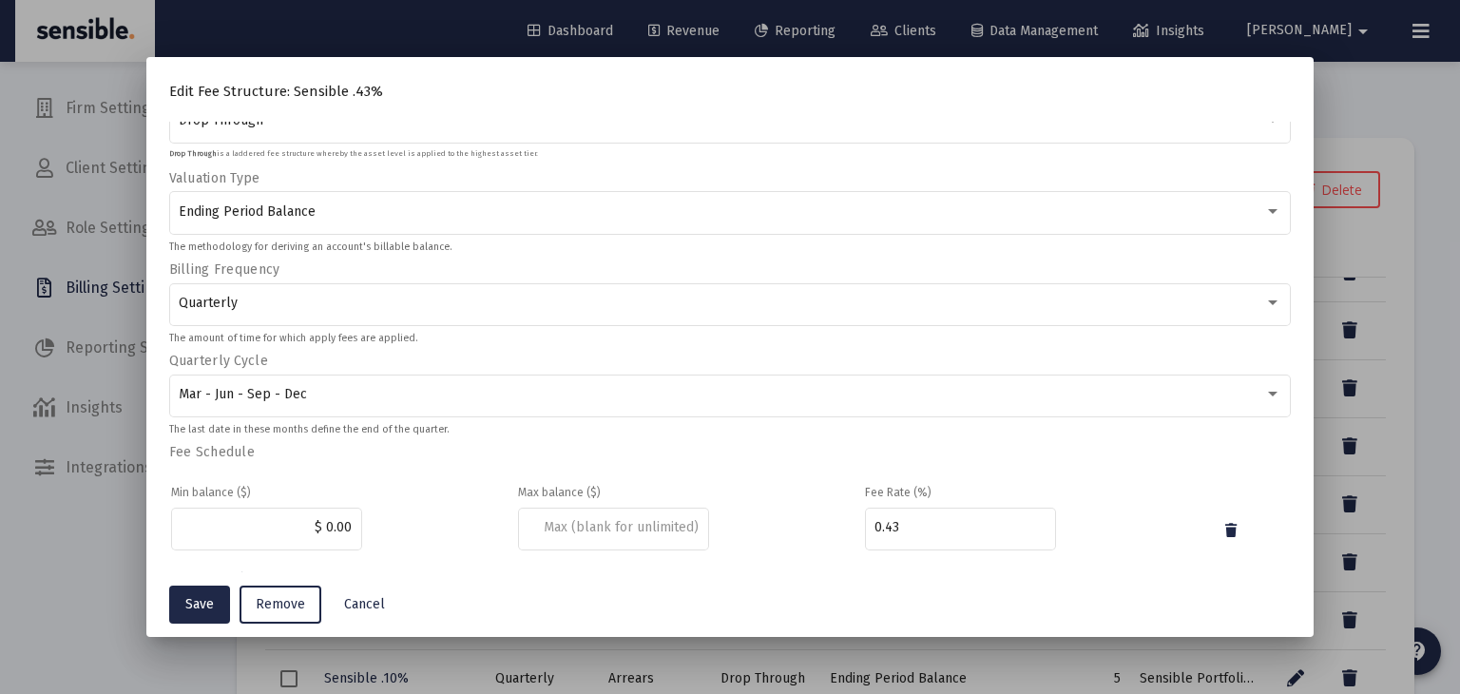
scroll to position [249, 0]
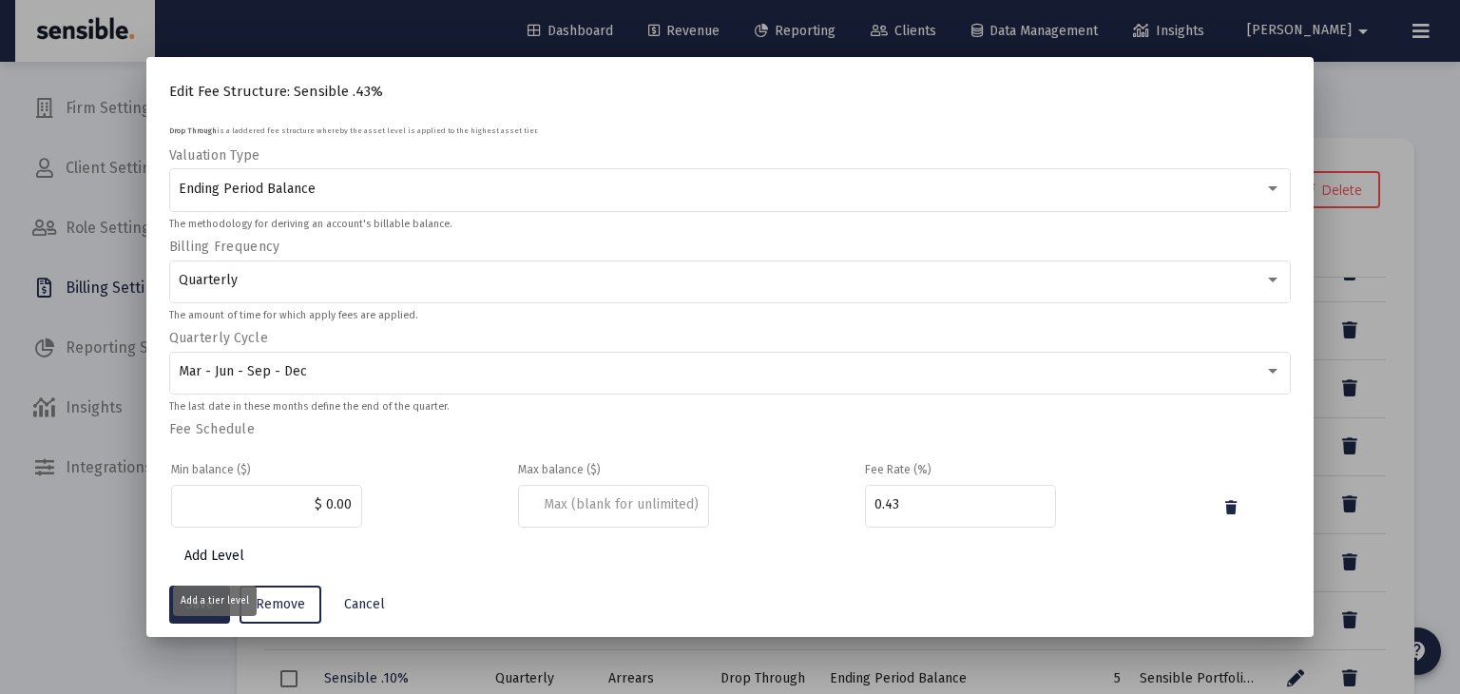
click at [238, 550] on span "Add Level" at bounding box center [214, 556] width 60 height 16
click at [608, 501] on input at bounding box center [613, 504] width 171 height 15
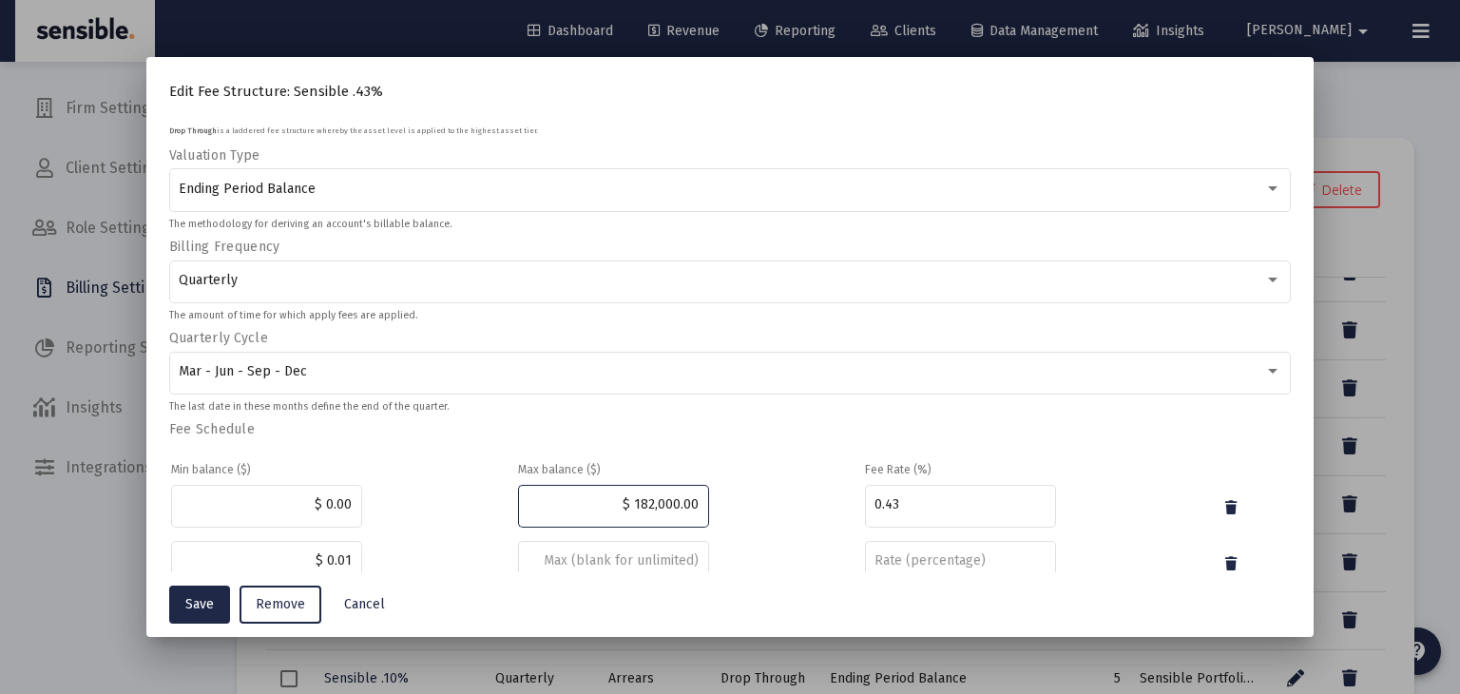
type input "$ 1,820,000.00"
click at [583, 553] on input at bounding box center [613, 560] width 171 height 15
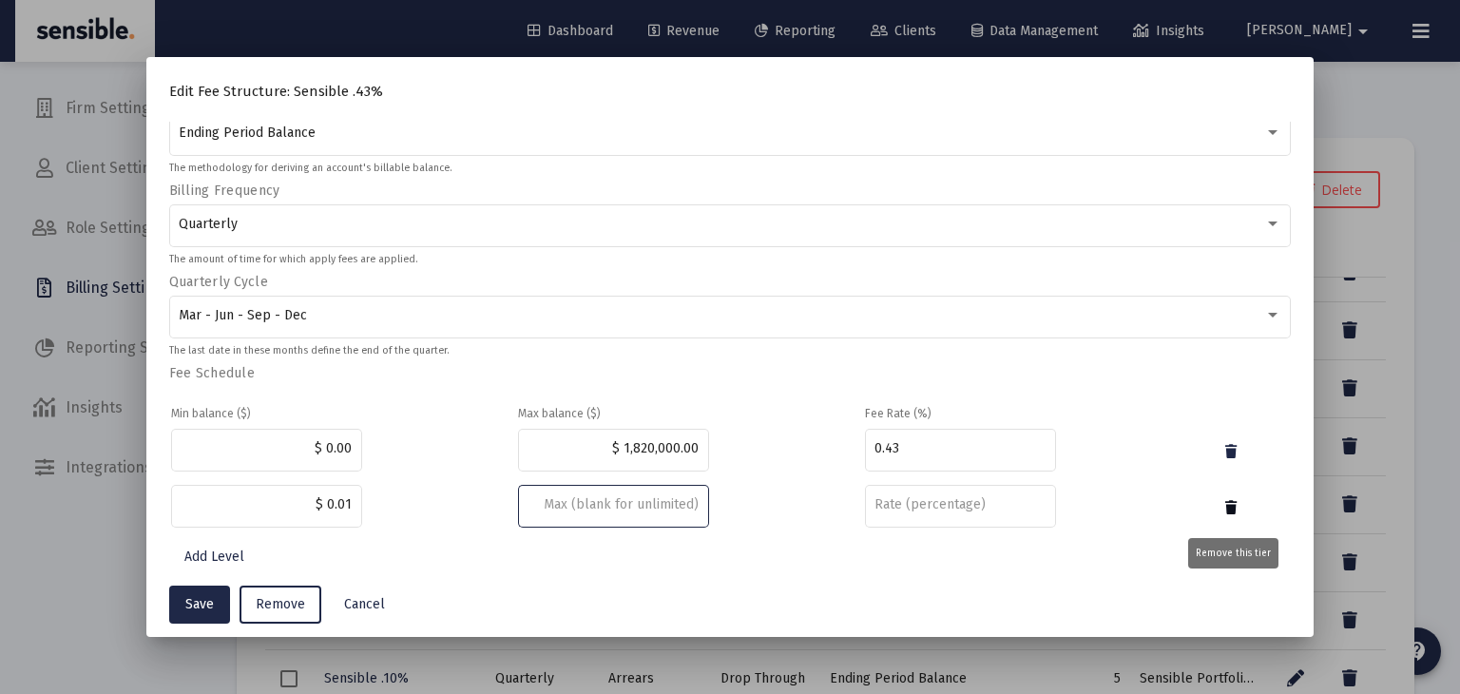
click at [1230, 507] on icon "button" at bounding box center [1231, 508] width 11 height 23
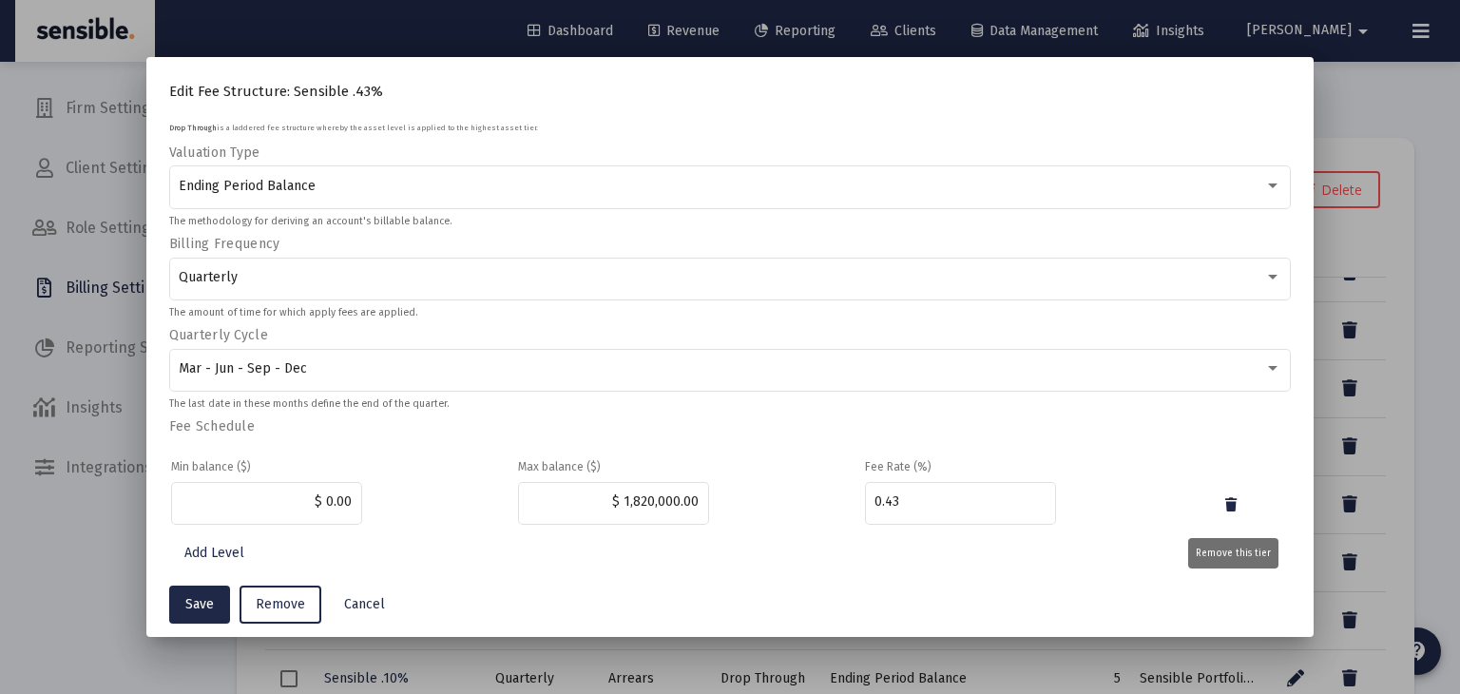
scroll to position [249, 0]
click at [225, 542] on button "Add Level" at bounding box center [214, 556] width 90 height 38
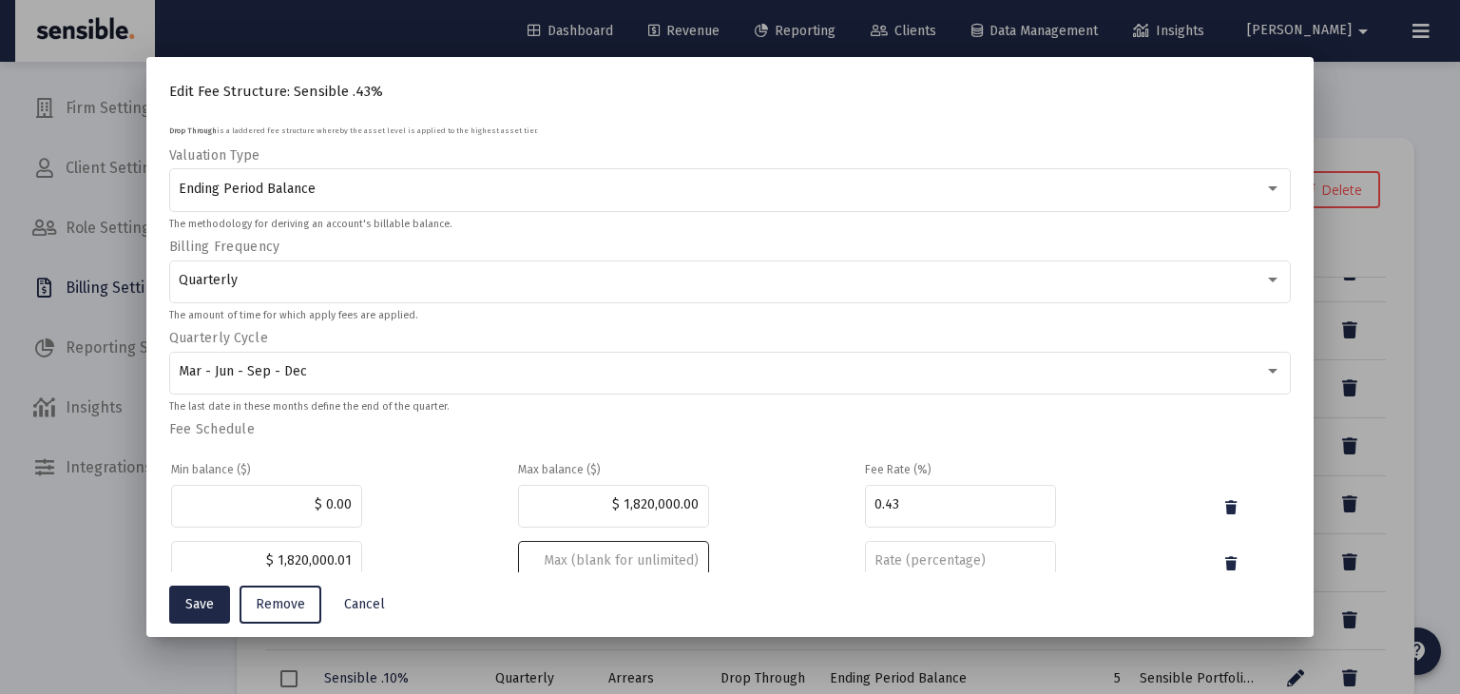
click at [621, 548] on div at bounding box center [613, 560] width 171 height 47
click at [917, 565] on input "number" at bounding box center [960, 560] width 171 height 15
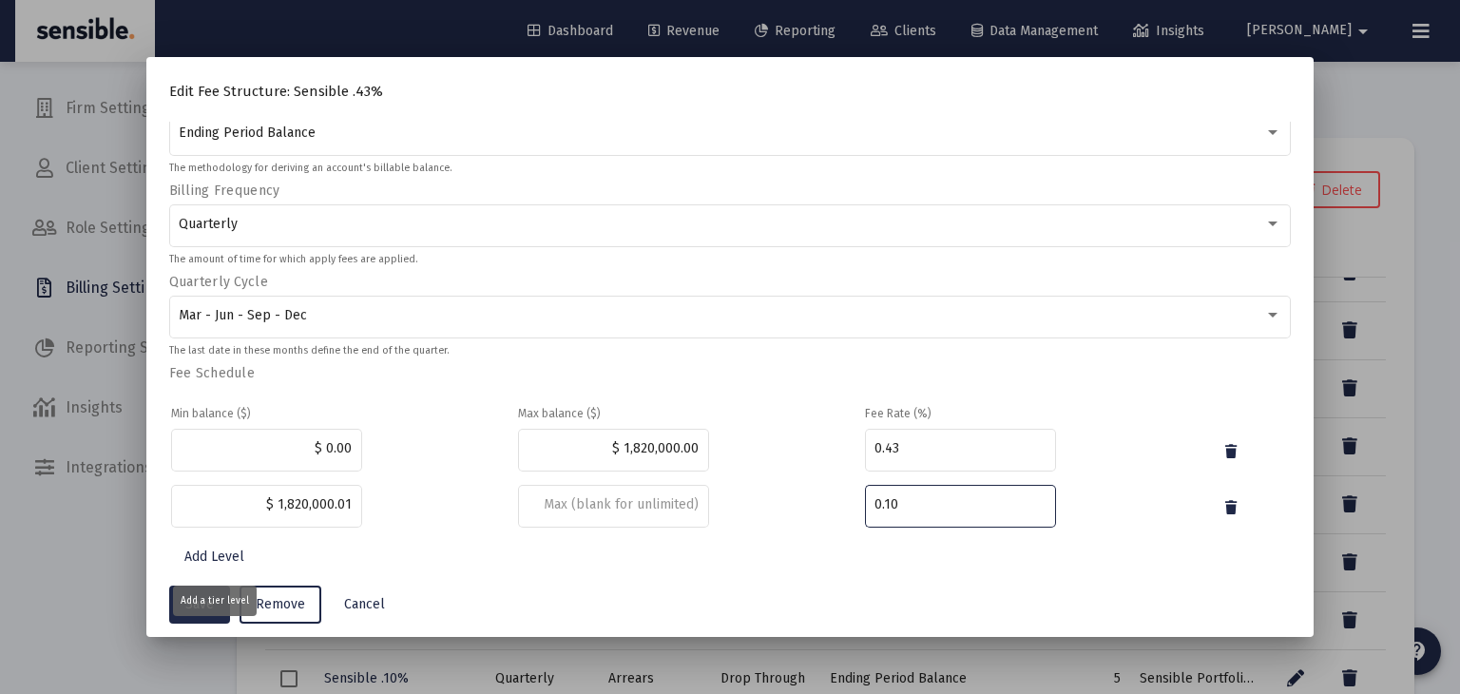
type input "0.10"
click at [203, 602] on div "Add a tier level" at bounding box center [215, 601] width 84 height 30
click at [207, 614] on div "Add a tier level" at bounding box center [215, 601] width 84 height 30
click at [204, 597] on span "Save" at bounding box center [199, 604] width 29 height 16
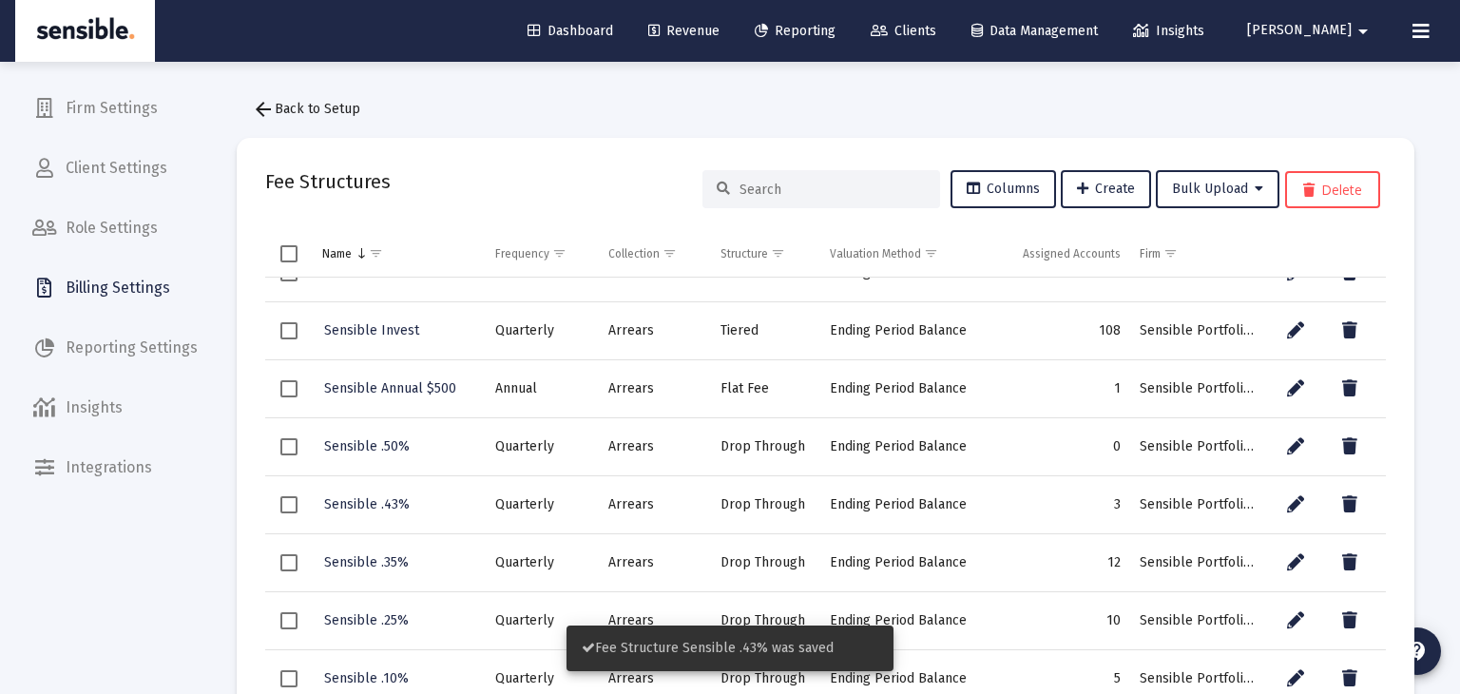
click at [720, 29] on span "Revenue" at bounding box center [683, 31] width 71 height 16
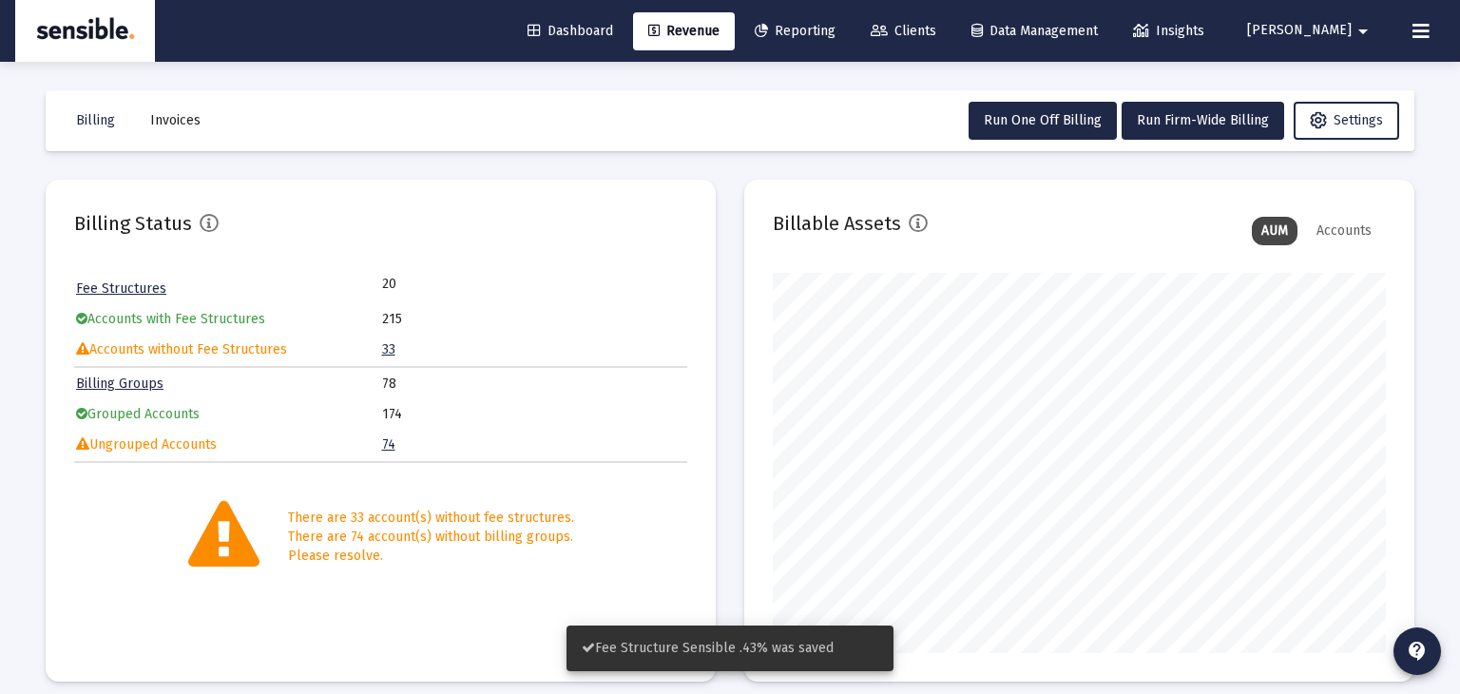
scroll to position [380, 613]
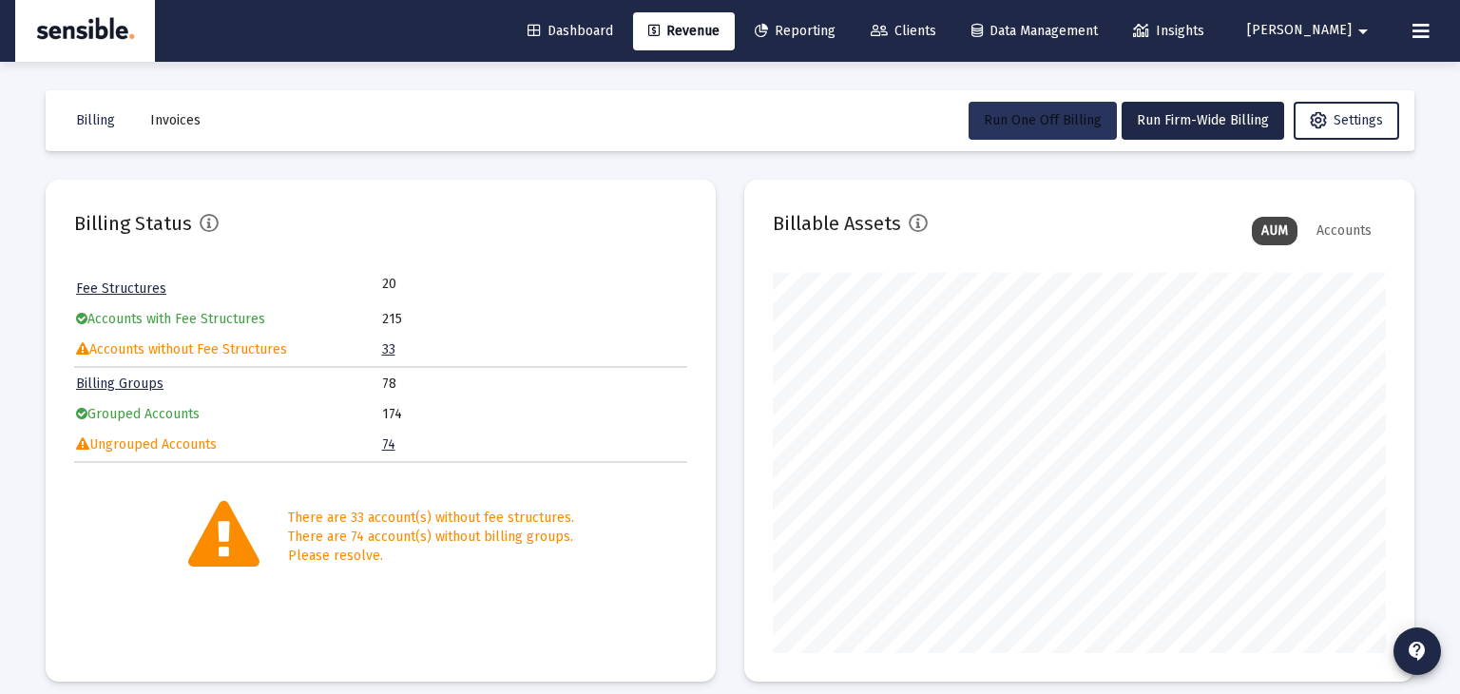
click at [1004, 125] on span "Run One Off Billing" at bounding box center [1043, 120] width 118 height 16
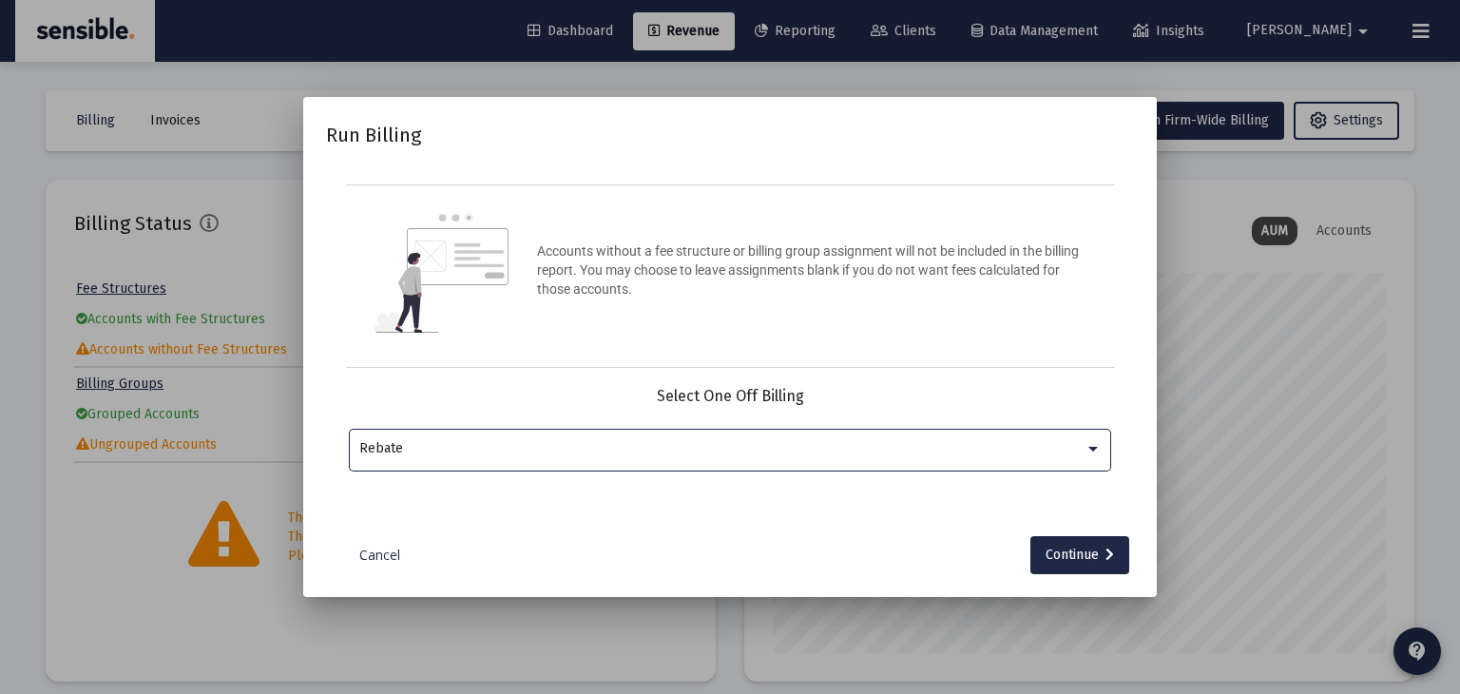
click at [744, 445] on div "Rebate" at bounding box center [721, 448] width 725 height 15
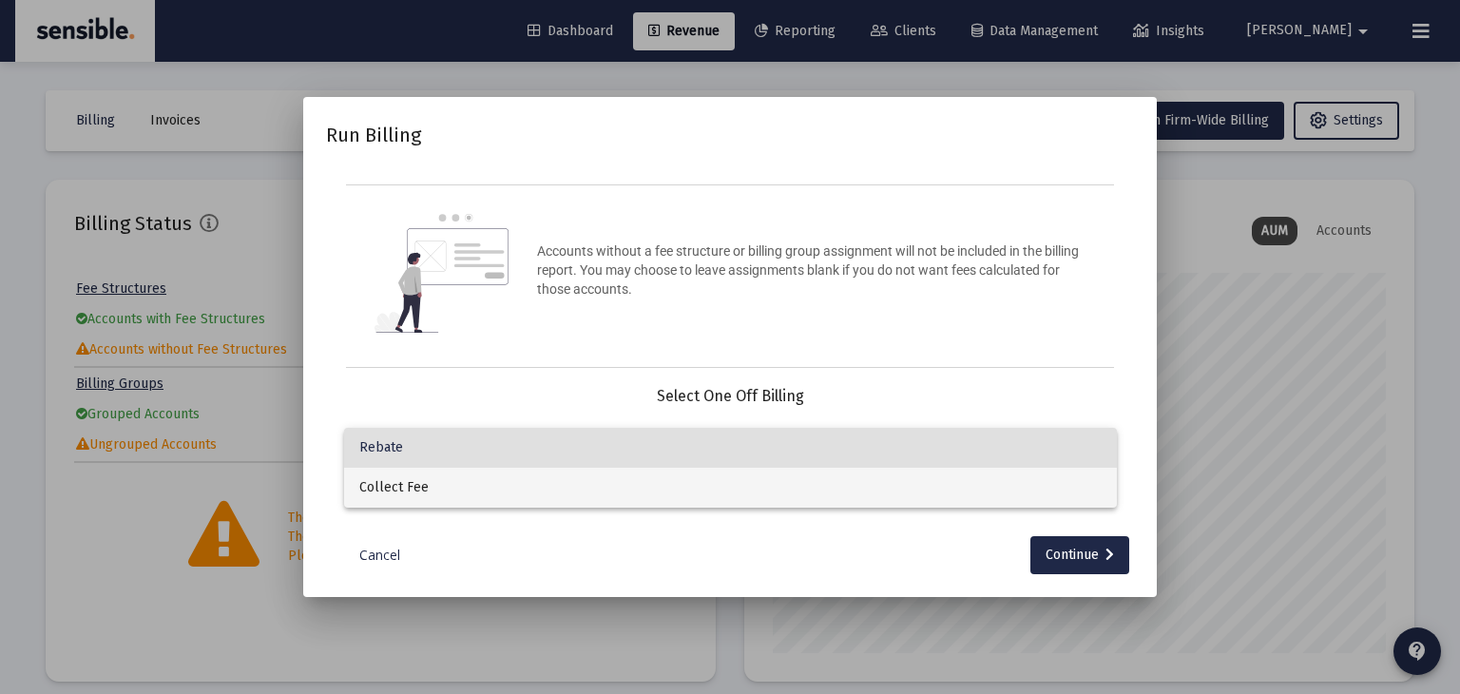
click at [653, 494] on span "Collect Fee" at bounding box center [730, 488] width 743 height 40
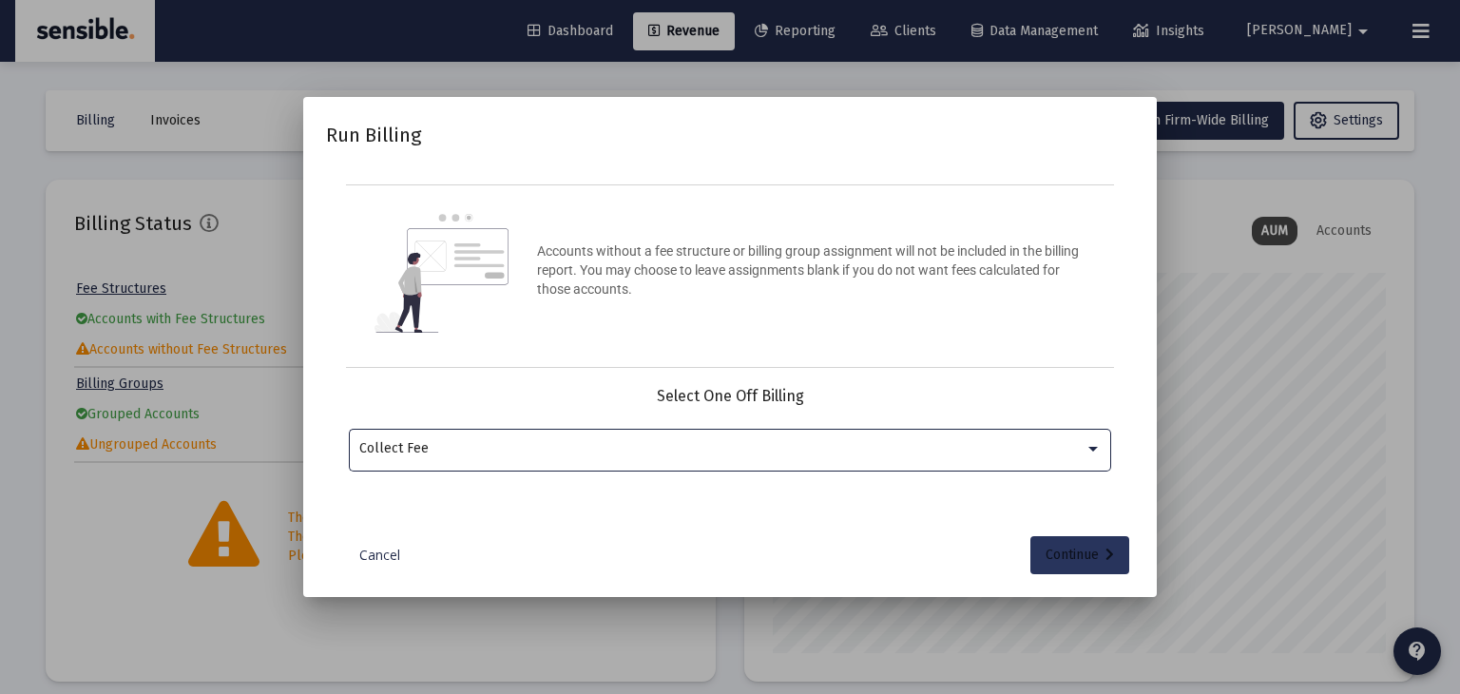
click at [1070, 561] on div "Continue" at bounding box center [1080, 555] width 68 height 38
click at [723, 453] on input "Selection" at bounding box center [719, 448] width 720 height 15
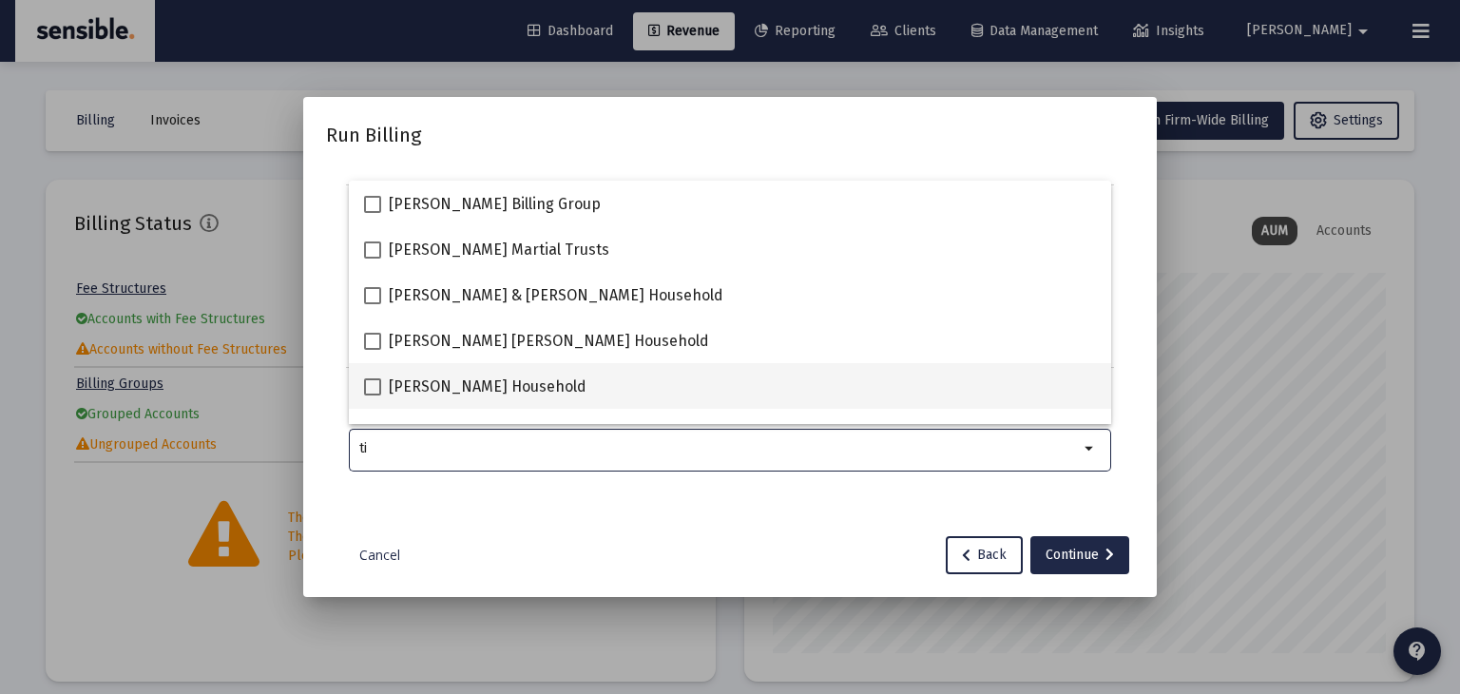
scroll to position [76, 0]
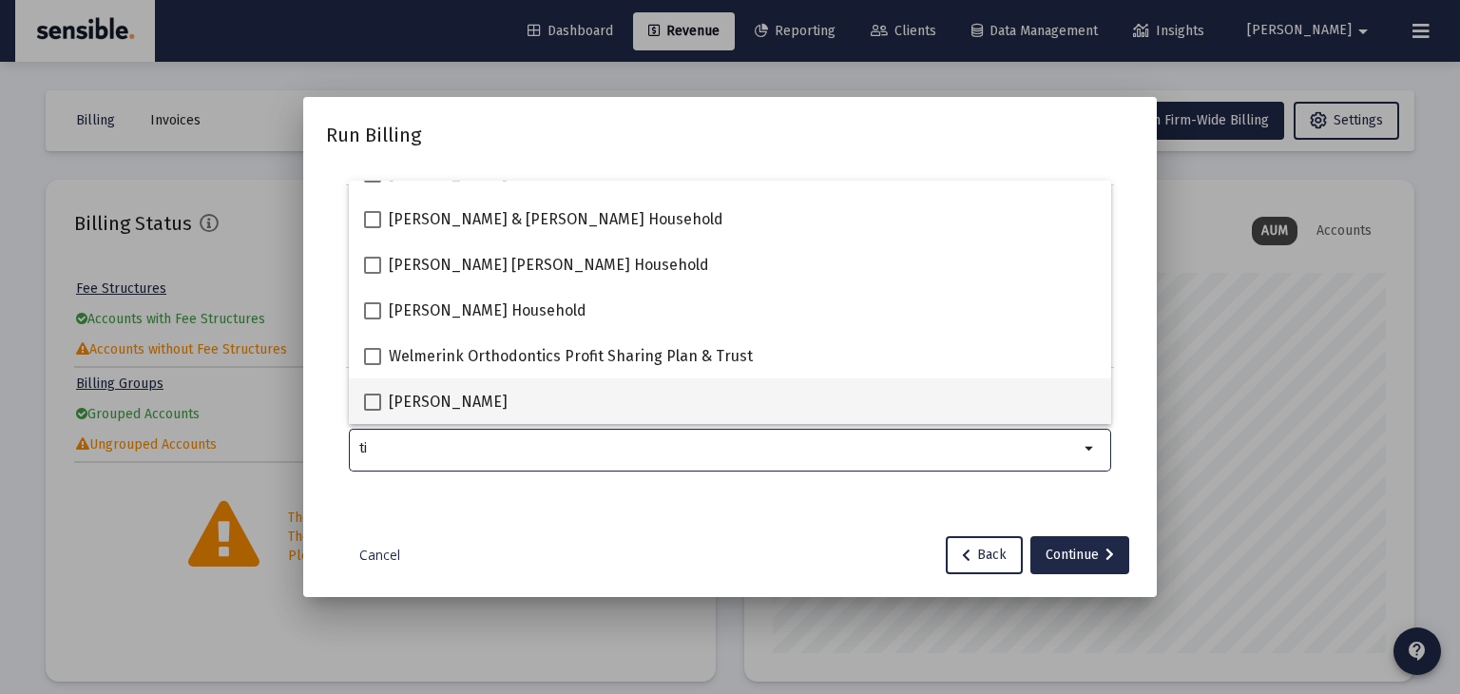
type input "ti"
click at [456, 396] on span "Tim Holmes" at bounding box center [448, 402] width 119 height 23
click at [373, 411] on input "Tim Holmes" at bounding box center [372, 411] width 1 height 1
checkbox input "true"
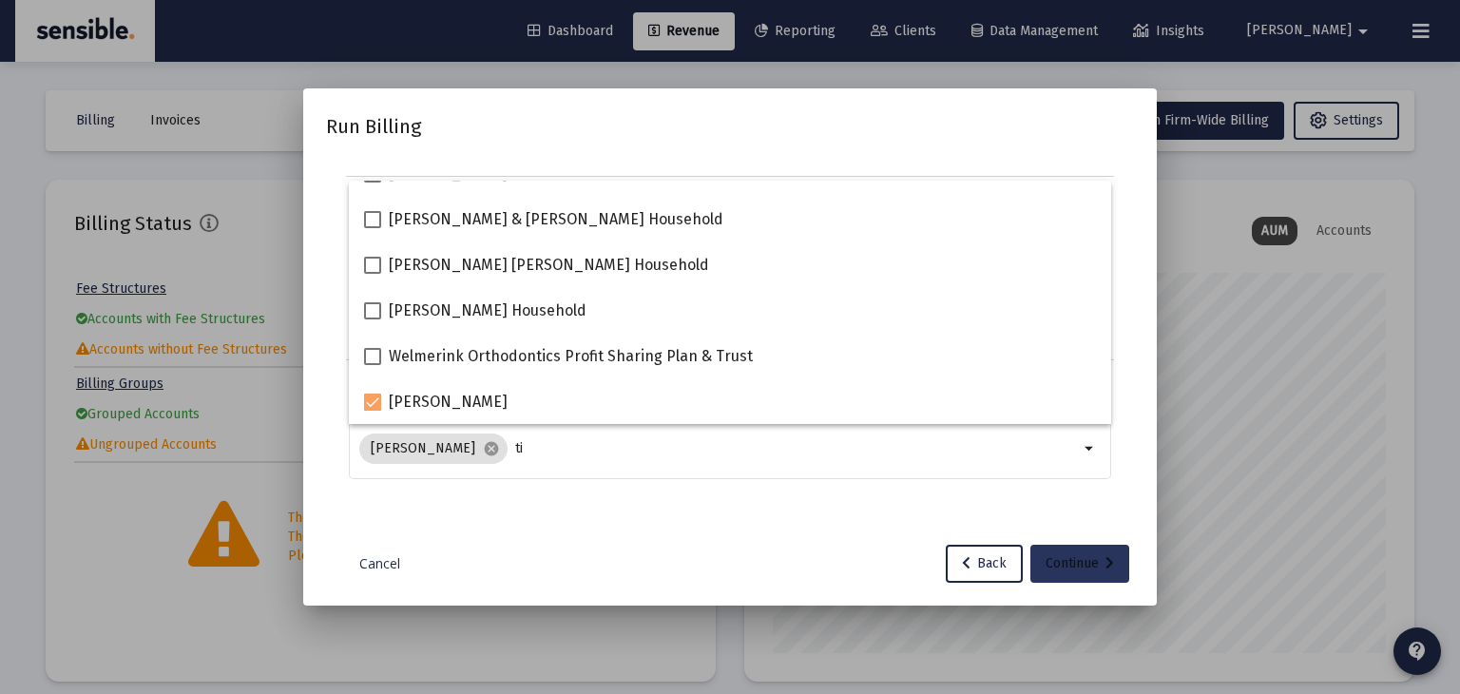
click at [1040, 554] on button "Continue" at bounding box center [1080, 564] width 99 height 38
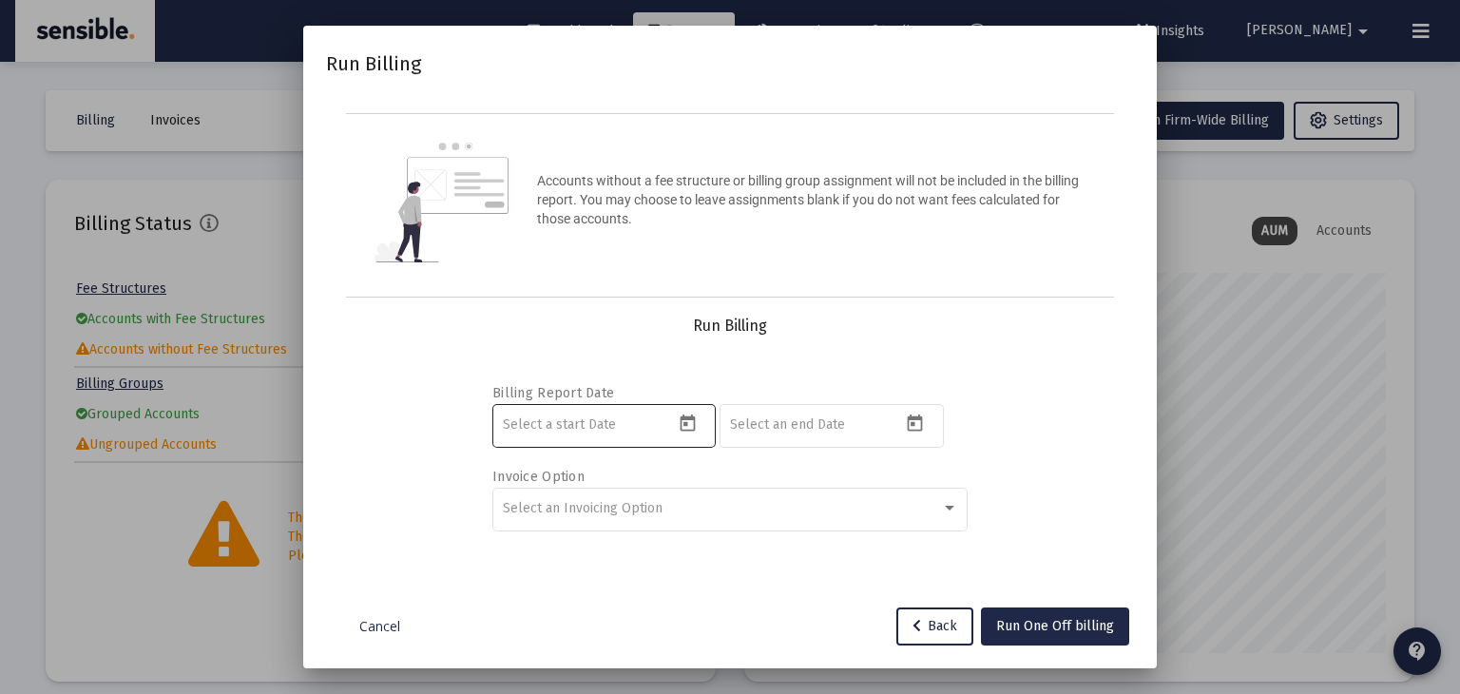
click at [684, 419] on icon "Open calendar" at bounding box center [688, 424] width 20 height 20
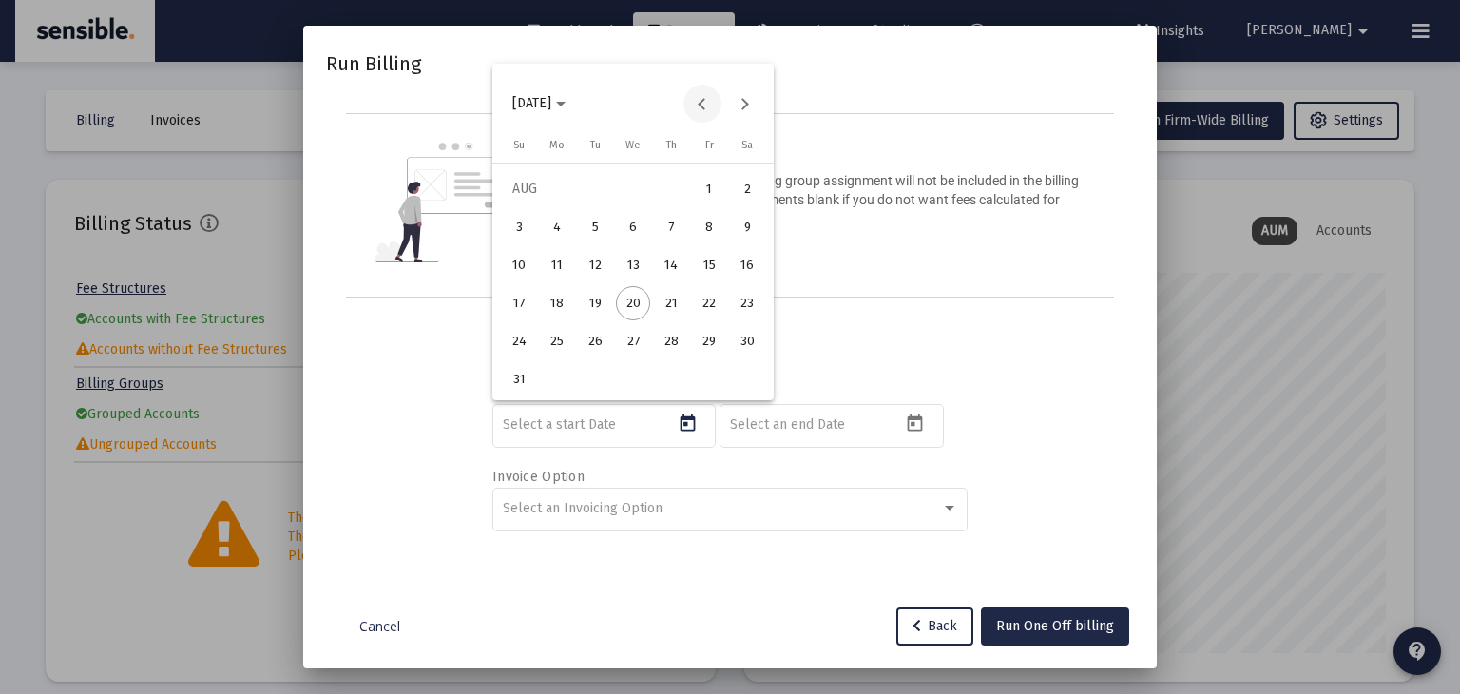
click at [710, 106] on button "Previous month" at bounding box center [703, 104] width 38 height 38
click at [604, 227] on div "1" at bounding box center [595, 227] width 34 height 34
type input "[DATE]"
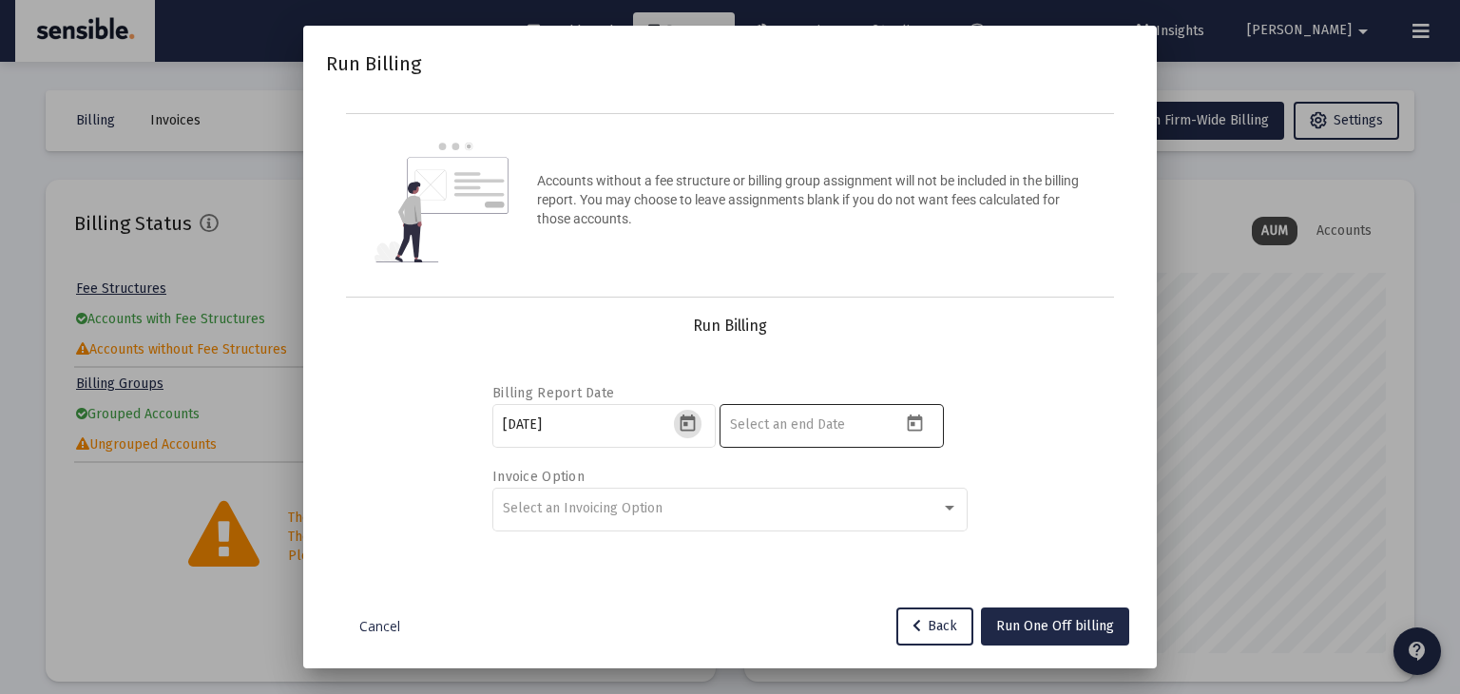
click at [922, 417] on icon "Open calendar" at bounding box center [915, 424] width 20 height 20
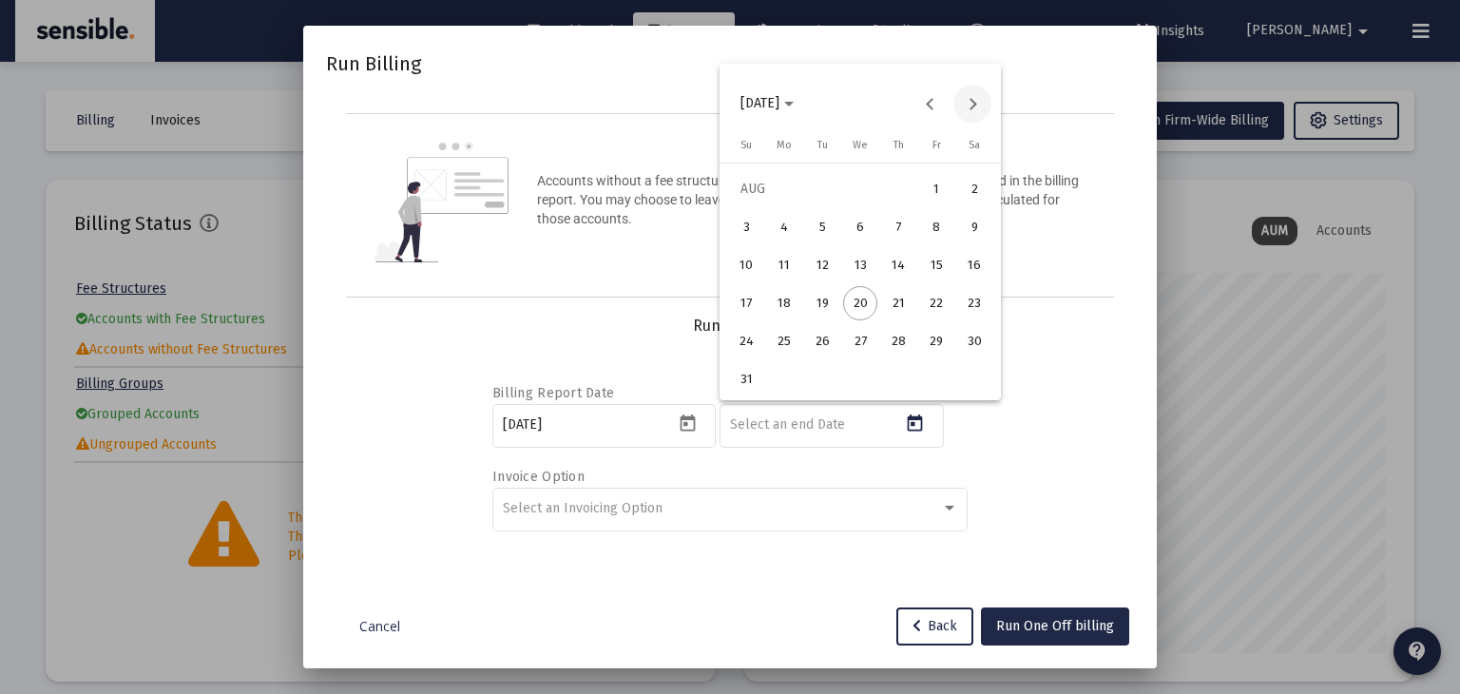
click at [980, 99] on button "Next month" at bounding box center [973, 104] width 38 height 38
click at [825, 378] on div "30" at bounding box center [822, 379] width 34 height 34
type input "[DATE]"
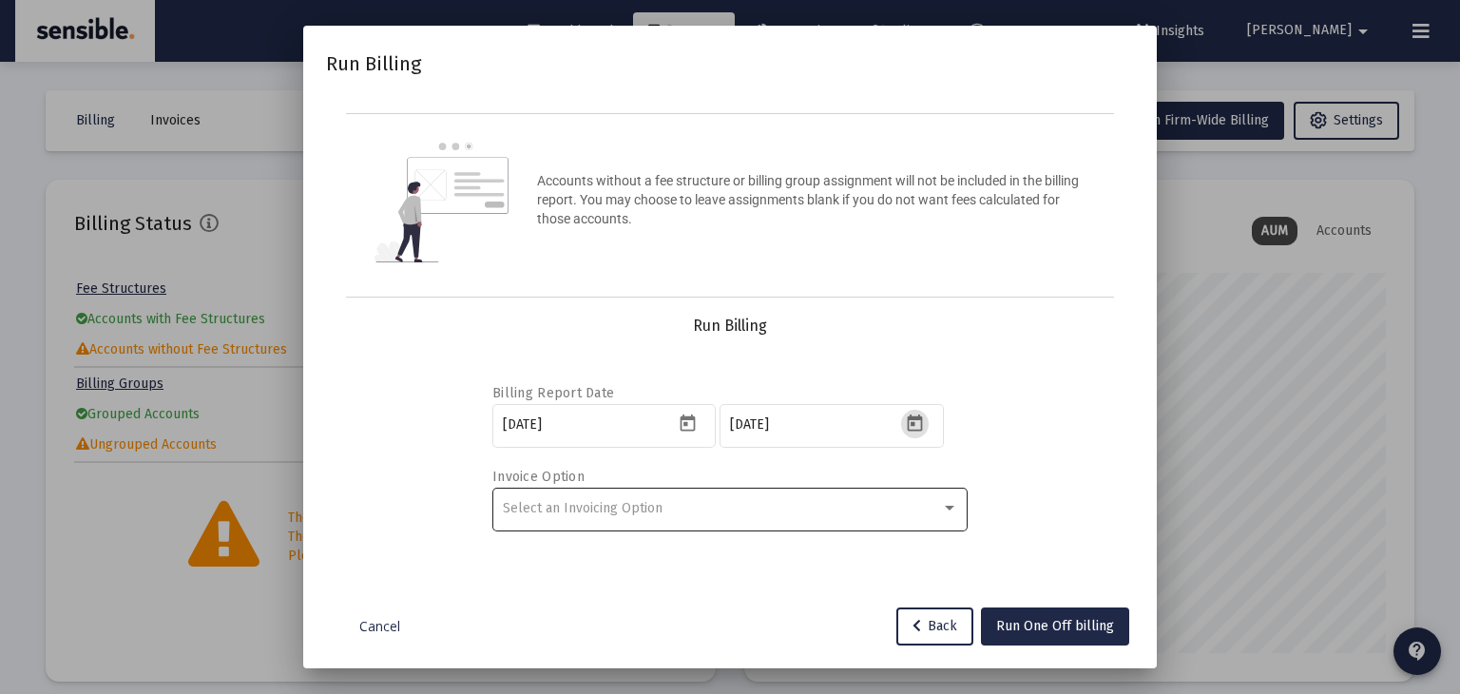
click at [778, 498] on div "Select an Invoicing Option" at bounding box center [730, 508] width 455 height 47
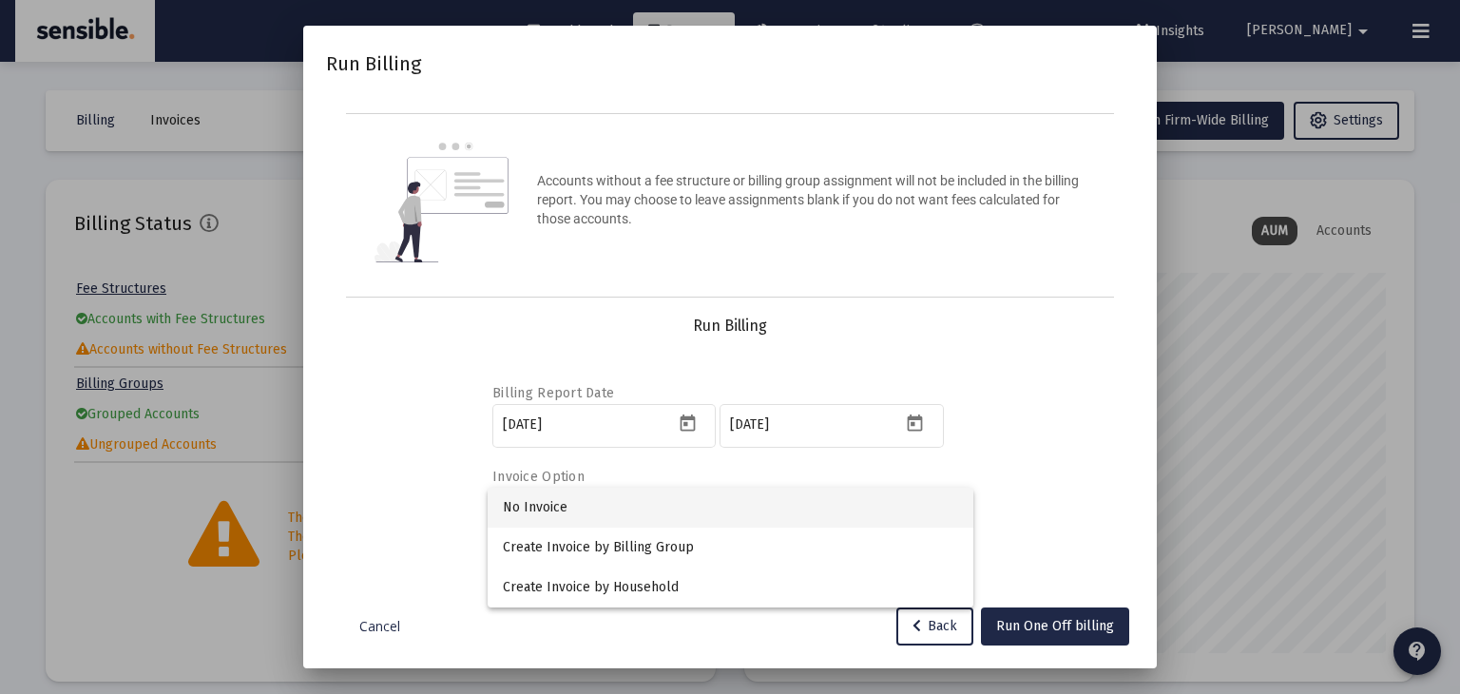
click at [648, 493] on span "No Invoice" at bounding box center [730, 508] width 455 height 40
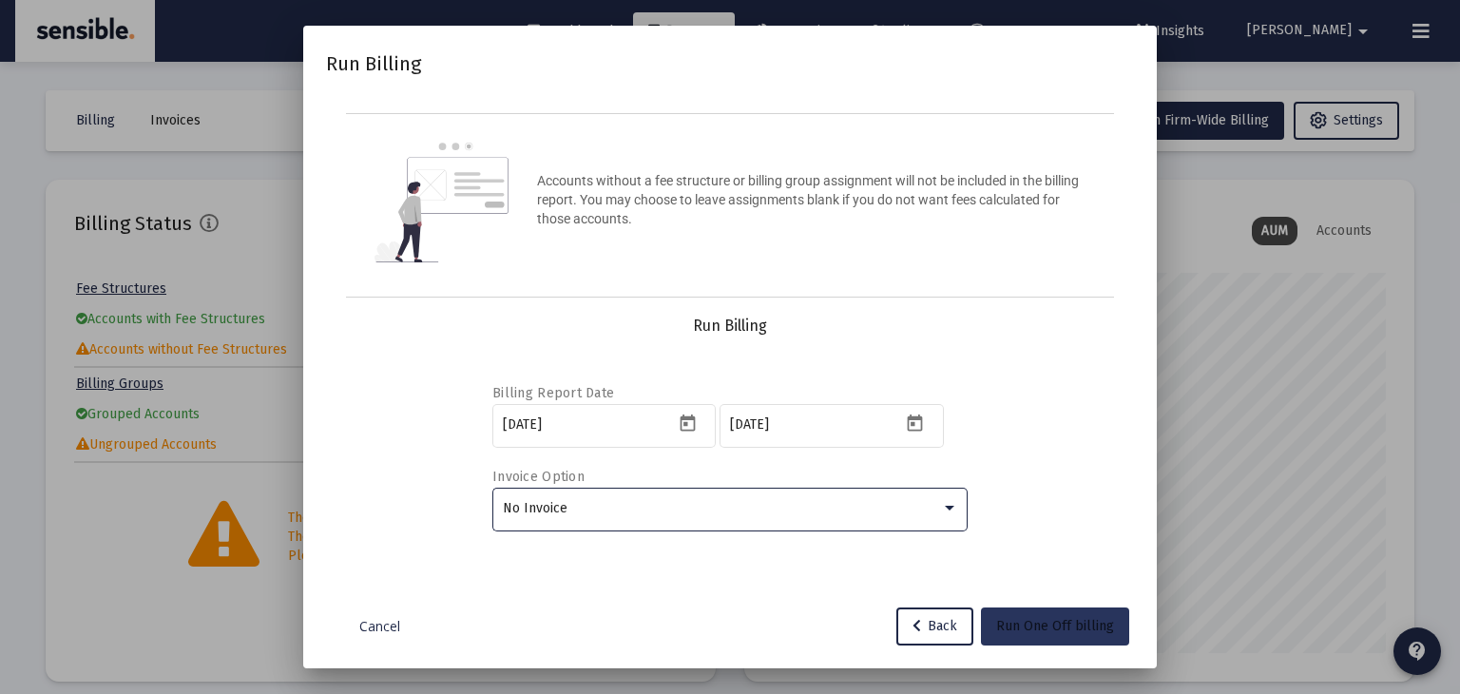
click at [1074, 622] on span "Run One Off billing" at bounding box center [1055, 626] width 118 height 16
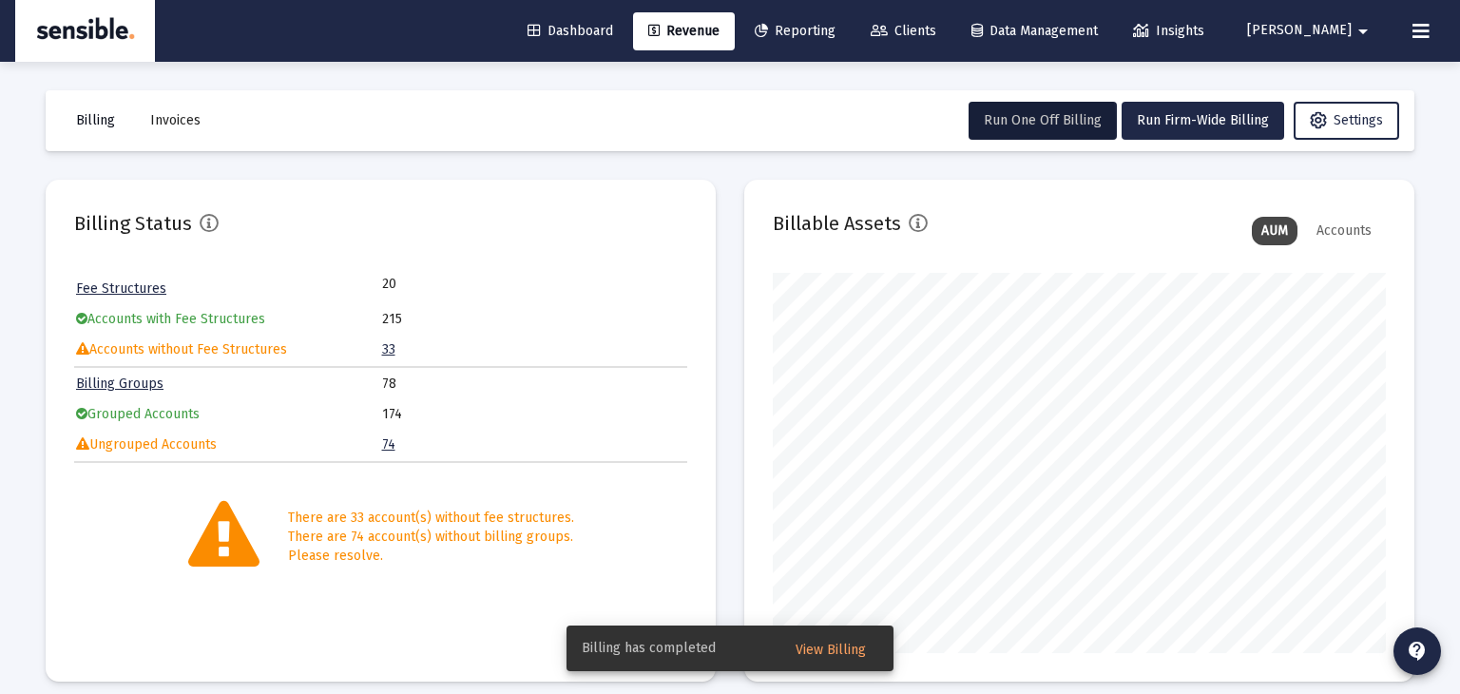
click at [87, 127] on span "Billing" at bounding box center [95, 120] width 39 height 16
click at [90, 121] on span "Billing" at bounding box center [95, 120] width 39 height 16
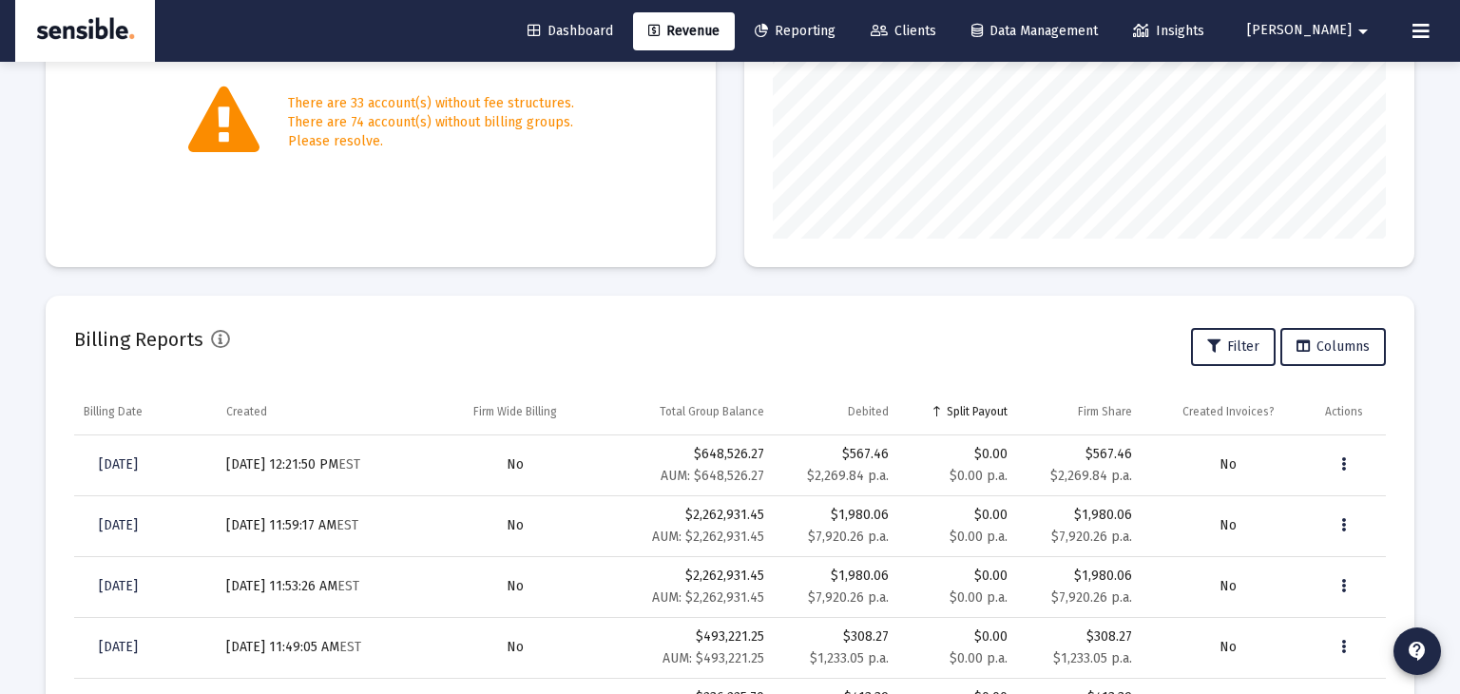
scroll to position [0, 0]
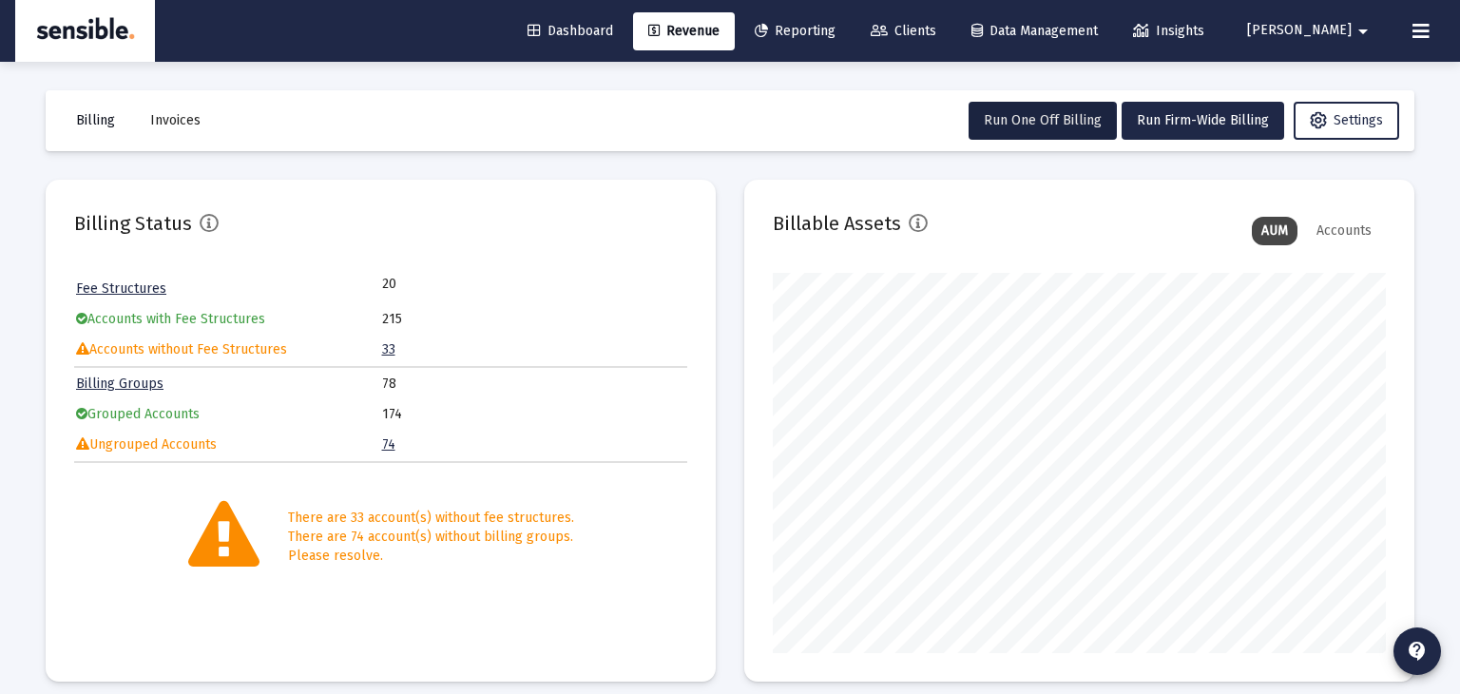
click at [90, 111] on button "Billing" at bounding box center [95, 121] width 69 height 38
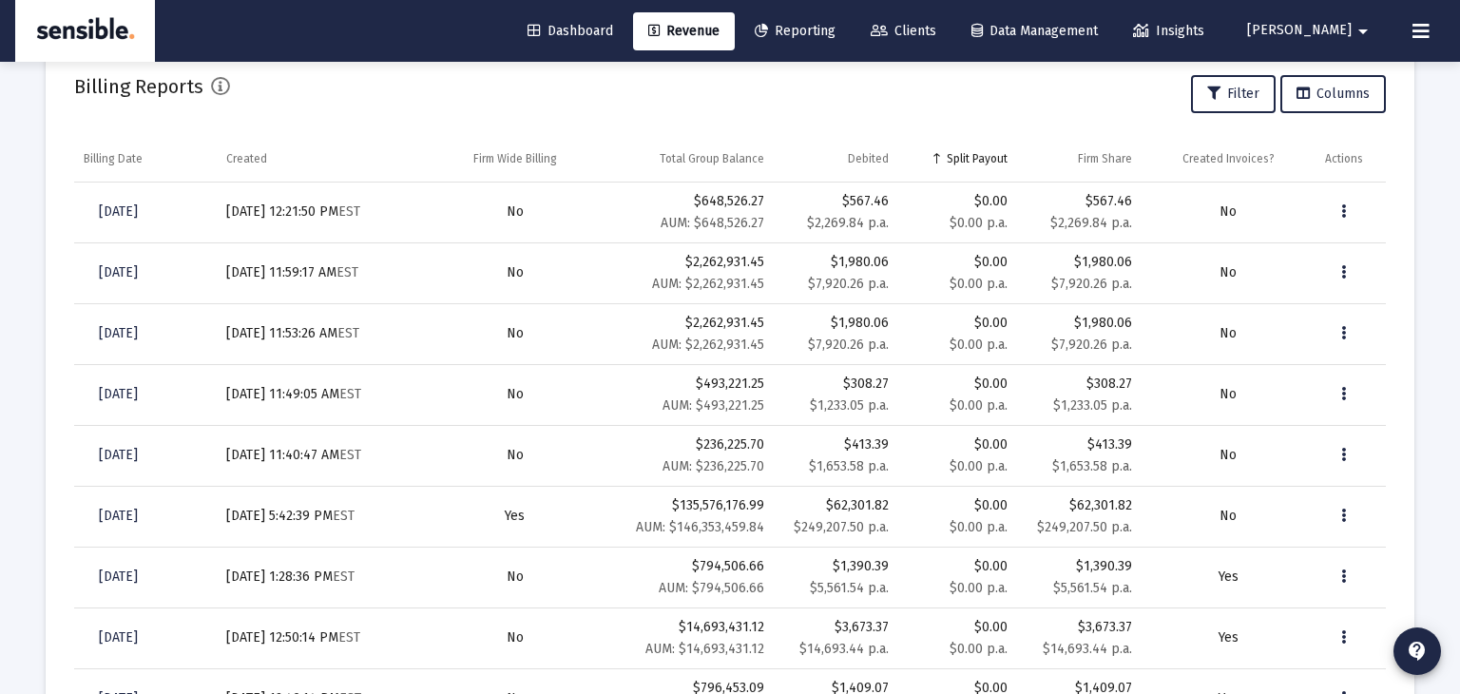
scroll to position [668, 0]
click at [1361, 29] on mat-icon "arrow_drop_down" at bounding box center [1363, 31] width 23 height 38
click at [1349, 74] on span "Settings" at bounding box center [1358, 81] width 56 height 46
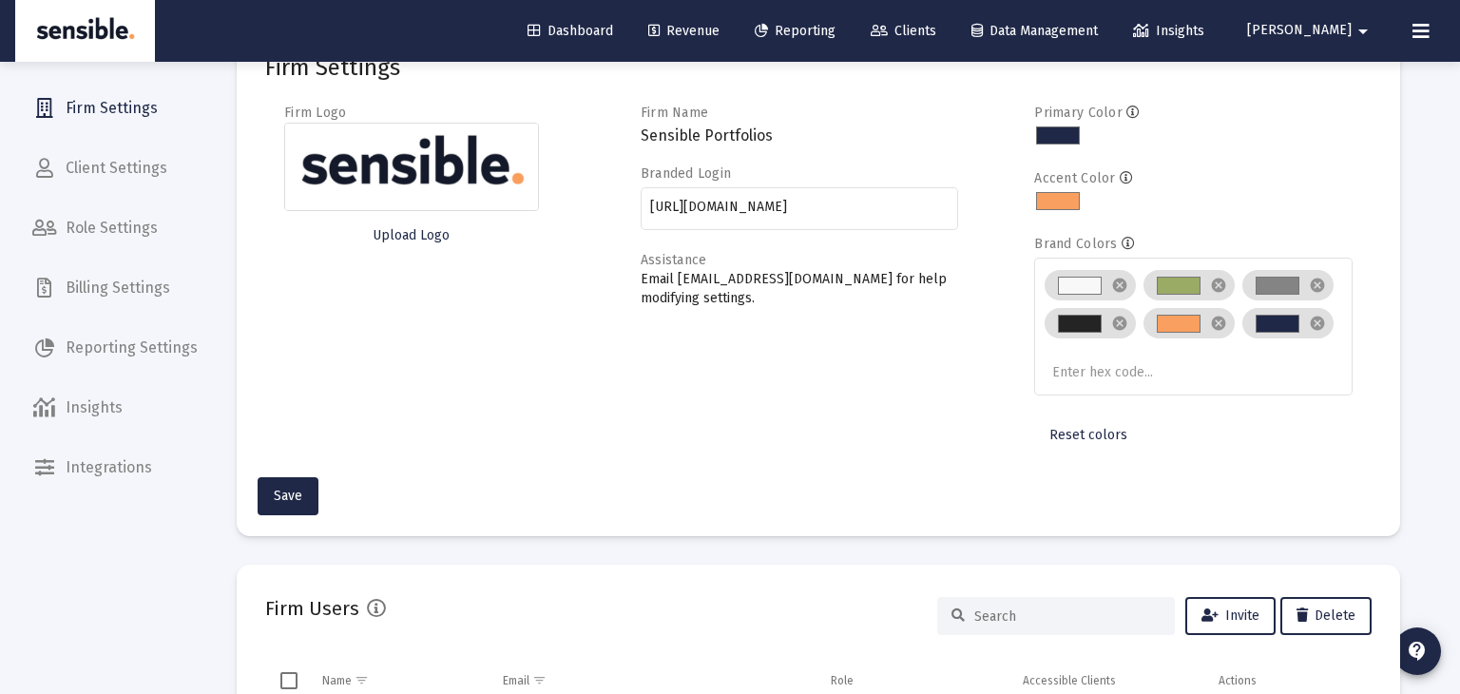
click at [130, 295] on span "Billing Settings" at bounding box center [115, 288] width 196 height 46
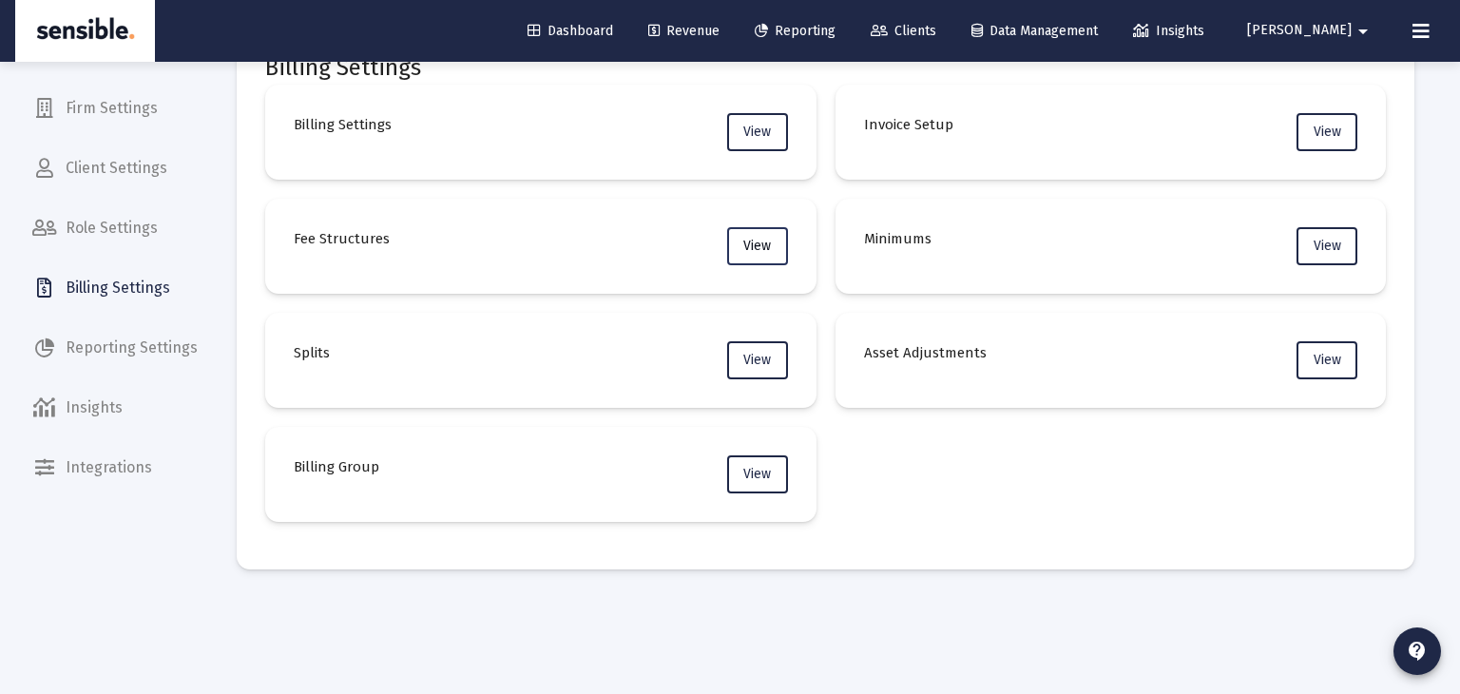
click at [750, 250] on span "View" at bounding box center [757, 246] width 28 height 16
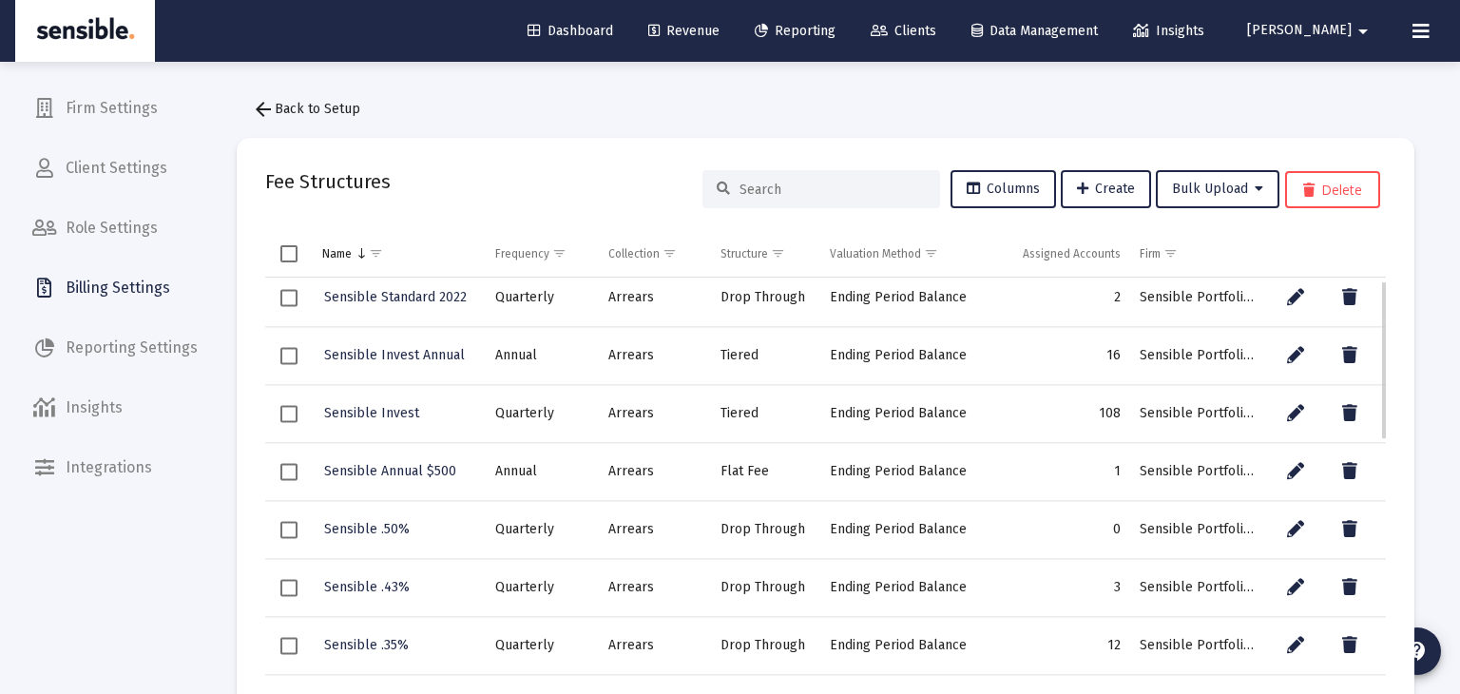
scroll to position [11, 0]
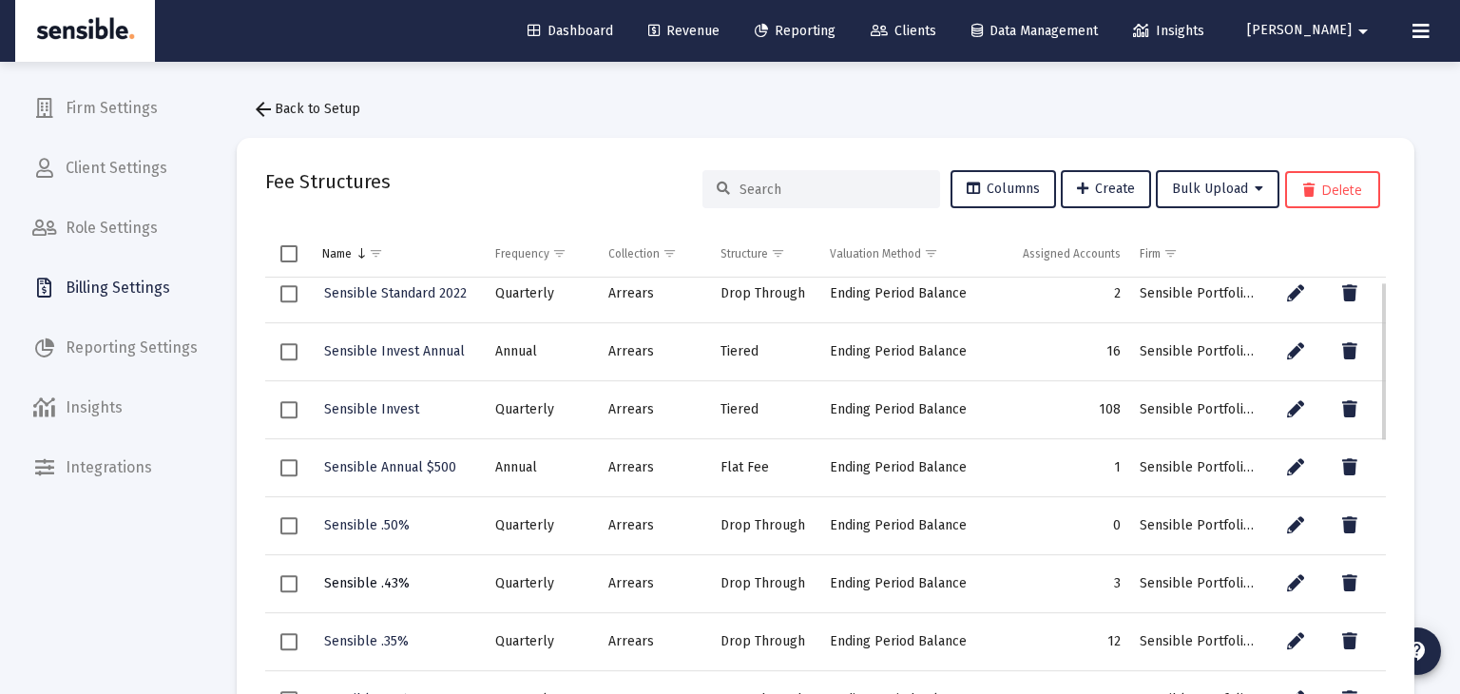
click at [367, 579] on span "Sensible .43%" at bounding box center [367, 583] width 86 height 16
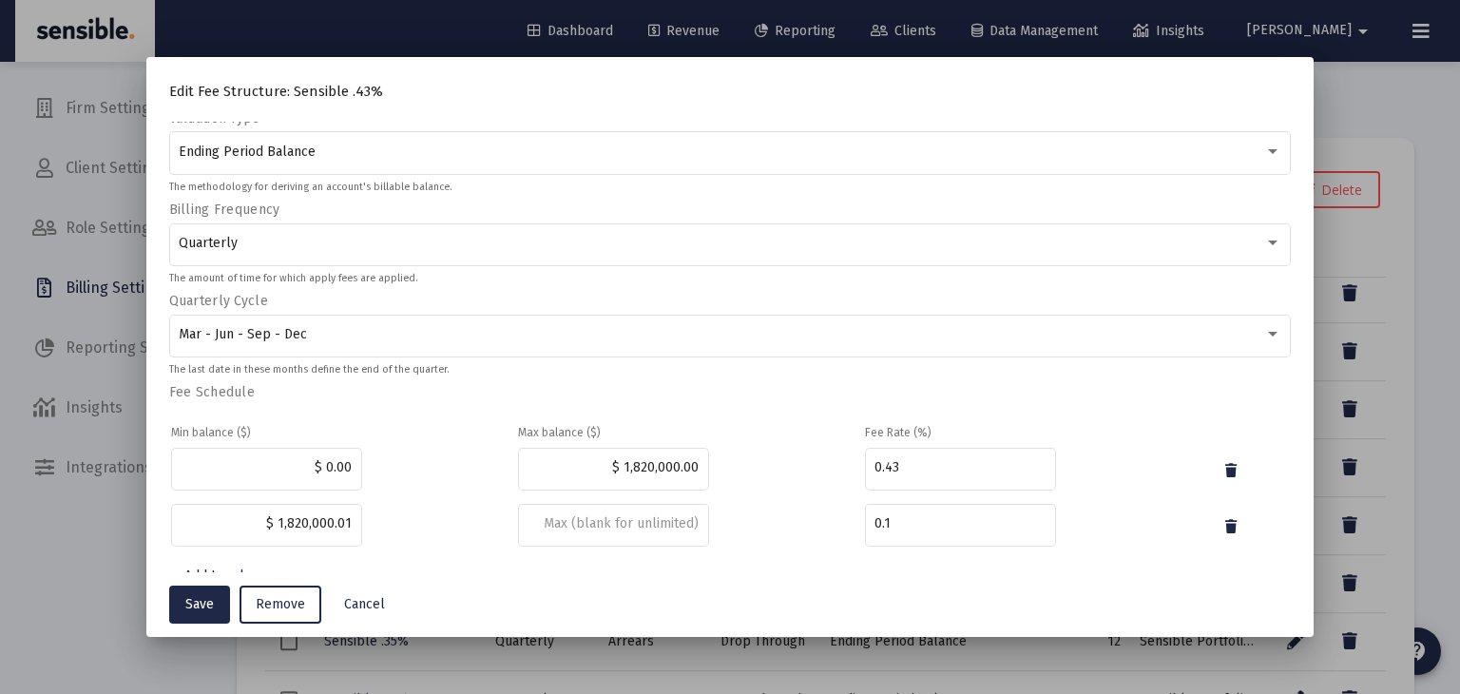
scroll to position [305, 0]
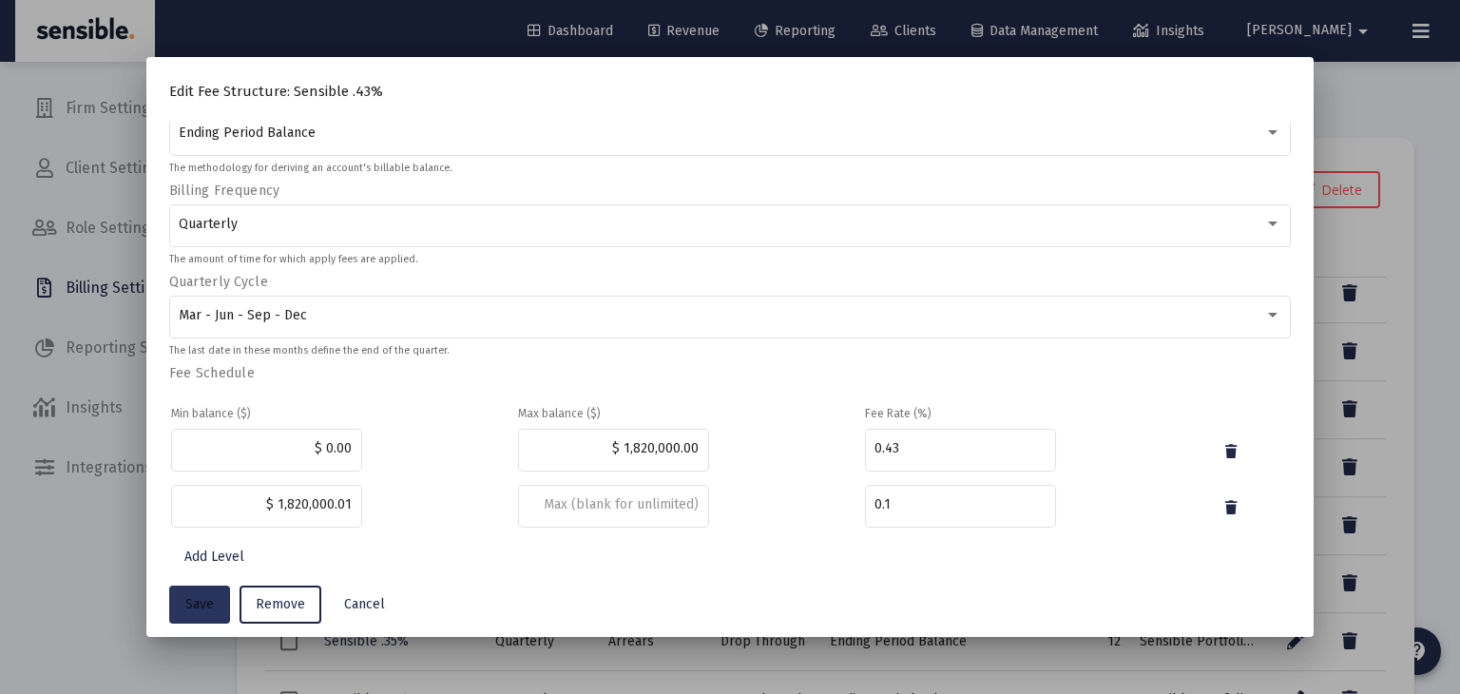
click at [197, 604] on span "Save" at bounding box center [199, 604] width 29 height 16
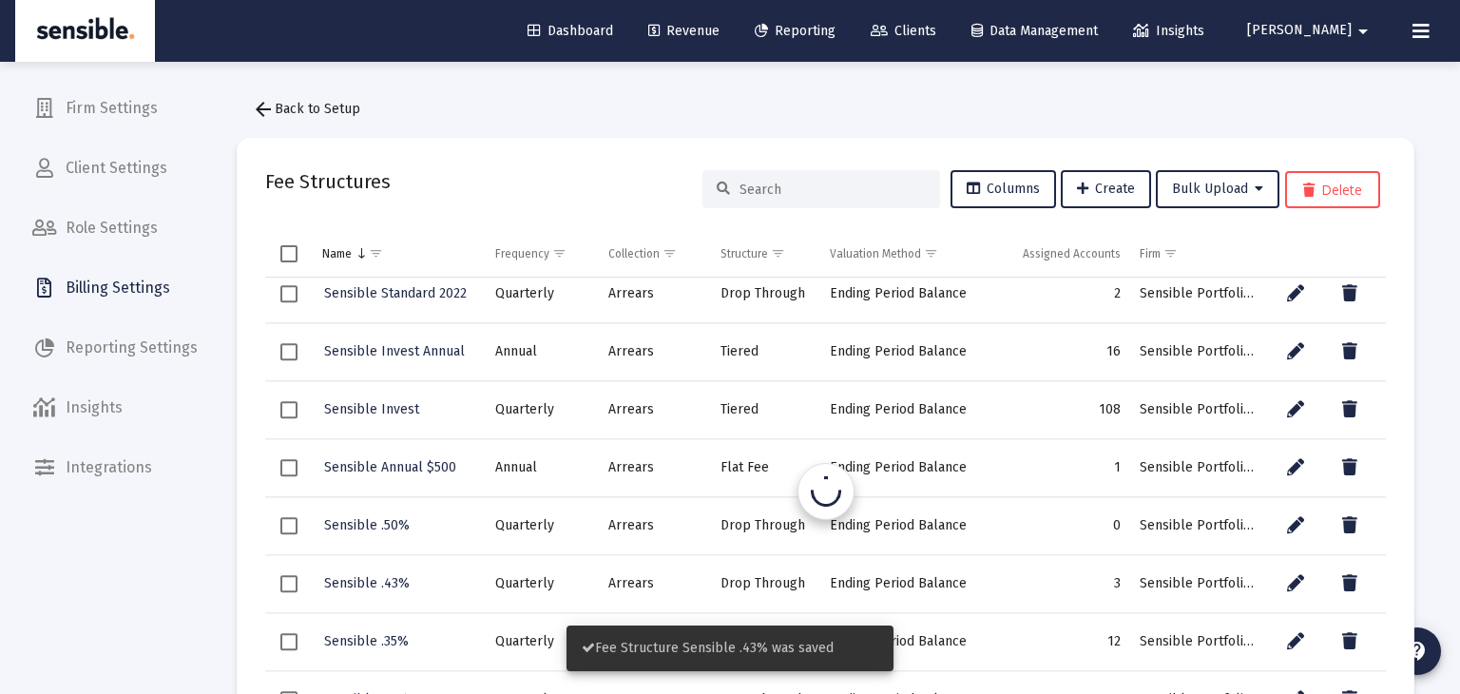
scroll to position [12, 0]
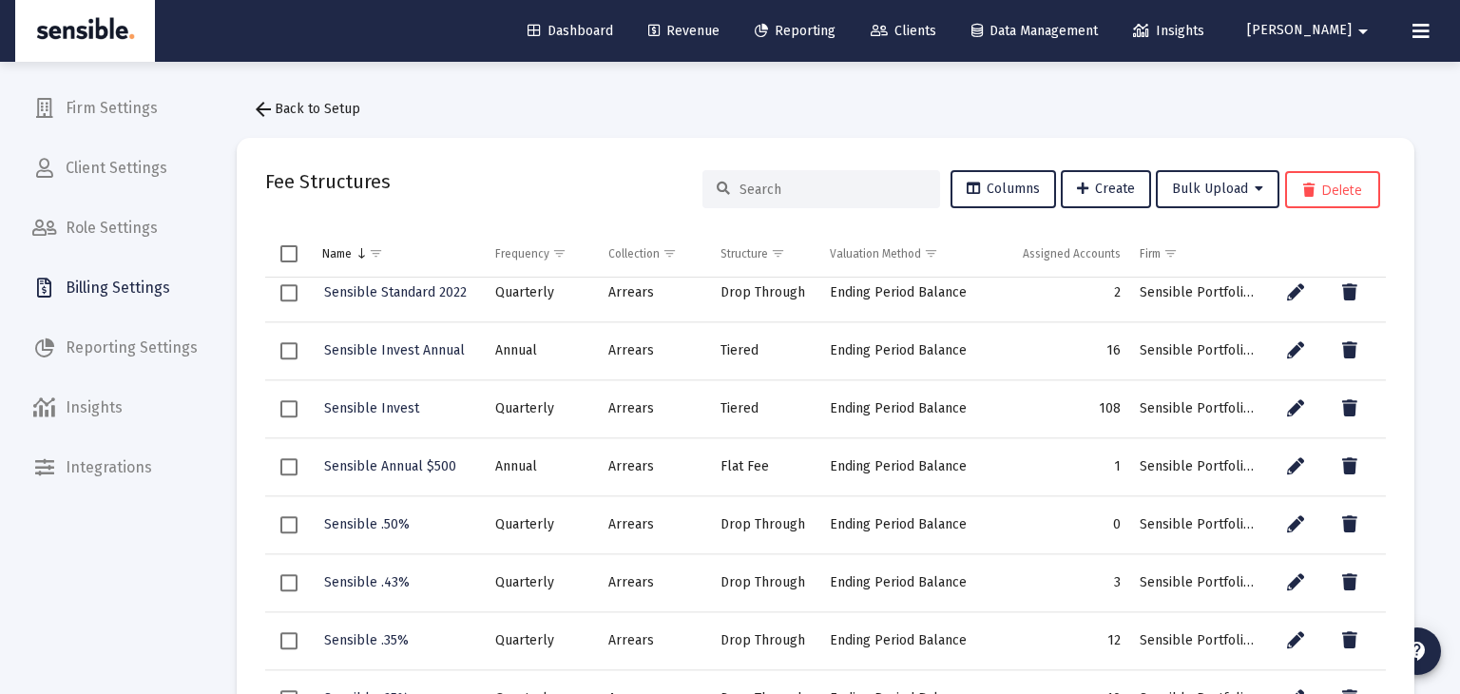
click at [936, 34] on span "Clients" at bounding box center [904, 31] width 66 height 16
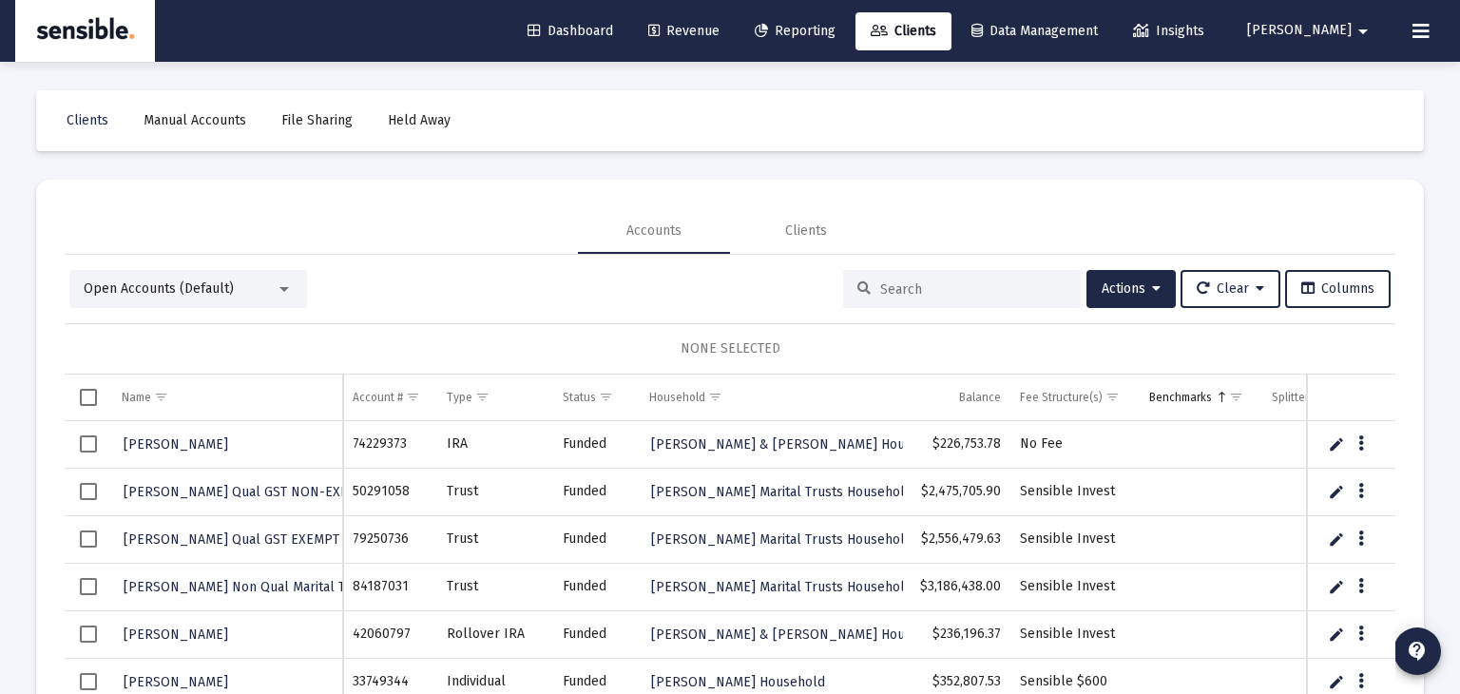
click at [917, 290] on input at bounding box center [973, 289] width 186 height 16
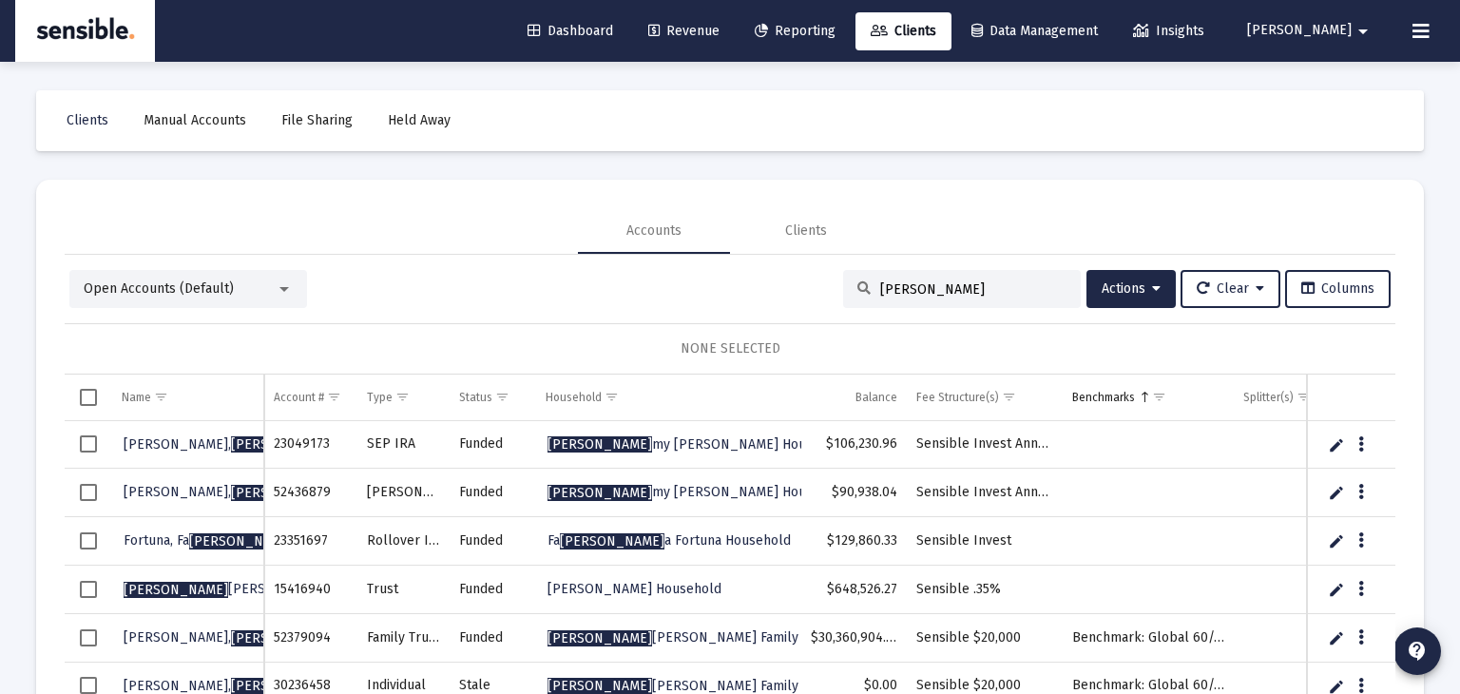
click at [92, 587] on span "Select row" at bounding box center [88, 589] width 17 height 17
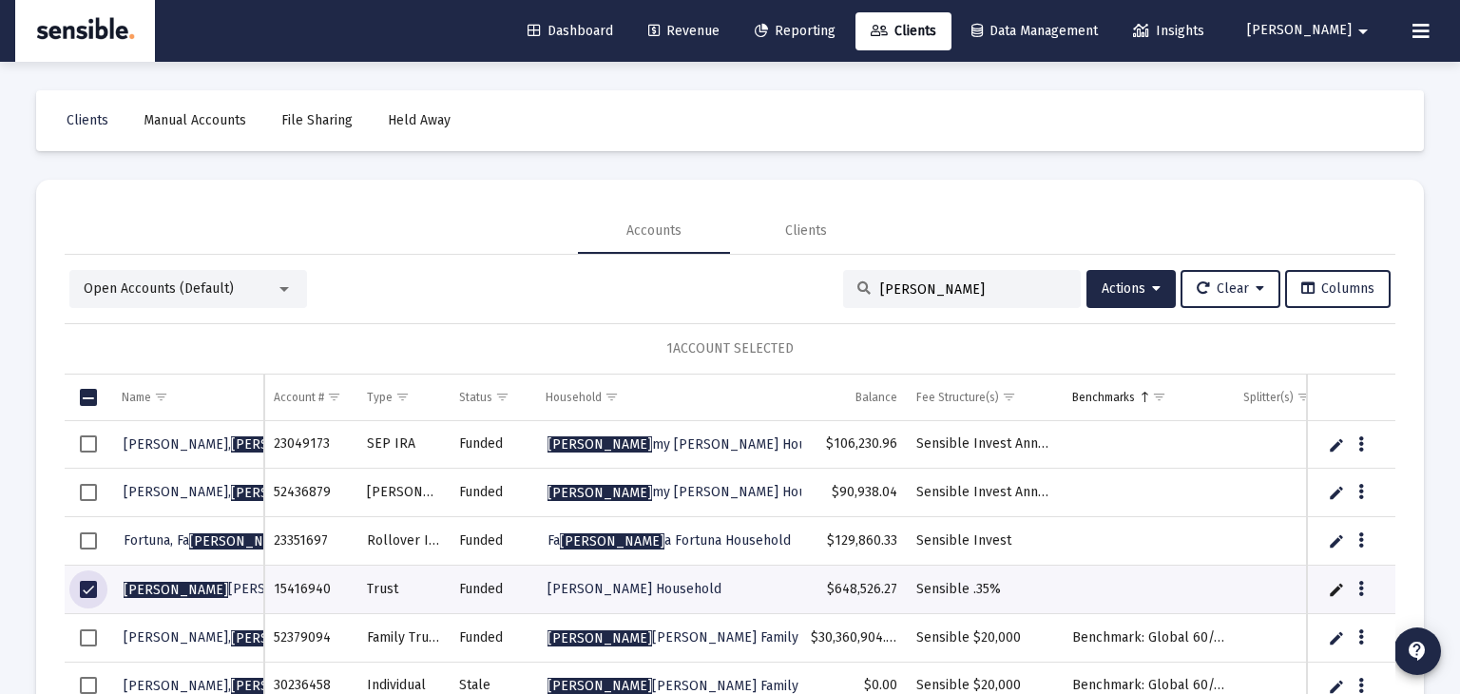
click at [997, 284] on input "tim" at bounding box center [973, 289] width 186 height 16
type input "t"
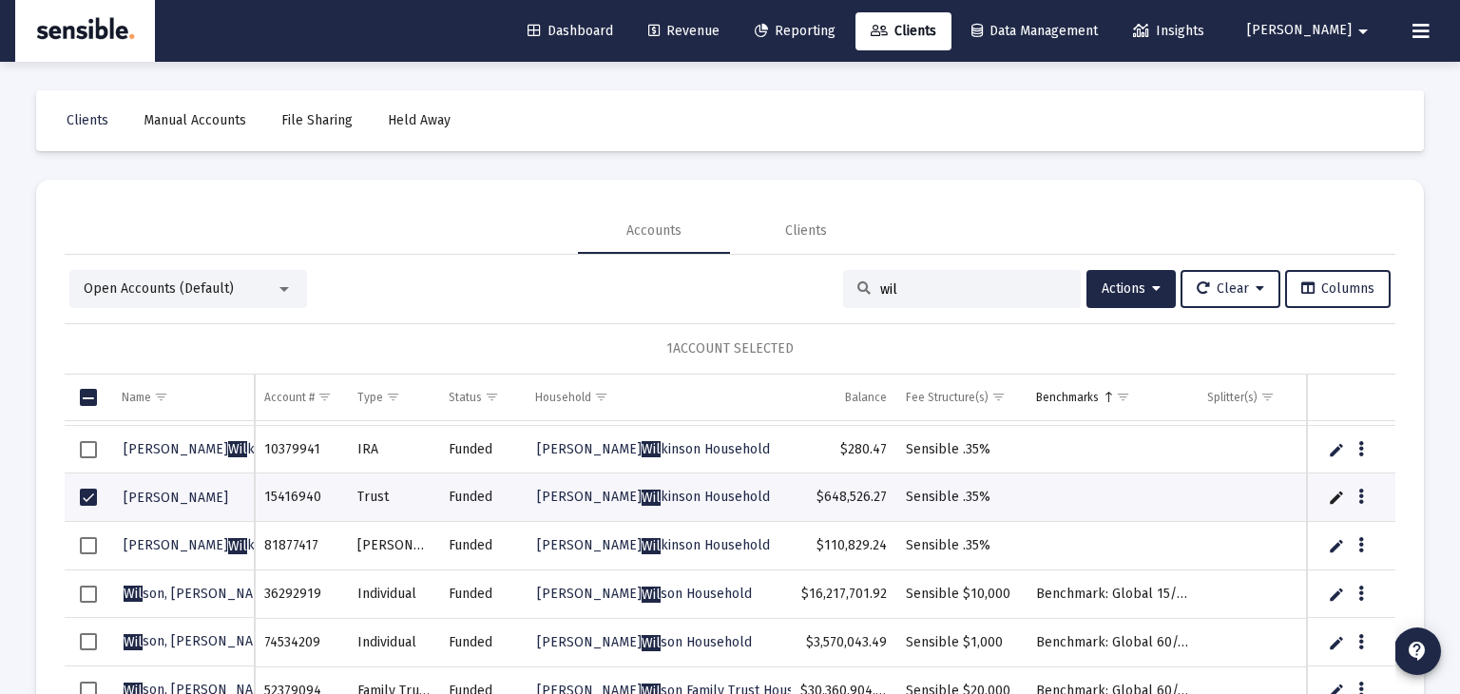
scroll to position [125, 0]
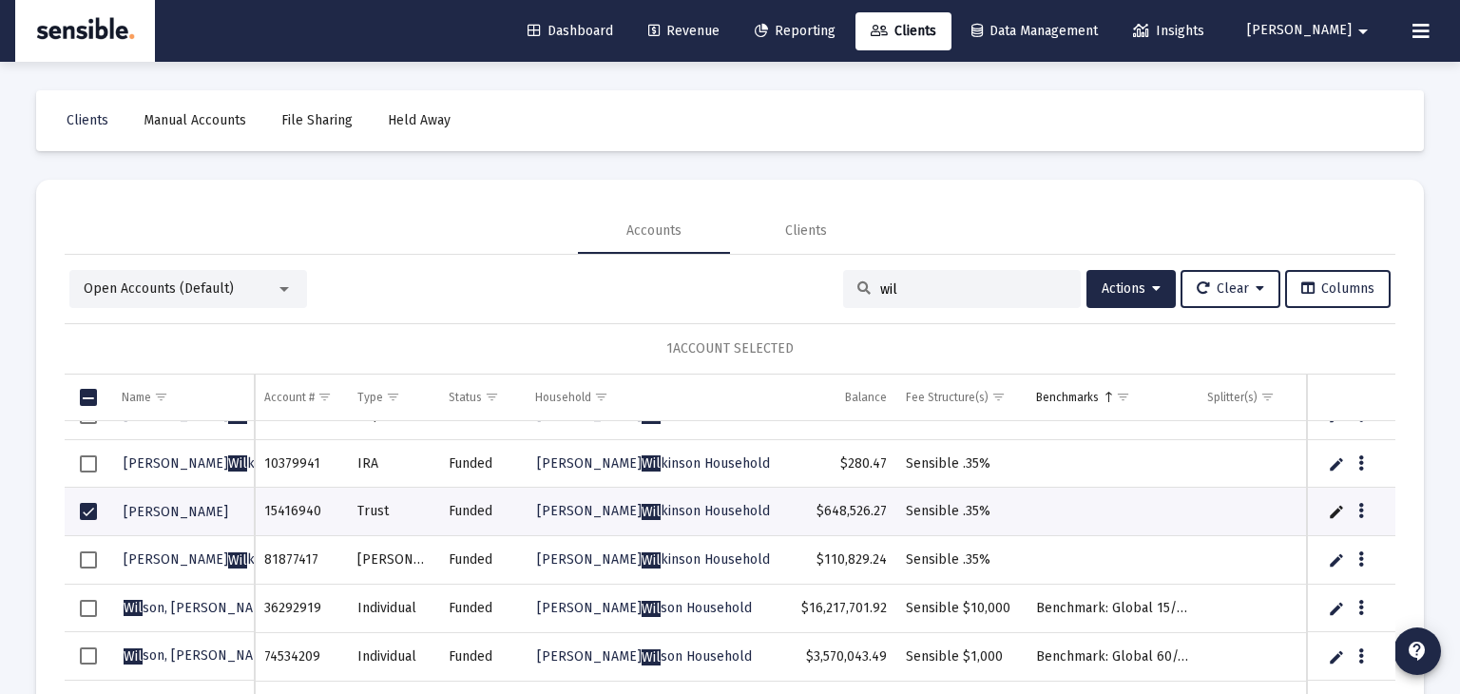
type input "wil"
click at [720, 32] on span "Revenue" at bounding box center [683, 31] width 71 height 16
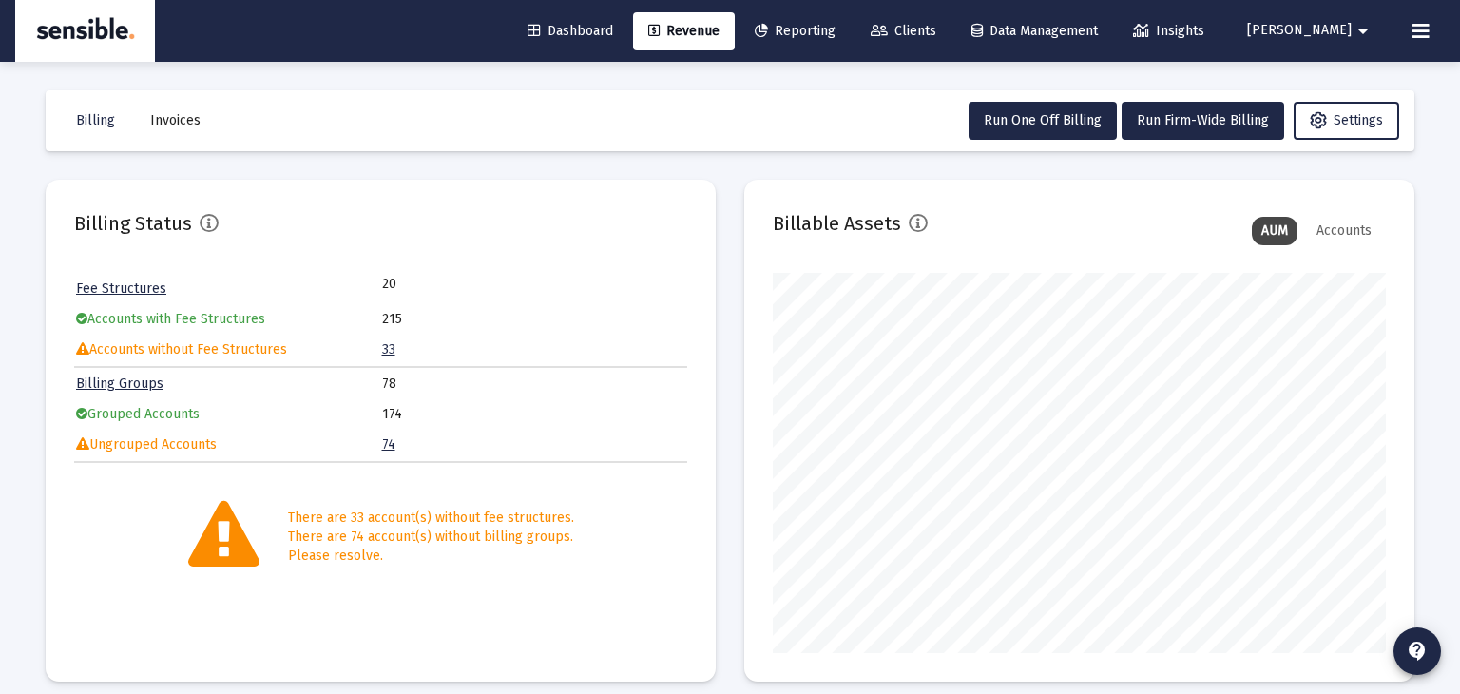
scroll to position [380, 613]
click at [93, 125] on span "Billing" at bounding box center [95, 120] width 39 height 16
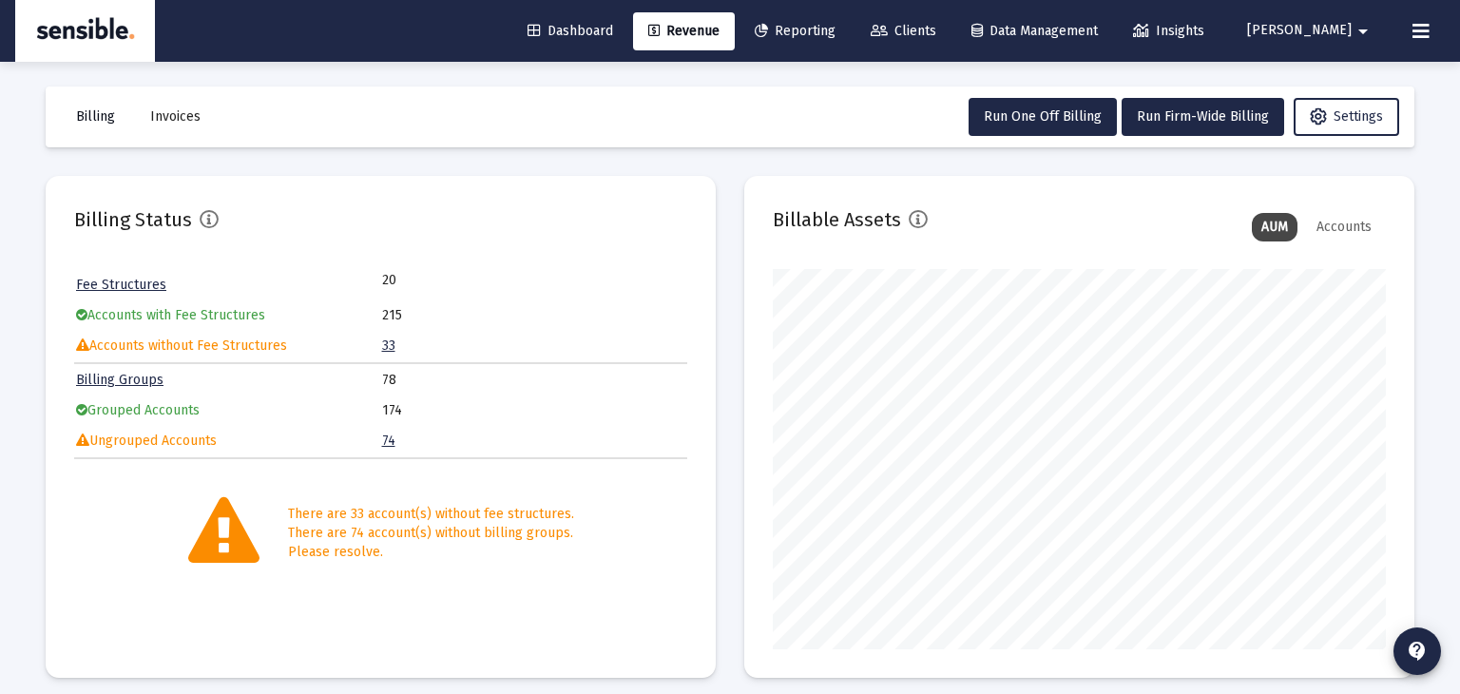
scroll to position [0, 0]
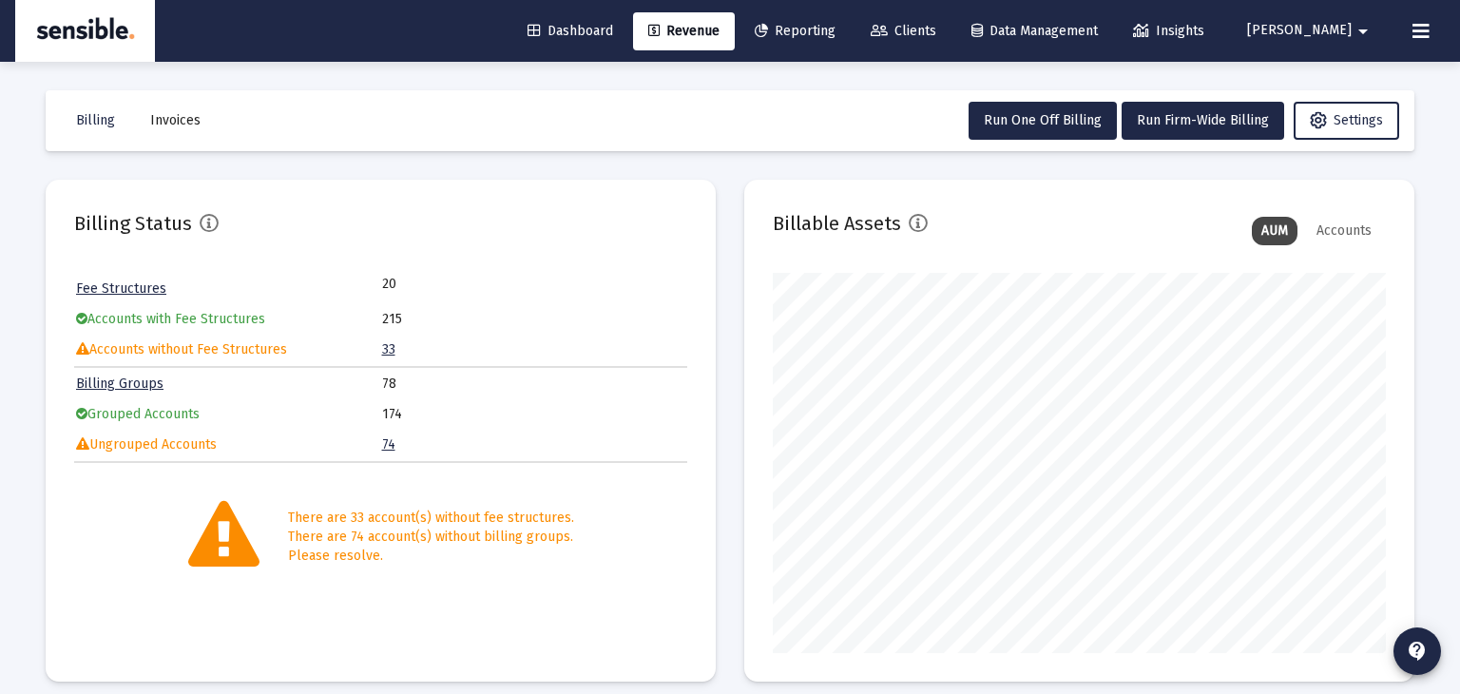
click at [952, 38] on link "Clients" at bounding box center [904, 31] width 96 height 38
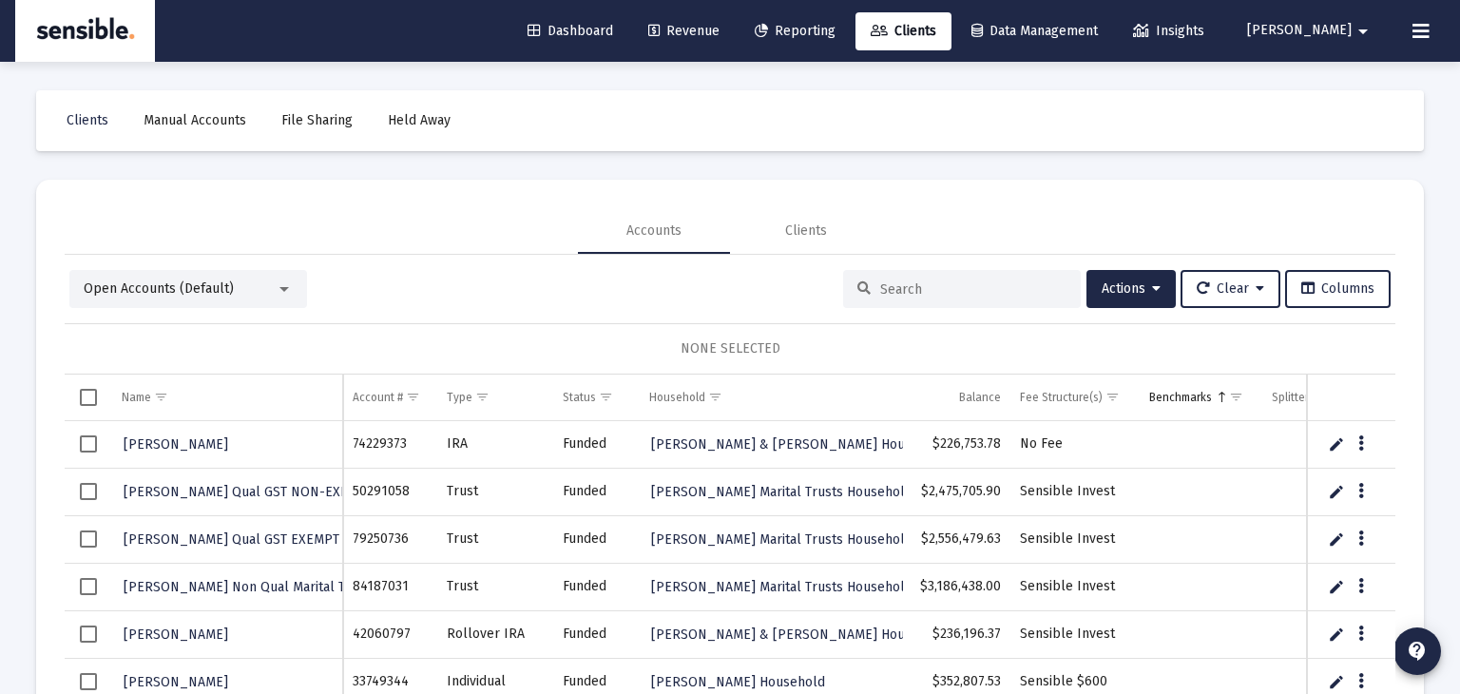
click at [993, 291] on input at bounding box center [973, 289] width 186 height 16
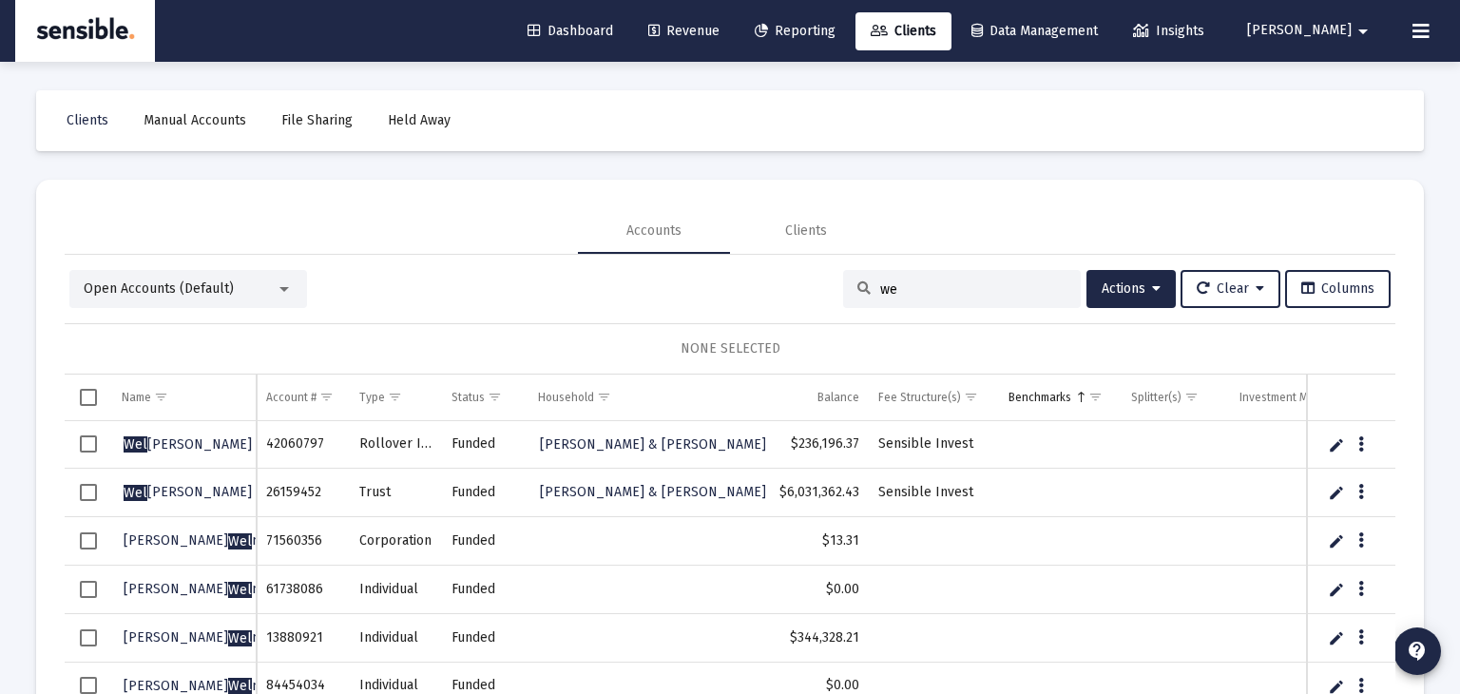
type input "w"
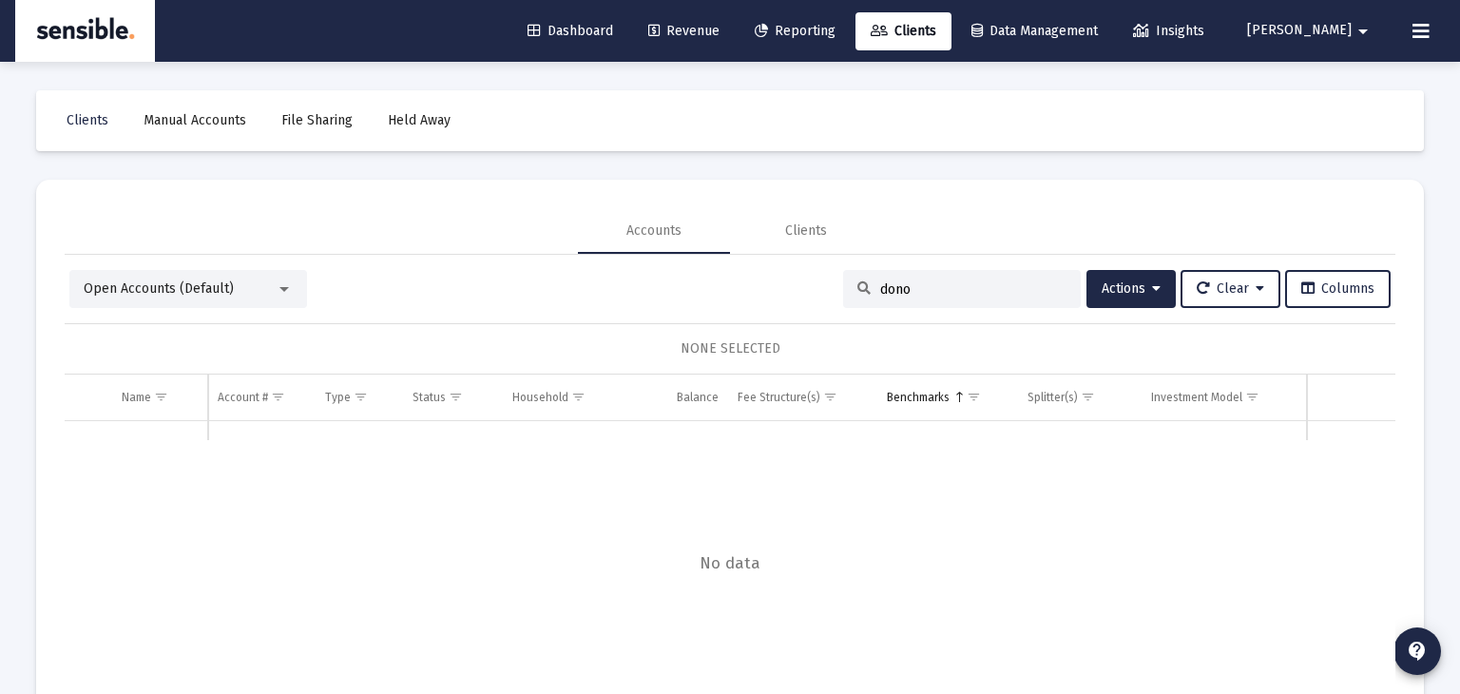
click at [925, 285] on input "dono" at bounding box center [973, 289] width 186 height 16
type input "d"
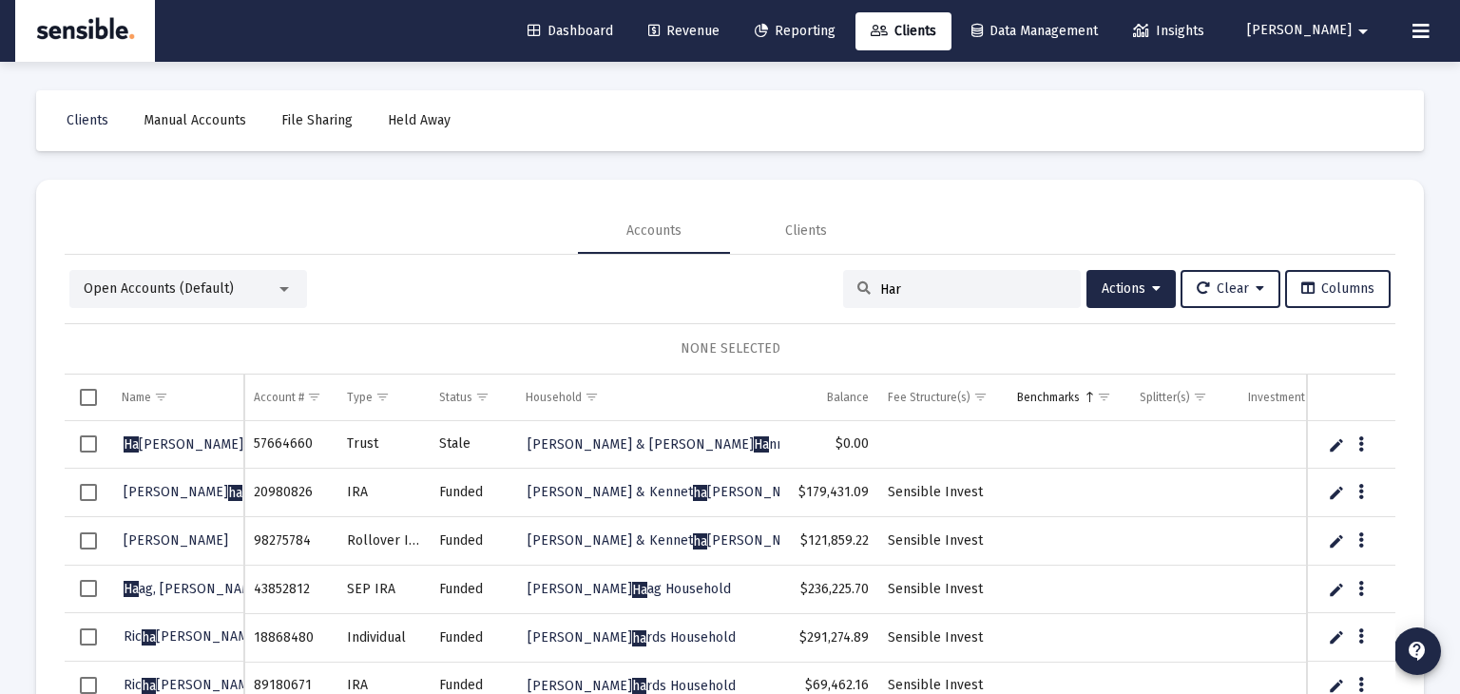
type input "Harr"
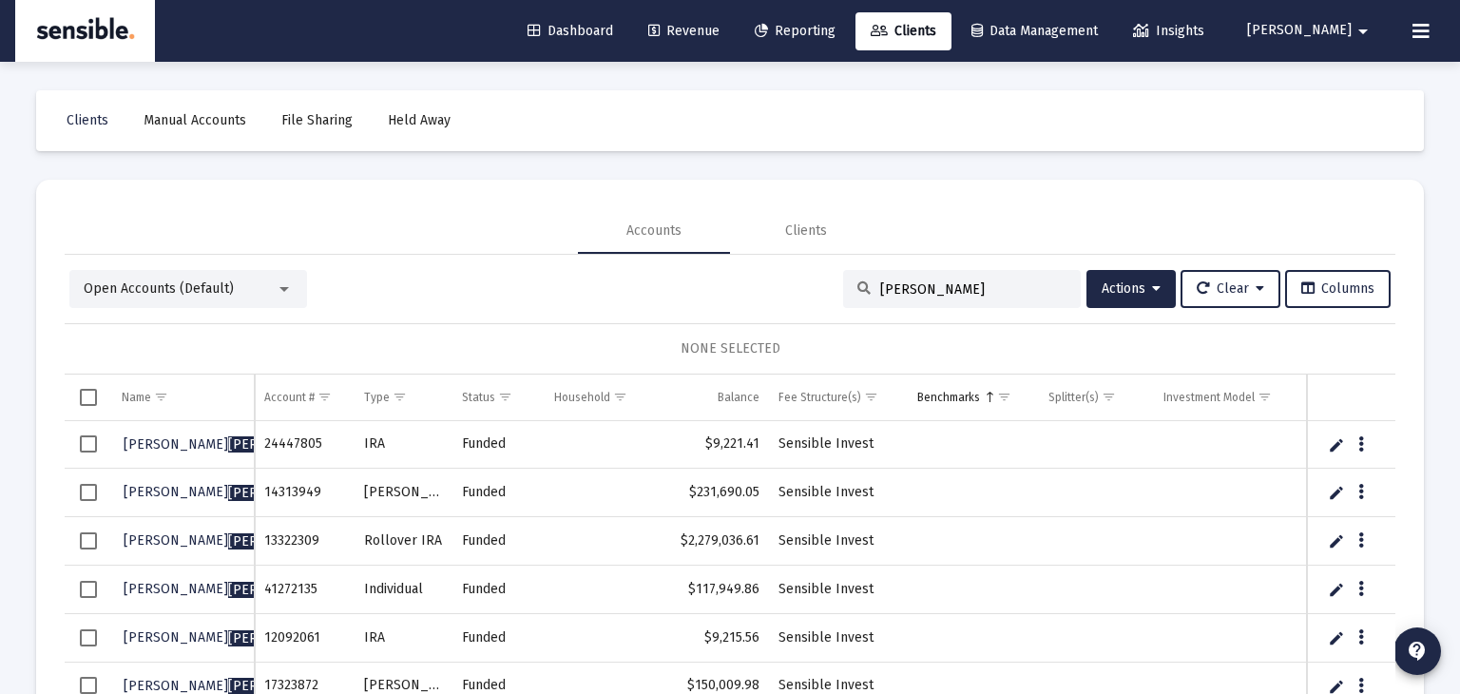
click at [720, 24] on span "Revenue" at bounding box center [683, 31] width 71 height 16
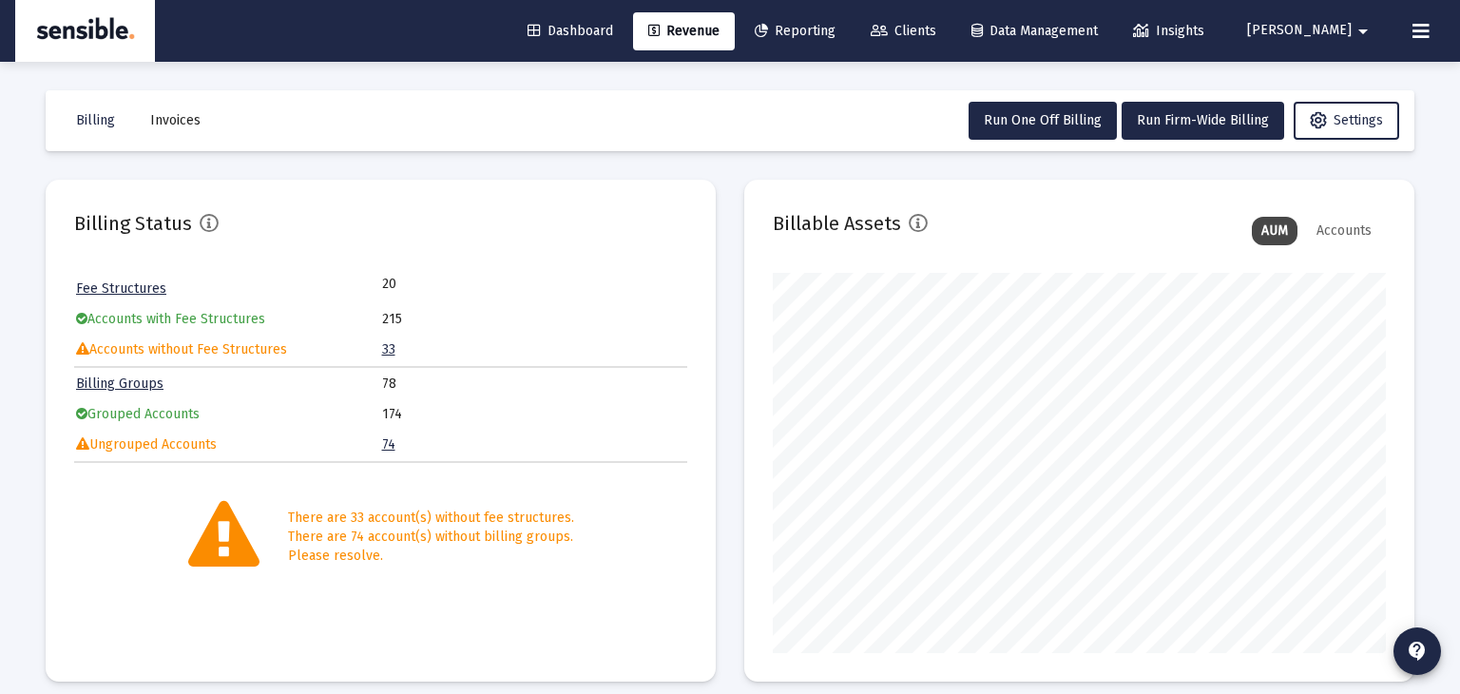
scroll to position [380, 613]
click at [1012, 124] on span "Run One Off Billing" at bounding box center [1043, 120] width 118 height 16
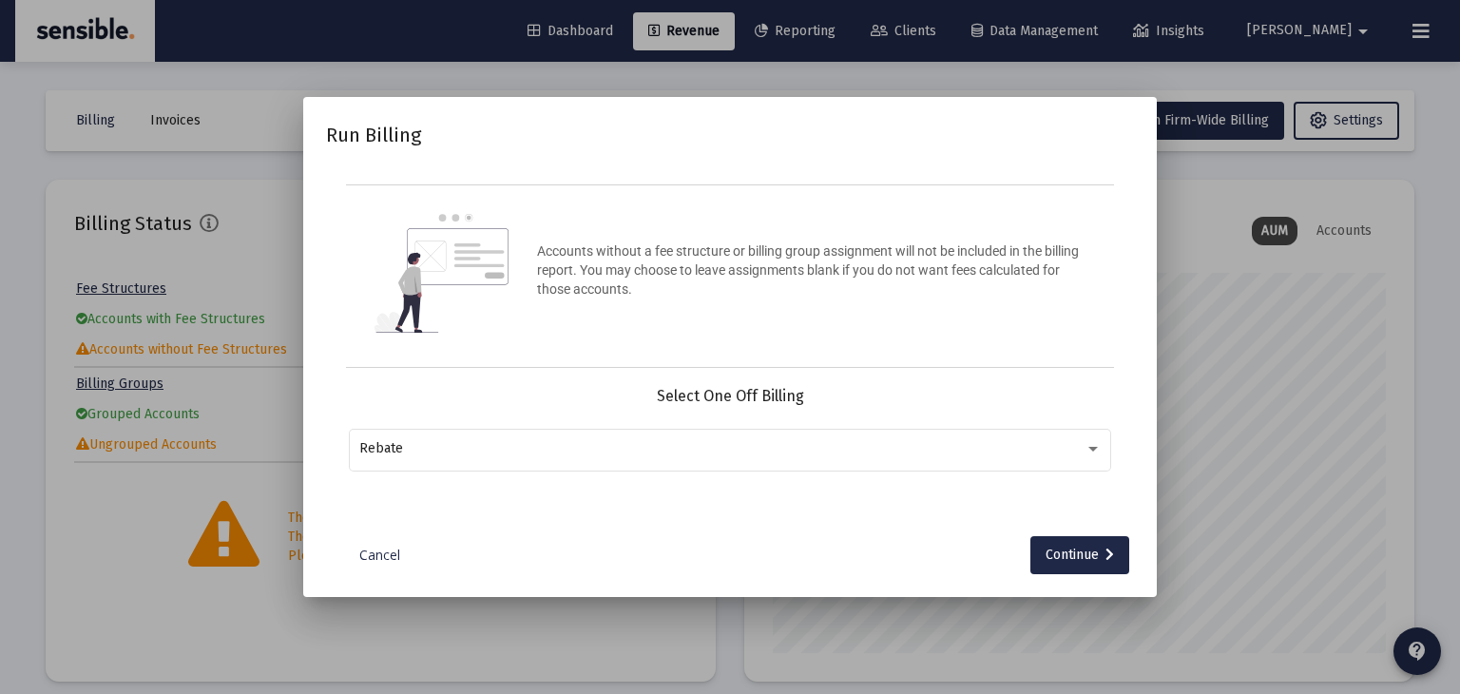
type input "[PERSON_NAME][EMAIL_ADDRESS][DOMAIN_NAME]"
click at [702, 447] on div "Rebate" at bounding box center [721, 448] width 725 height 15
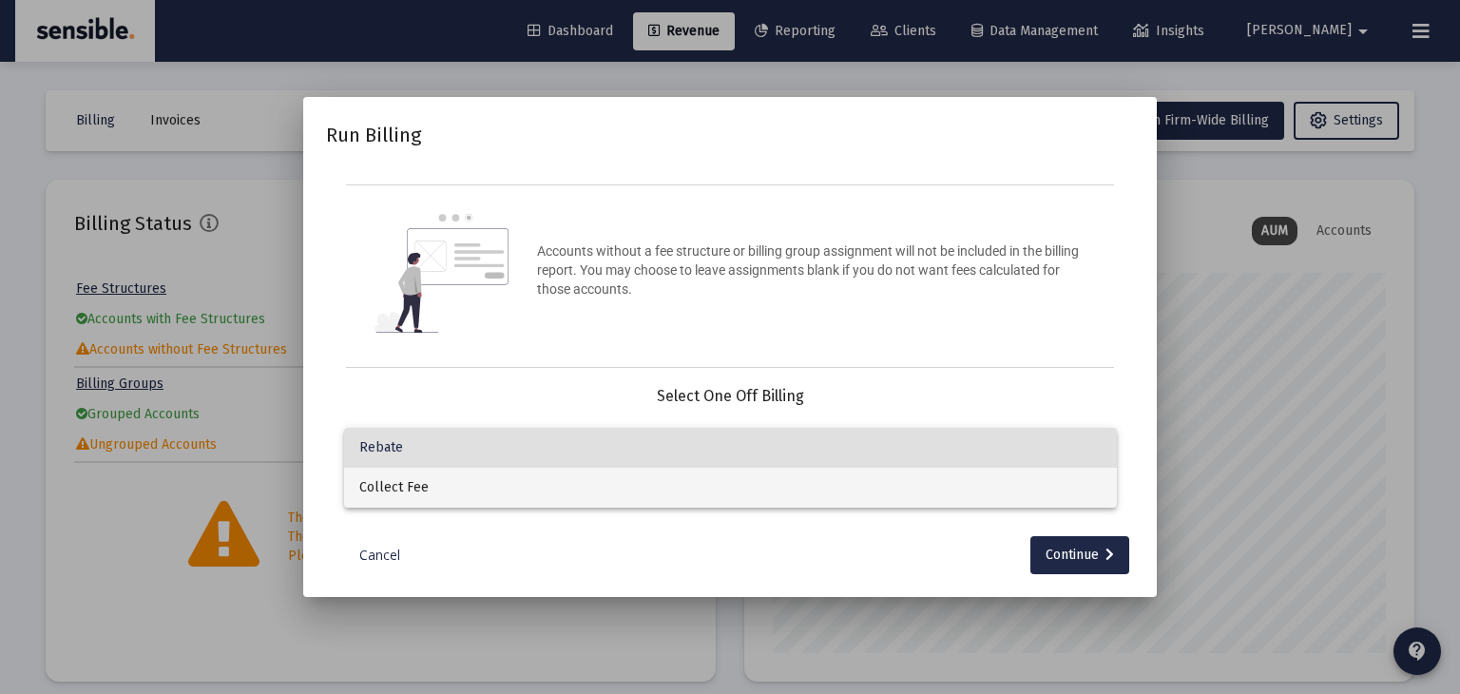
click at [696, 485] on span "Collect Fee" at bounding box center [730, 488] width 743 height 40
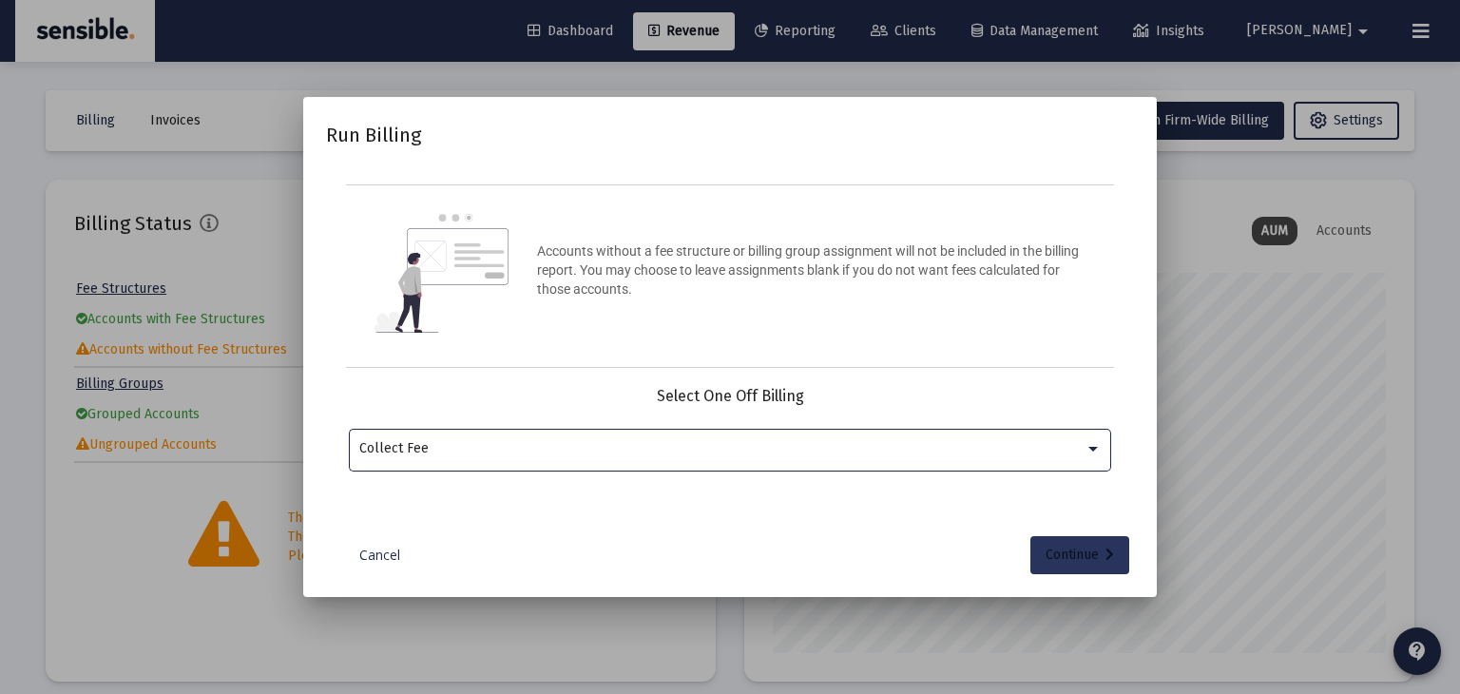
click at [1082, 555] on div "Continue" at bounding box center [1080, 555] width 68 height 38
click at [832, 454] on input "Selection" at bounding box center [719, 448] width 720 height 15
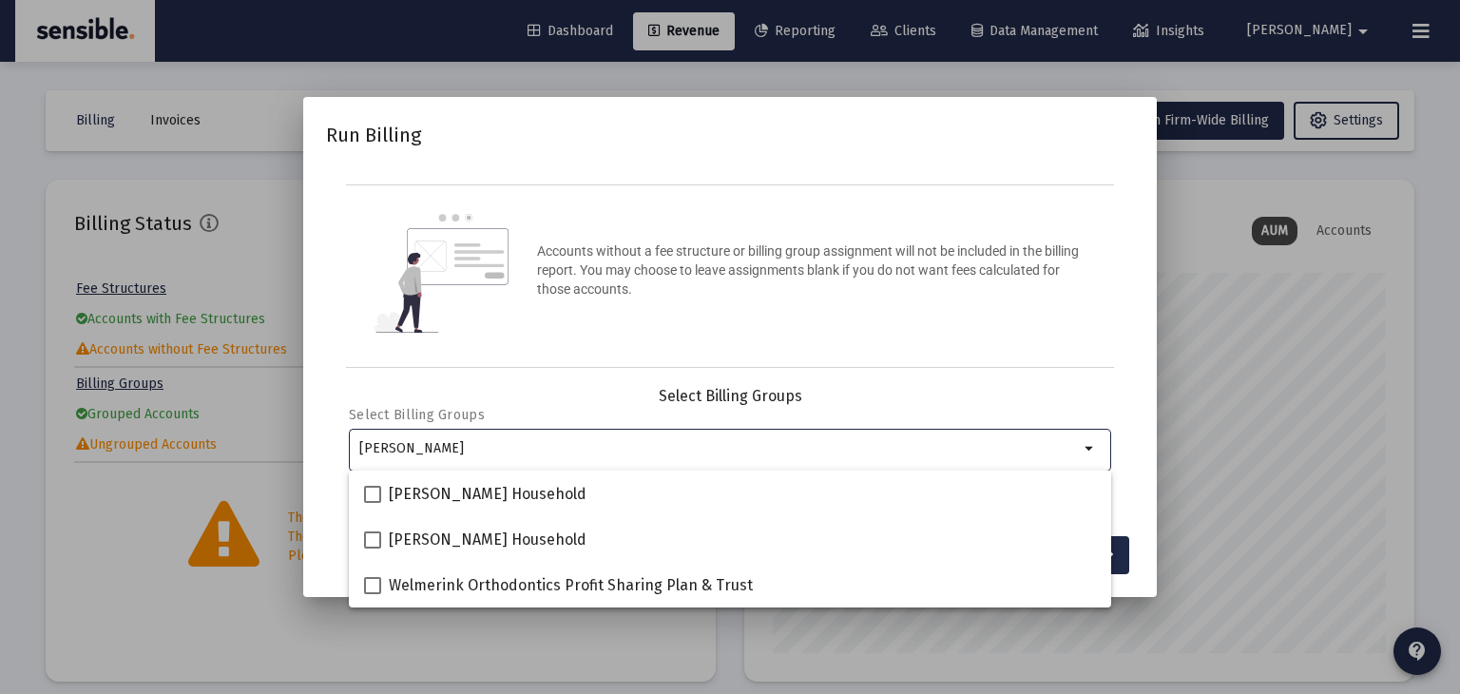
type input "harre"
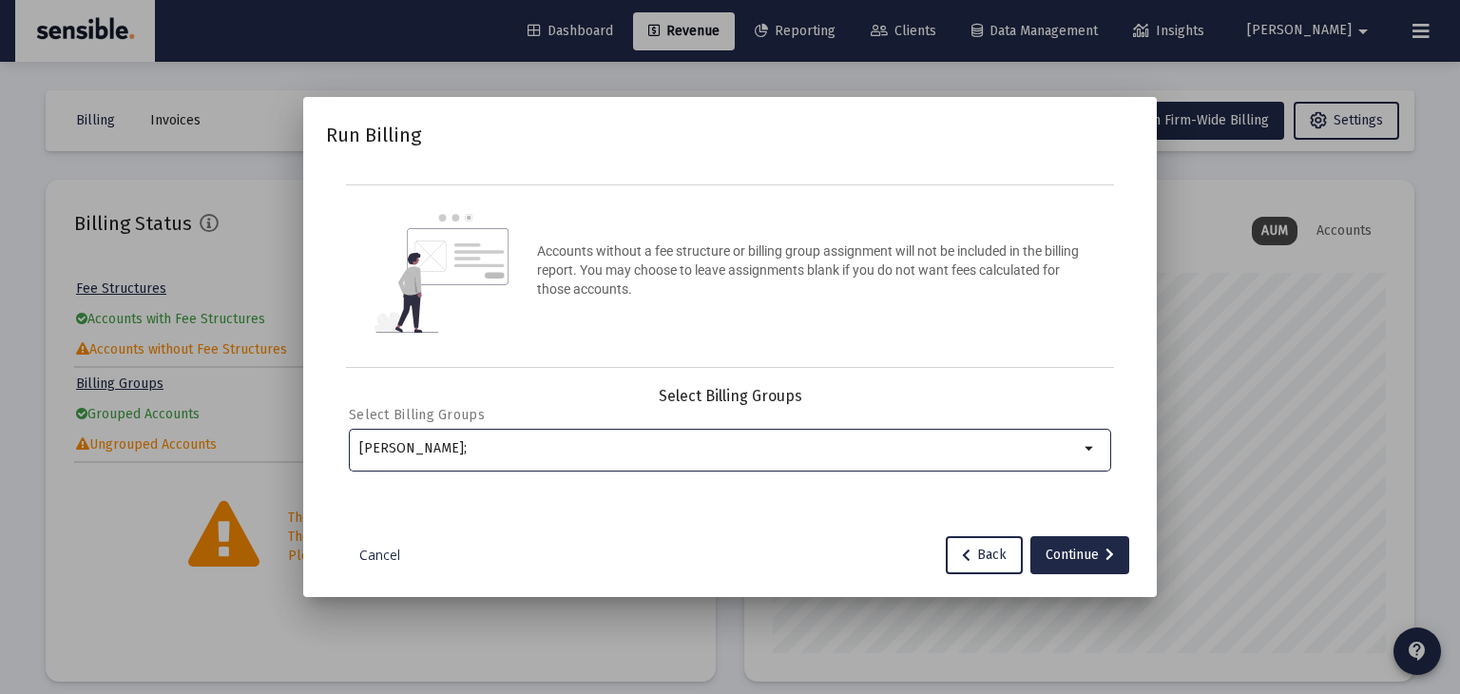
type input "harrell"
click at [1052, 545] on div "Continue" at bounding box center [1080, 555] width 68 height 38
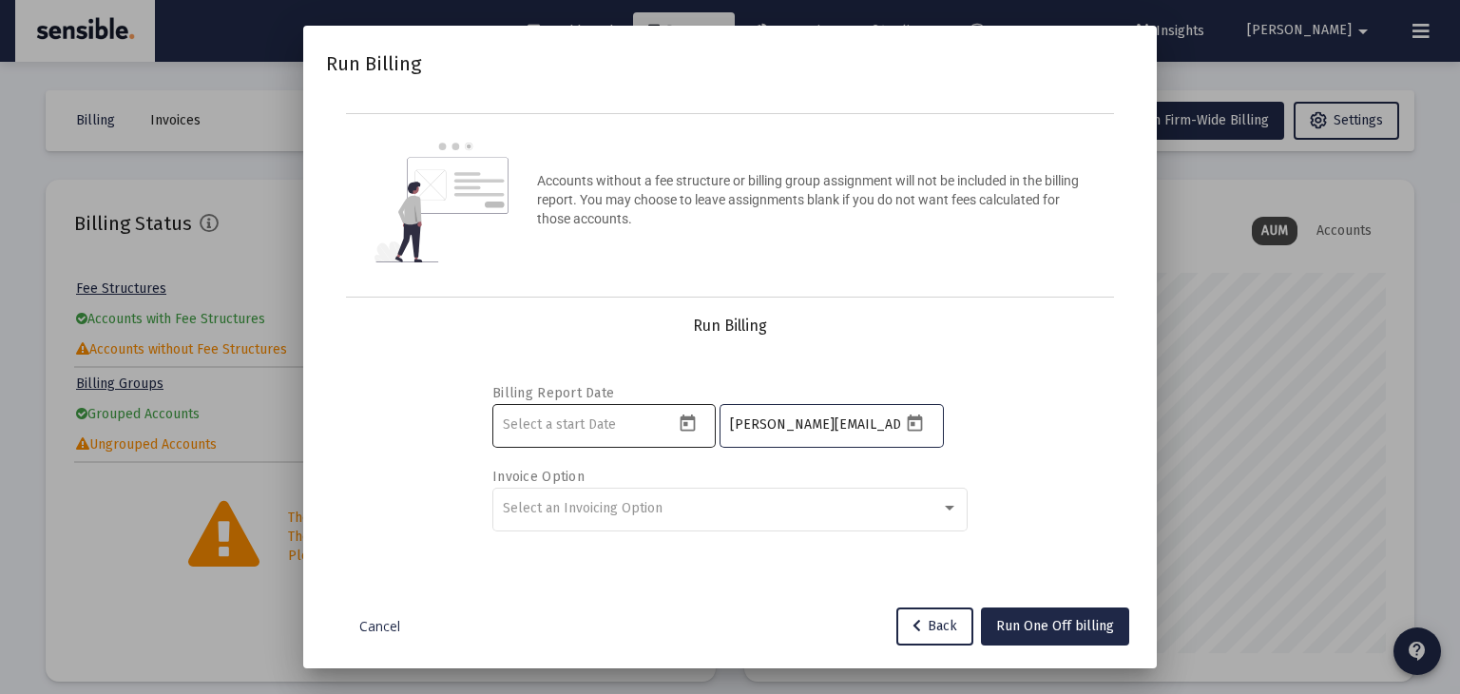
click at [687, 424] on icon "Open calendar" at bounding box center [687, 423] width 15 height 17
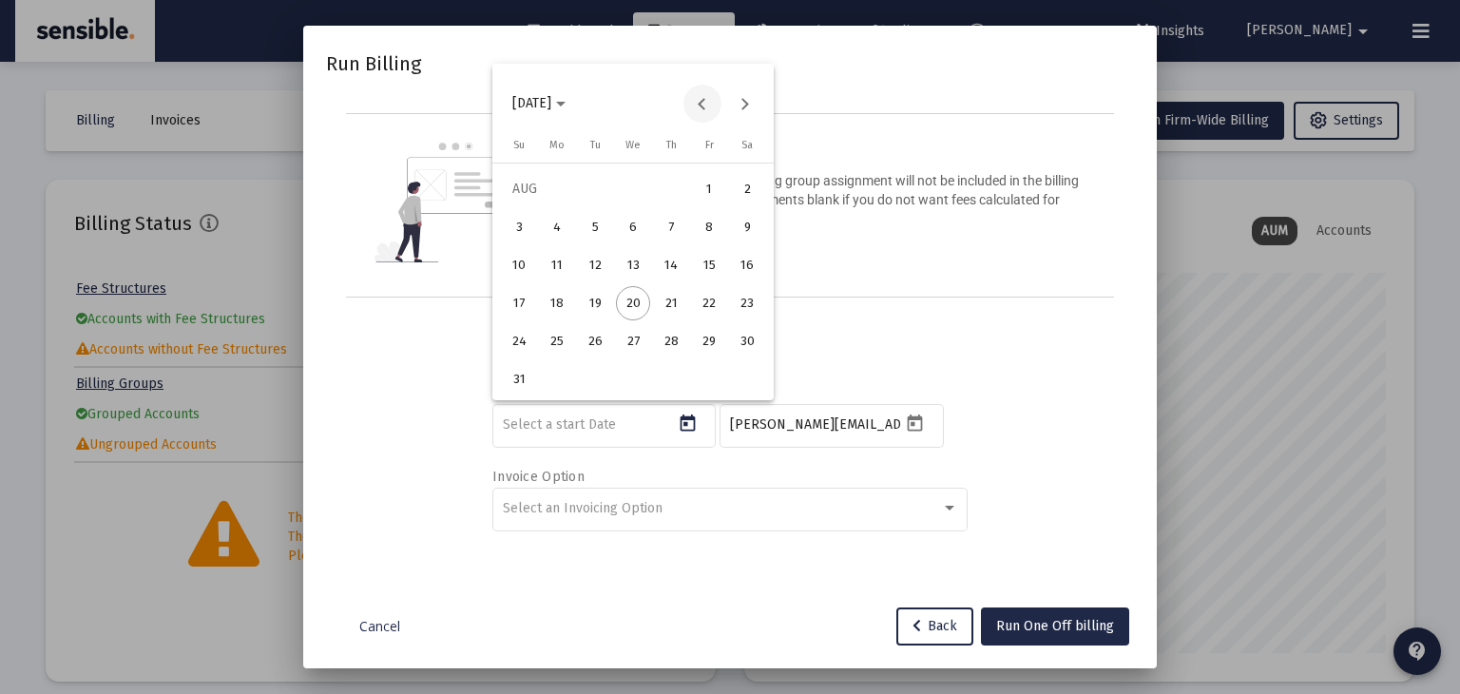
click at [704, 104] on button "Previous month" at bounding box center [703, 104] width 38 height 38
click at [597, 220] on div "1" at bounding box center [595, 227] width 34 height 34
type input "[DATE]"
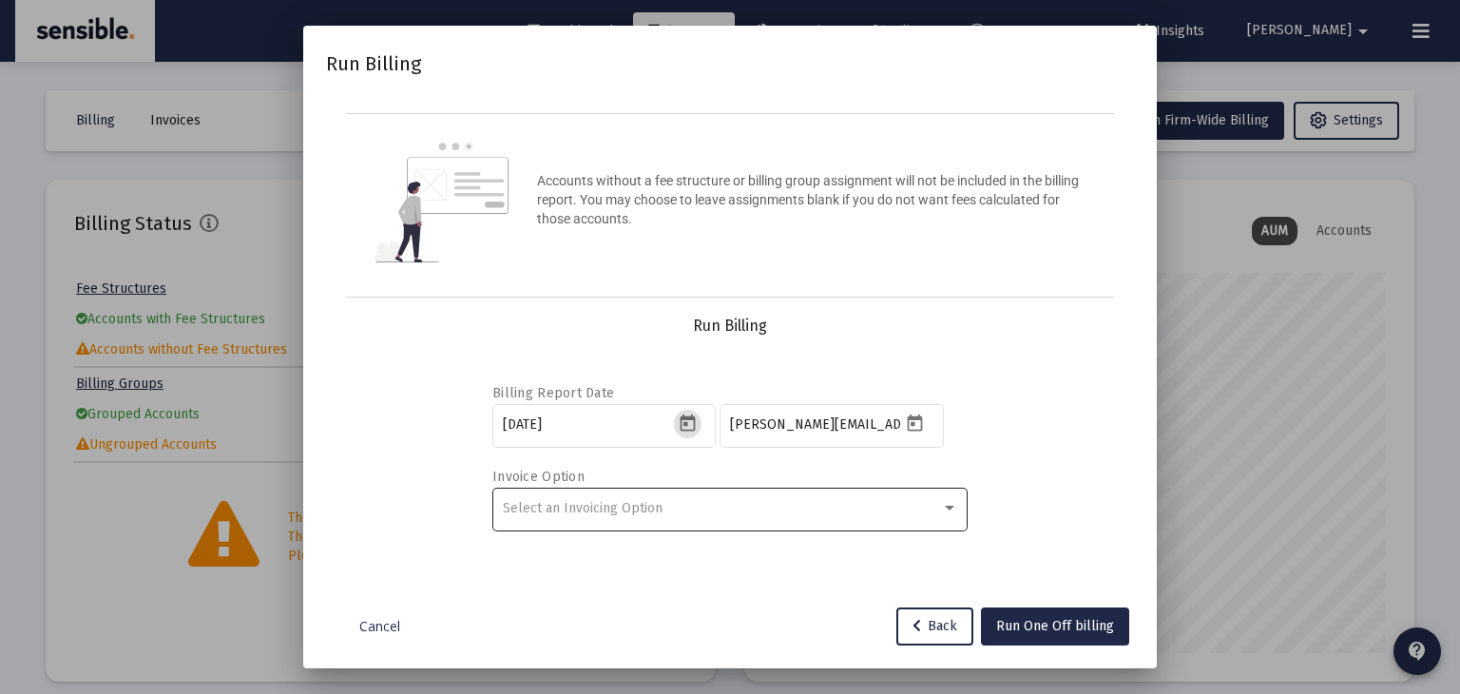
click at [686, 501] on div "Select an Invoicing Option" at bounding box center [722, 508] width 438 height 15
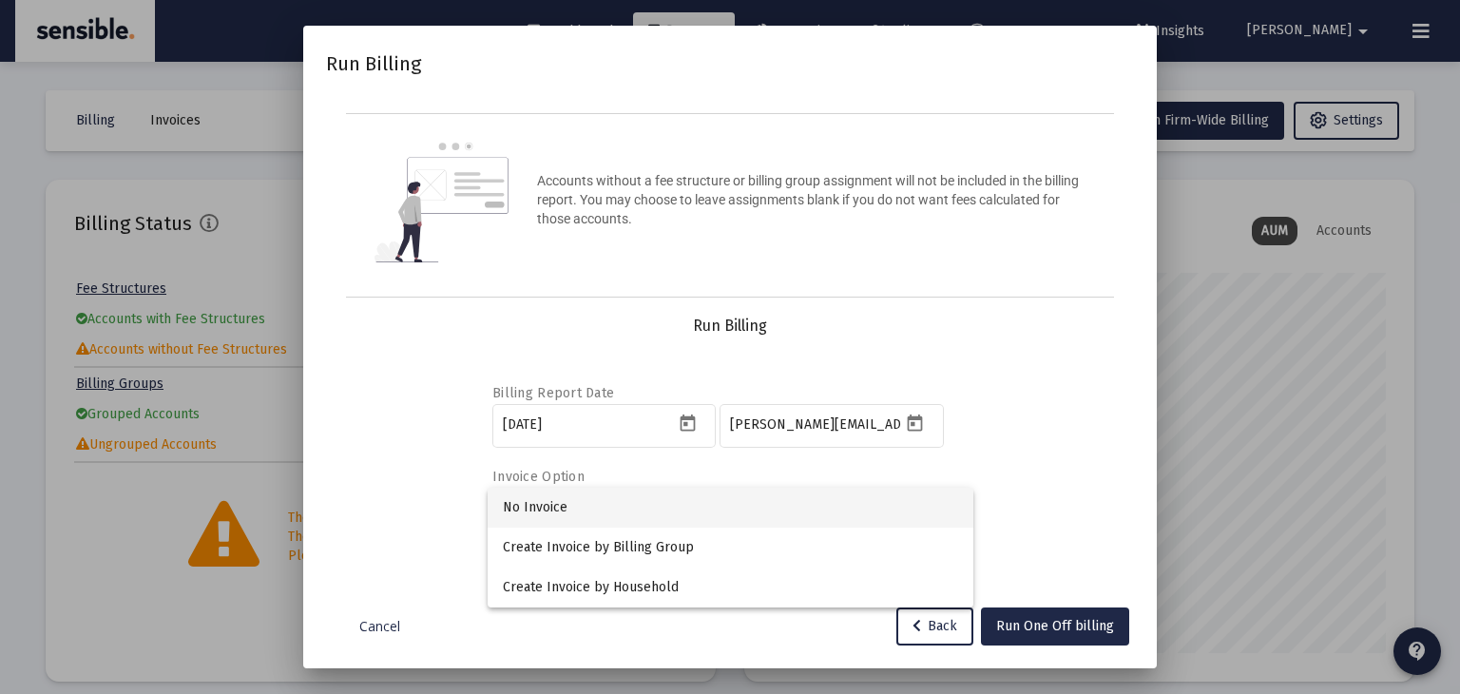
click at [686, 501] on span "No Invoice" at bounding box center [730, 508] width 455 height 40
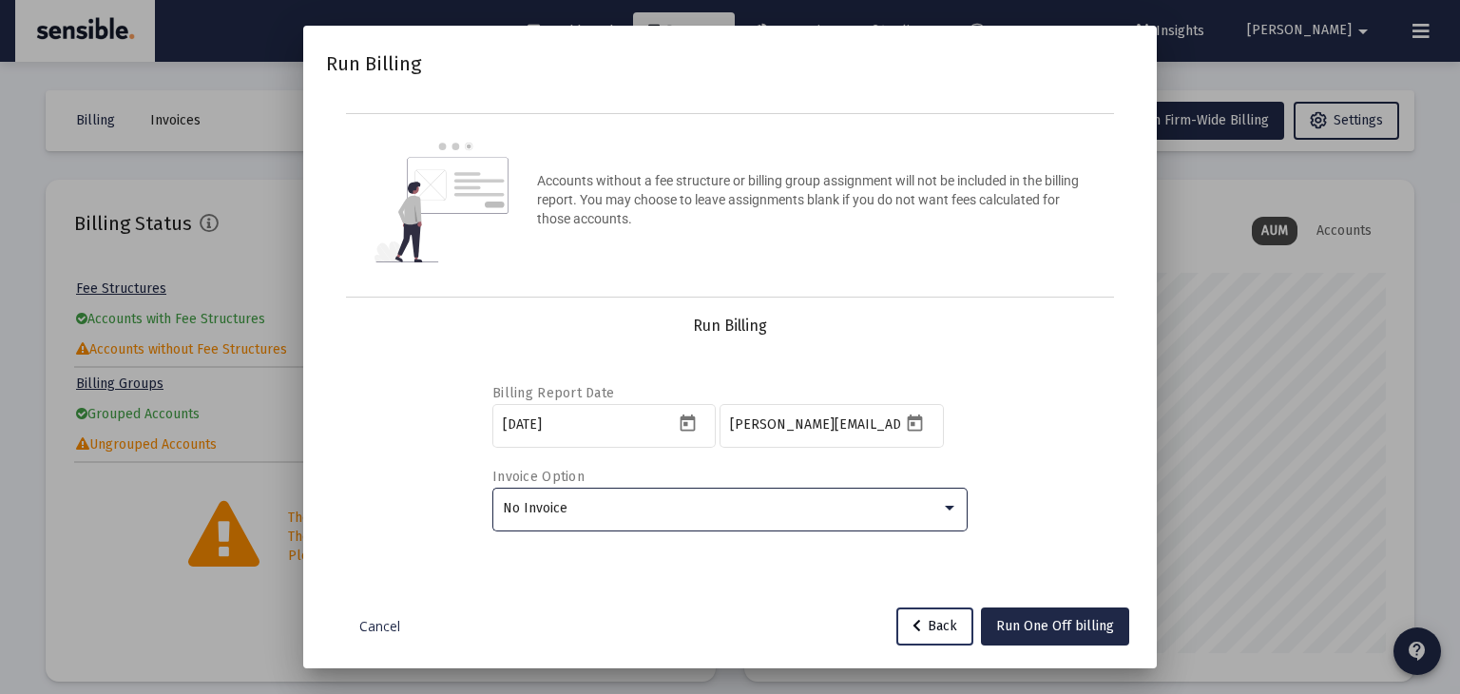
click at [923, 625] on span "Back" at bounding box center [935, 626] width 45 height 16
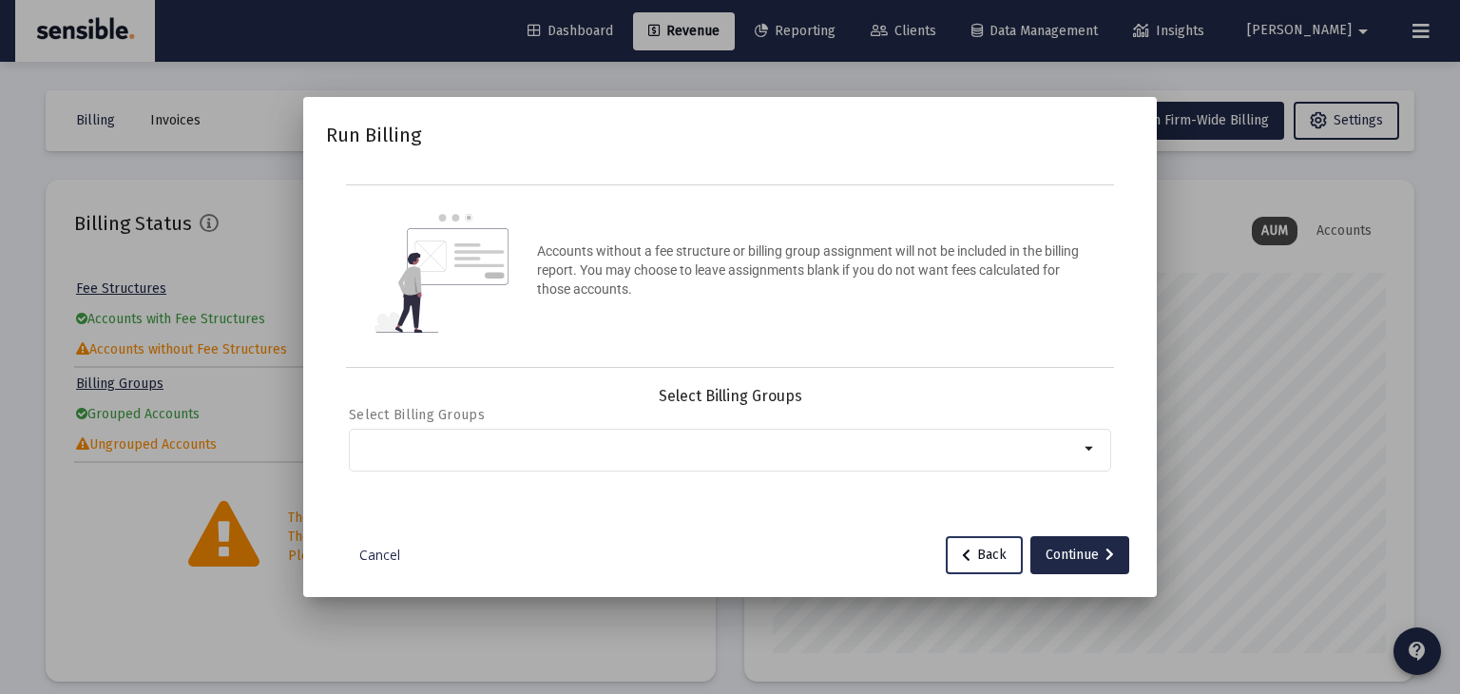
click at [999, 563] on button "Back" at bounding box center [984, 555] width 77 height 38
click at [1063, 551] on div "Continue" at bounding box center [1080, 555] width 68 height 38
click at [854, 456] on div "Selection" at bounding box center [719, 448] width 727 height 23
type input "h"
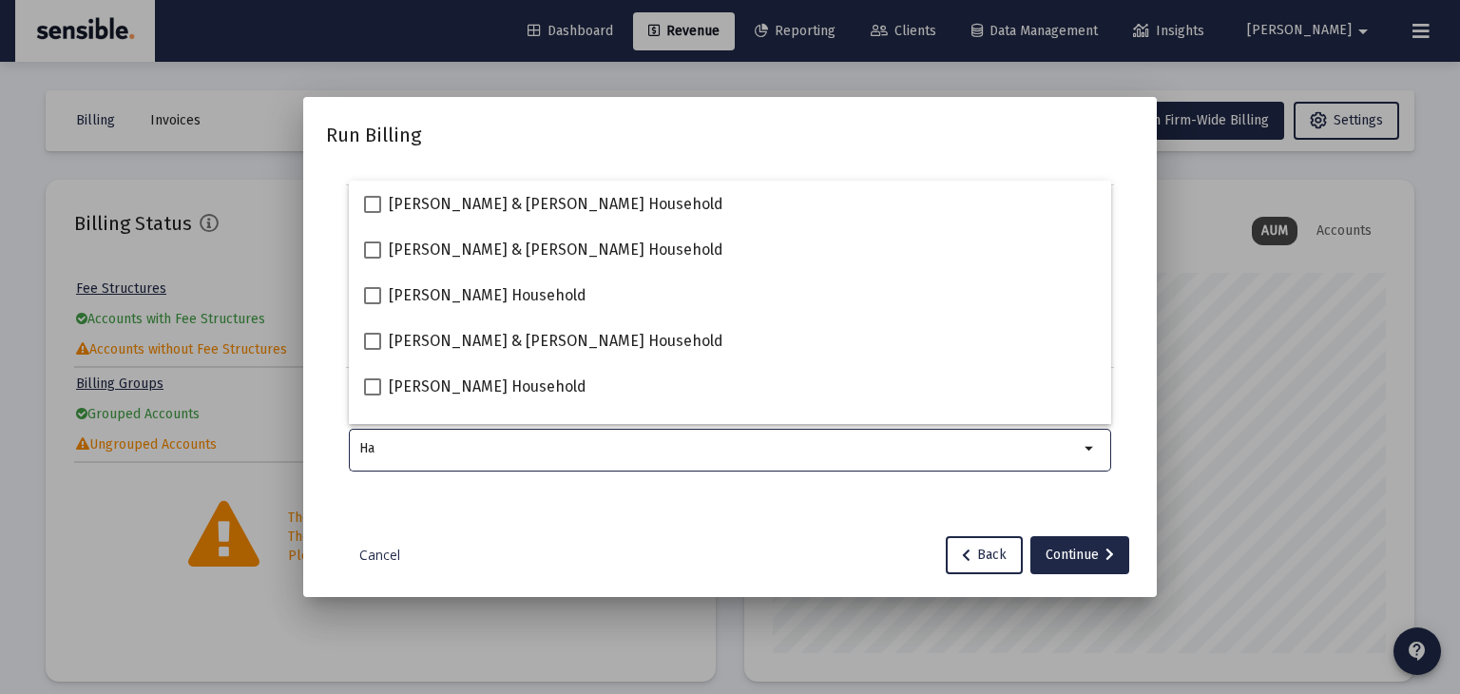
type input "H"
click at [979, 550] on span "Back" at bounding box center [984, 555] width 45 height 16
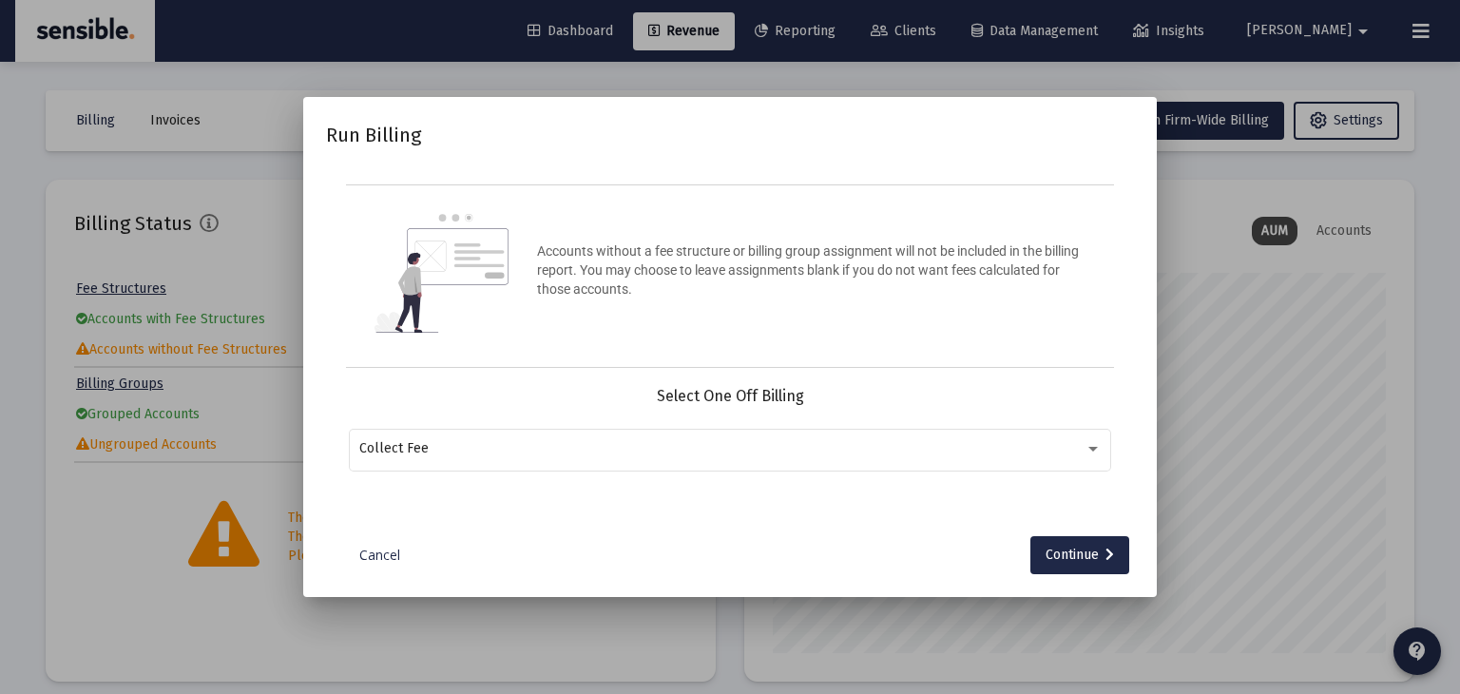
click at [372, 548] on link "Cancel" at bounding box center [379, 555] width 95 height 19
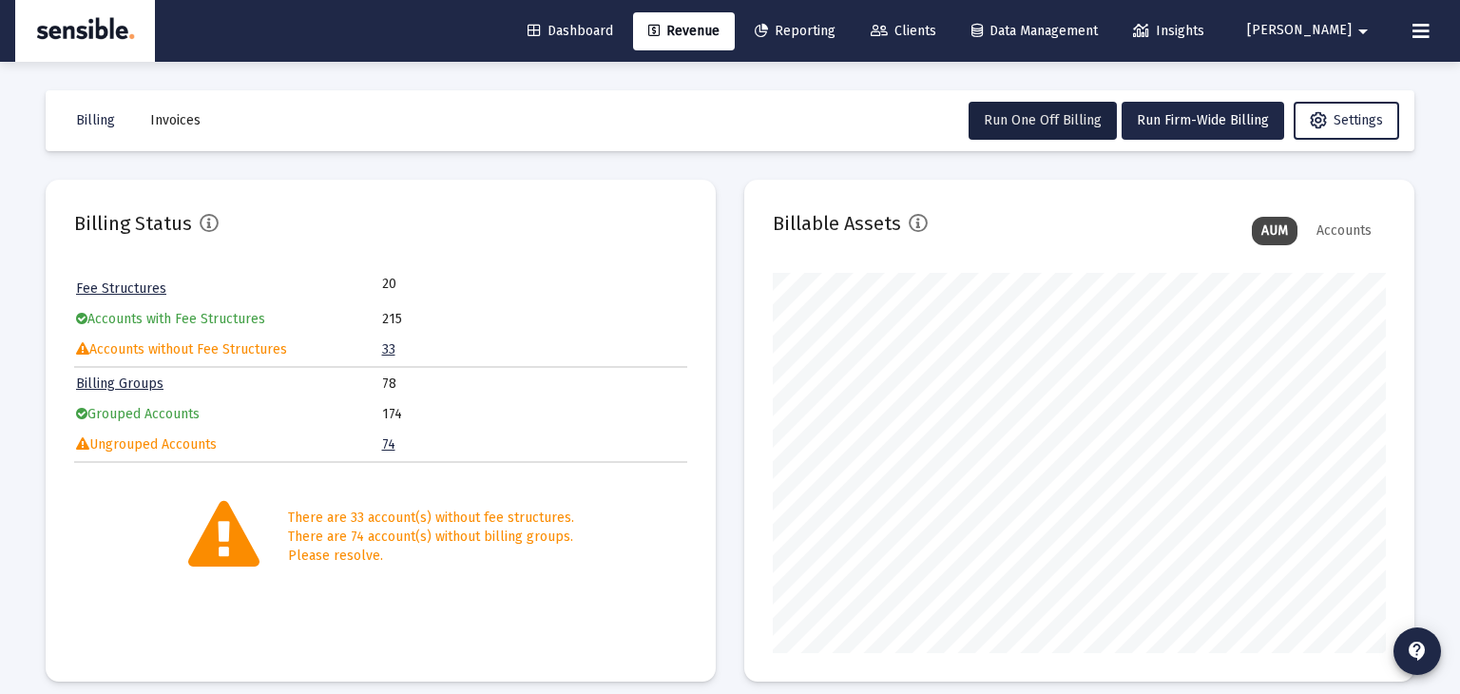
click at [936, 32] on span "Clients" at bounding box center [904, 31] width 66 height 16
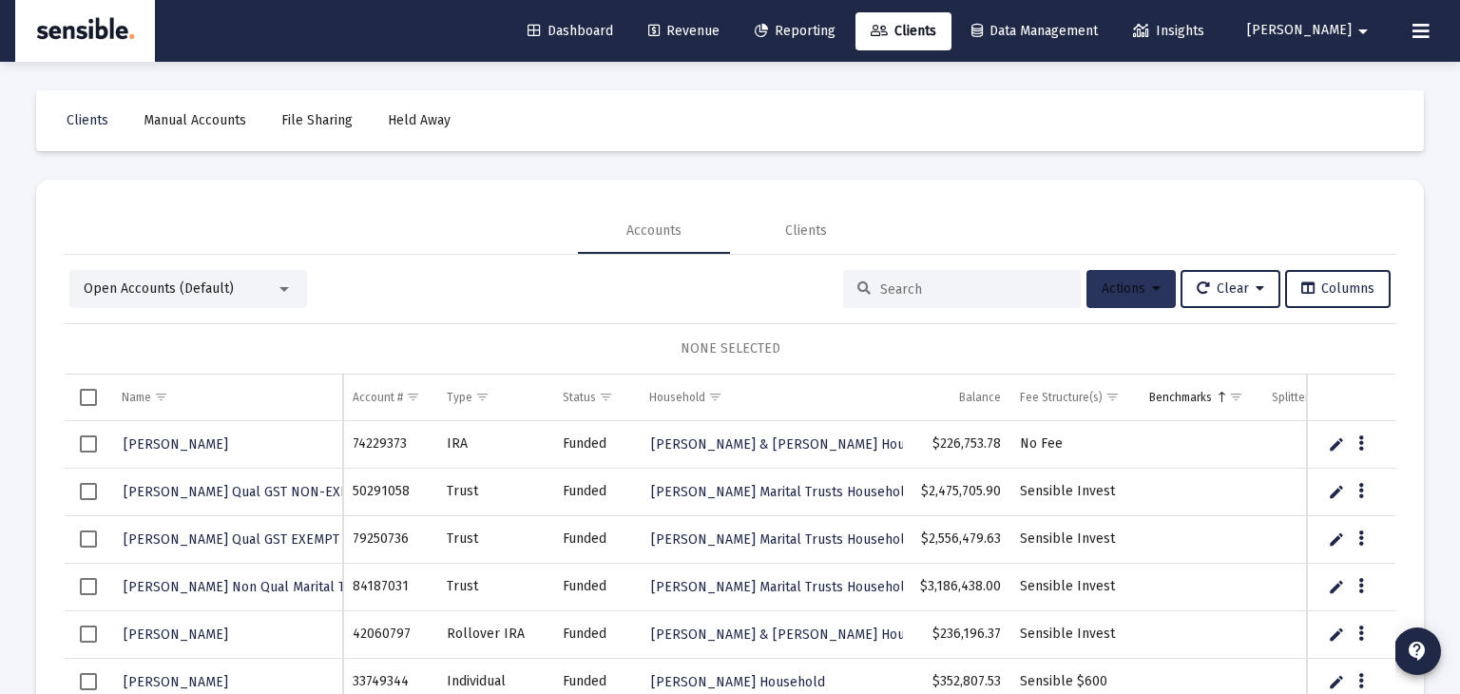
click at [1102, 281] on span "Actions" at bounding box center [1131, 288] width 59 height 16
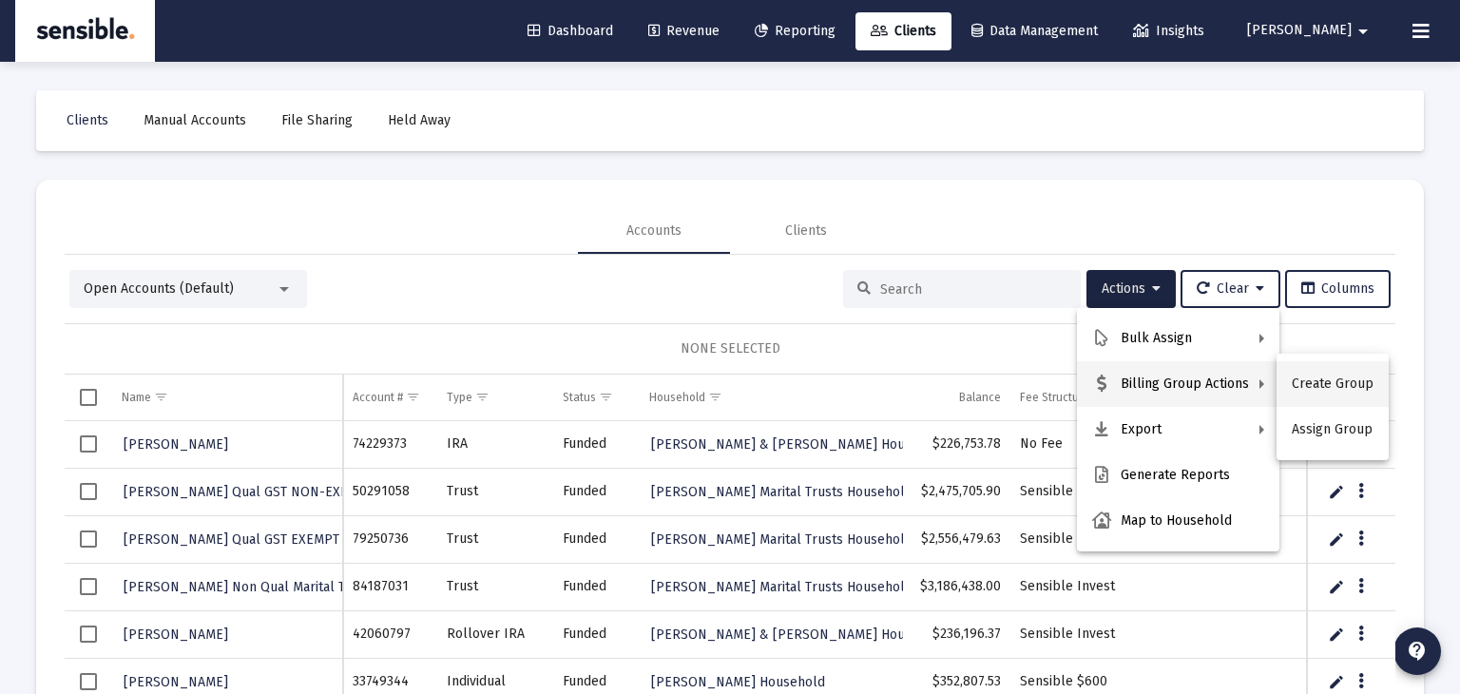
click at [1309, 382] on button "Create Group" at bounding box center [1333, 384] width 112 height 46
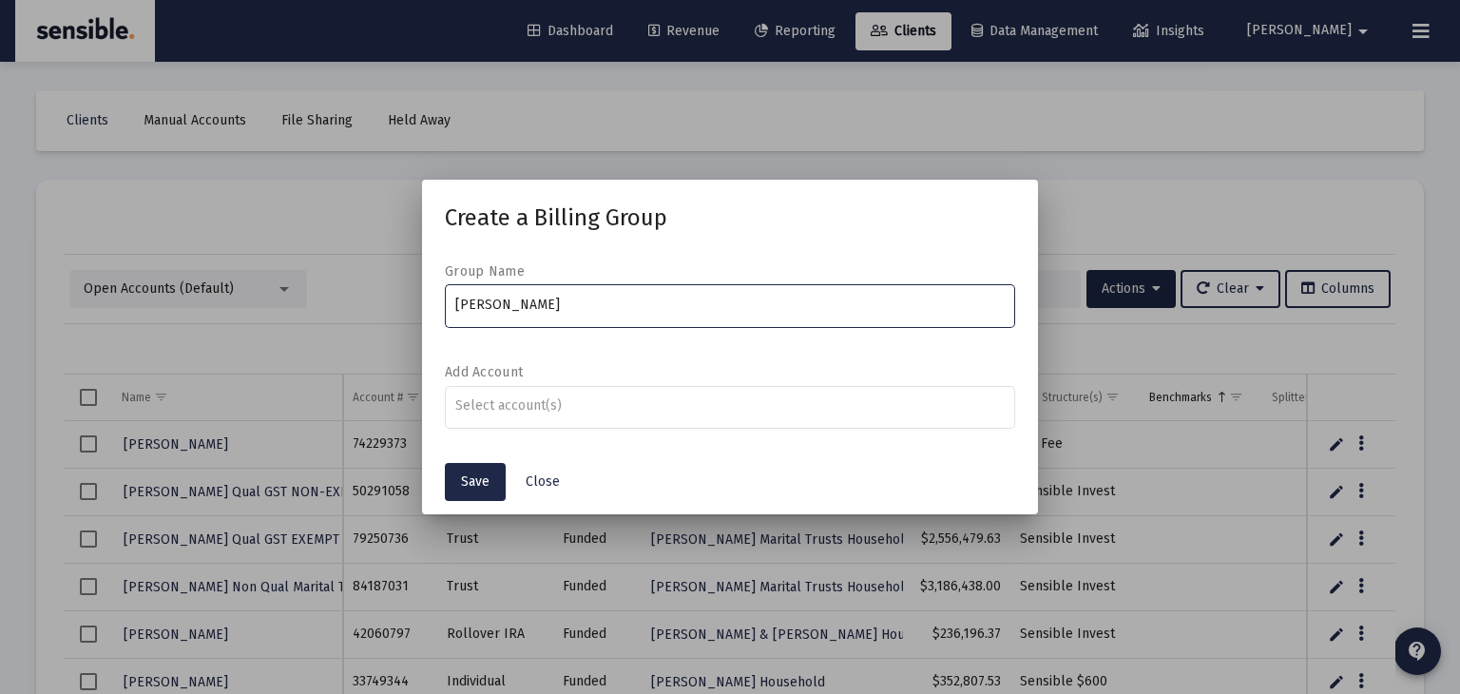
type input "Vince"
click at [533, 486] on span "Close" at bounding box center [543, 481] width 34 height 16
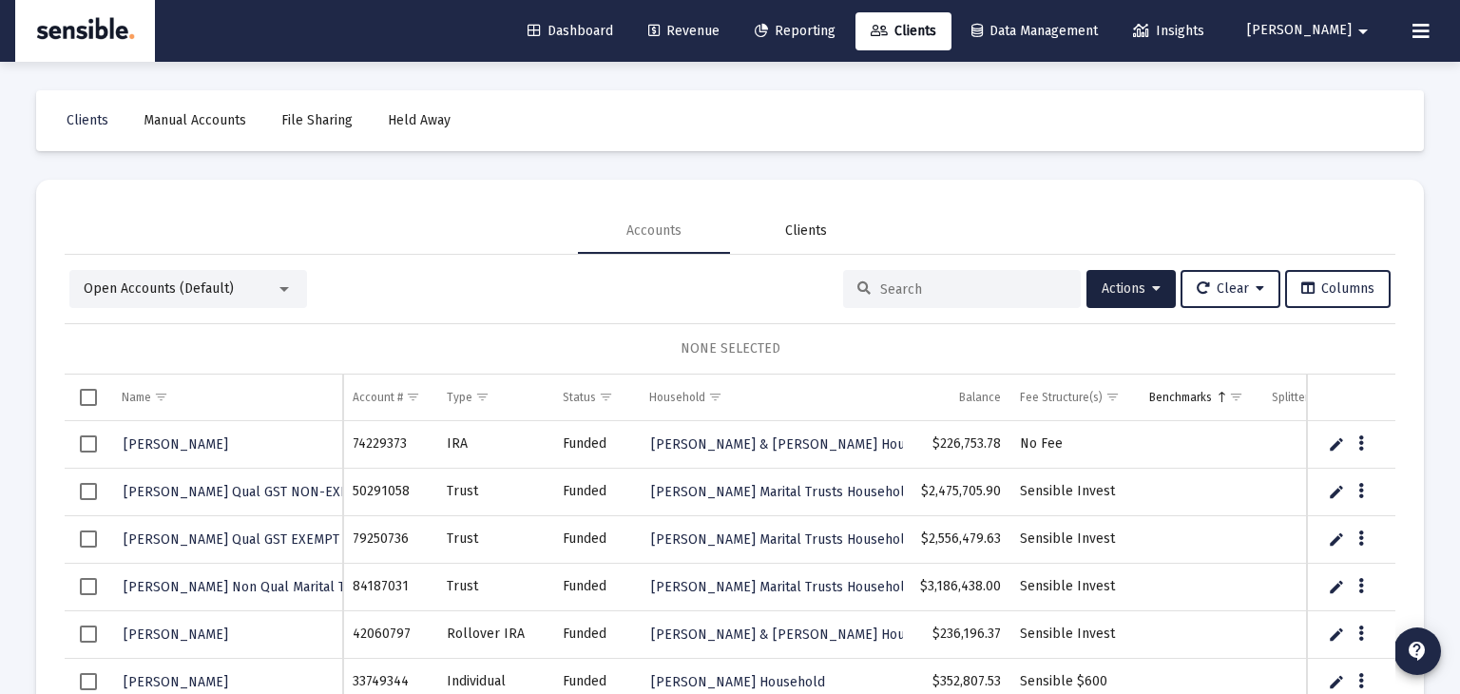
click at [817, 235] on div "Clients" at bounding box center [806, 231] width 42 height 19
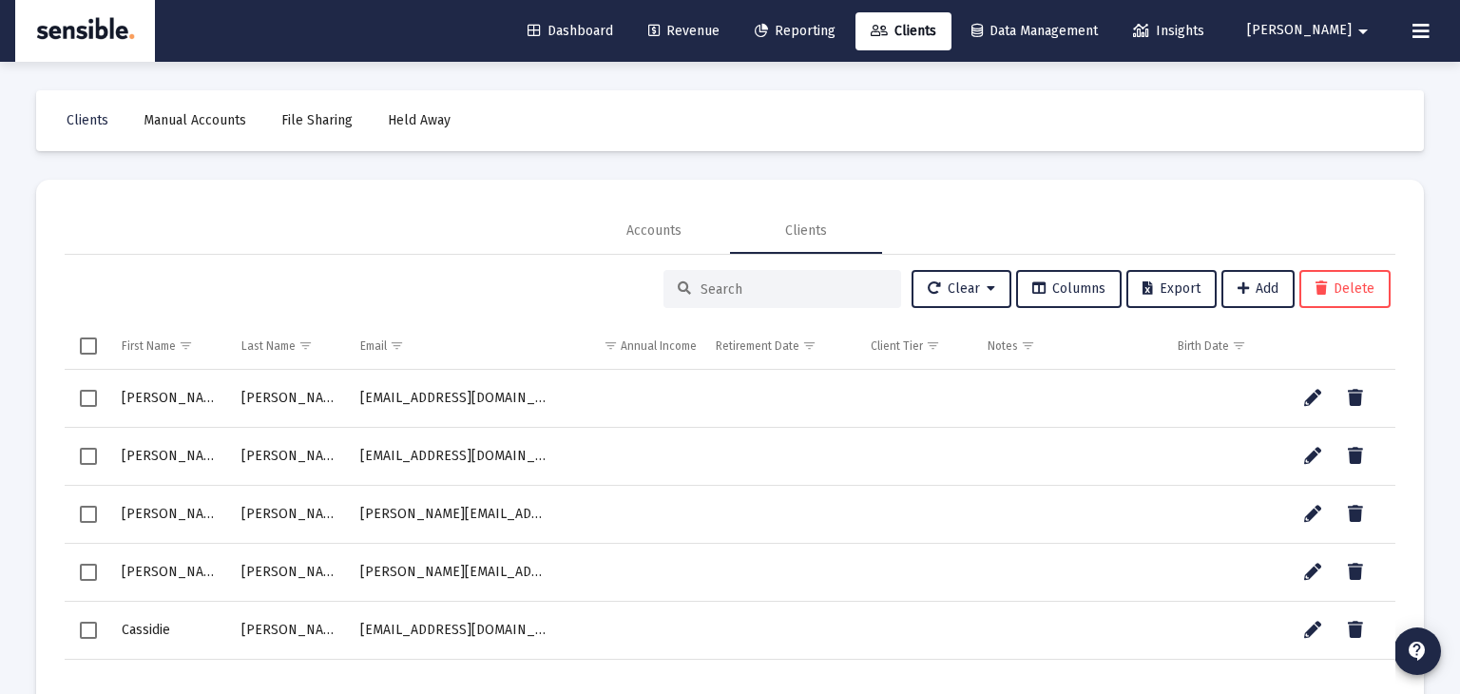
click at [811, 297] on div at bounding box center [783, 289] width 238 height 38
click at [668, 232] on div "Accounts" at bounding box center [654, 231] width 55 height 19
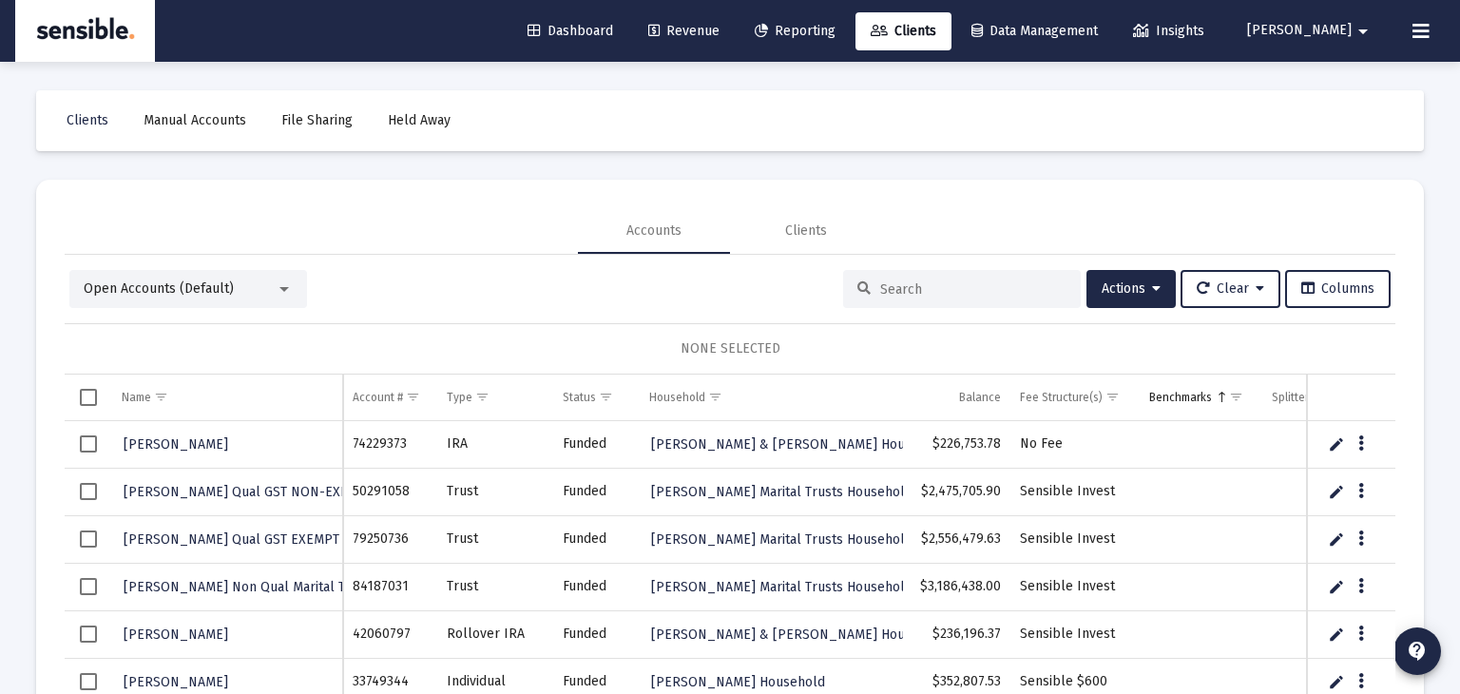
click at [895, 285] on input at bounding box center [973, 289] width 186 height 16
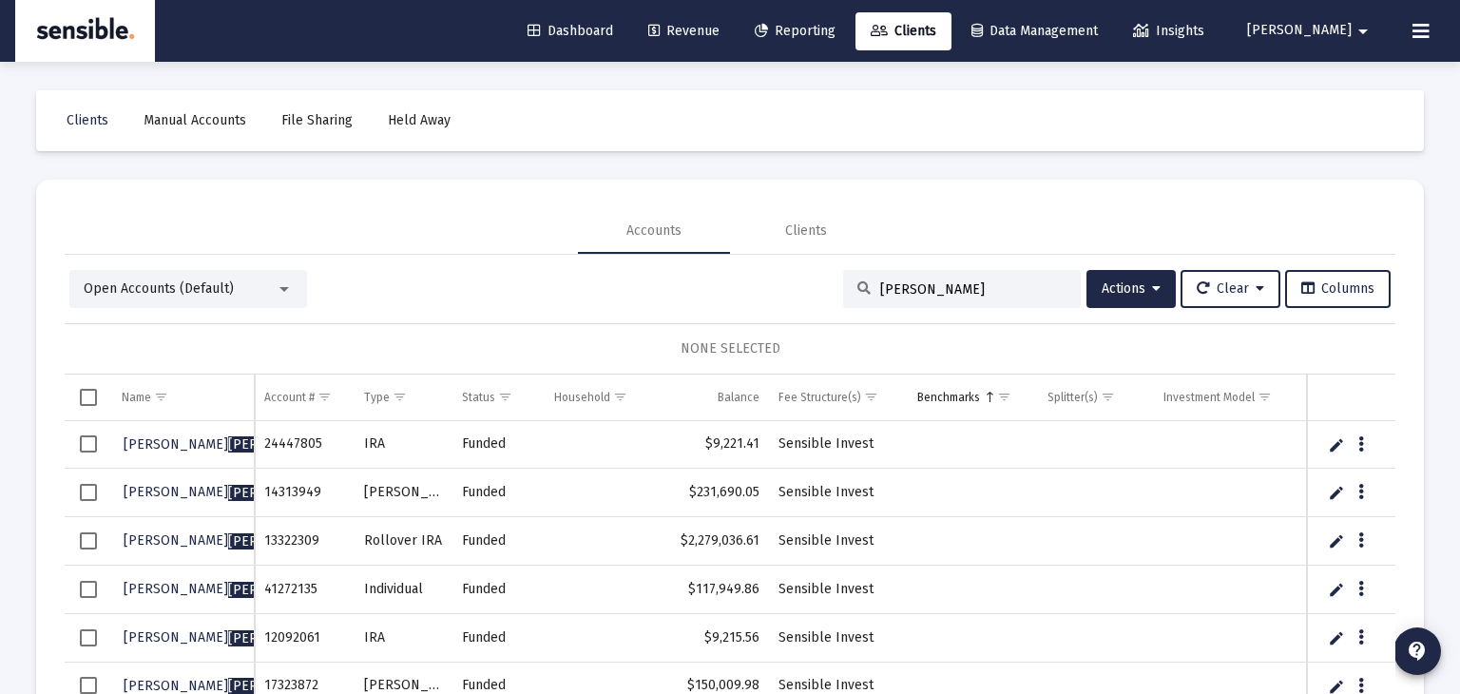
type input "harrell"
click at [88, 393] on span "Select all" at bounding box center [88, 397] width 17 height 17
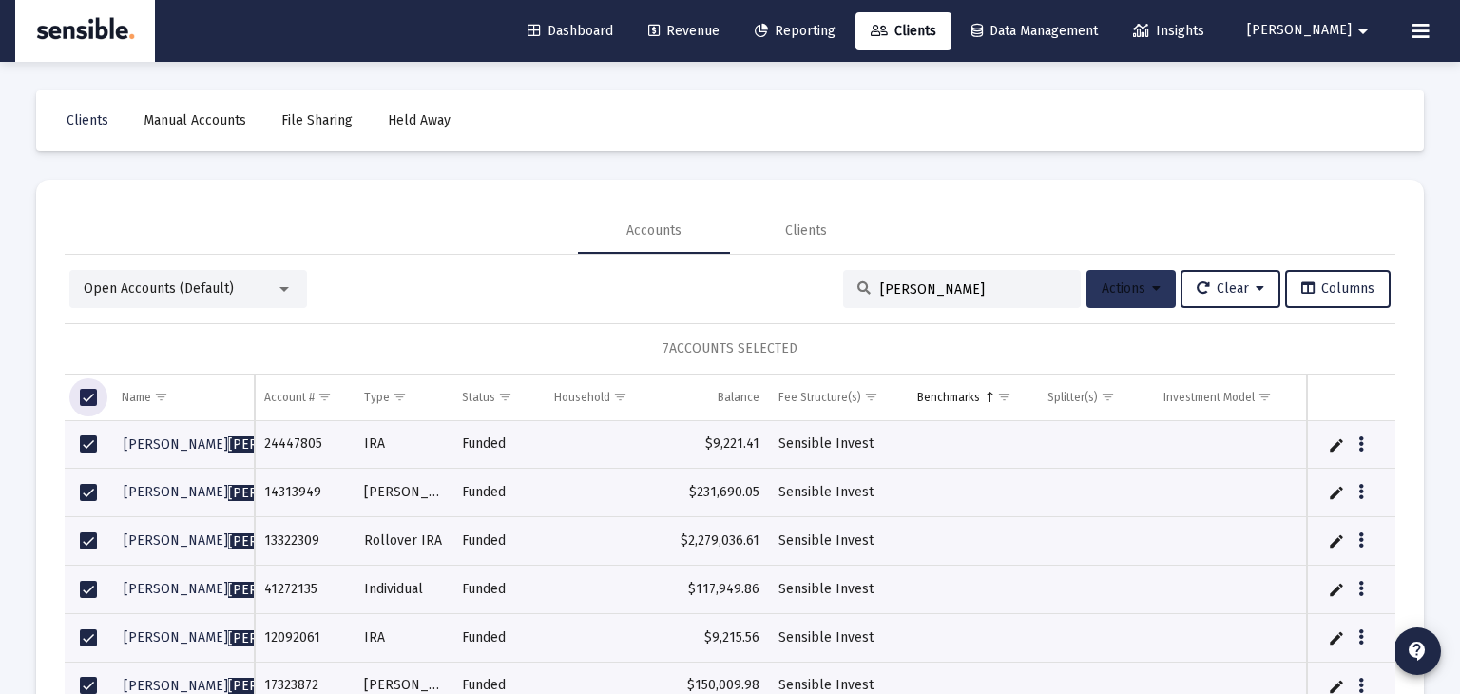
click at [1117, 285] on span "Actions" at bounding box center [1131, 288] width 59 height 16
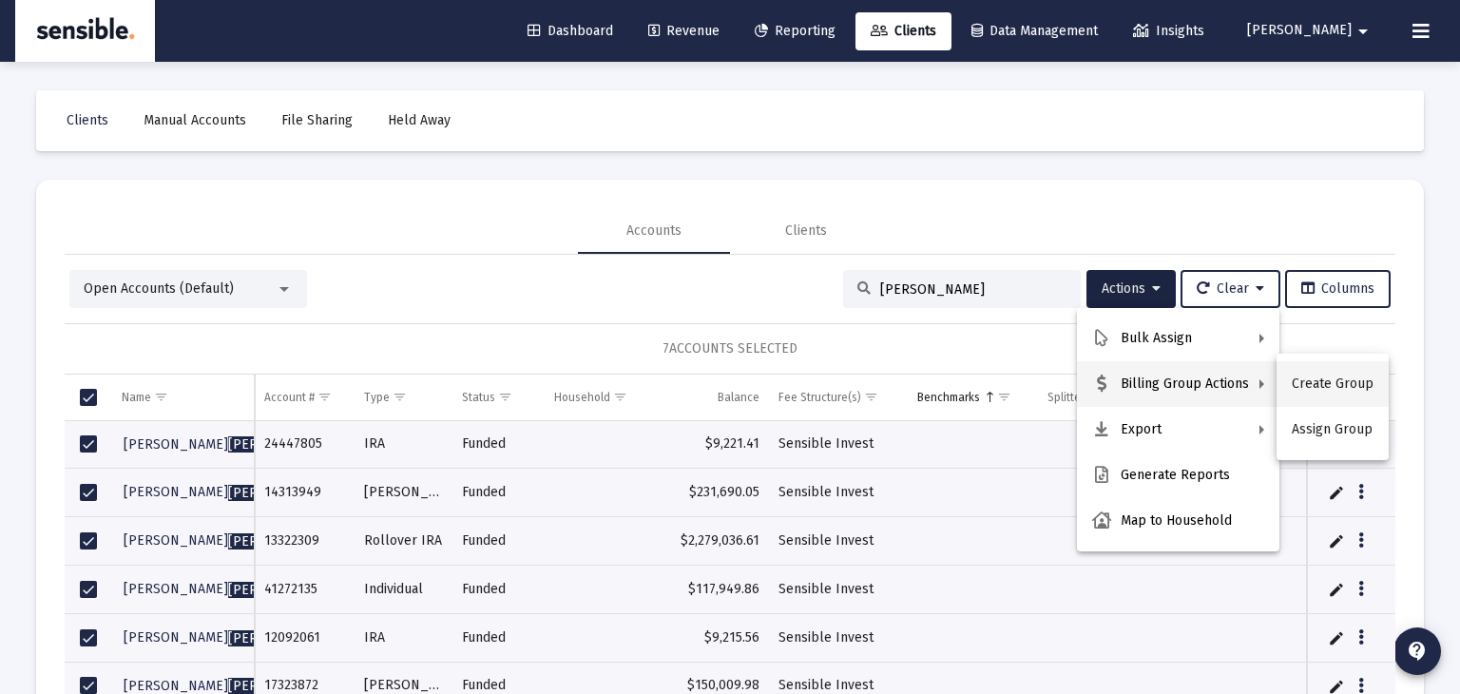
click at [1338, 384] on button "Create Group" at bounding box center [1333, 384] width 112 height 46
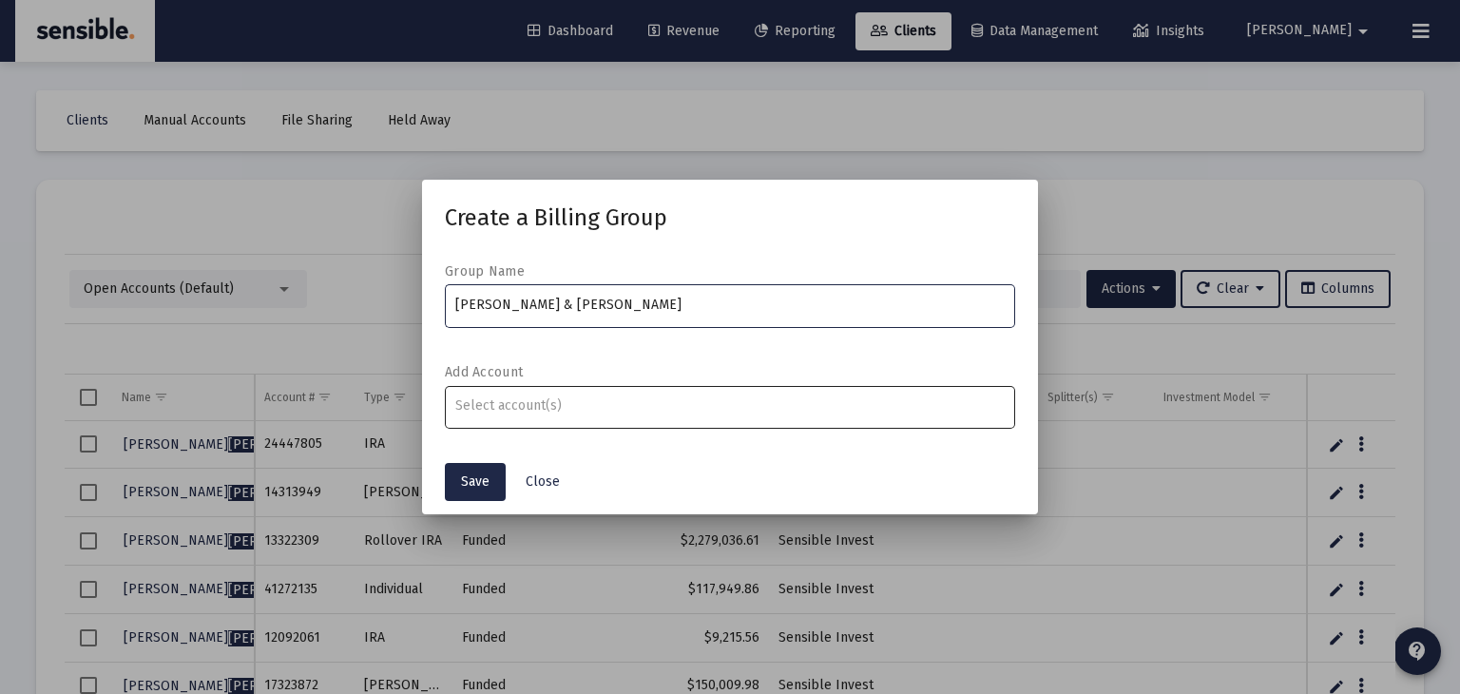
type input "Vincent & Kimberley Harrell"
click at [632, 401] on input "Assignment Selection" at bounding box center [730, 405] width 550 height 15
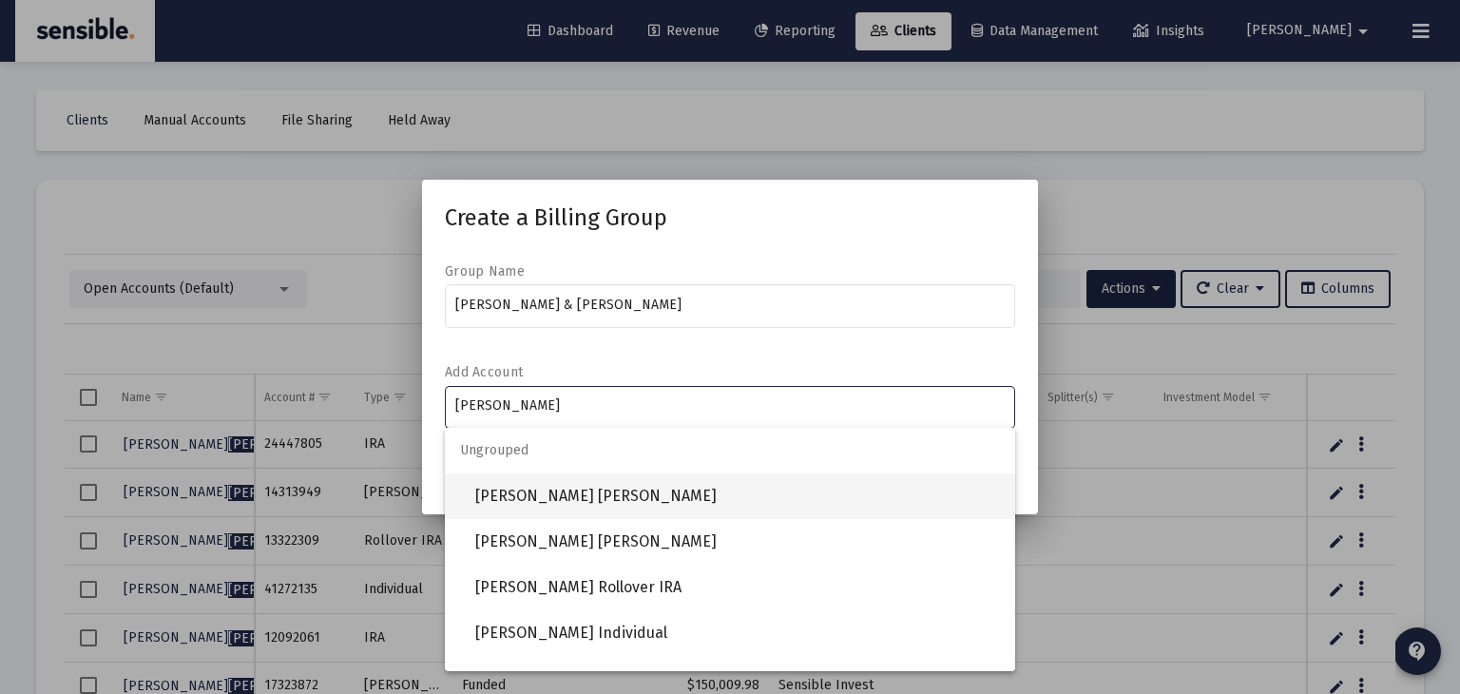
type input "harre"
click at [546, 499] on span "Vincent Harrell IRA" at bounding box center [737, 496] width 525 height 46
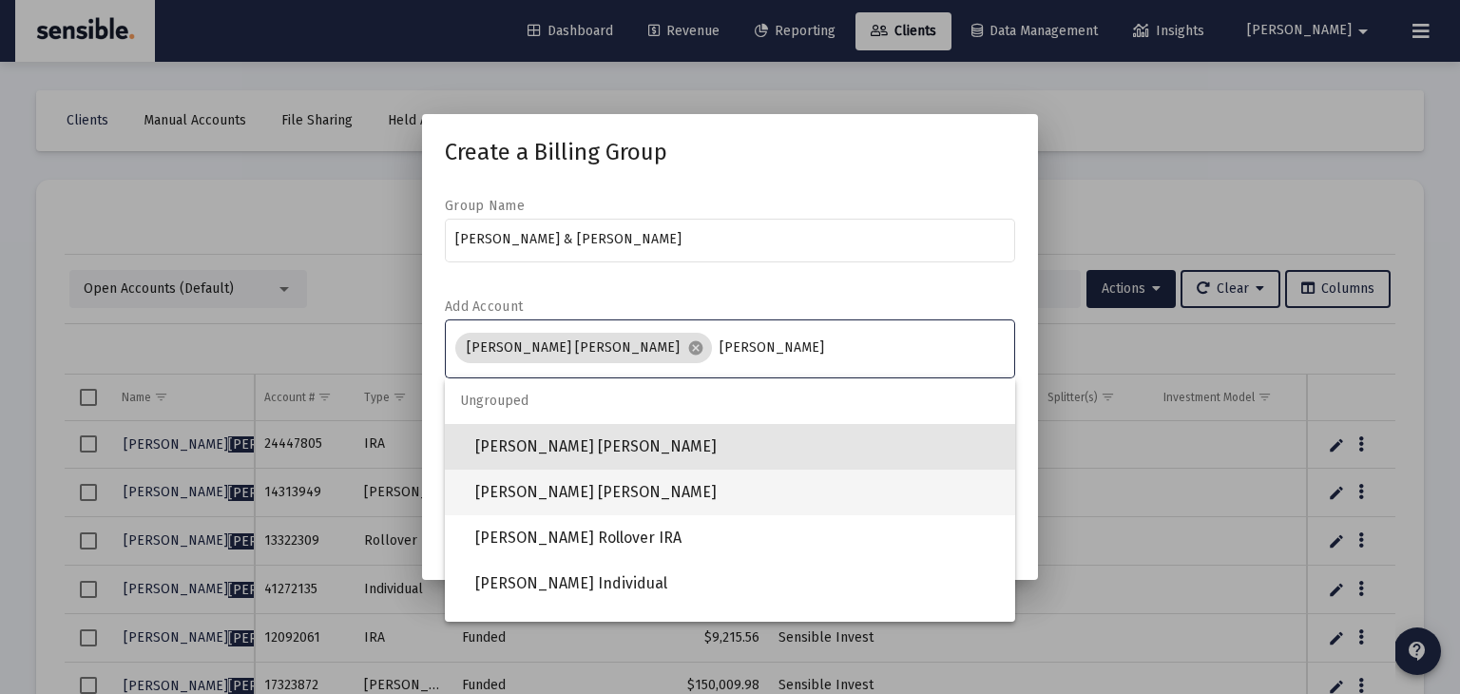
type input "harre"
click at [524, 497] on span "Vincent Harrell Roth IRA" at bounding box center [737, 493] width 525 height 46
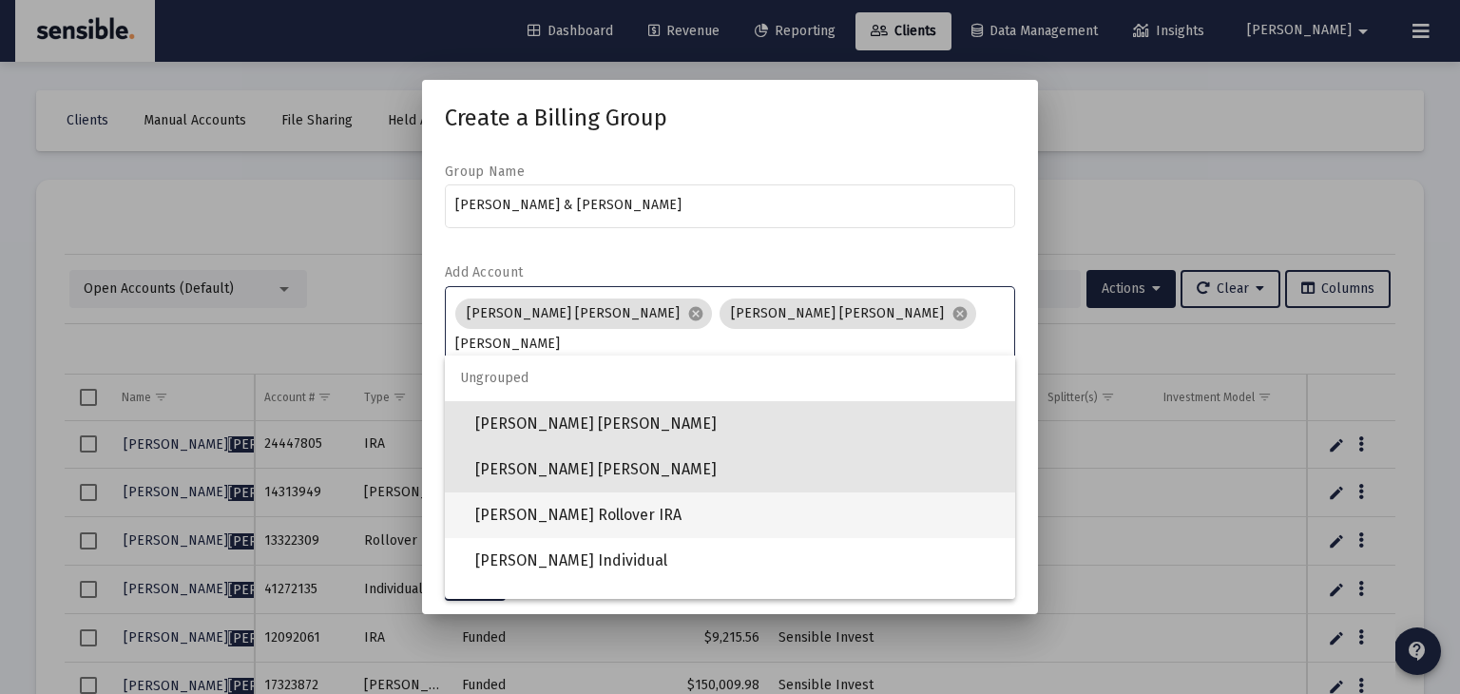
type input "harre"
click at [614, 510] on span "Vincent Harrell Rollover IRA" at bounding box center [737, 515] width 525 height 46
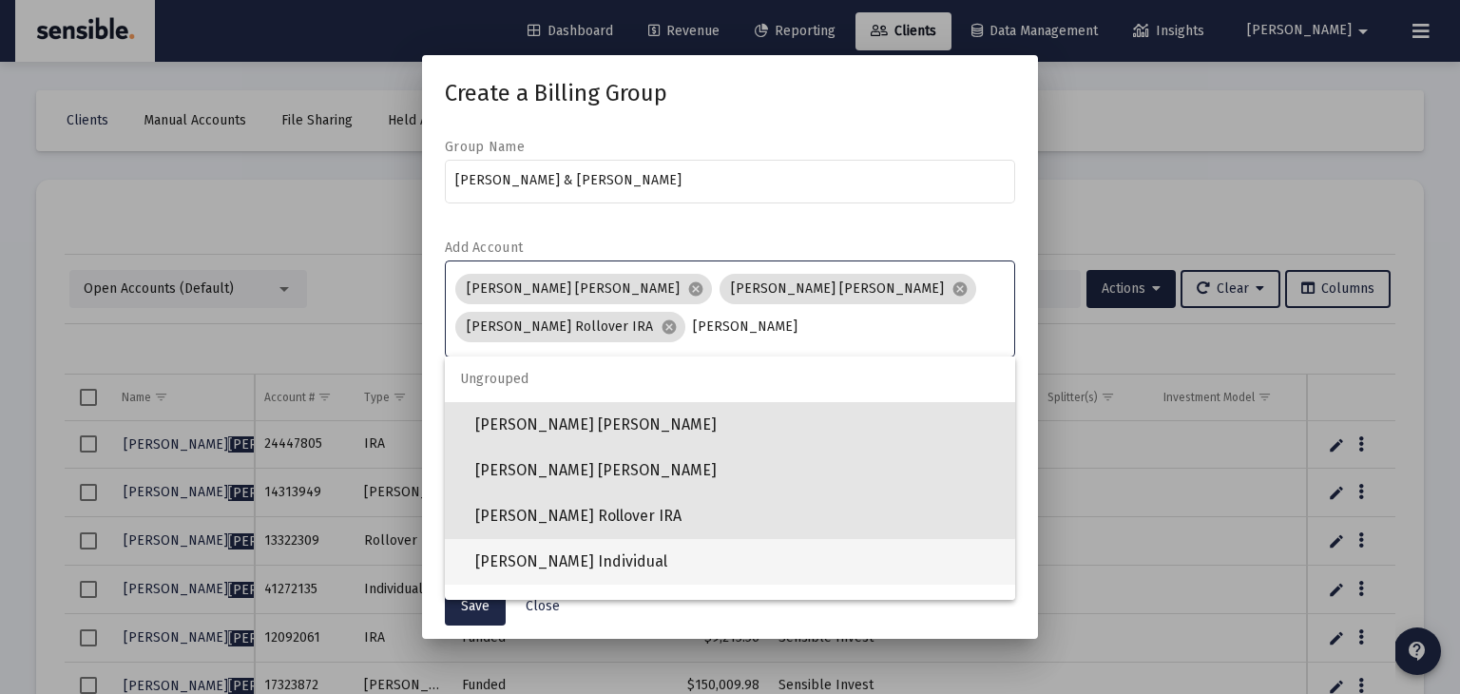
type input "harre"
click at [594, 557] on span "Vincent Harrell Individual" at bounding box center [737, 562] width 525 height 46
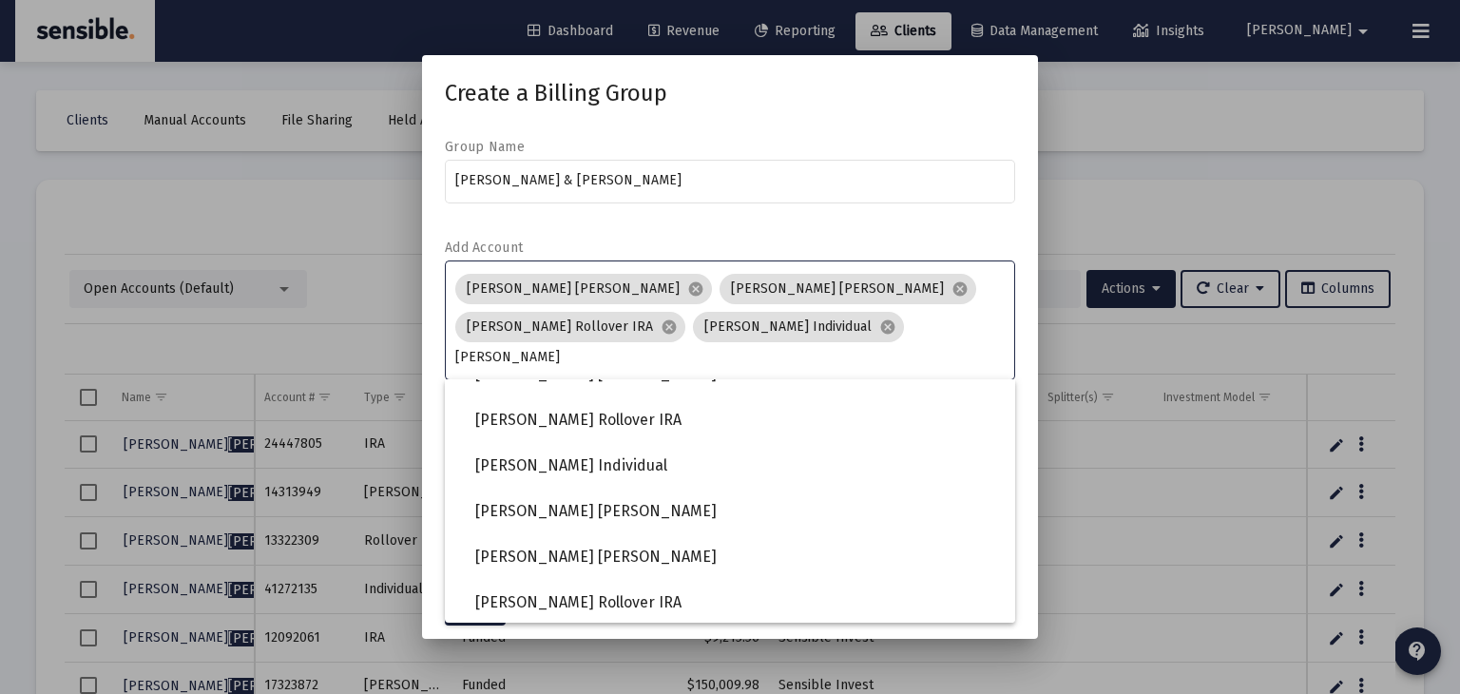
scroll to position [123, 0]
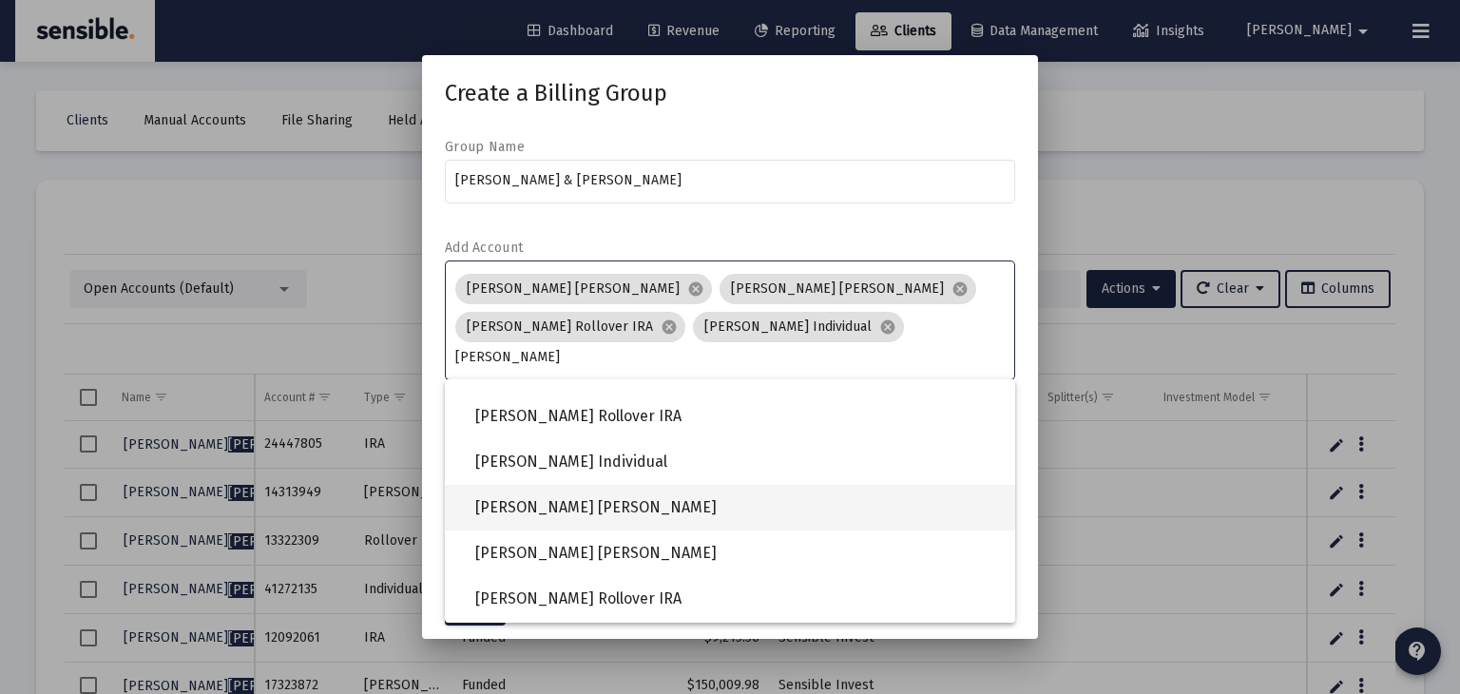
type input "harrel"
click at [595, 508] on span "Kimberley Harrell IRA" at bounding box center [737, 508] width 525 height 46
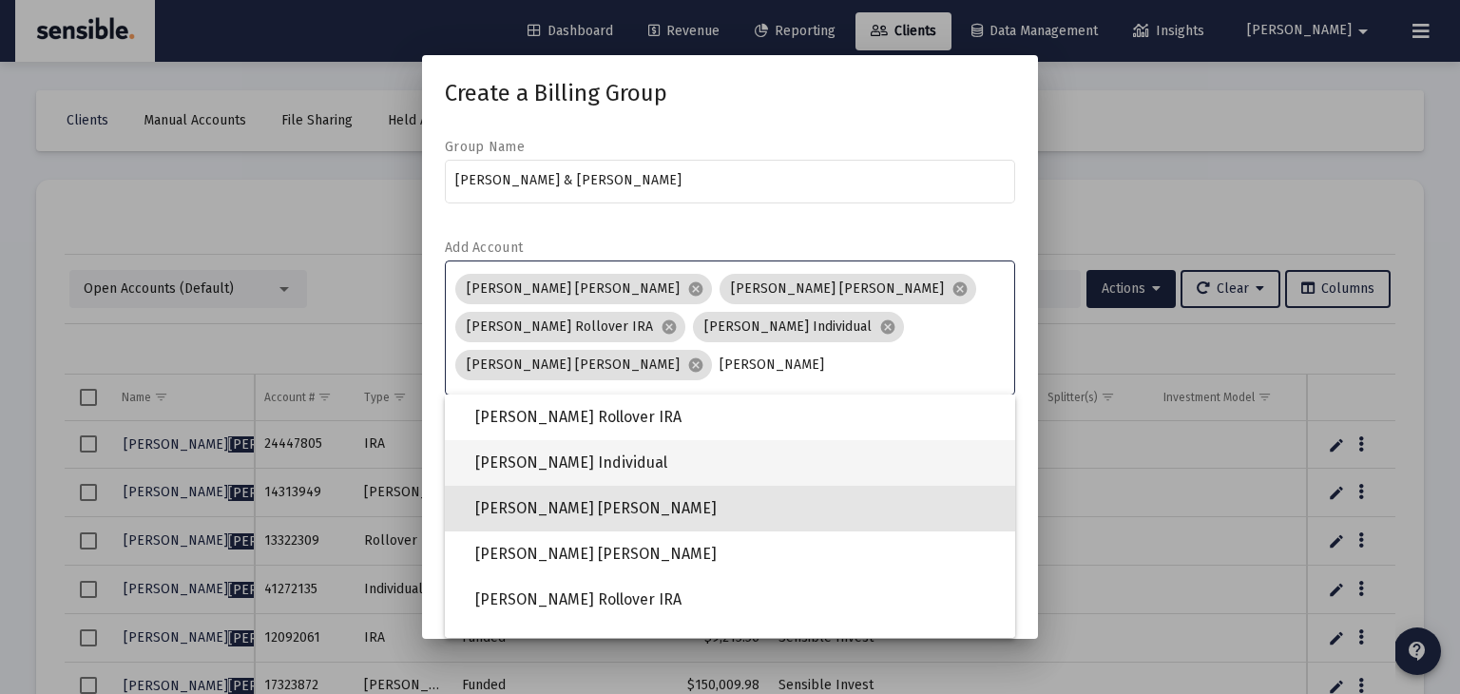
scroll to position [138, 0]
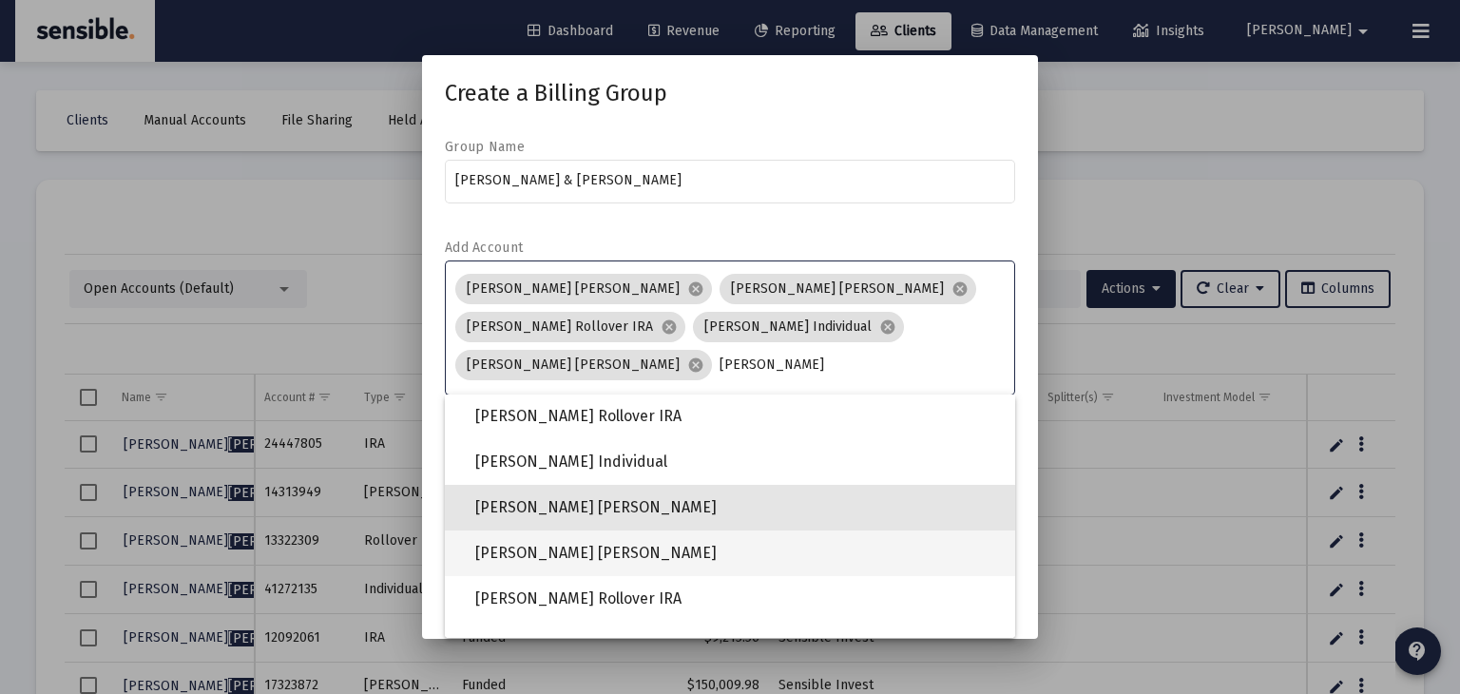
type input "harrell"
click at [587, 548] on span "[PERSON_NAME] [PERSON_NAME]" at bounding box center [737, 554] width 525 height 46
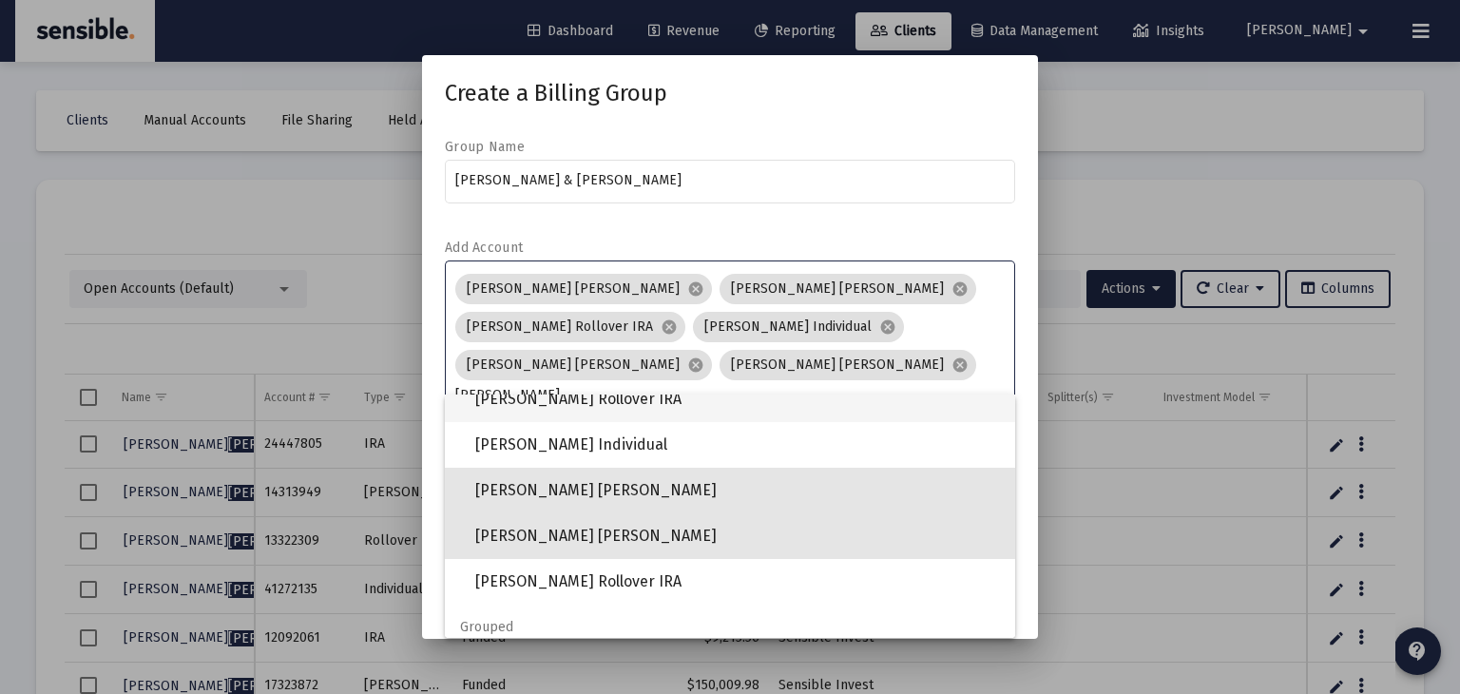
scroll to position [167, 0]
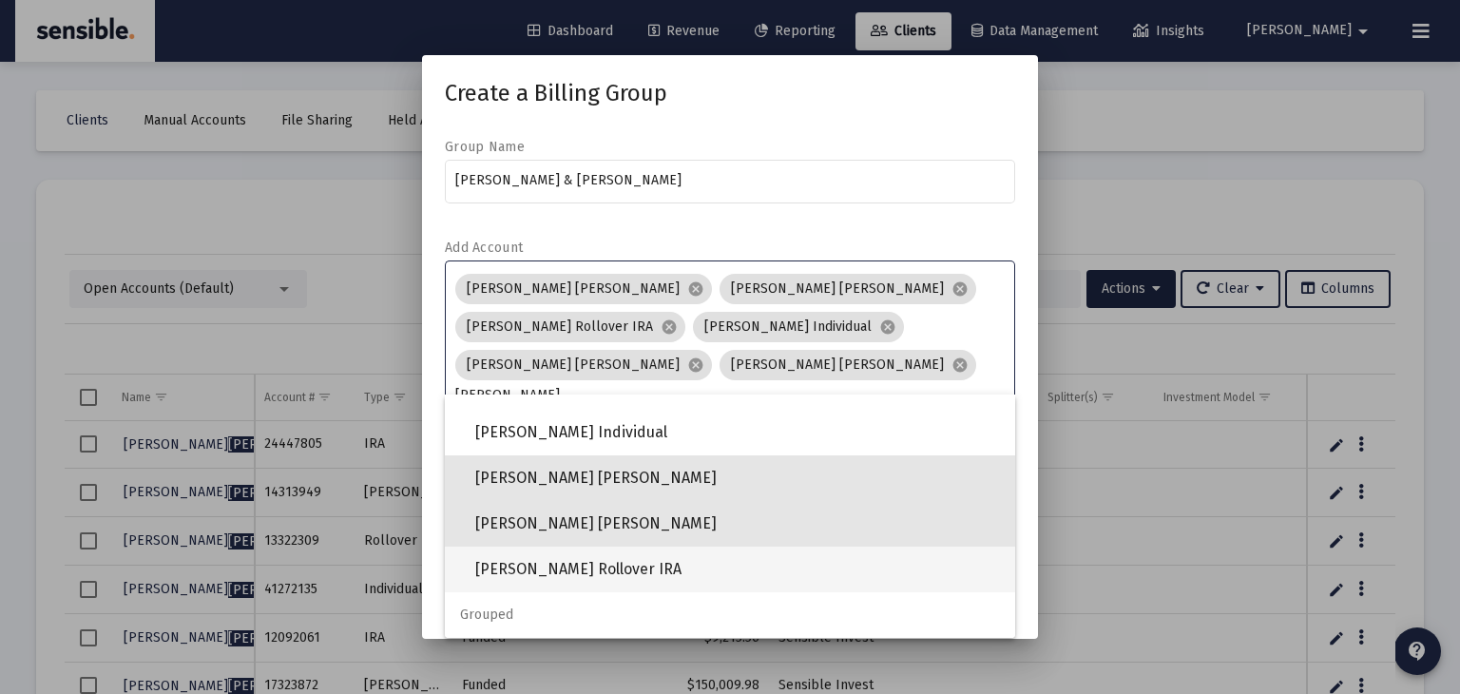
type input "harrell"
click at [613, 567] on span "Kimberley Harrell Rollover IRA" at bounding box center [737, 570] width 525 height 46
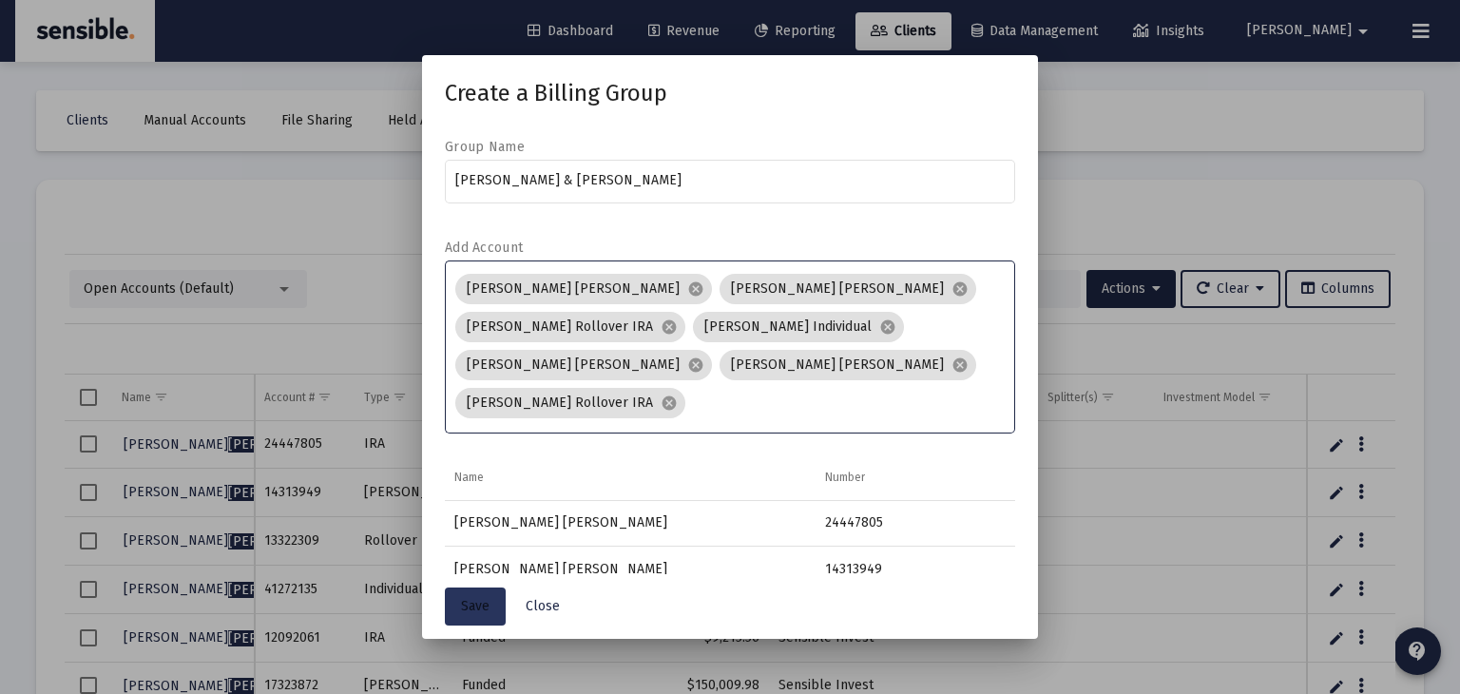
click at [477, 602] on span "Save" at bounding box center [475, 606] width 29 height 16
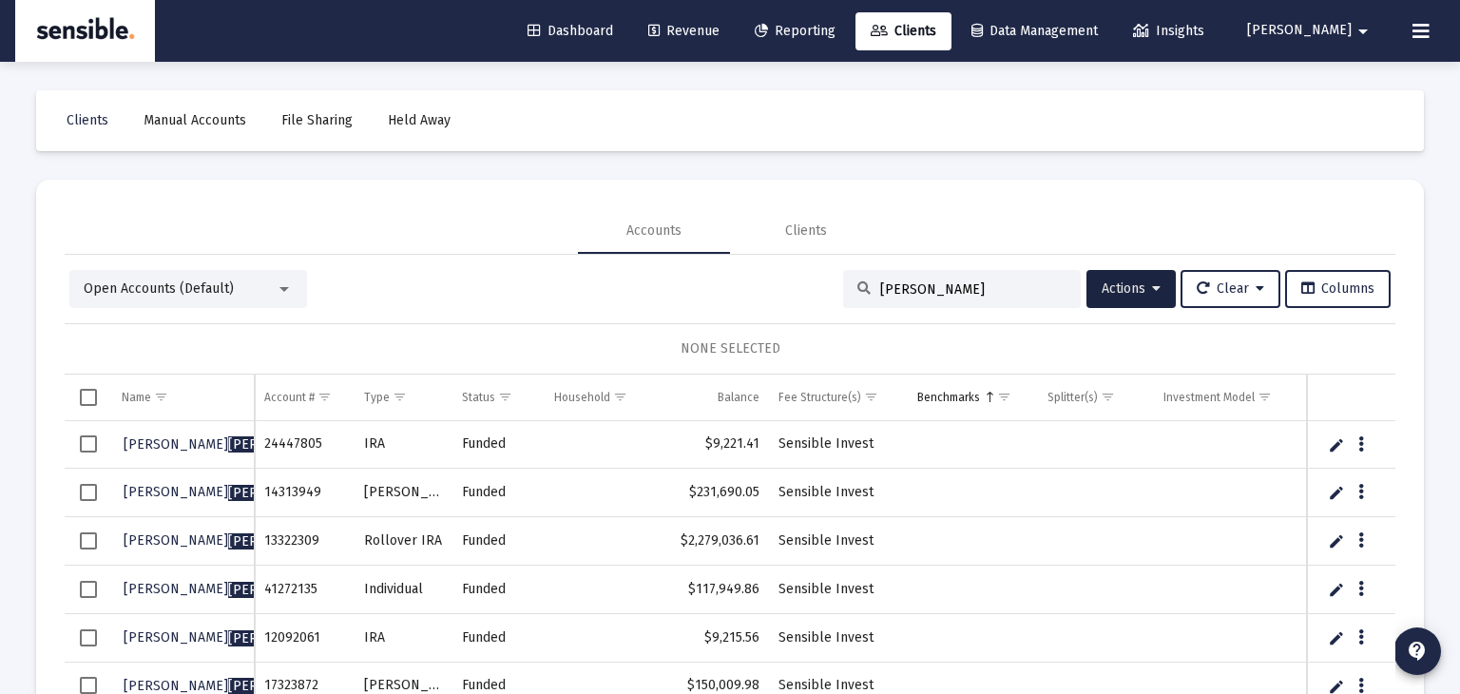
click at [720, 26] on span "Revenue" at bounding box center [683, 31] width 71 height 16
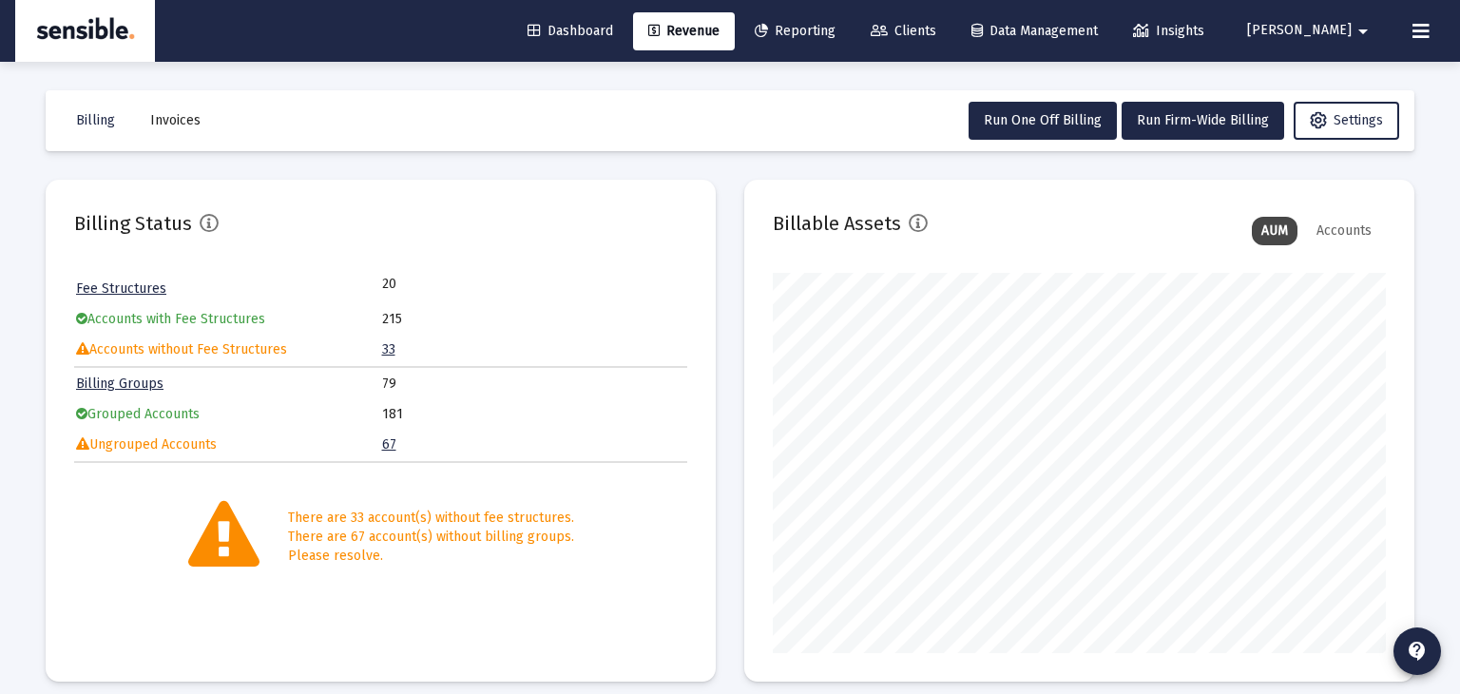
scroll to position [380, 613]
click at [1035, 127] on span "Run One Off Billing" at bounding box center [1043, 120] width 118 height 16
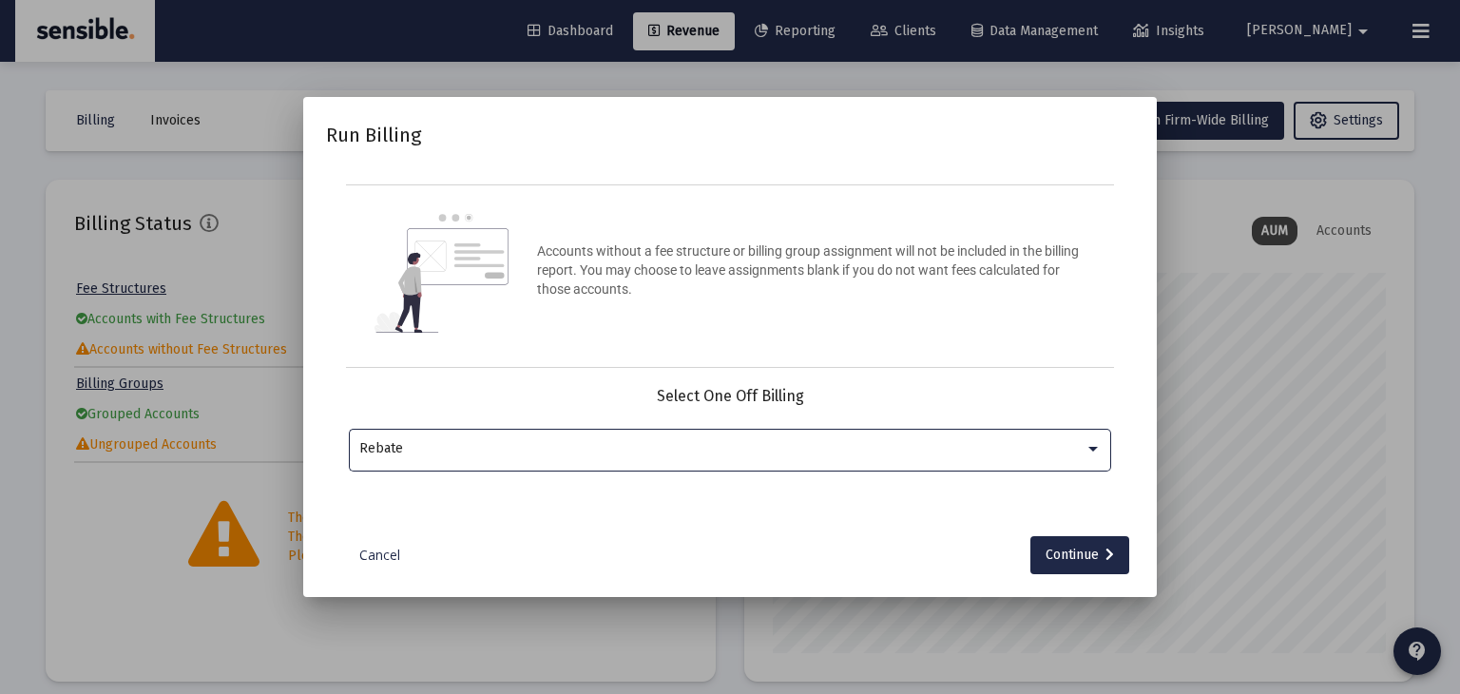
click at [714, 444] on div "Rebate" at bounding box center [721, 448] width 725 height 15
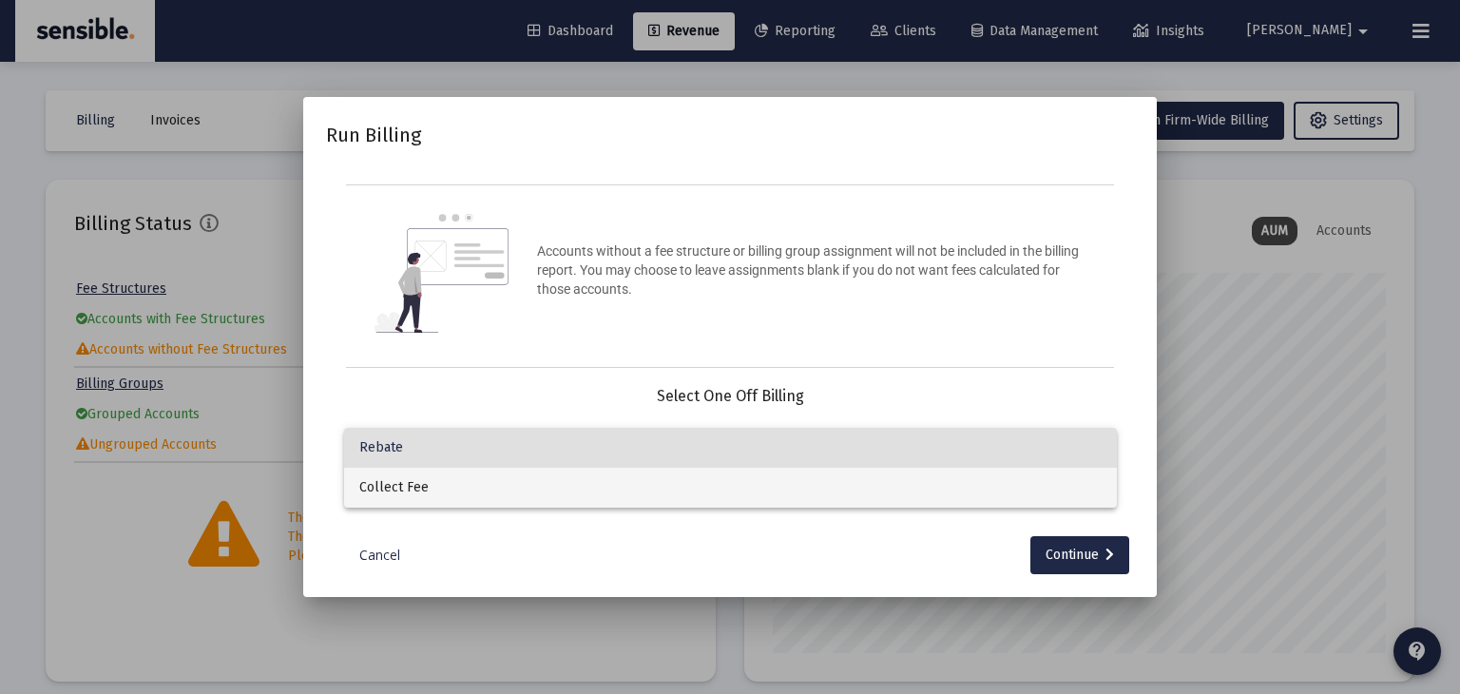
click at [682, 498] on span "Collect Fee" at bounding box center [730, 488] width 743 height 40
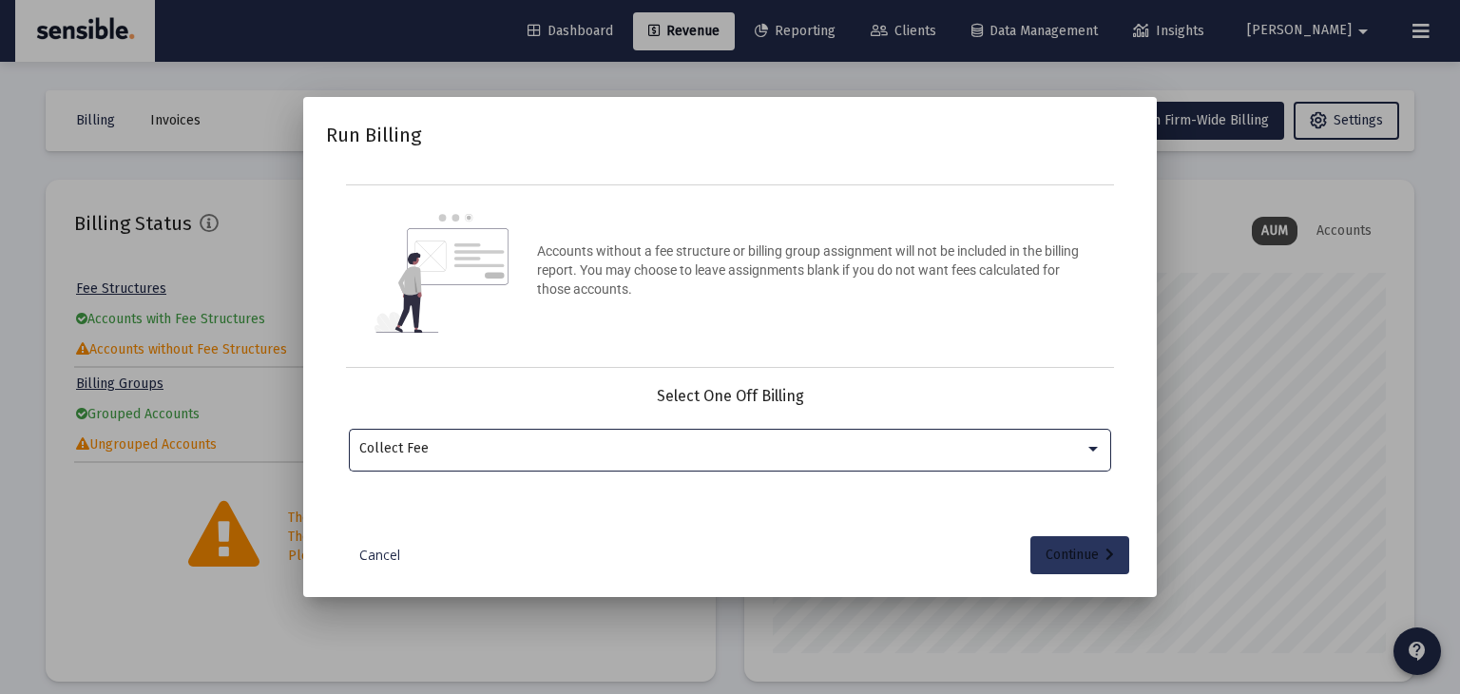
click at [1091, 550] on div "Continue" at bounding box center [1080, 555] width 68 height 38
click at [805, 462] on div at bounding box center [719, 448] width 720 height 47
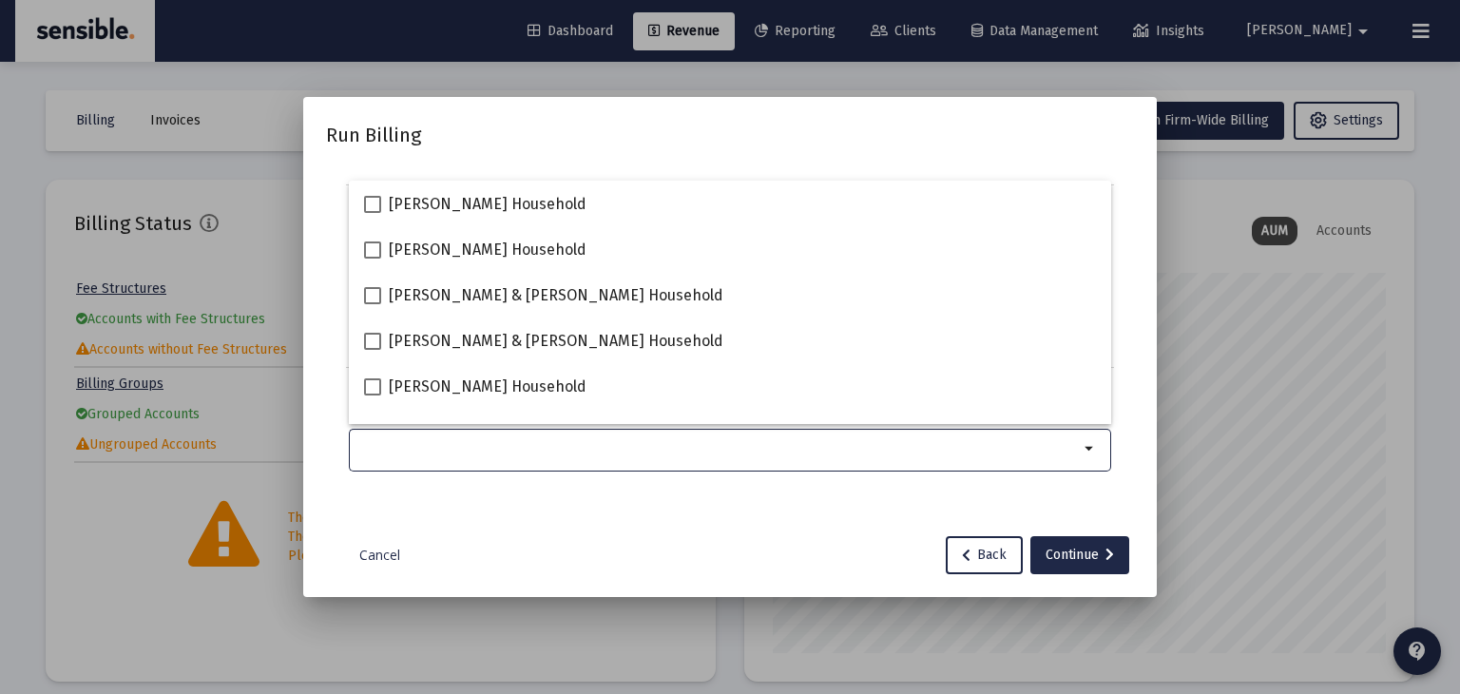
click at [805, 462] on div at bounding box center [719, 448] width 720 height 47
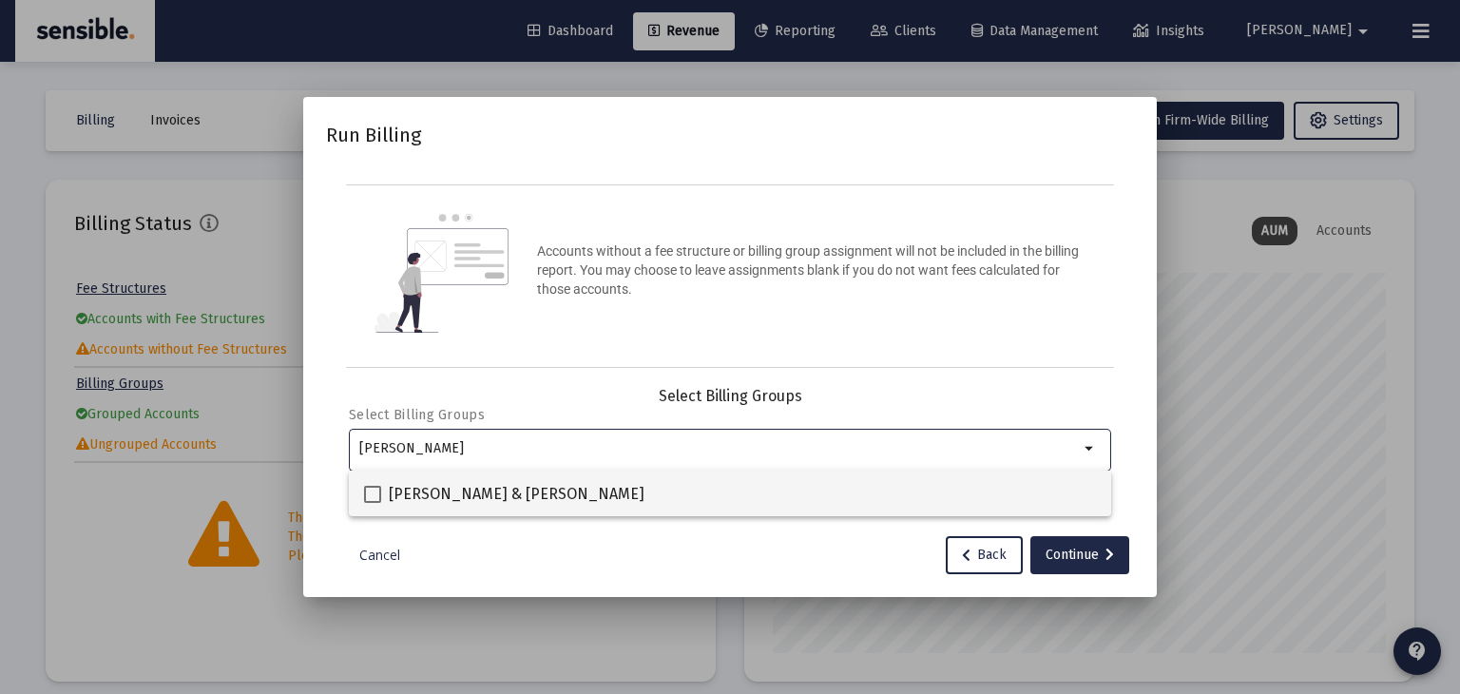
type input "harre"
click at [531, 502] on span "Vincent & Kimberley Harrell" at bounding box center [517, 494] width 256 height 23
click at [373, 503] on input "Vincent & Kimberley Harrell" at bounding box center [372, 503] width 1 height 1
checkbox input "true"
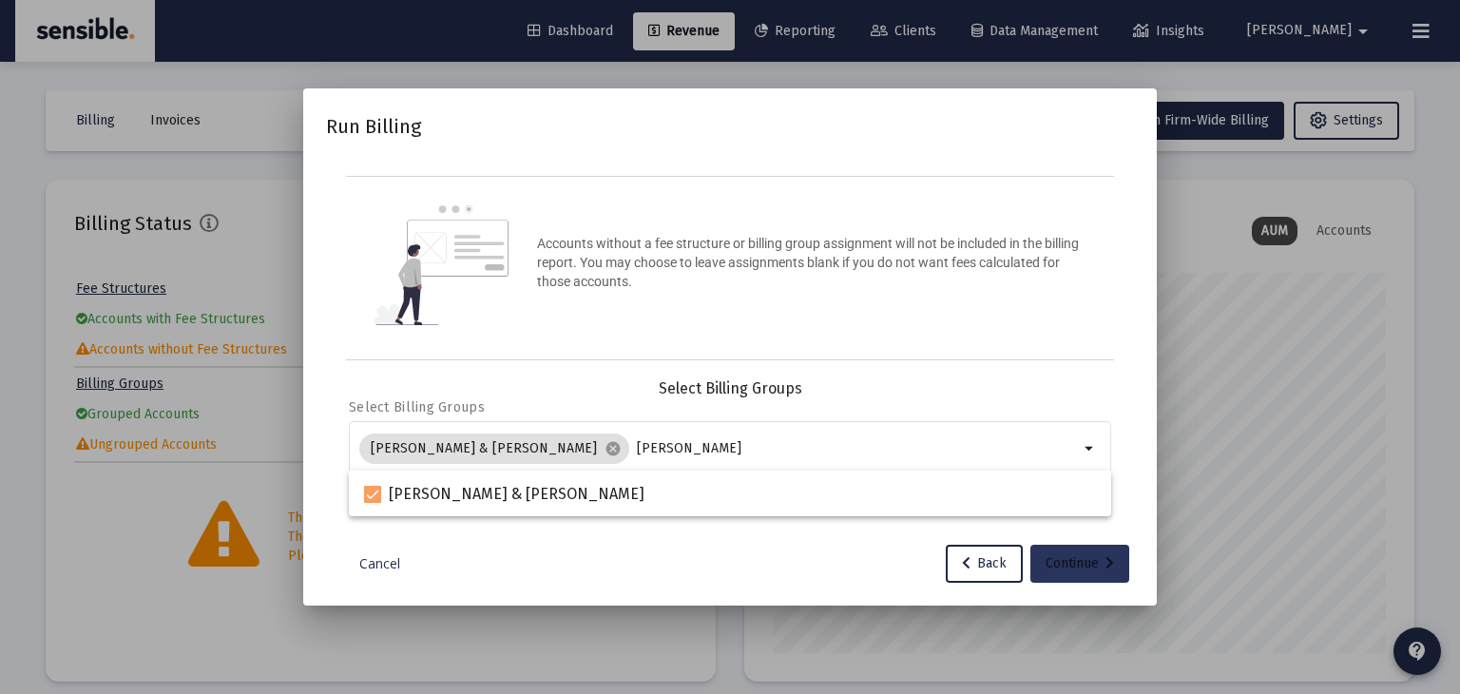
click at [1079, 567] on div "Continue" at bounding box center [1080, 564] width 68 height 38
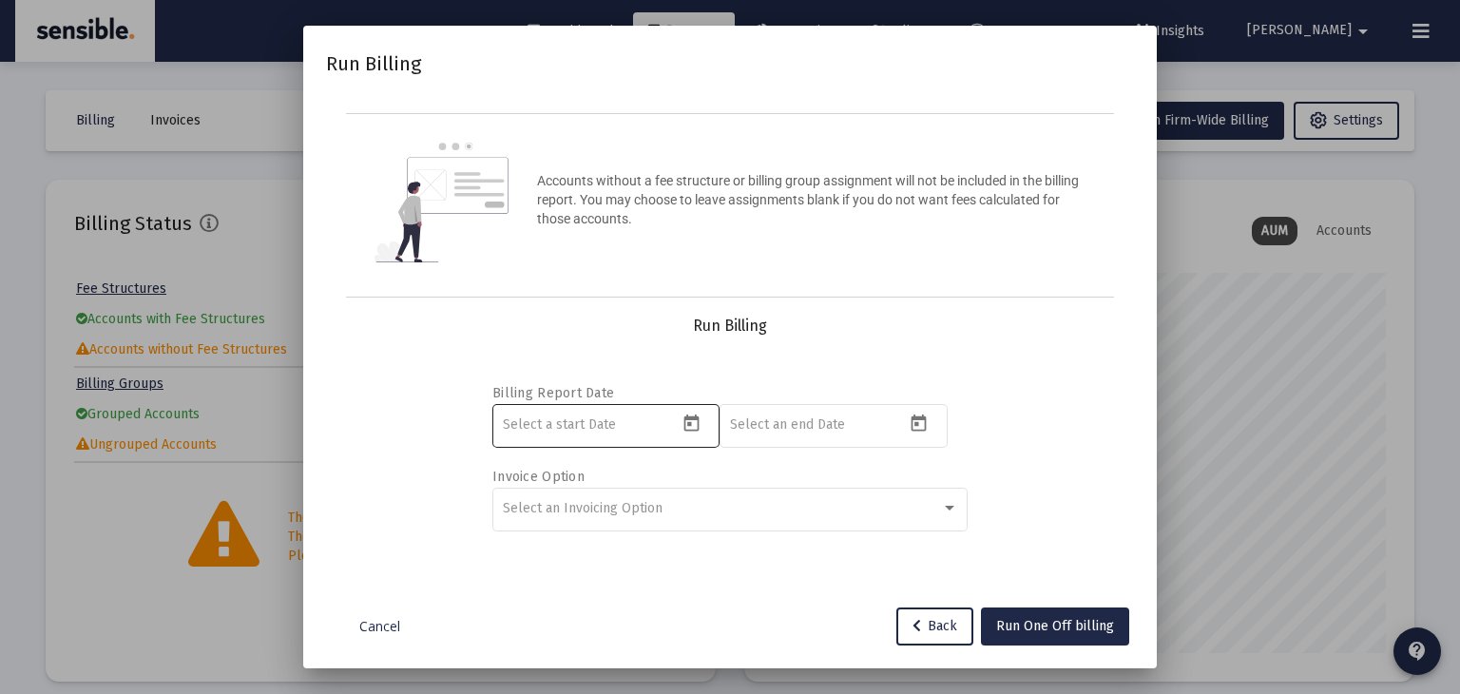
click at [691, 420] on icon "Open calendar" at bounding box center [692, 424] width 20 height 20
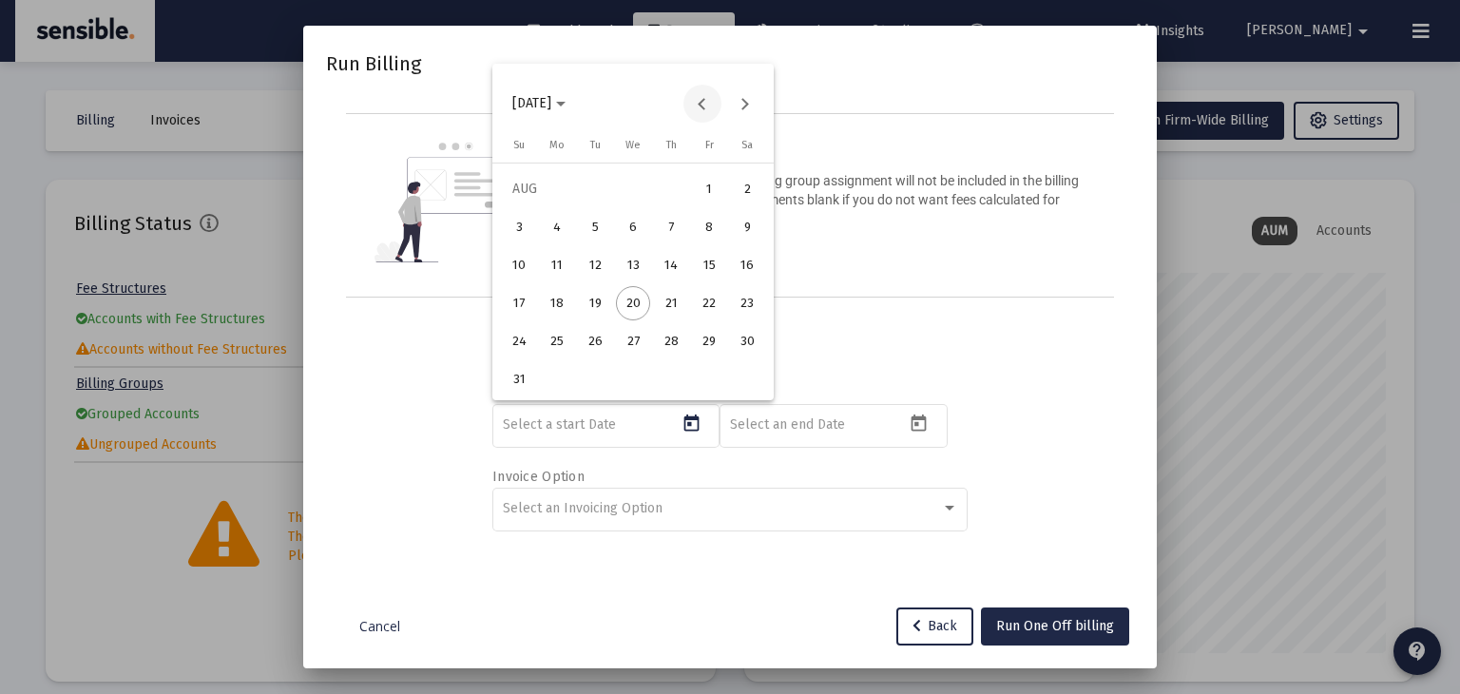
click at [699, 106] on button "Previous month" at bounding box center [703, 104] width 38 height 38
click at [601, 223] on div "1" at bounding box center [595, 227] width 34 height 34
type input "[DATE]"
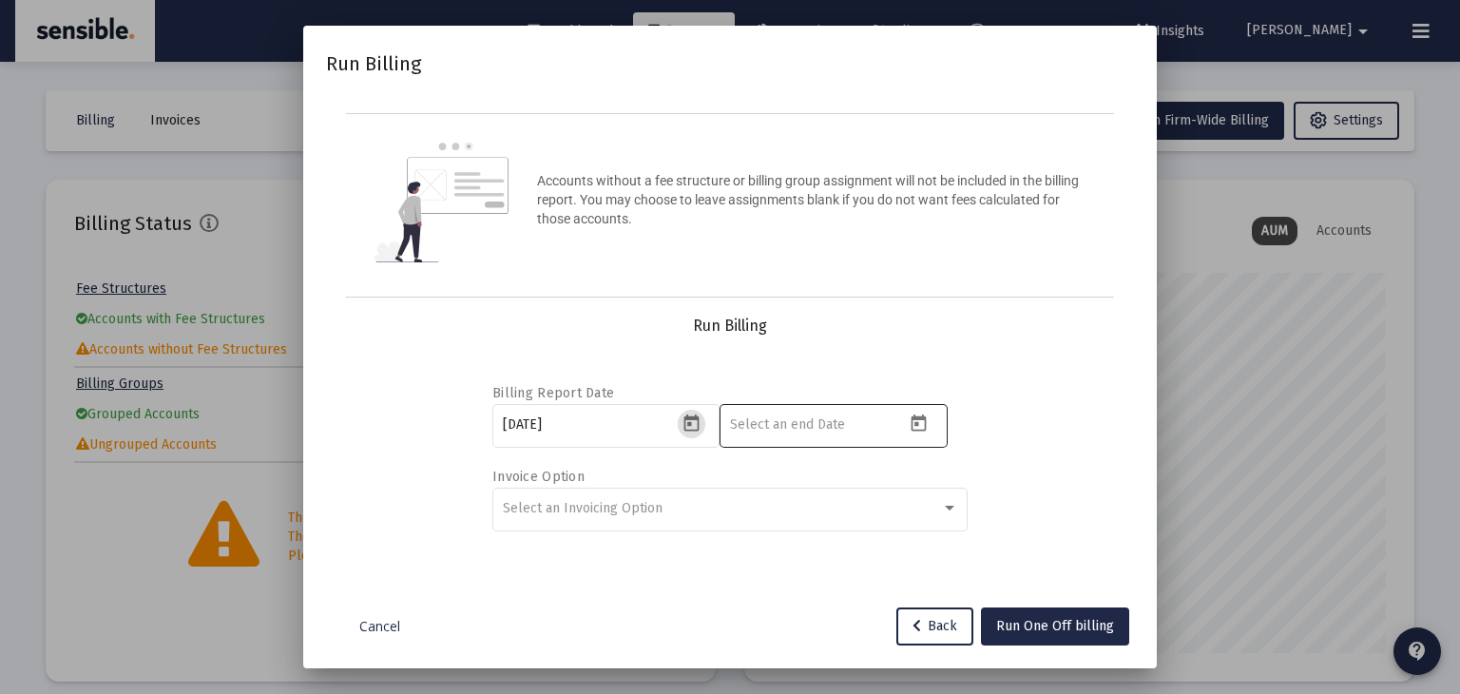
click at [922, 424] on icon "Open calendar" at bounding box center [919, 424] width 20 height 20
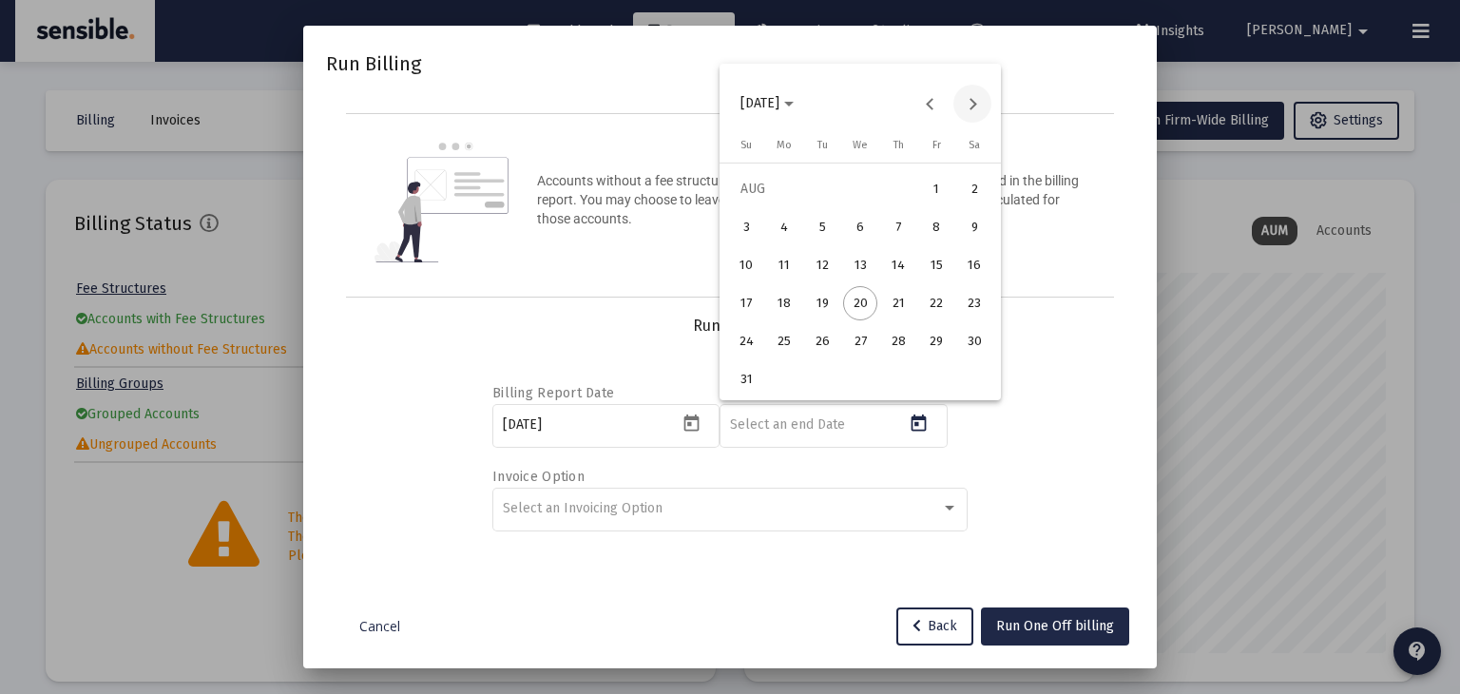
click at [975, 102] on button "Next month" at bounding box center [973, 104] width 38 height 38
click at [820, 384] on div "30" at bounding box center [822, 379] width 34 height 34
type input "[DATE]"
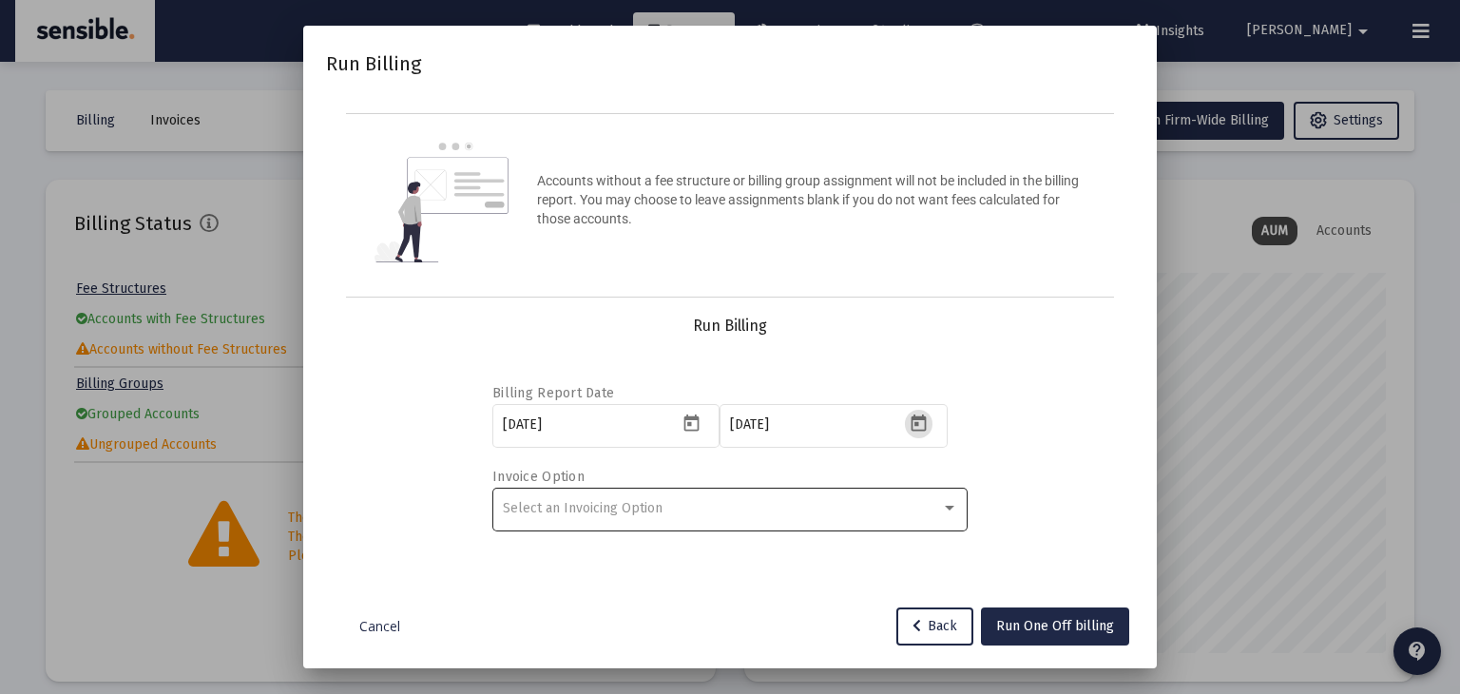
click at [816, 505] on div "Select an Invoicing Option" at bounding box center [722, 508] width 438 height 15
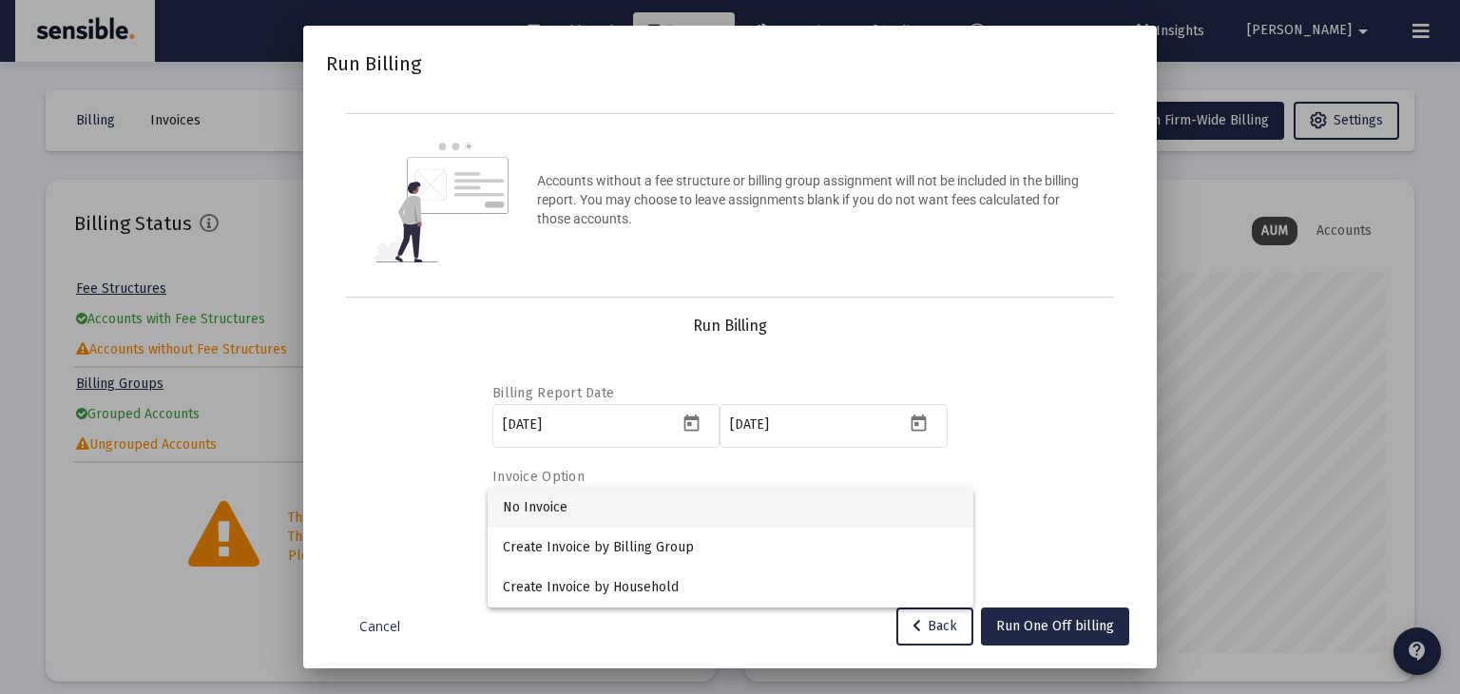
click at [780, 515] on span "No Invoice" at bounding box center [730, 508] width 455 height 40
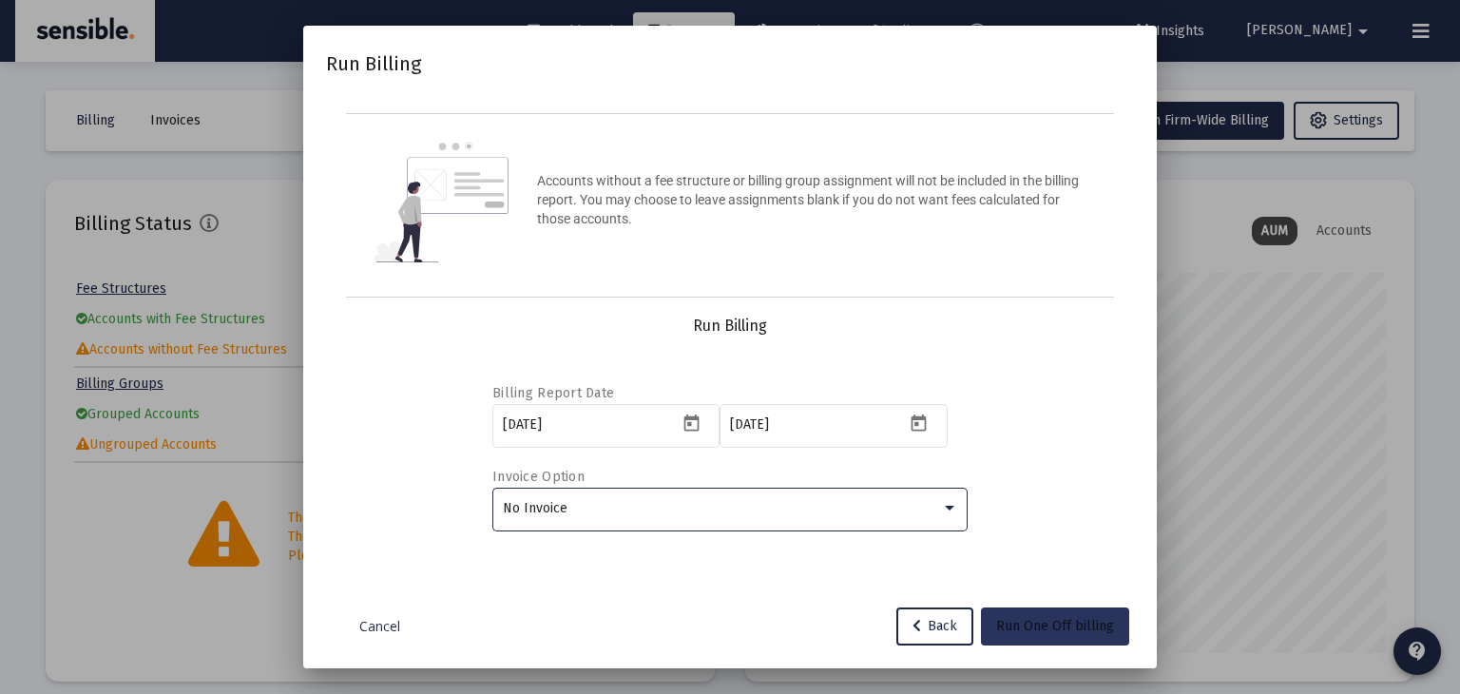
click at [1049, 628] on span "Run One Off billing" at bounding box center [1055, 626] width 118 height 16
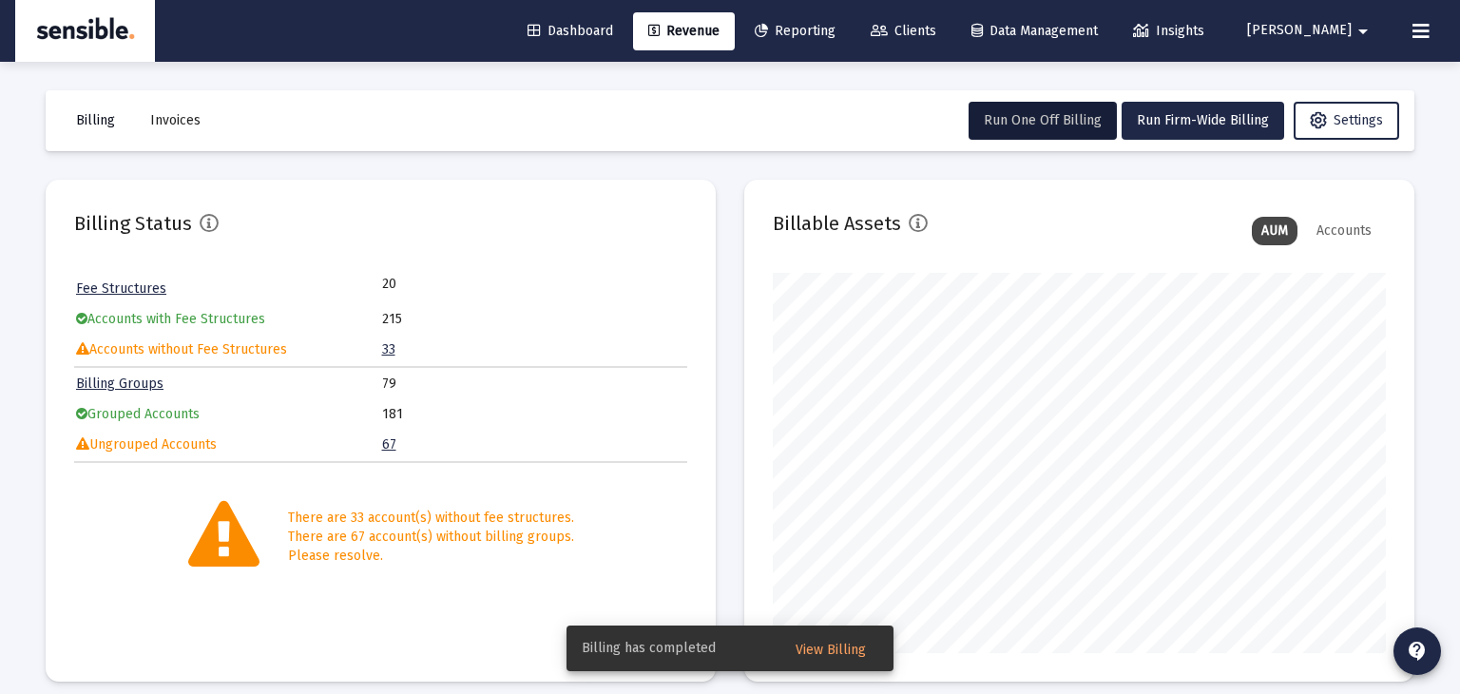
click at [100, 127] on span "Billing" at bounding box center [95, 120] width 39 height 16
click at [102, 128] on button "Billing" at bounding box center [95, 121] width 69 height 38
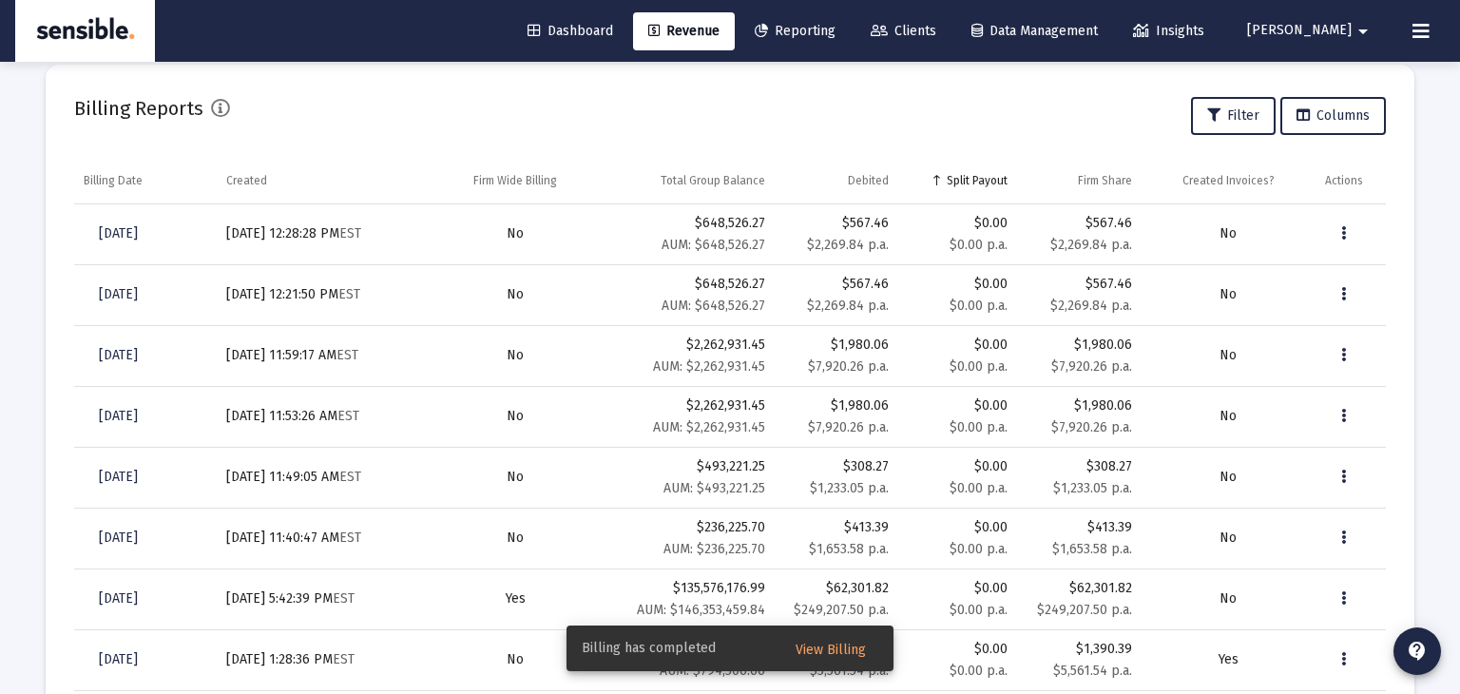
scroll to position [631, 0]
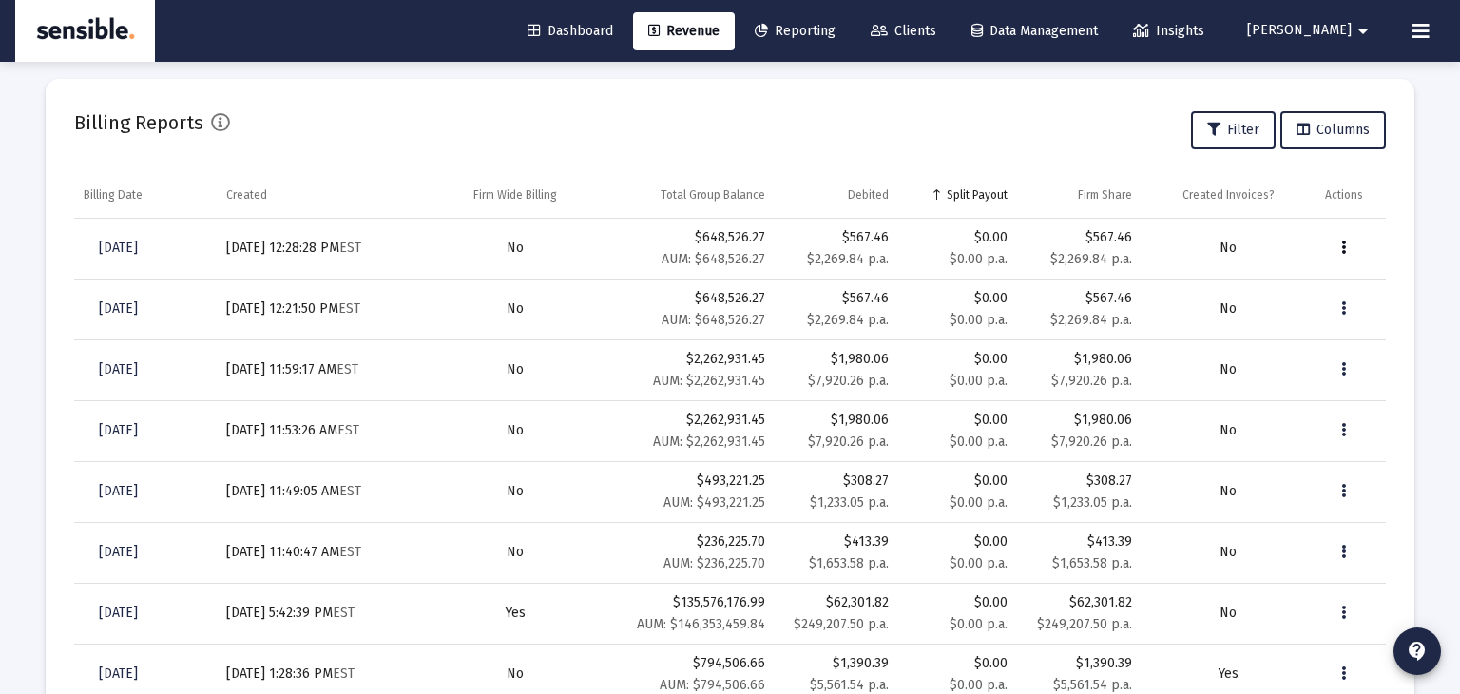
click at [1351, 247] on button "Data grid" at bounding box center [1344, 248] width 38 height 38
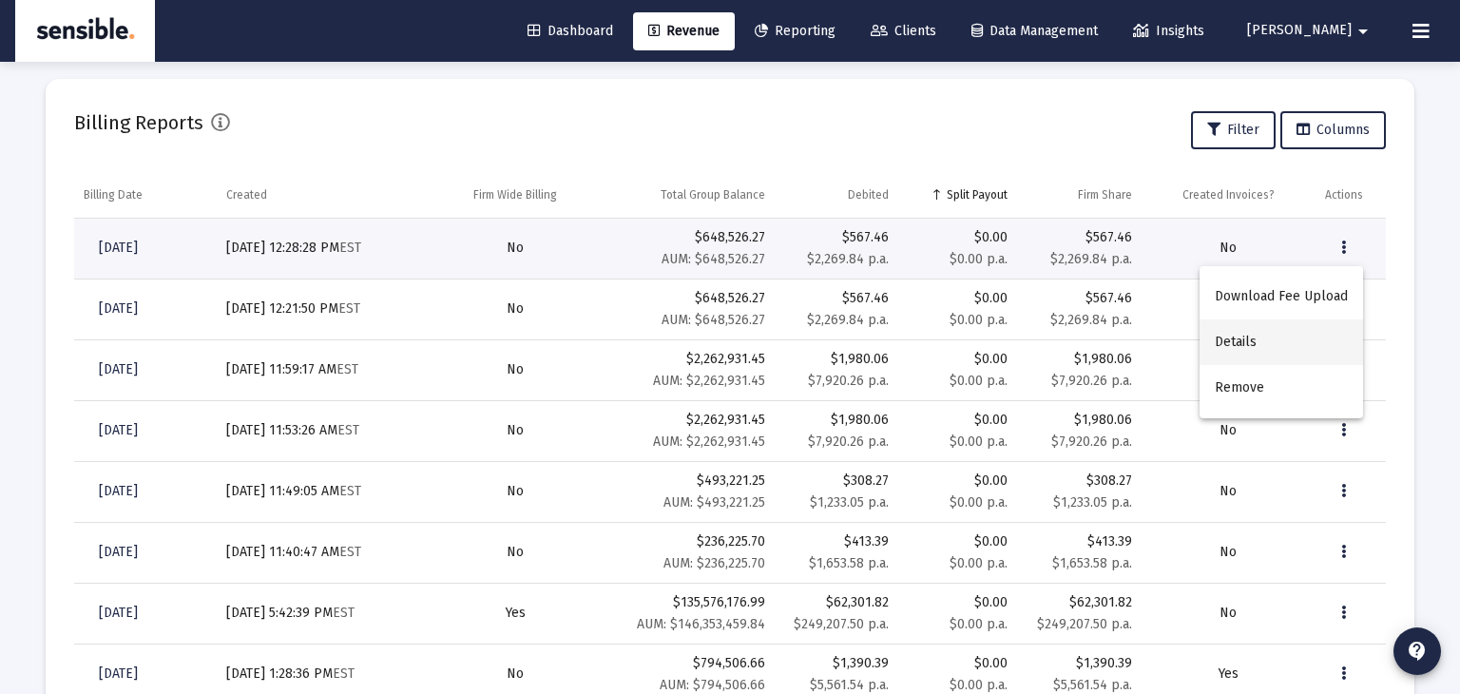
click at [1241, 341] on button "Details" at bounding box center [1282, 342] width 164 height 46
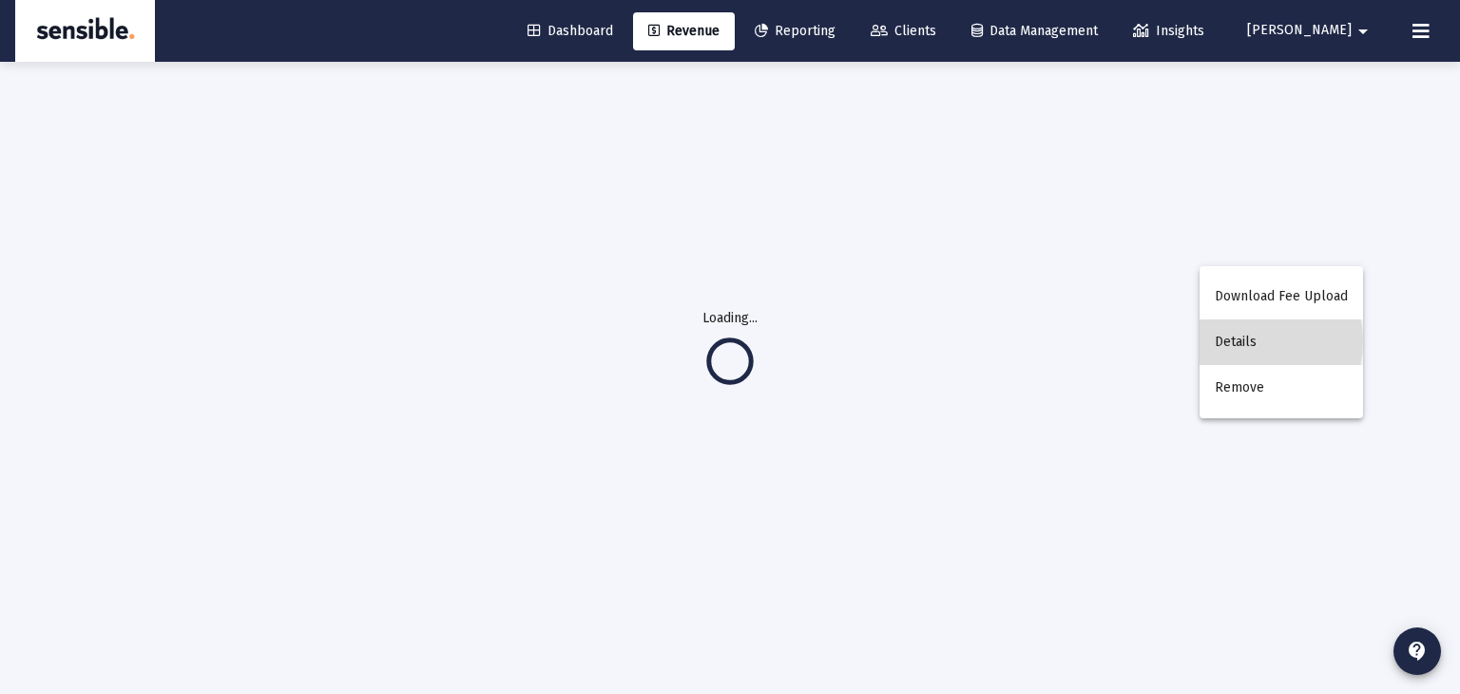
scroll to position [61, 0]
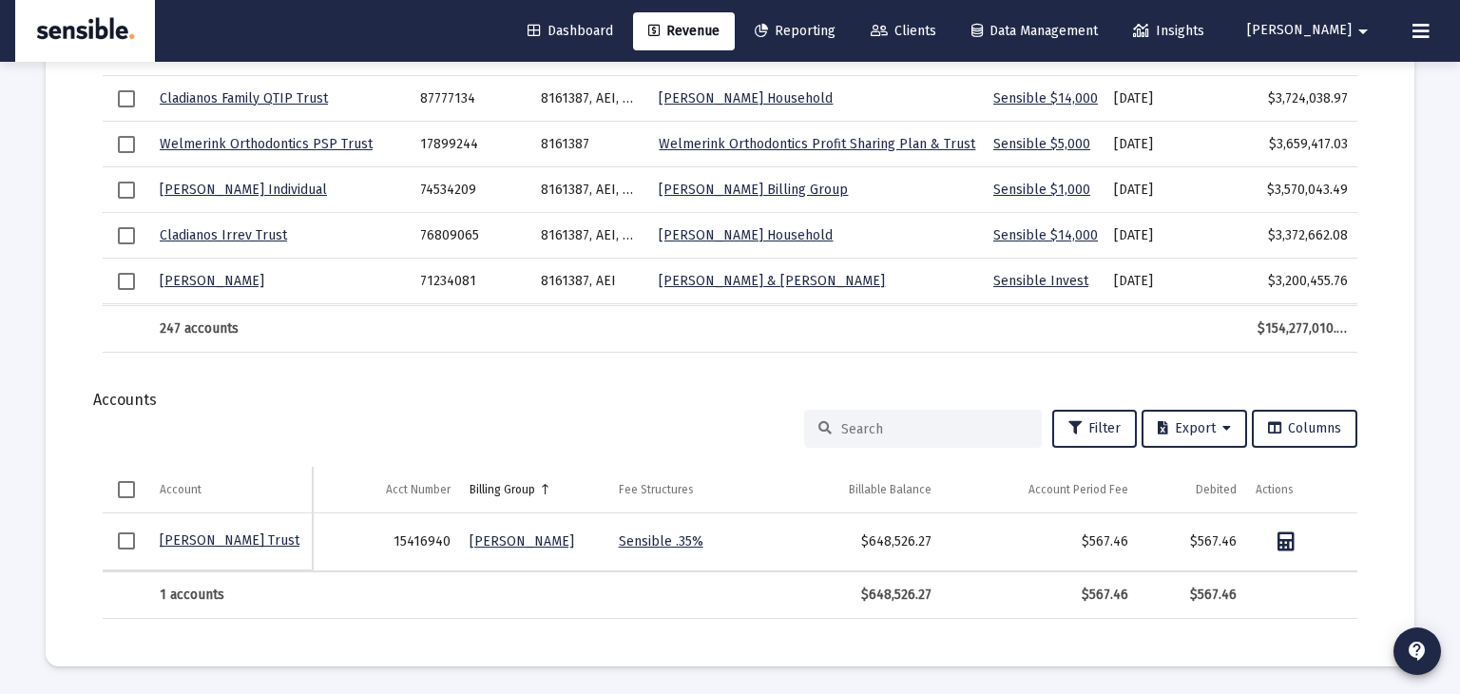
scroll to position [166, 0]
click at [720, 31] on span "Revenue" at bounding box center [683, 31] width 71 height 16
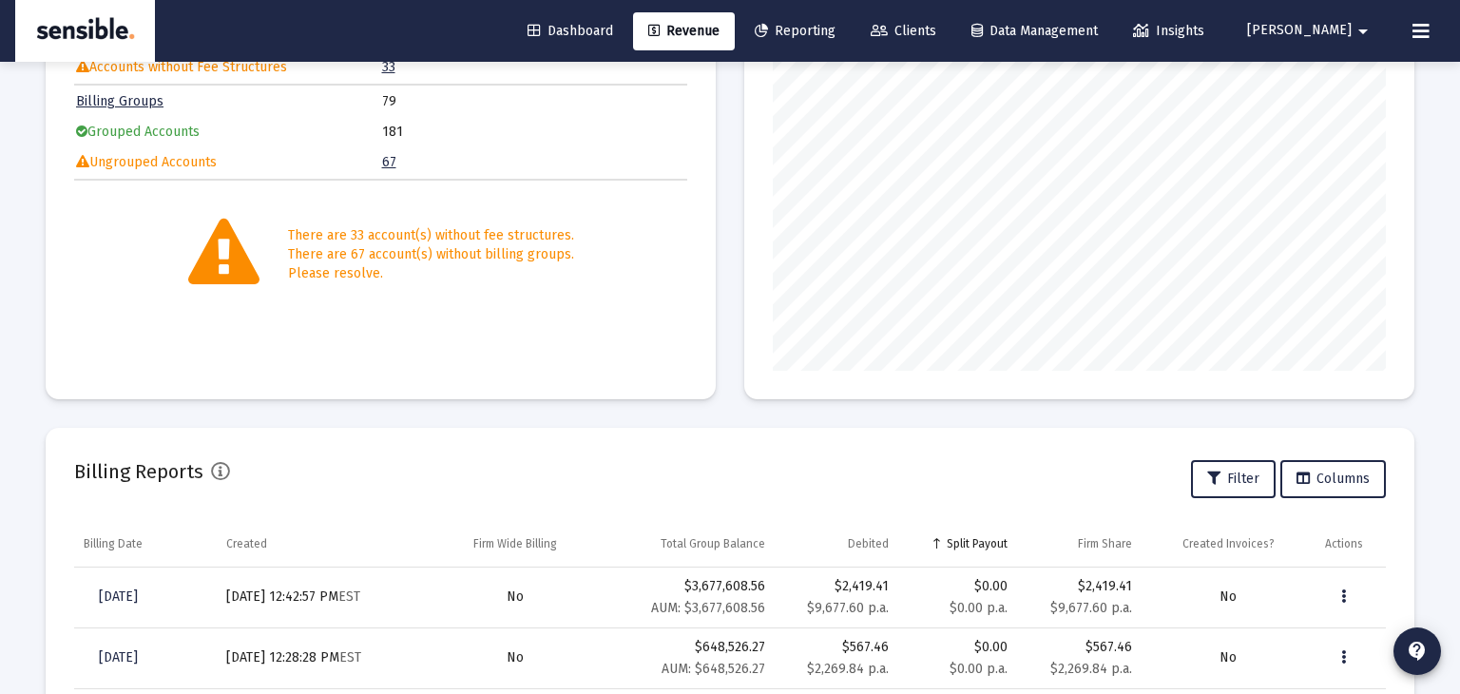
scroll to position [283, 0]
